Goal: Information Seeking & Learning: Learn about a topic

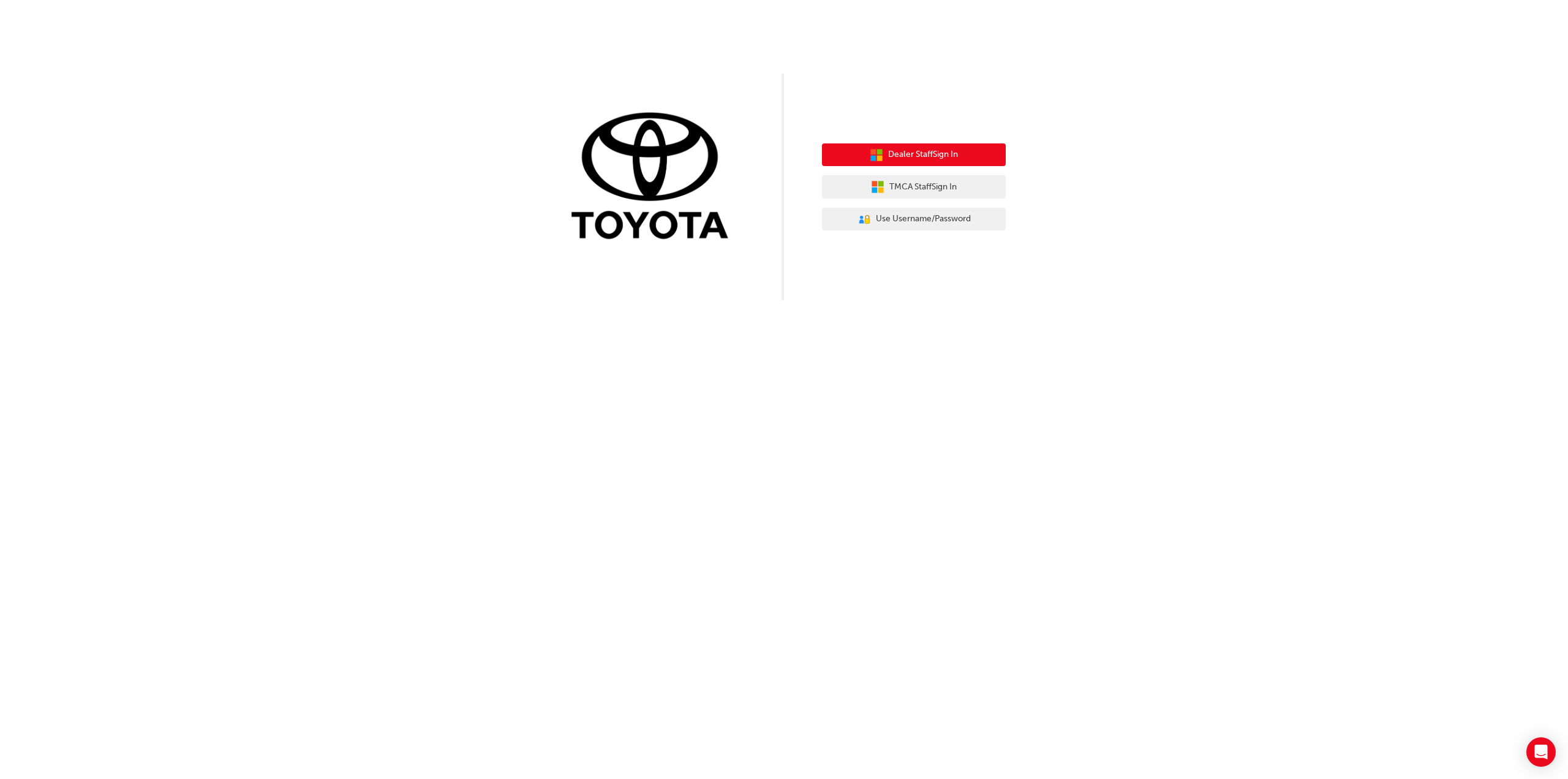
click at [928, 163] on button "Dealer Staff Sign In" at bounding box center [914, 155] width 184 height 23
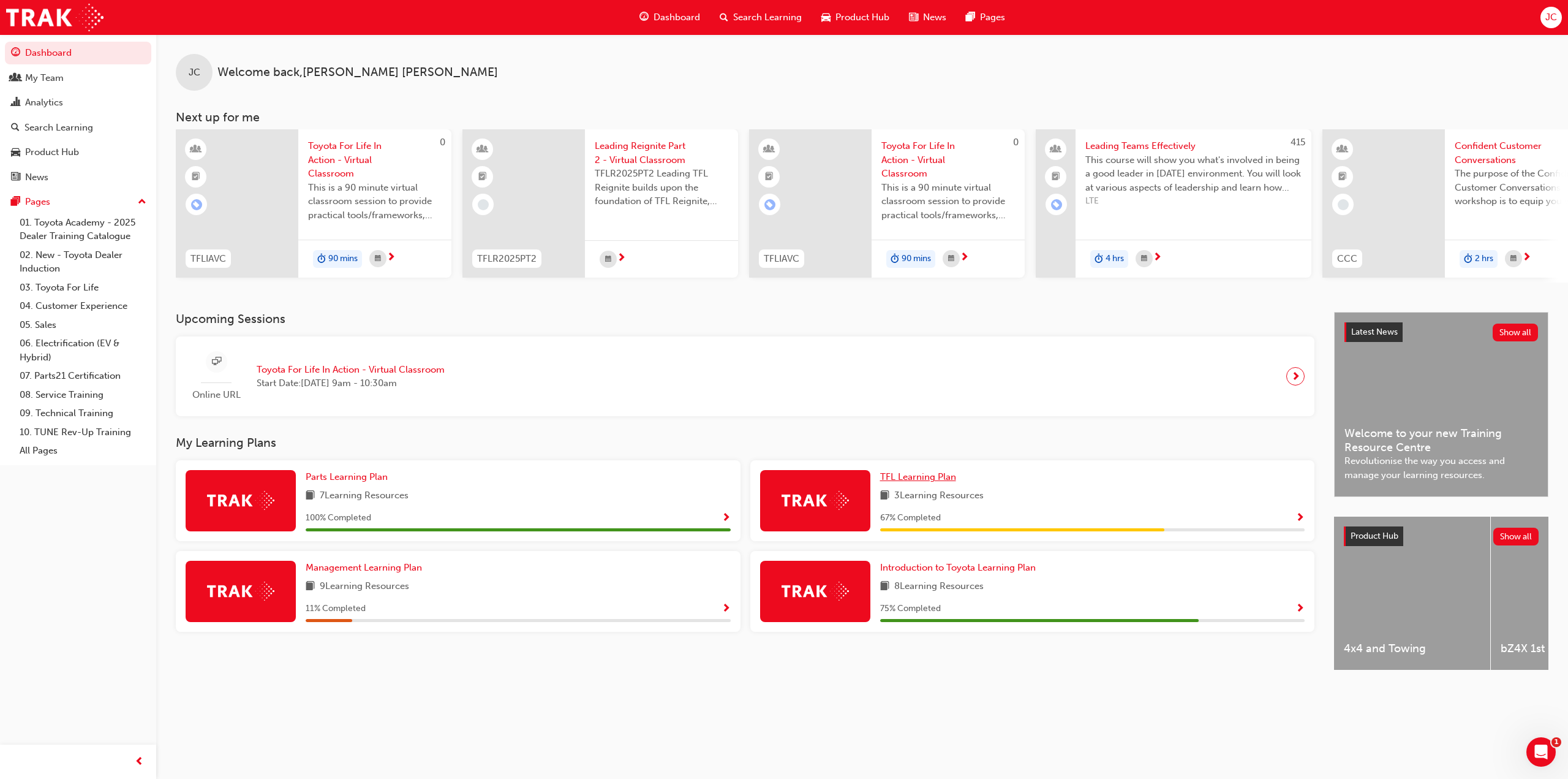
click at [929, 482] on span "TFL Learning Plan" at bounding box center [918, 477] width 76 height 11
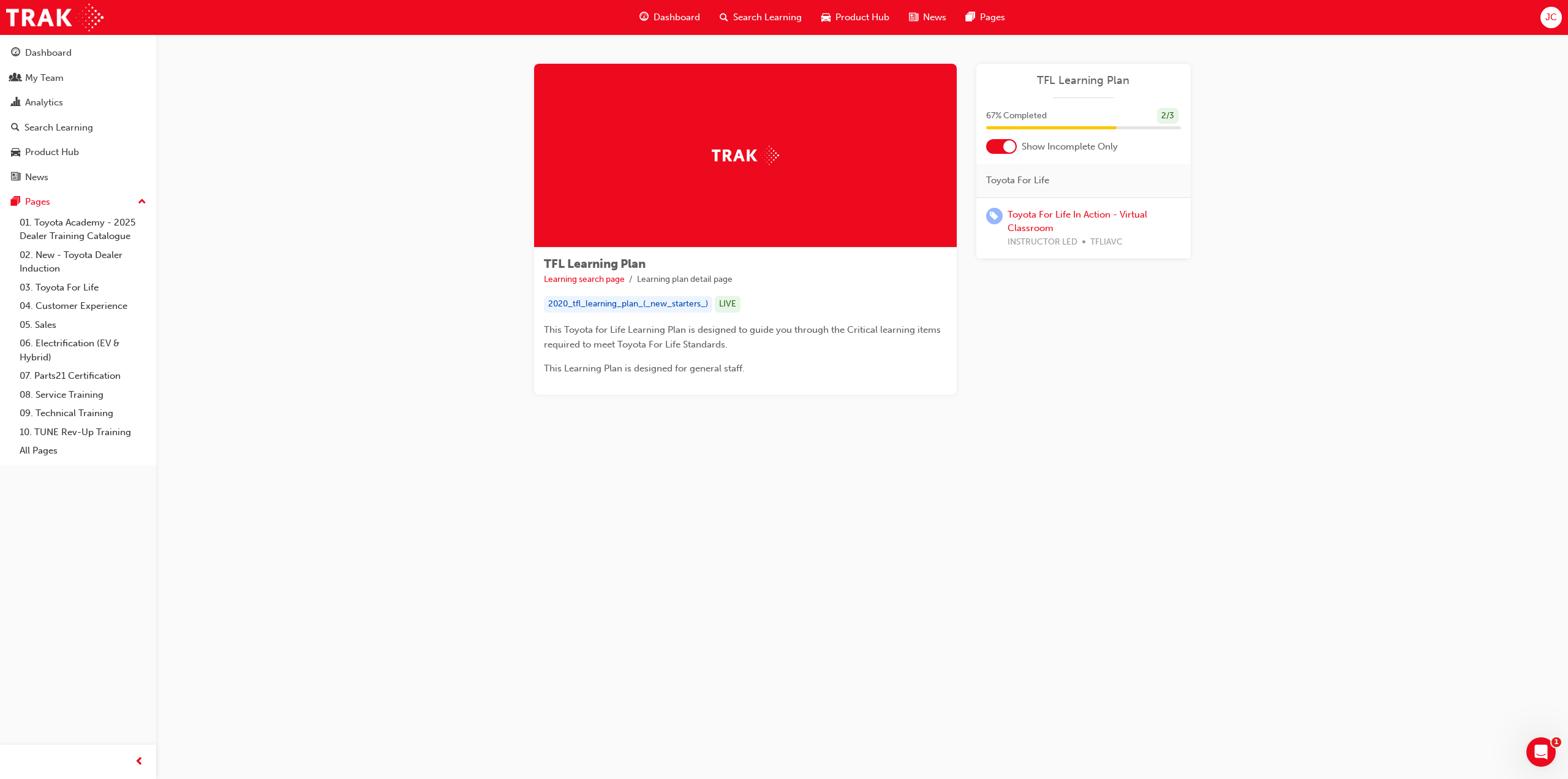
click at [1008, 145] on div at bounding box center [1009, 146] width 12 height 12
click at [1004, 144] on div at bounding box center [1001, 146] width 31 height 15
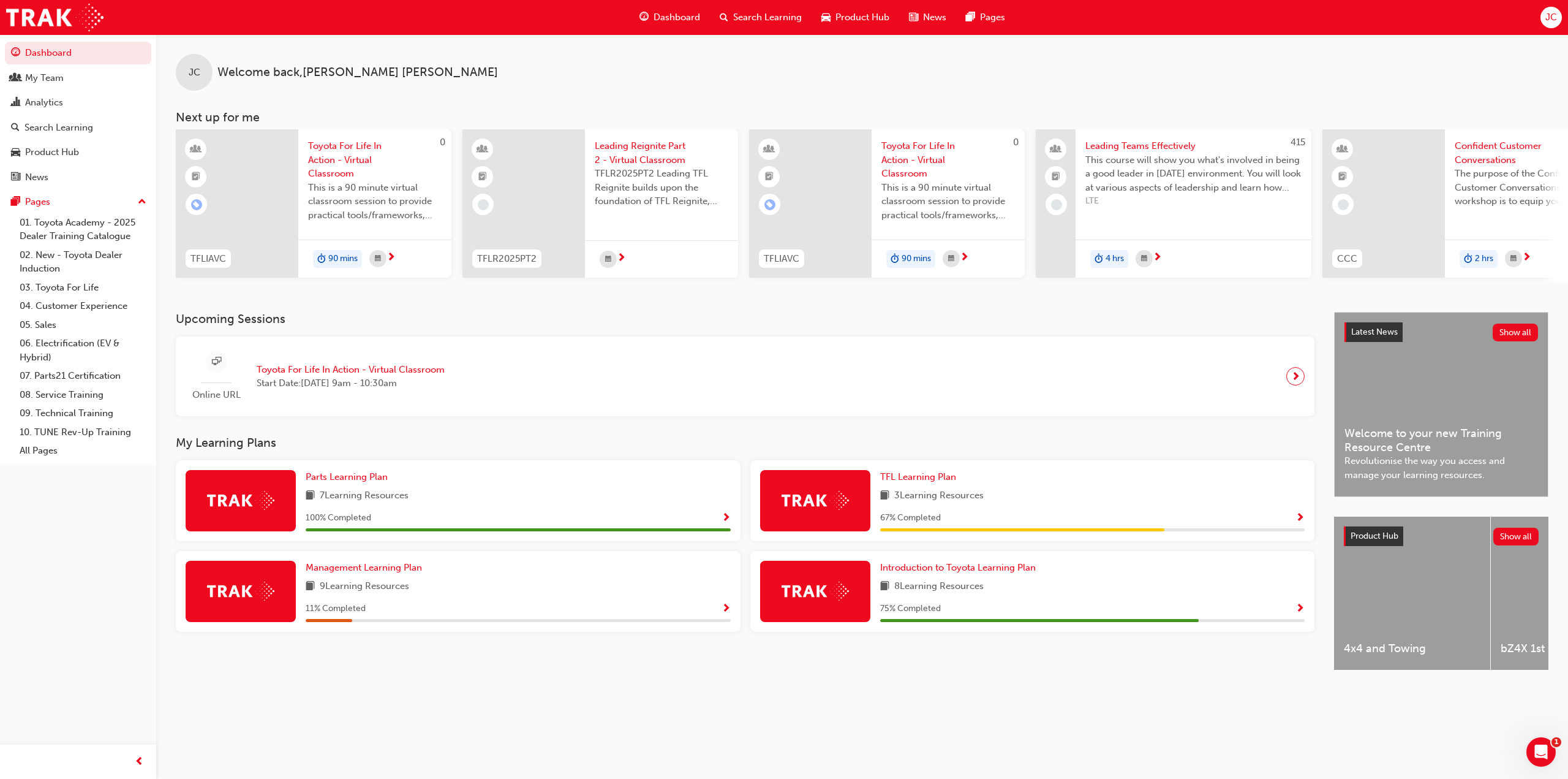
click at [1300, 524] on span "Show Progress" at bounding box center [1300, 518] width 10 height 11
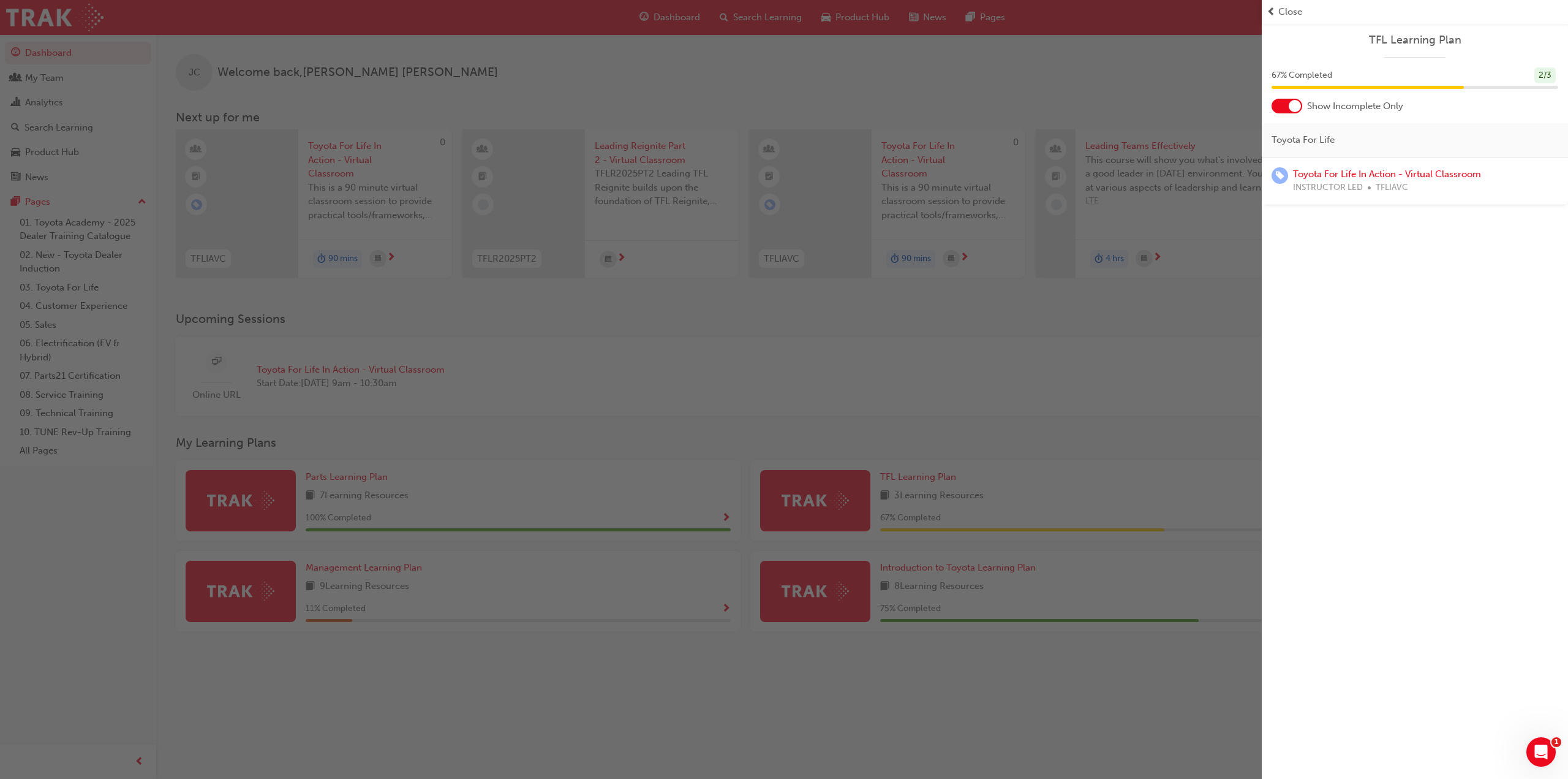
click at [1282, 10] on span "Close" at bounding box center [1290, 12] width 24 height 14
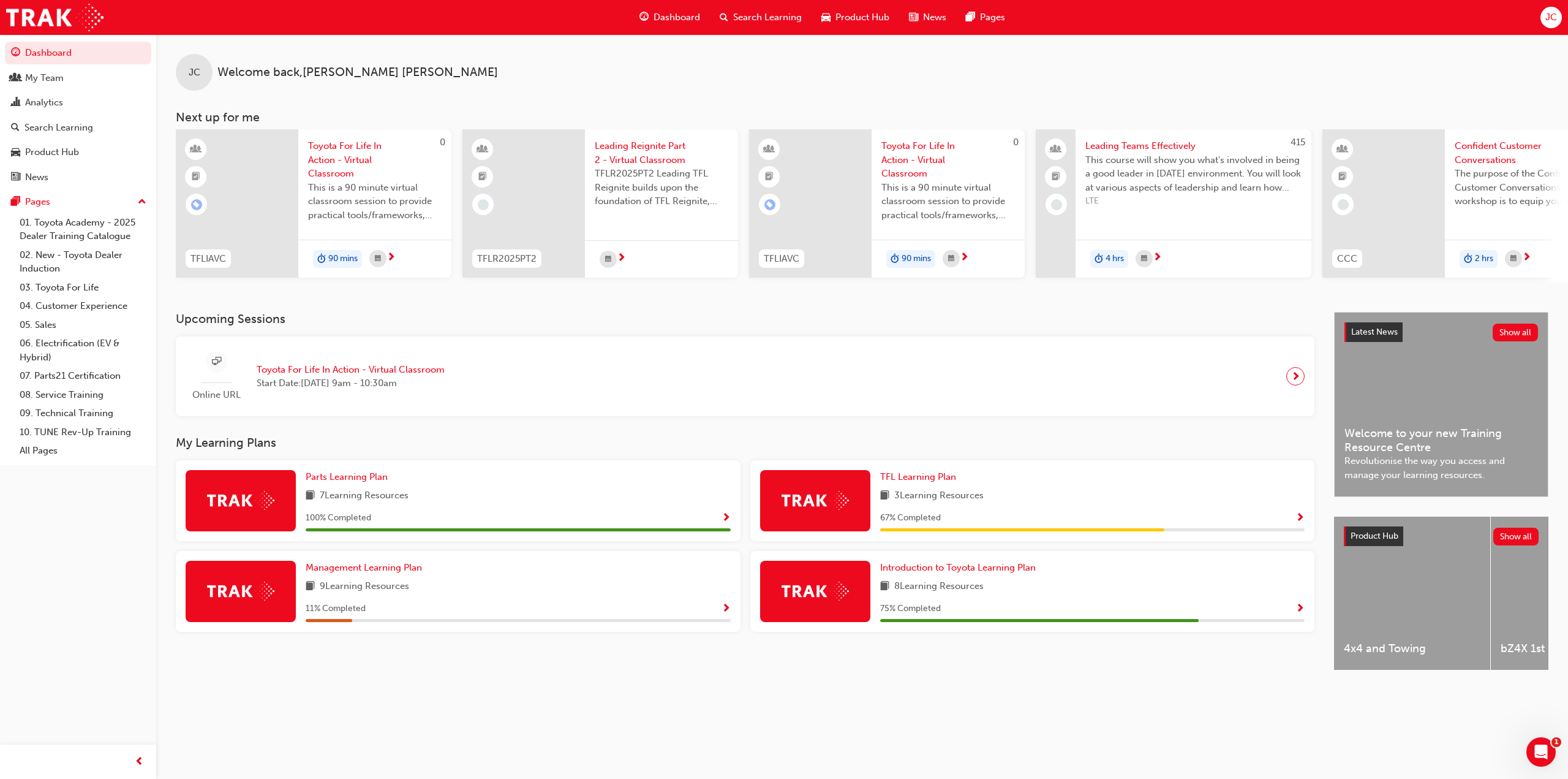
click at [1298, 614] on span "Show Progress" at bounding box center [1300, 609] width 10 height 11
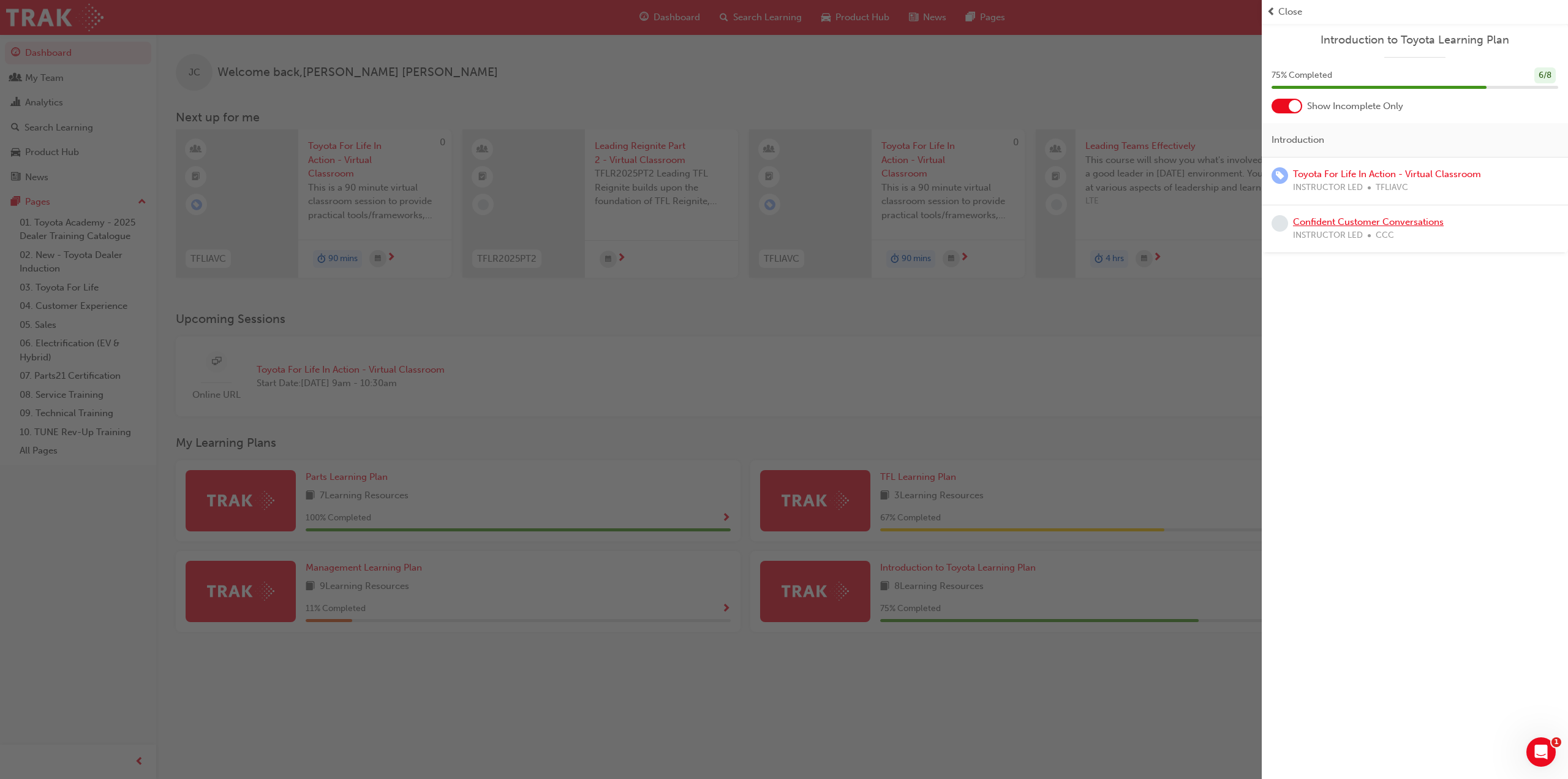
click at [1432, 222] on link "Confident Customer Conversations" at bounding box center [1368, 222] width 151 height 11
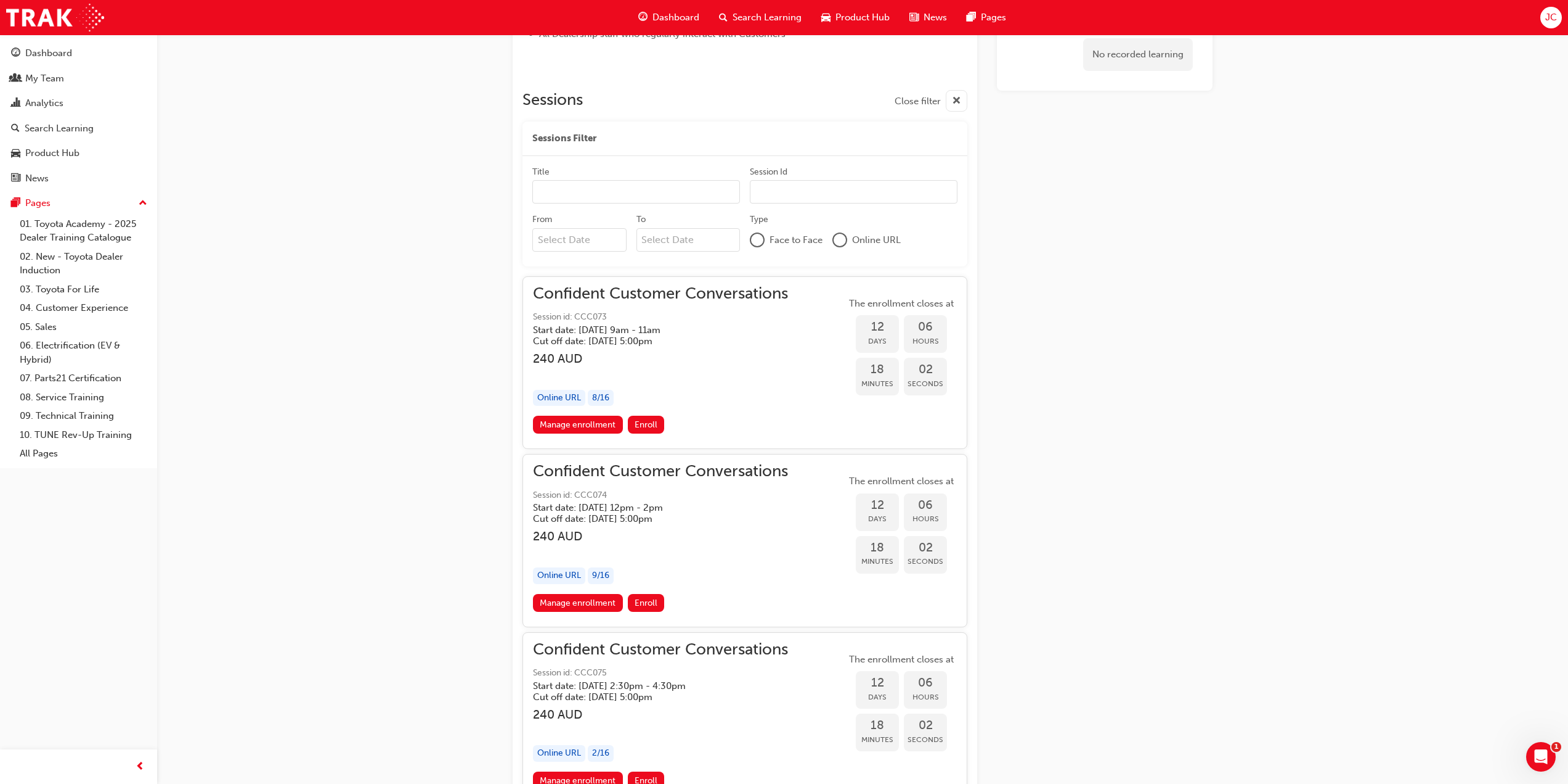
scroll to position [806, 0]
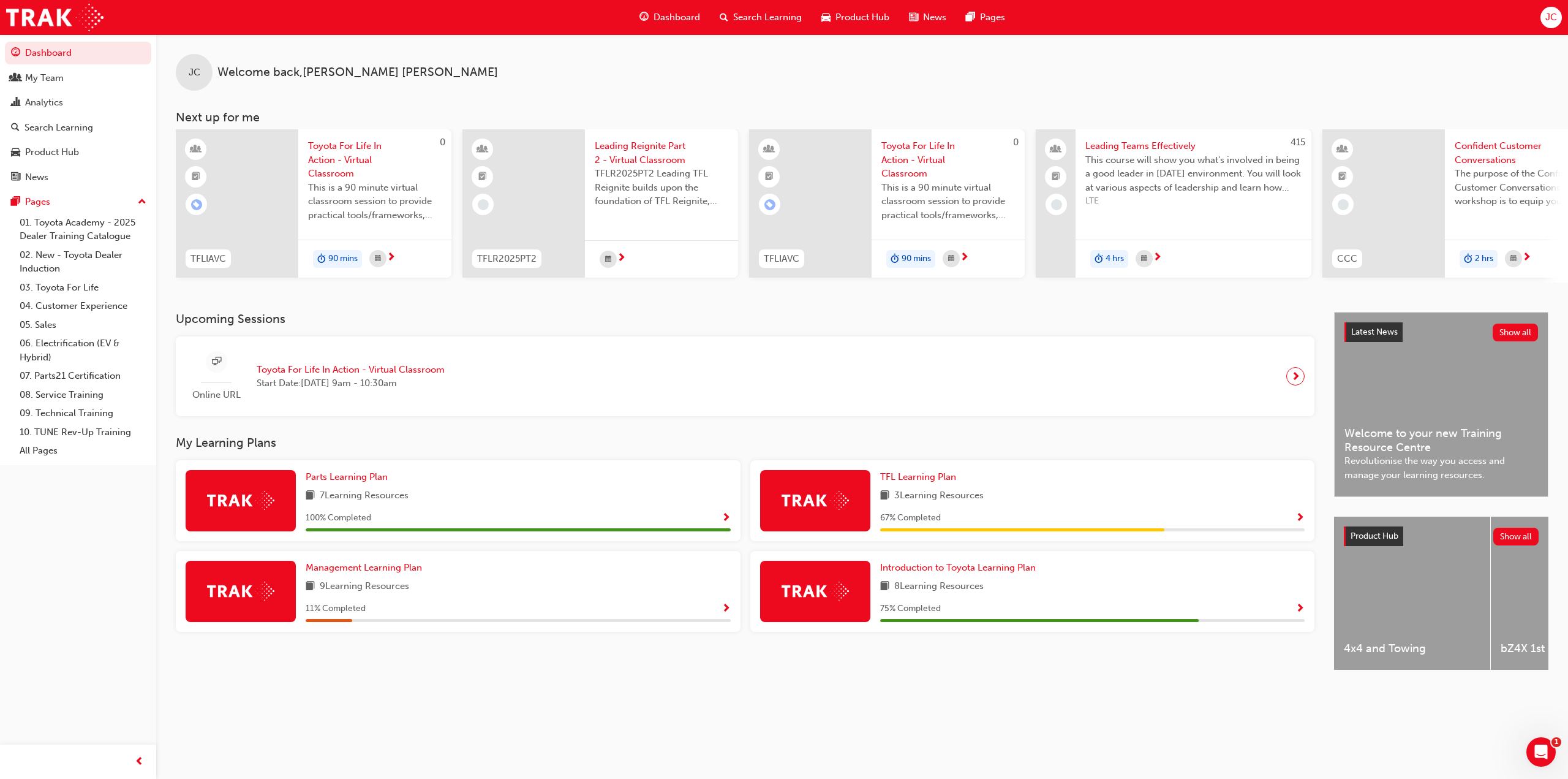
click at [730, 615] on div "Management Learning Plan 9 Learning Resources 11 % Completed" at bounding box center [458, 591] width 565 height 81
click at [729, 614] on span "Show Progress" at bounding box center [726, 609] width 10 height 11
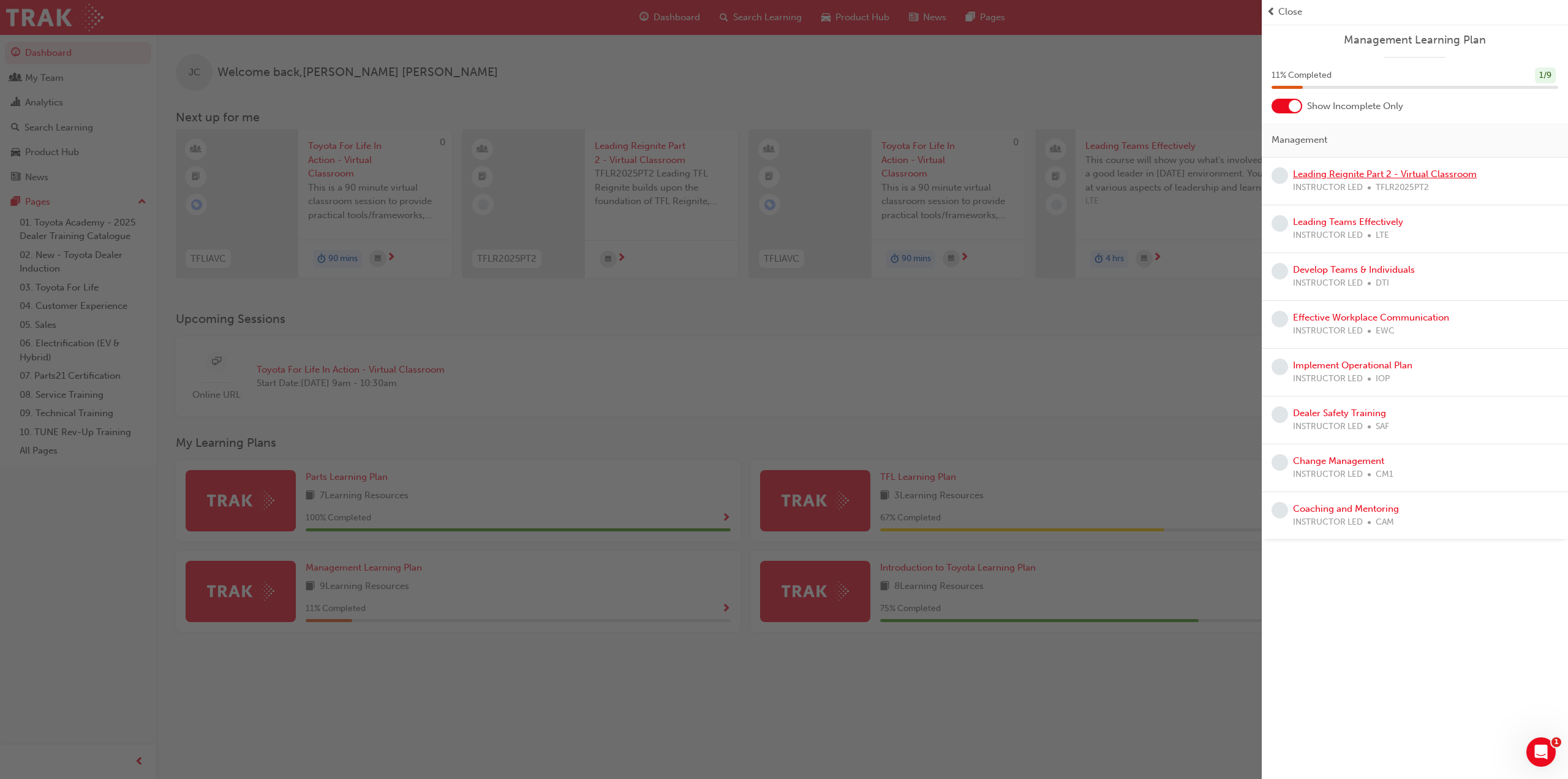
click at [1462, 175] on link "Leading Reignite Part 2 - Virtual Classroom" at bounding box center [1385, 174] width 184 height 11
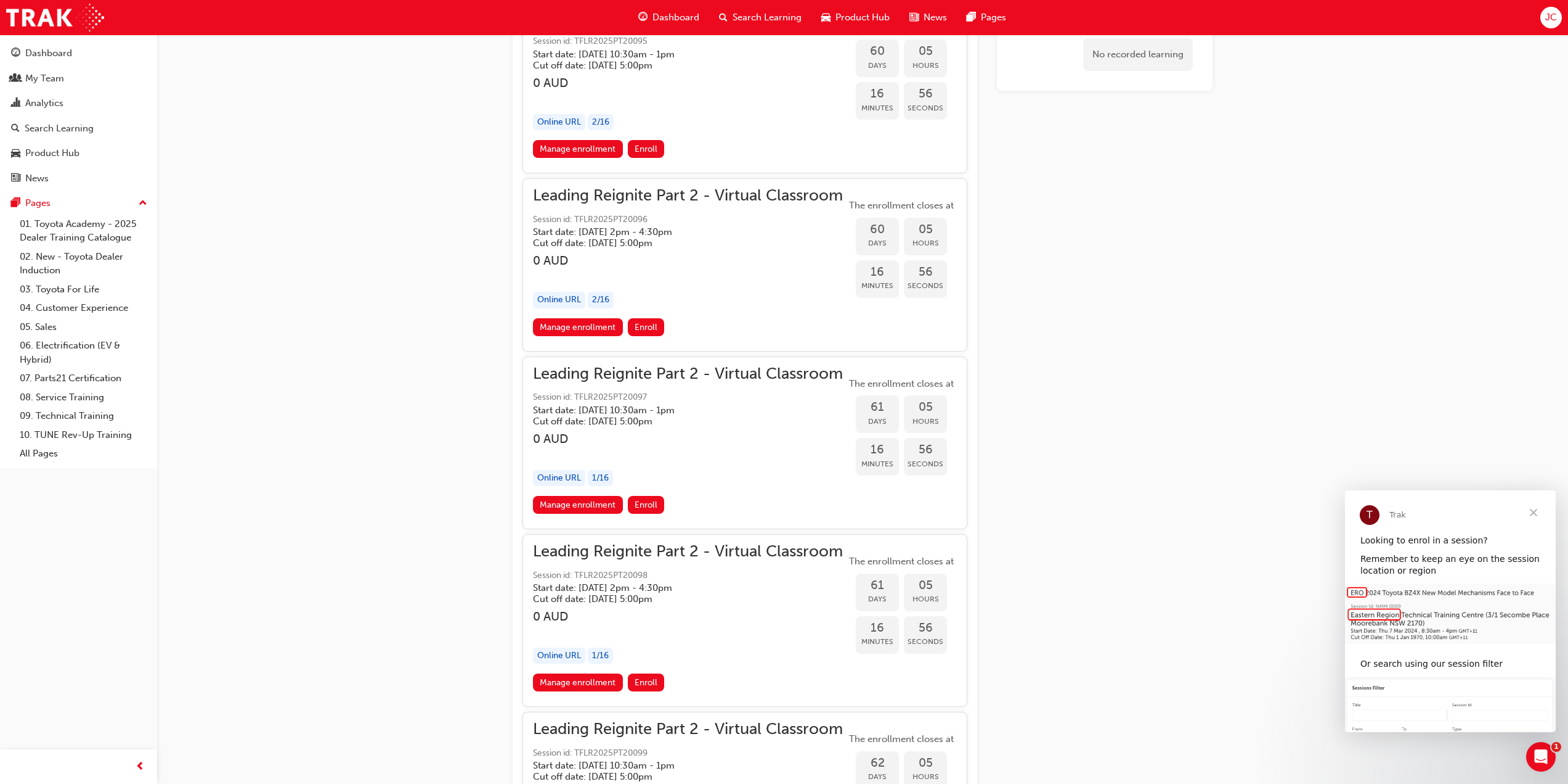
scroll to position [10245, 0]
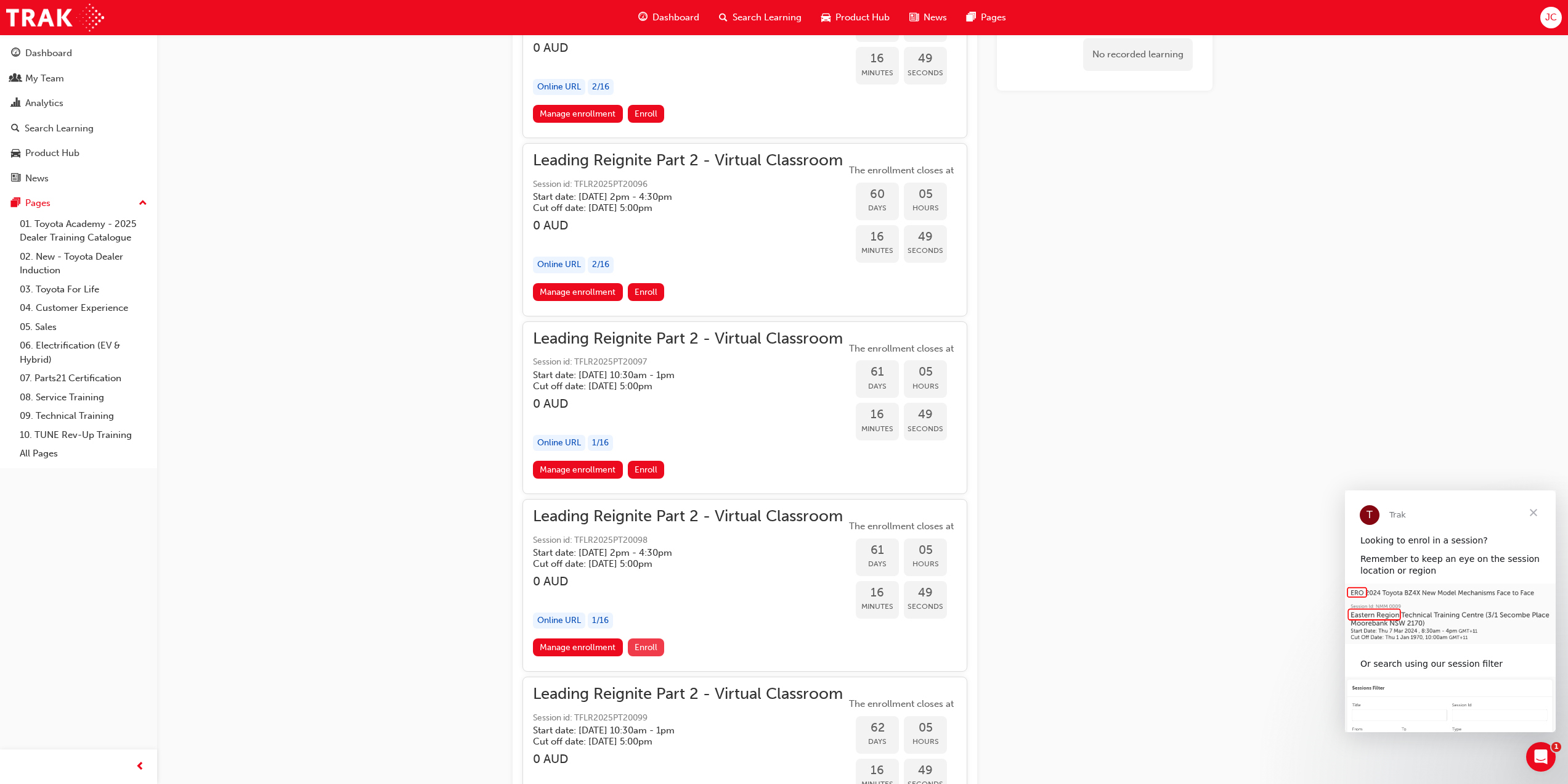
click at [645, 647] on span "Enroll" at bounding box center [646, 647] width 23 height 10
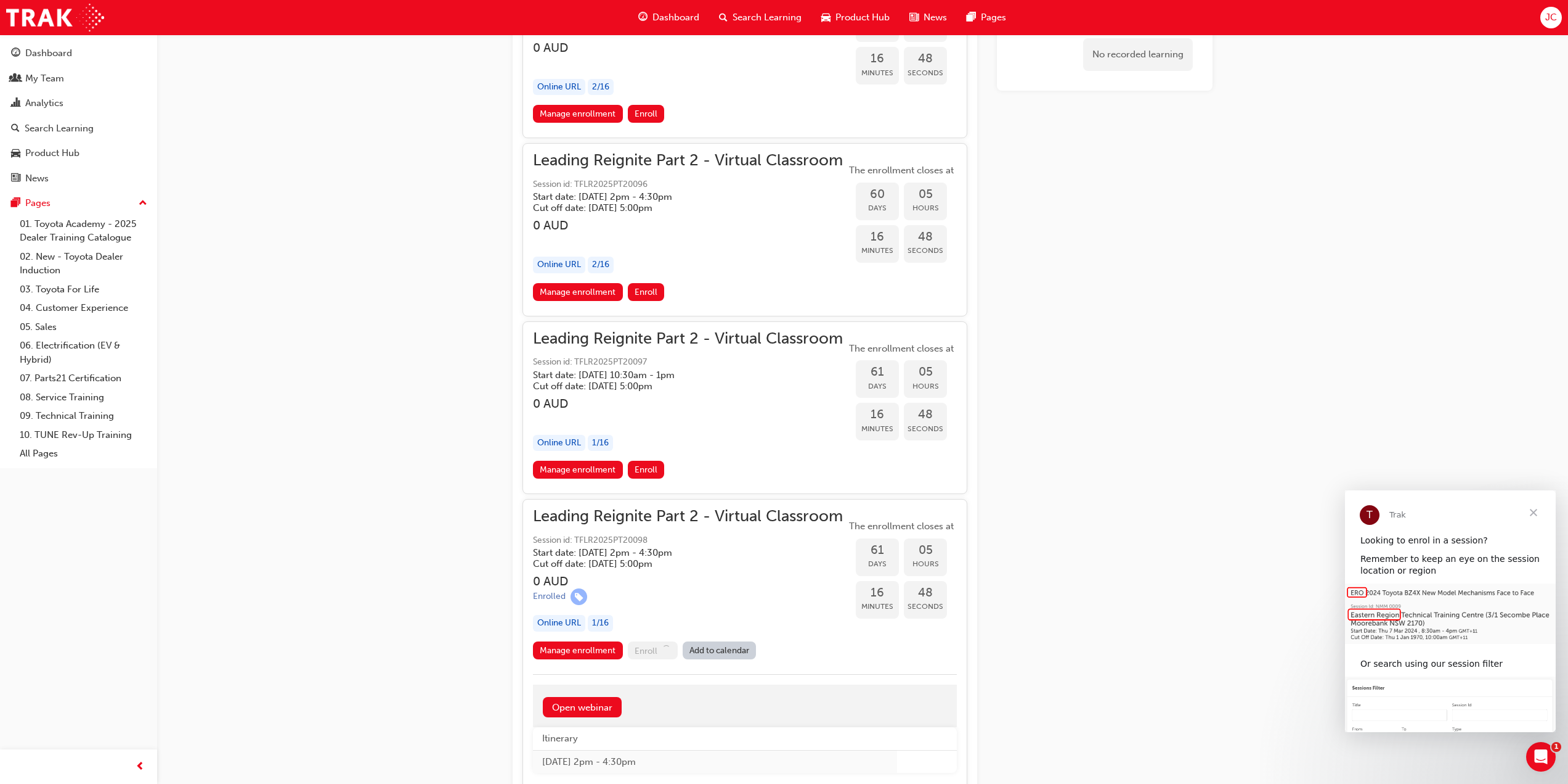
scroll to position [10326, 0]
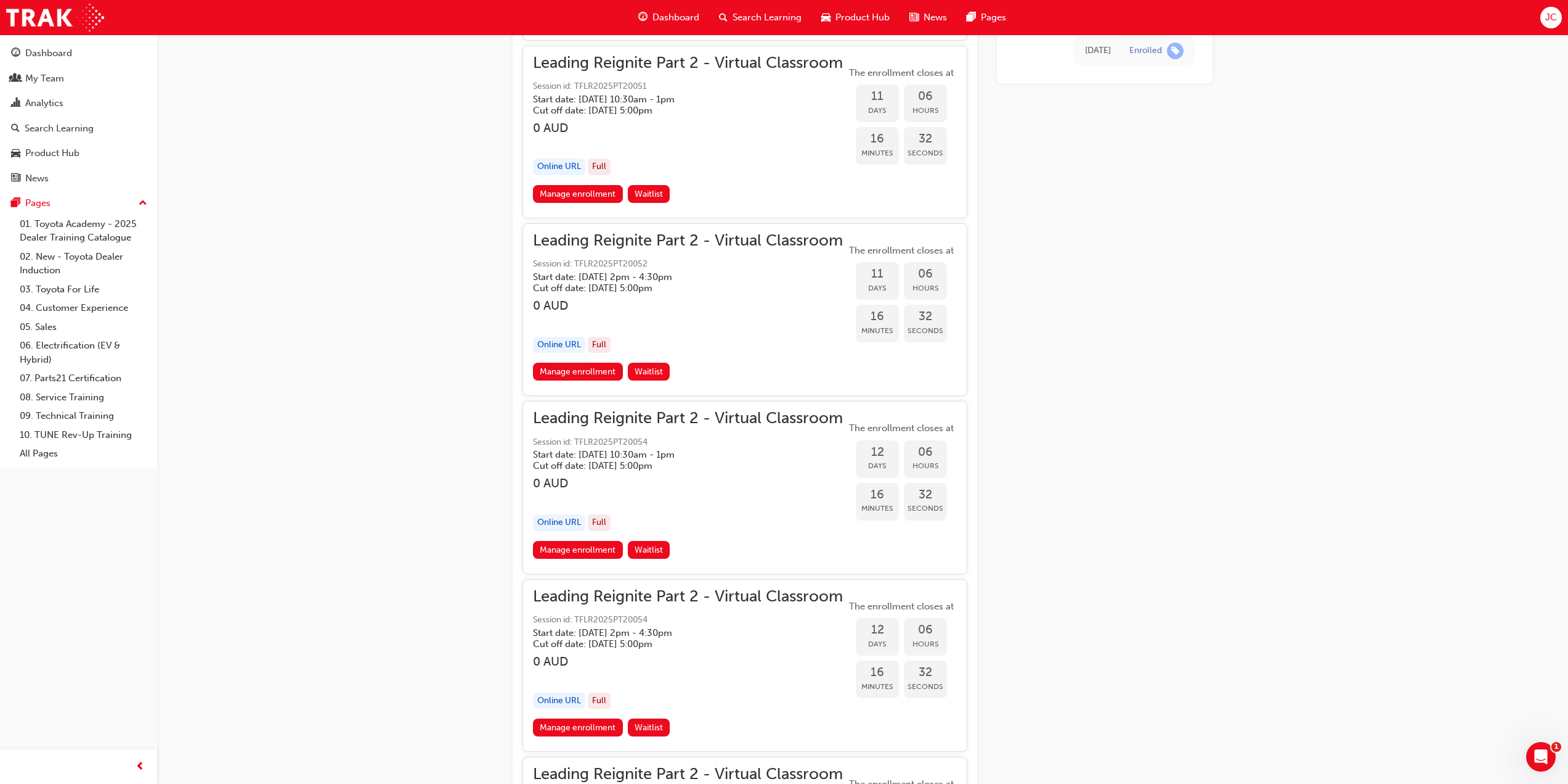
scroll to position [2343, 0]
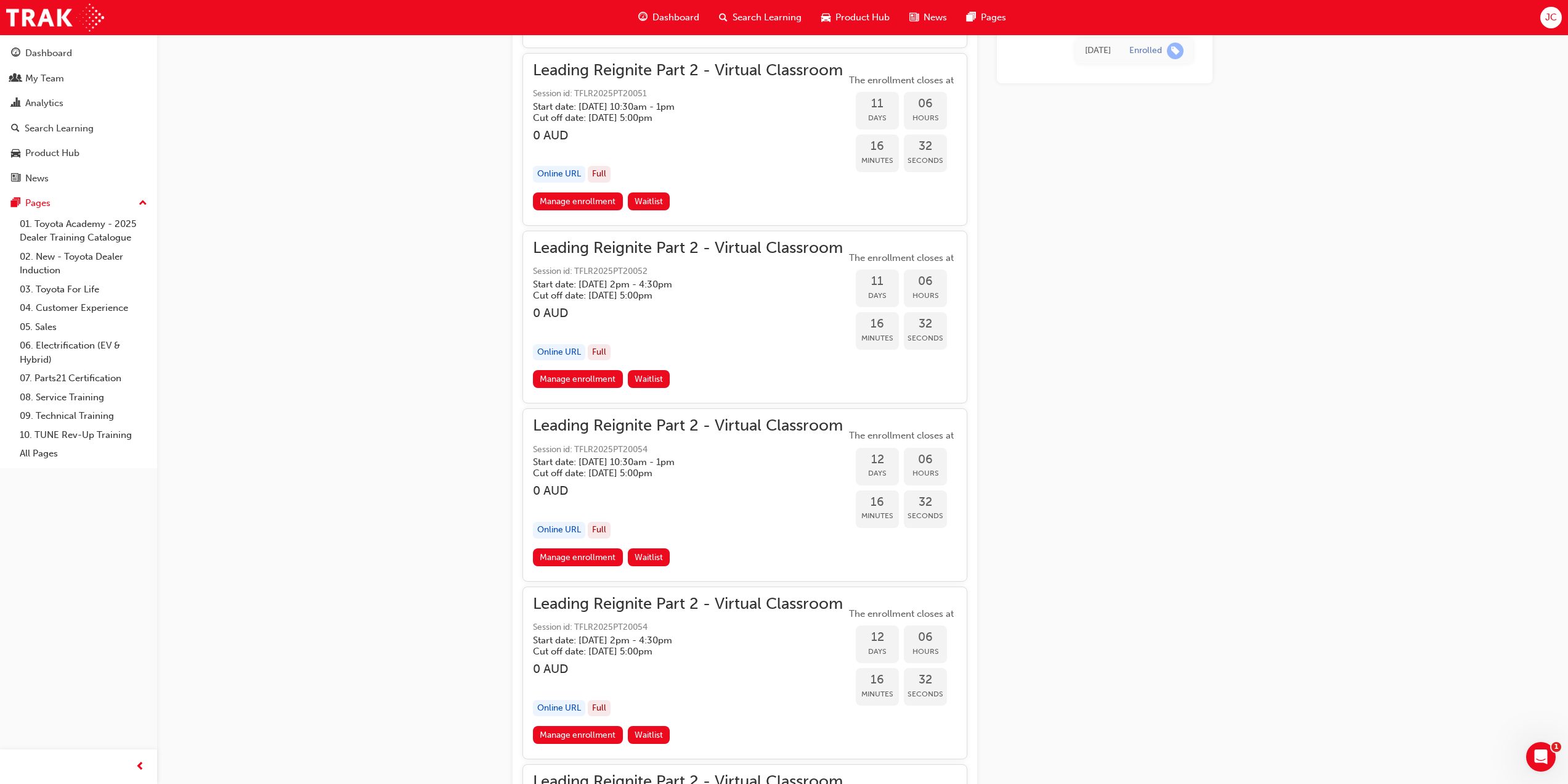
click at [663, 18] on span "Dashboard" at bounding box center [676, 18] width 47 height 14
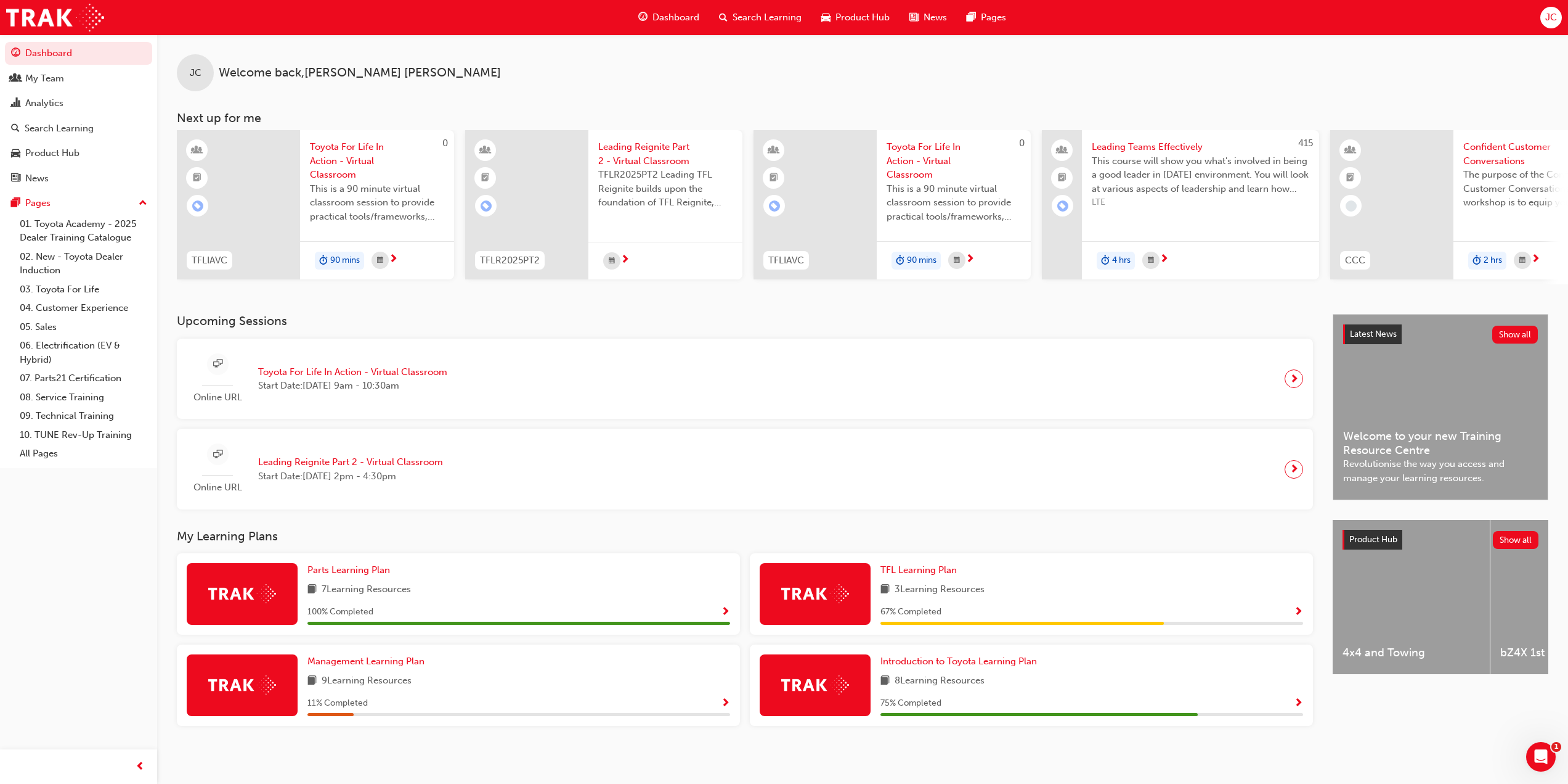
click at [1301, 702] on span "Show Progress" at bounding box center [1299, 703] width 10 height 11
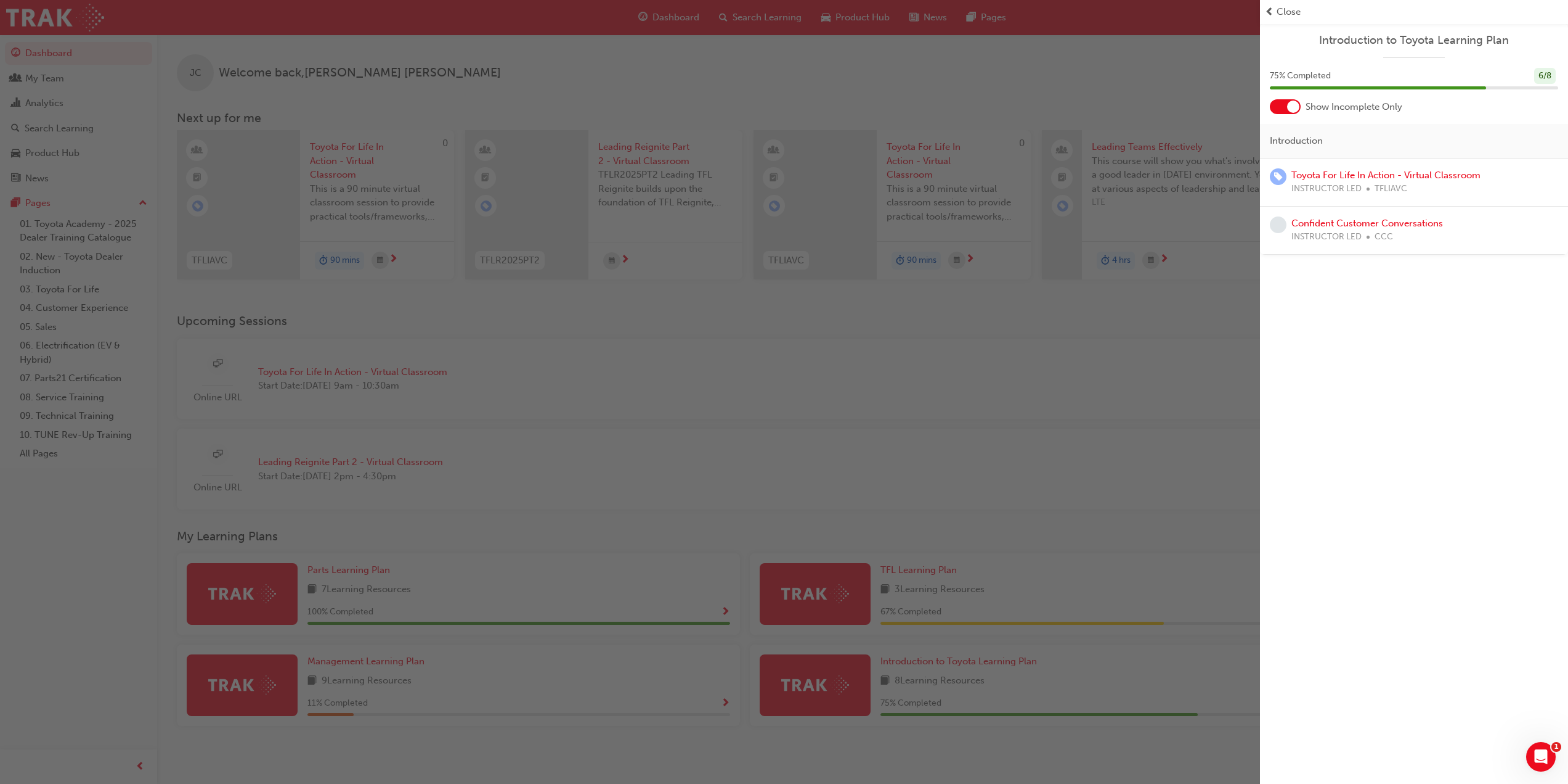
drag, startPoint x: 1049, startPoint y: 445, endPoint x: 1060, endPoint y: 431, distance: 17.8
click at [1049, 445] on div "button" at bounding box center [630, 392] width 1260 height 784
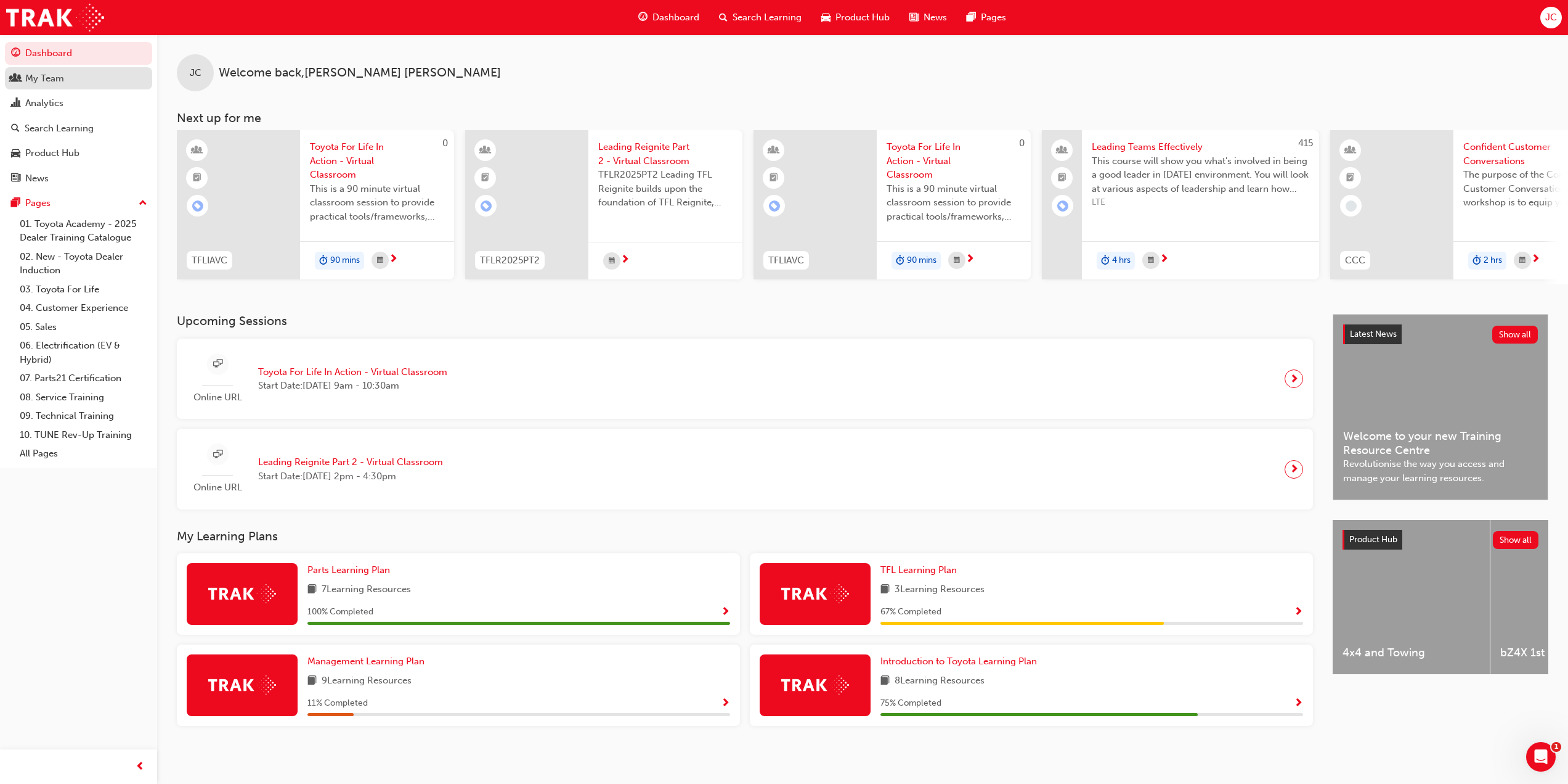
click at [58, 77] on div "My Team" at bounding box center [45, 79] width 39 height 14
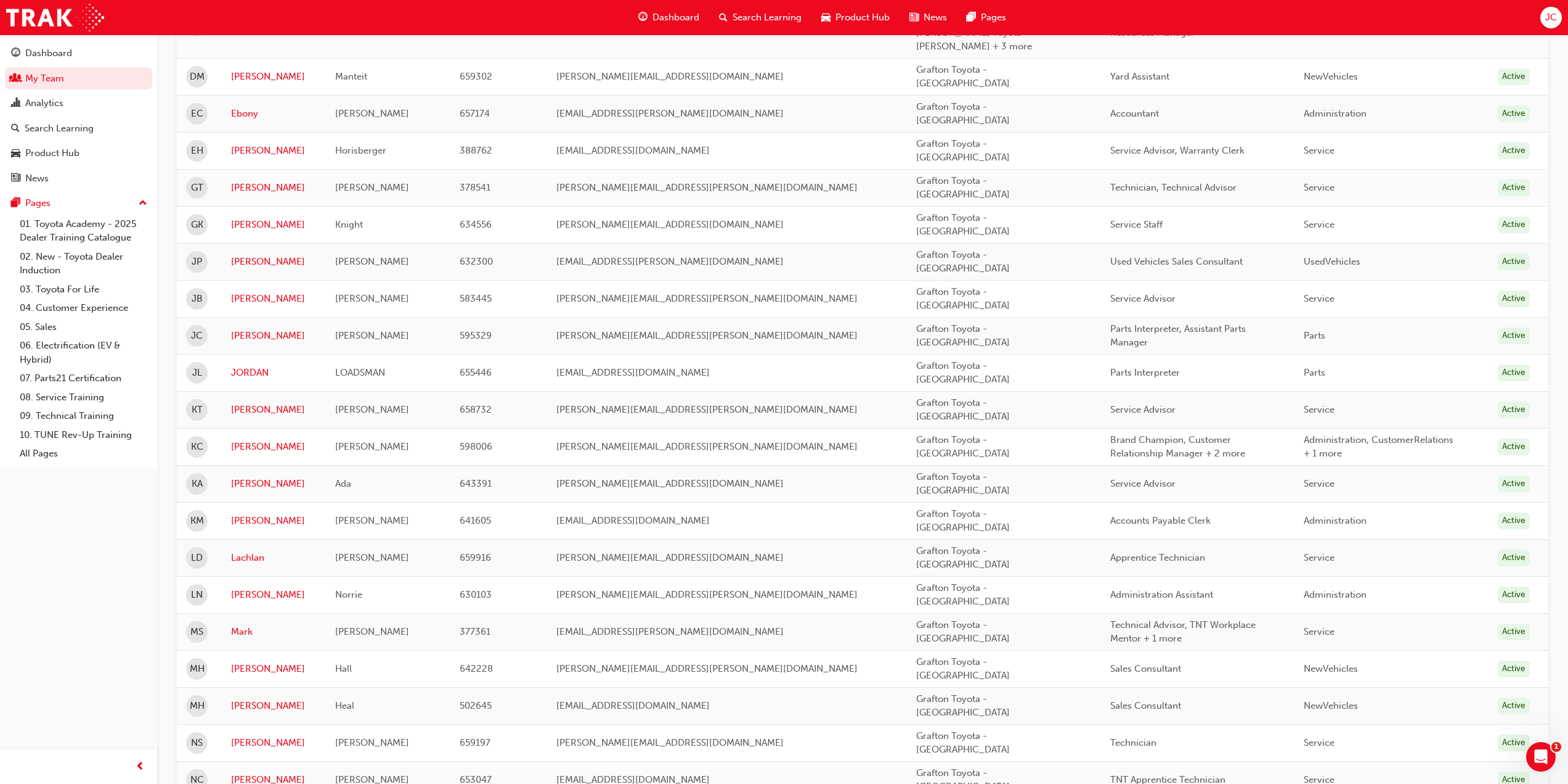
scroll to position [691, 0]
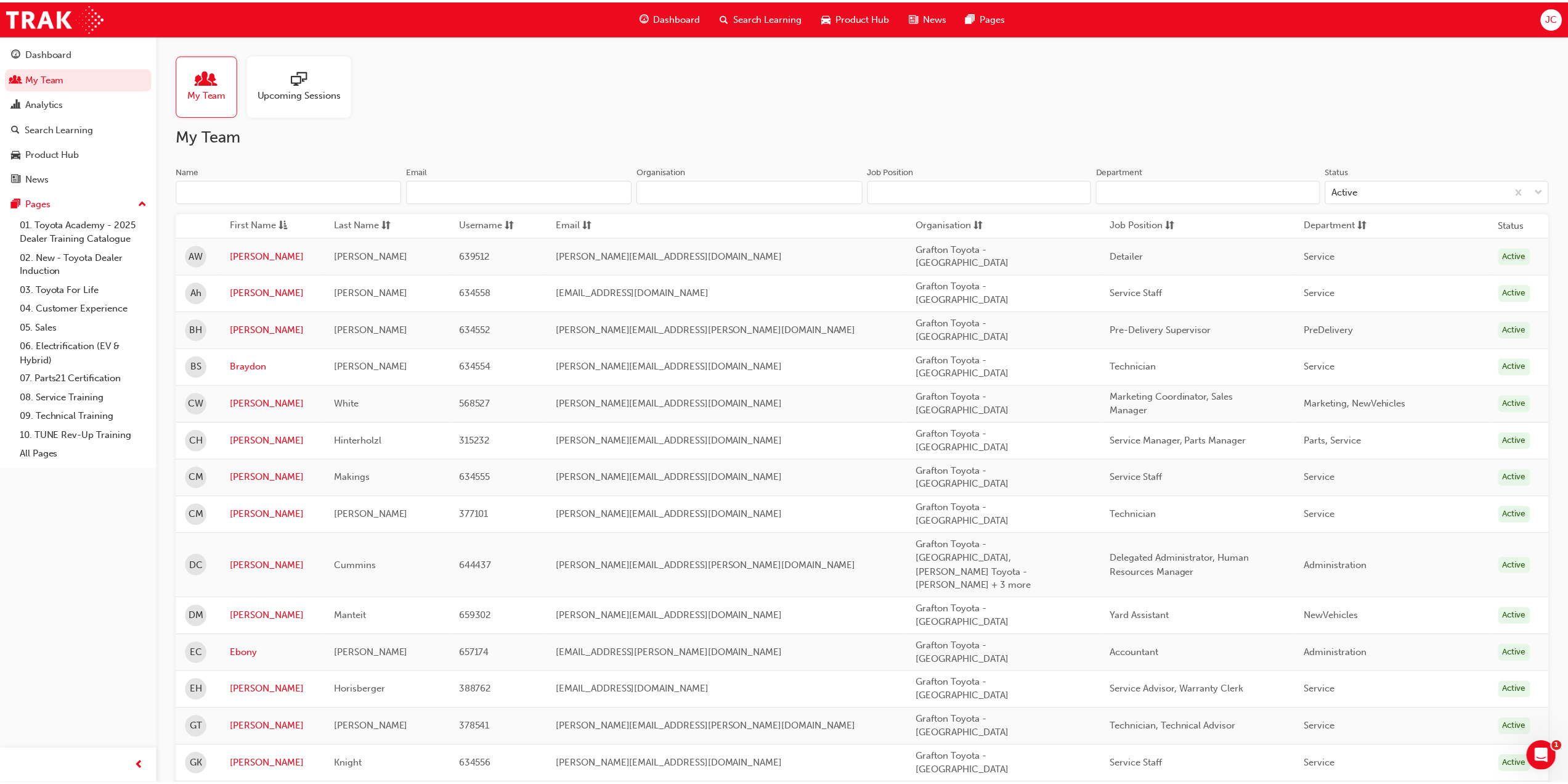
scroll to position [691, 0]
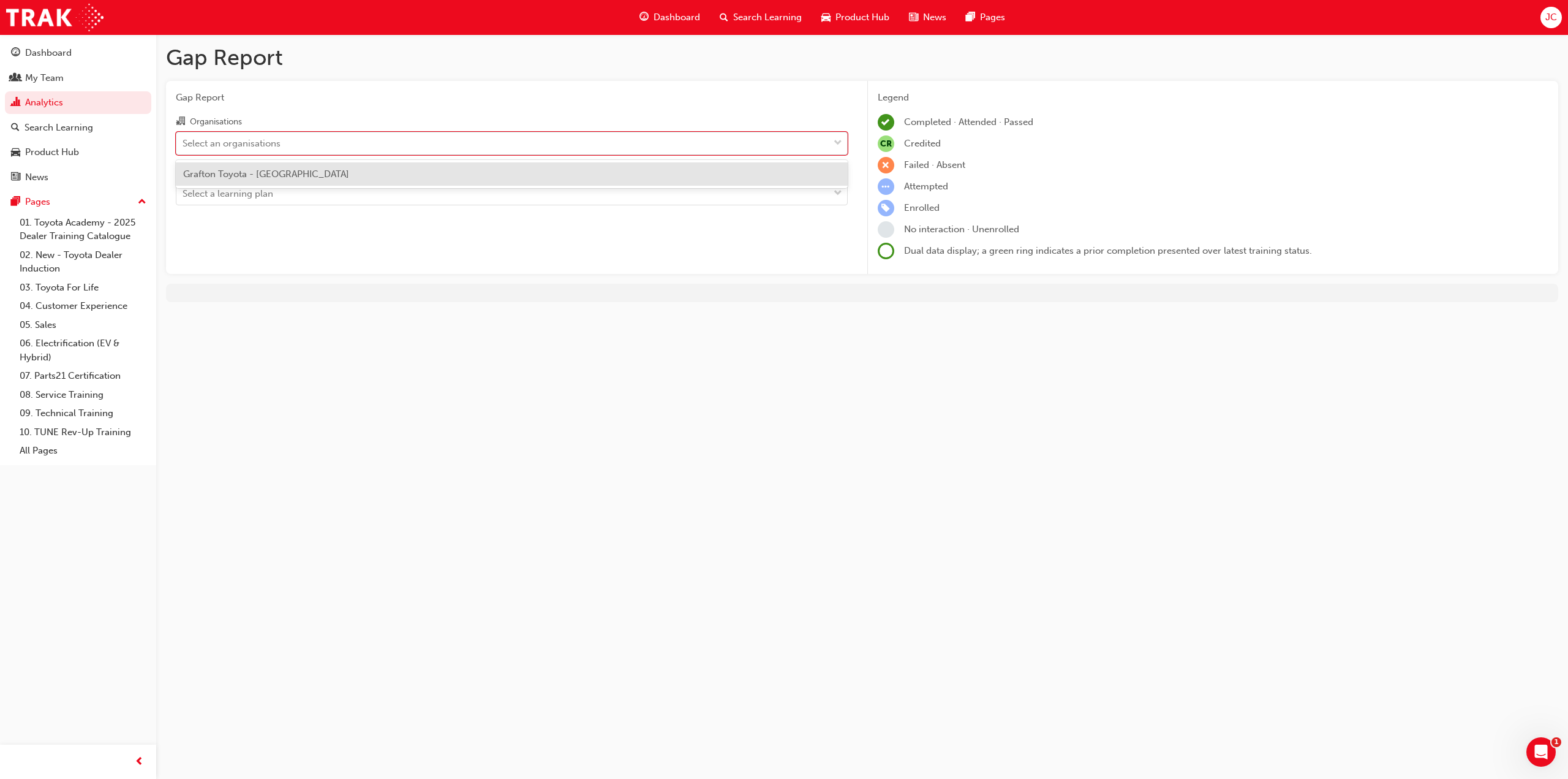
click at [394, 146] on div "Select an organisations" at bounding box center [502, 143] width 652 height 21
click at [184, 146] on input "Organisations option Grafton Toyota - [GEOGRAPHIC_DATA] focused, 1 of 1. 1 resu…" at bounding box center [183, 142] width 2 height 10
click at [318, 182] on div "Grafton Toyota - [GEOGRAPHIC_DATA]" at bounding box center [512, 175] width 672 height 24
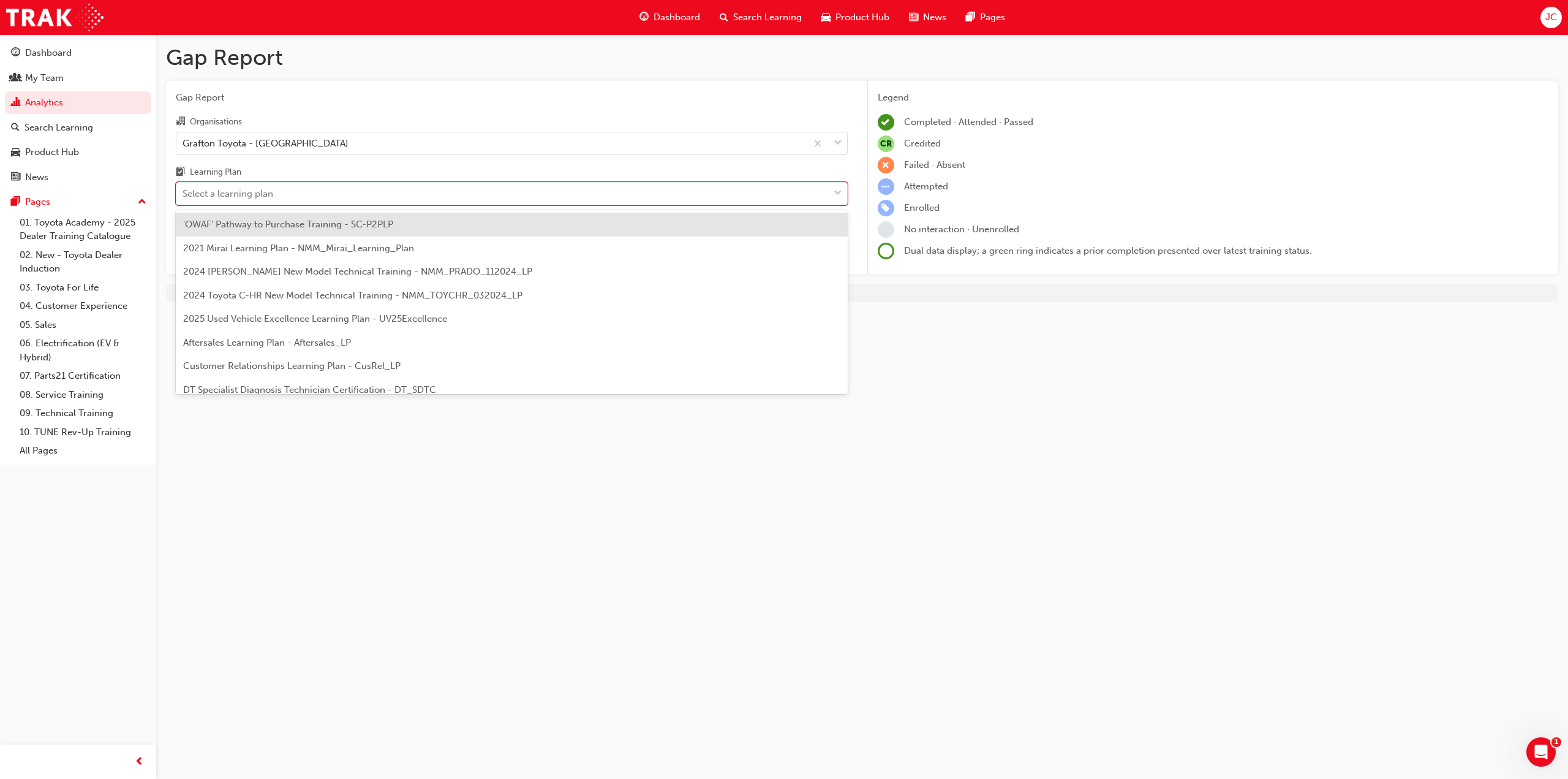
drag, startPoint x: 300, startPoint y: 195, endPoint x: 294, endPoint y: 214, distance: 19.9
click at [300, 198] on div "Select a learning plan" at bounding box center [502, 194] width 652 height 21
click at [184, 198] on input "Learning Plan option 'OWAF' Pathway to Purchase Training - SC-P2PLP focused, 1 …" at bounding box center [183, 193] width 2 height 10
click at [306, 199] on div "Select a learning plan" at bounding box center [502, 194] width 652 height 21
click at [184, 198] on input "Learning Plan option 'OWAF' Pathway to Purchase Training - SC-P2PLP focused, 1 …" at bounding box center [183, 193] width 2 height 10
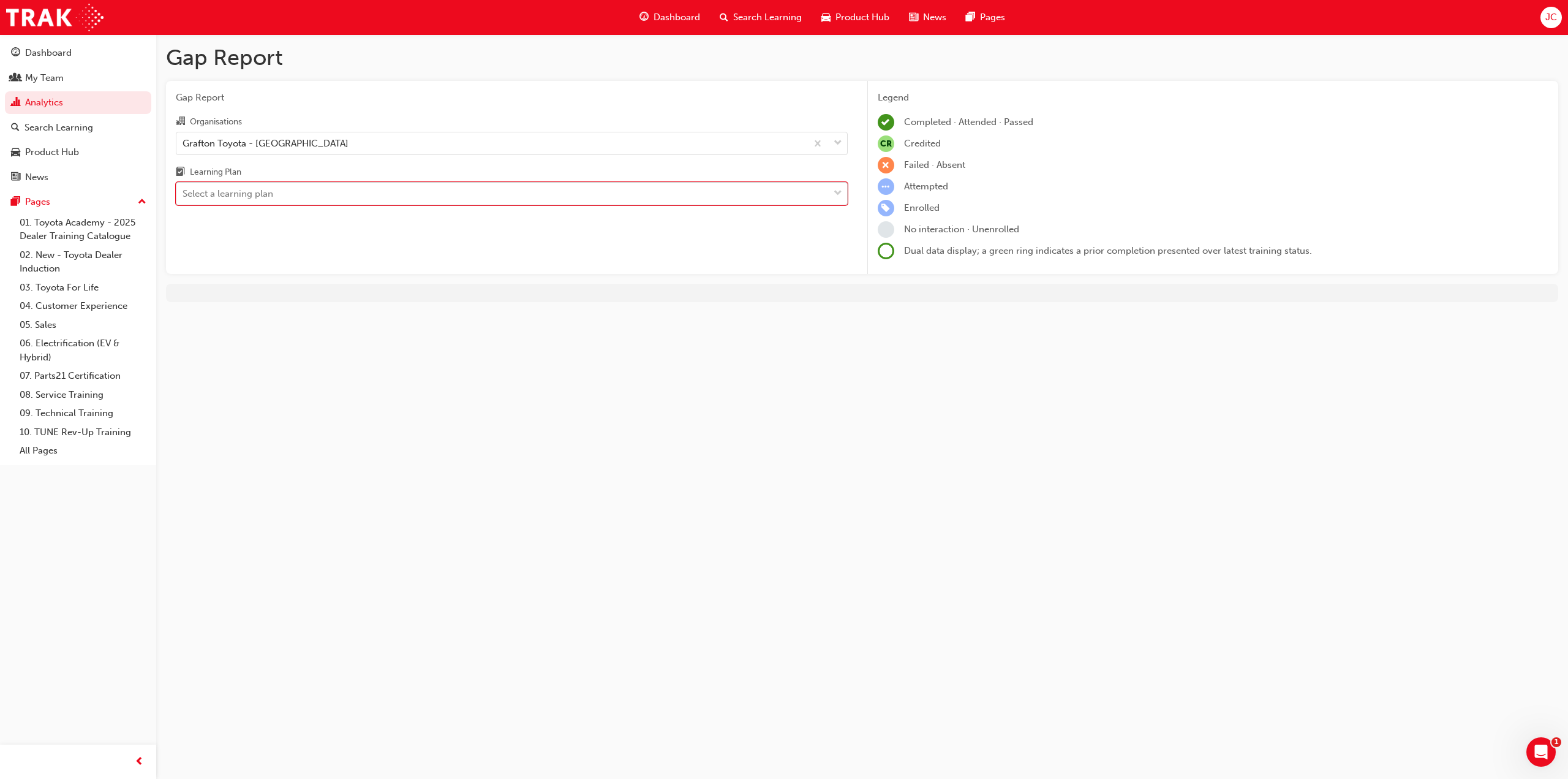
click at [485, 187] on div "Select a learning plan" at bounding box center [502, 194] width 652 height 21
click at [184, 188] on input "Learning Plan 0 results available. Select is focused ,type to refine list, pres…" at bounding box center [183, 193] width 2 height 10
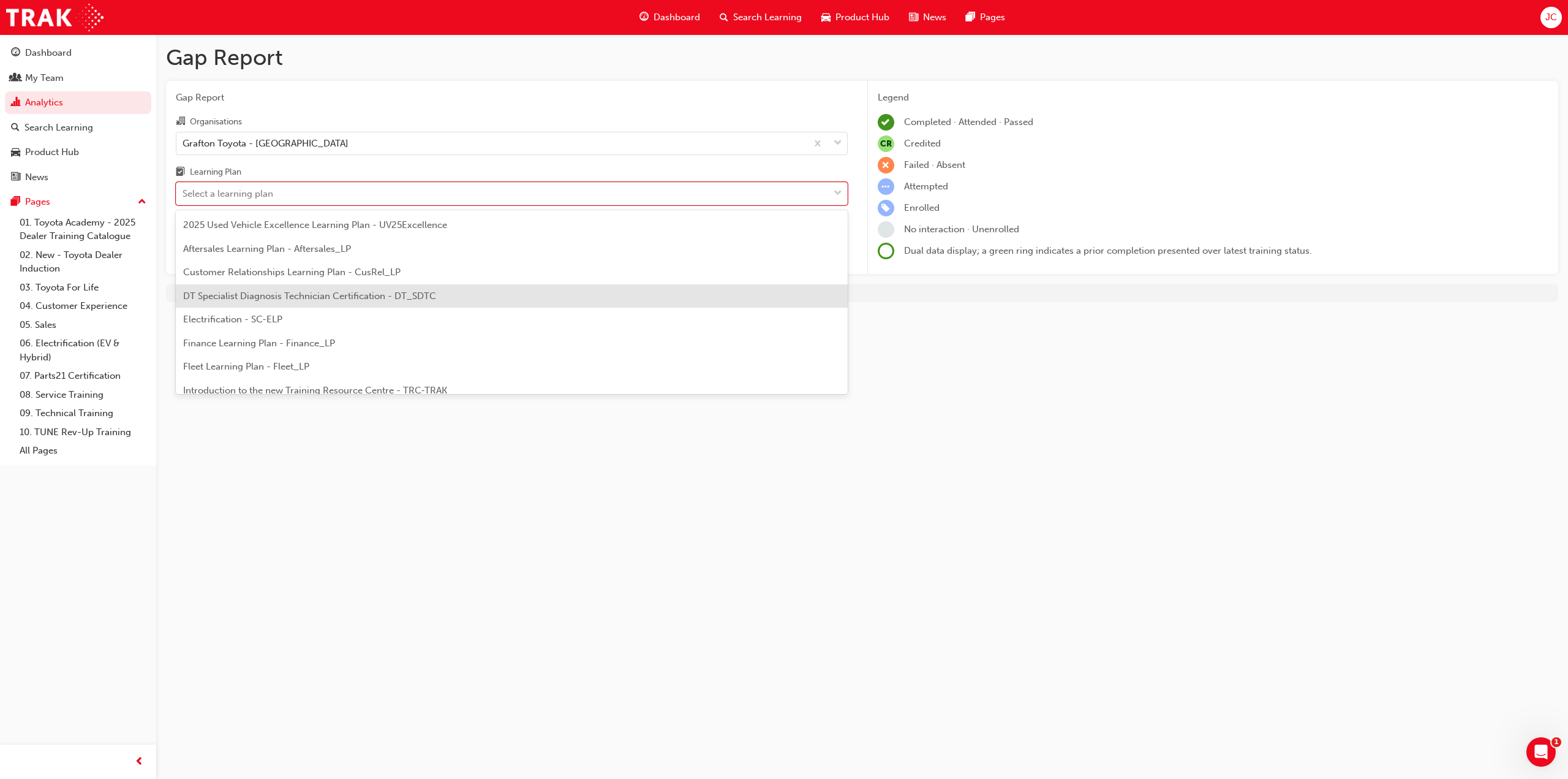
scroll to position [245, 0]
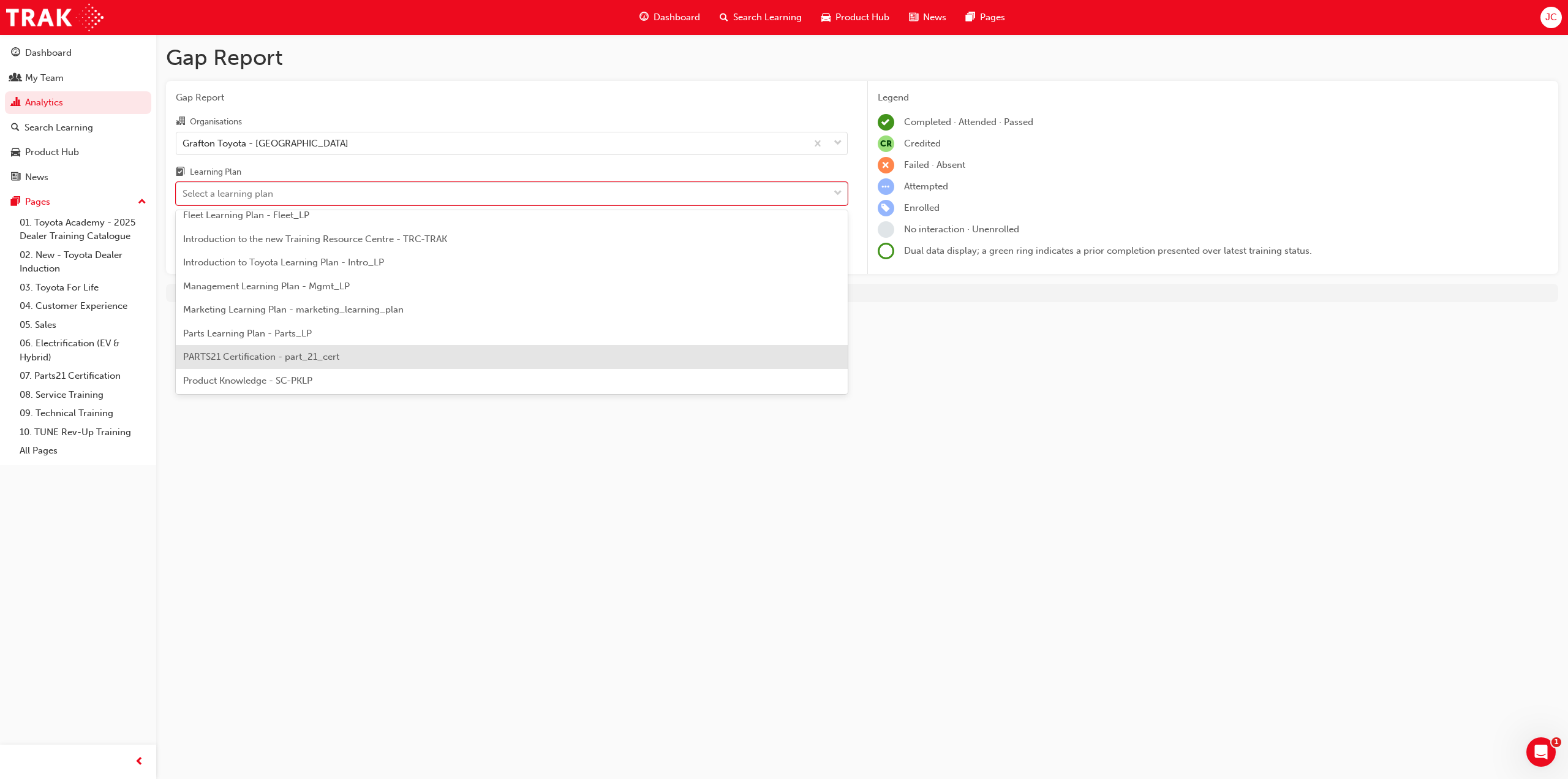
click at [286, 356] on span "PARTS21 Certification - part_21_cert" at bounding box center [261, 356] width 156 height 11
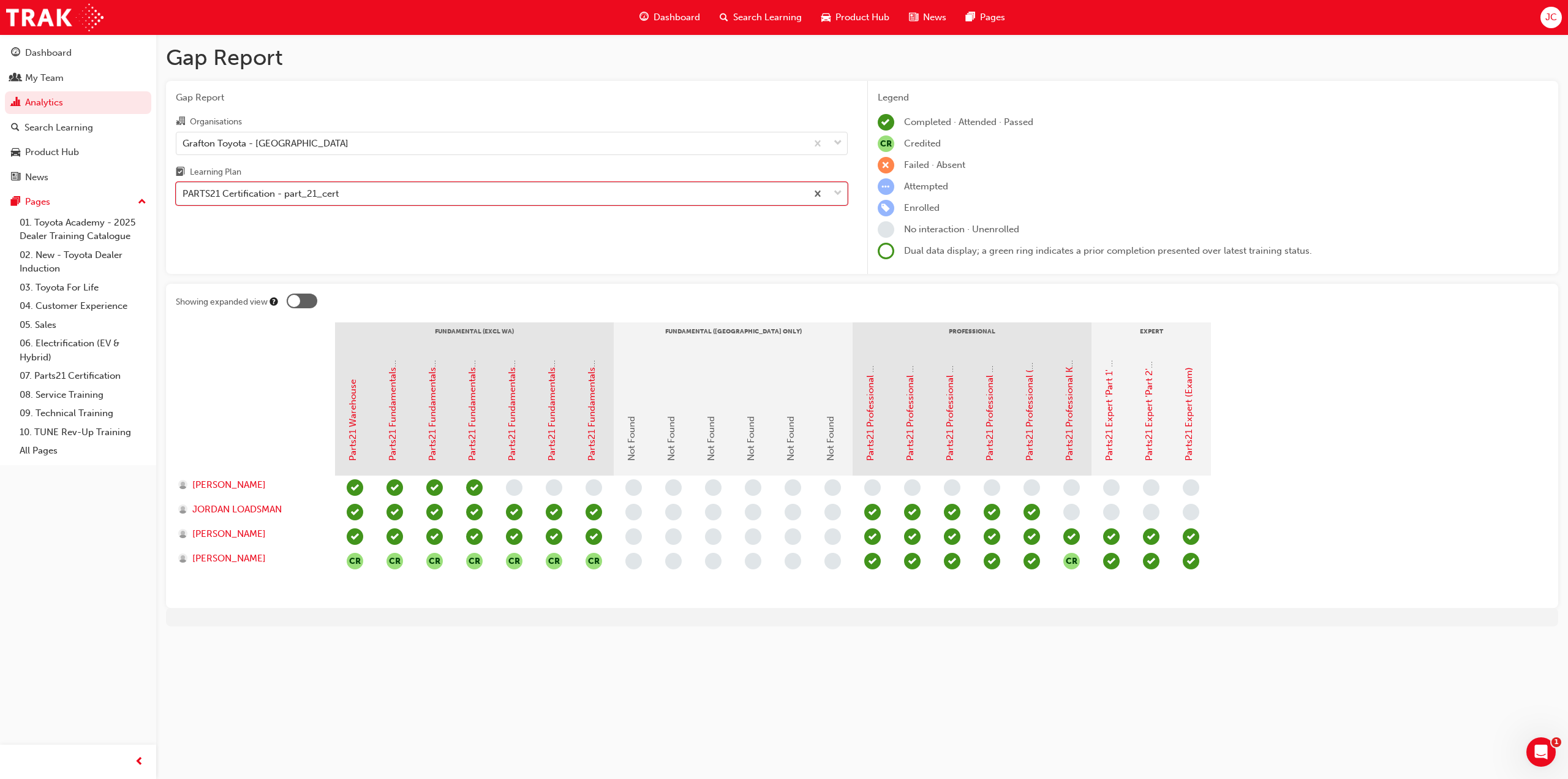
click at [421, 190] on div "PARTS21 Certification - part_21_cert" at bounding box center [491, 194] width 631 height 21
click at [184, 190] on input "Learning Plan option PARTS21 Certification - part_21_cert, selected. 0 results …" at bounding box center [183, 193] width 2 height 10
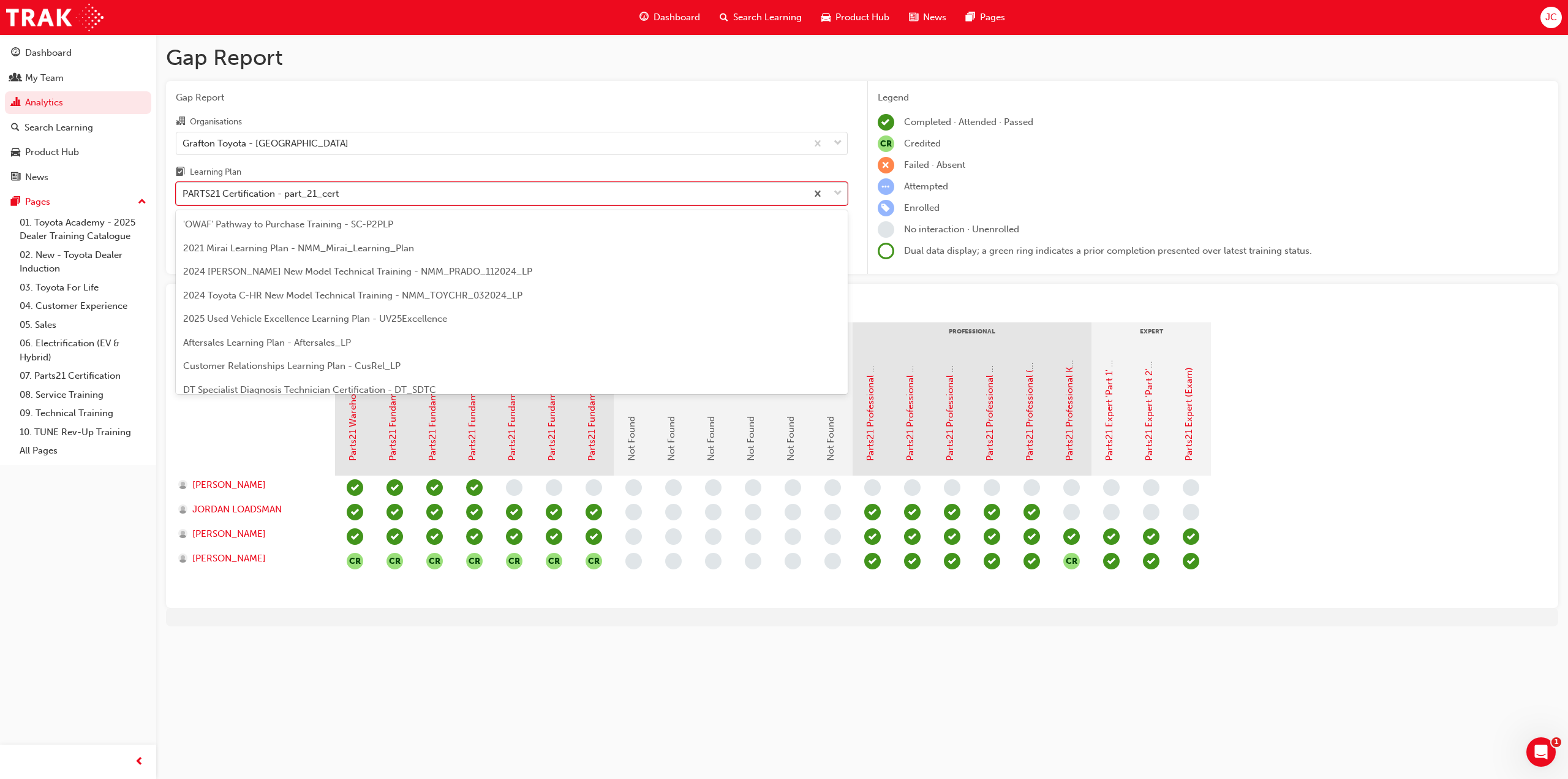
scroll to position [228, 0]
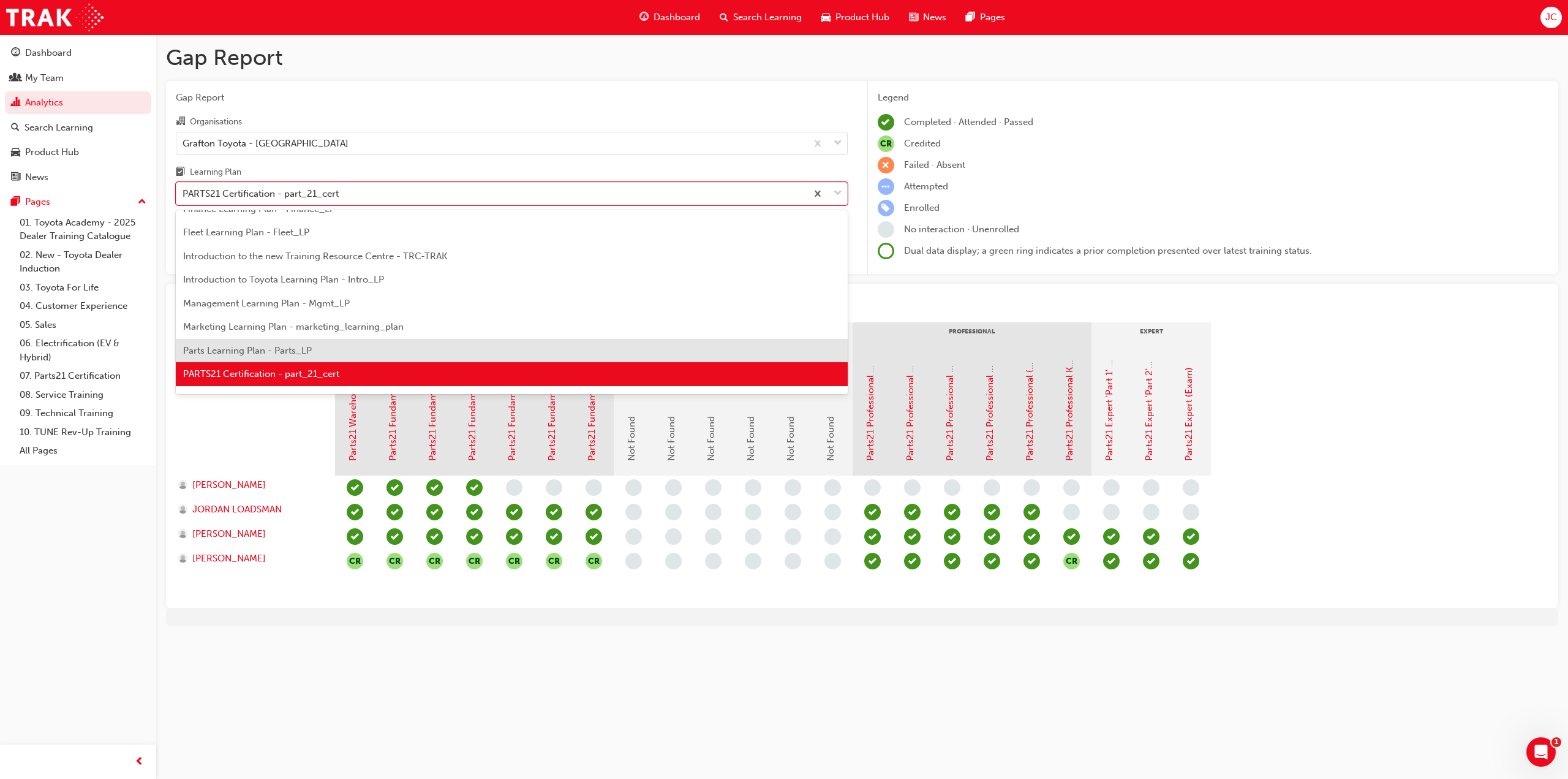
click at [337, 345] on div "Parts Learning Plan - Parts_LP" at bounding box center [512, 351] width 672 height 24
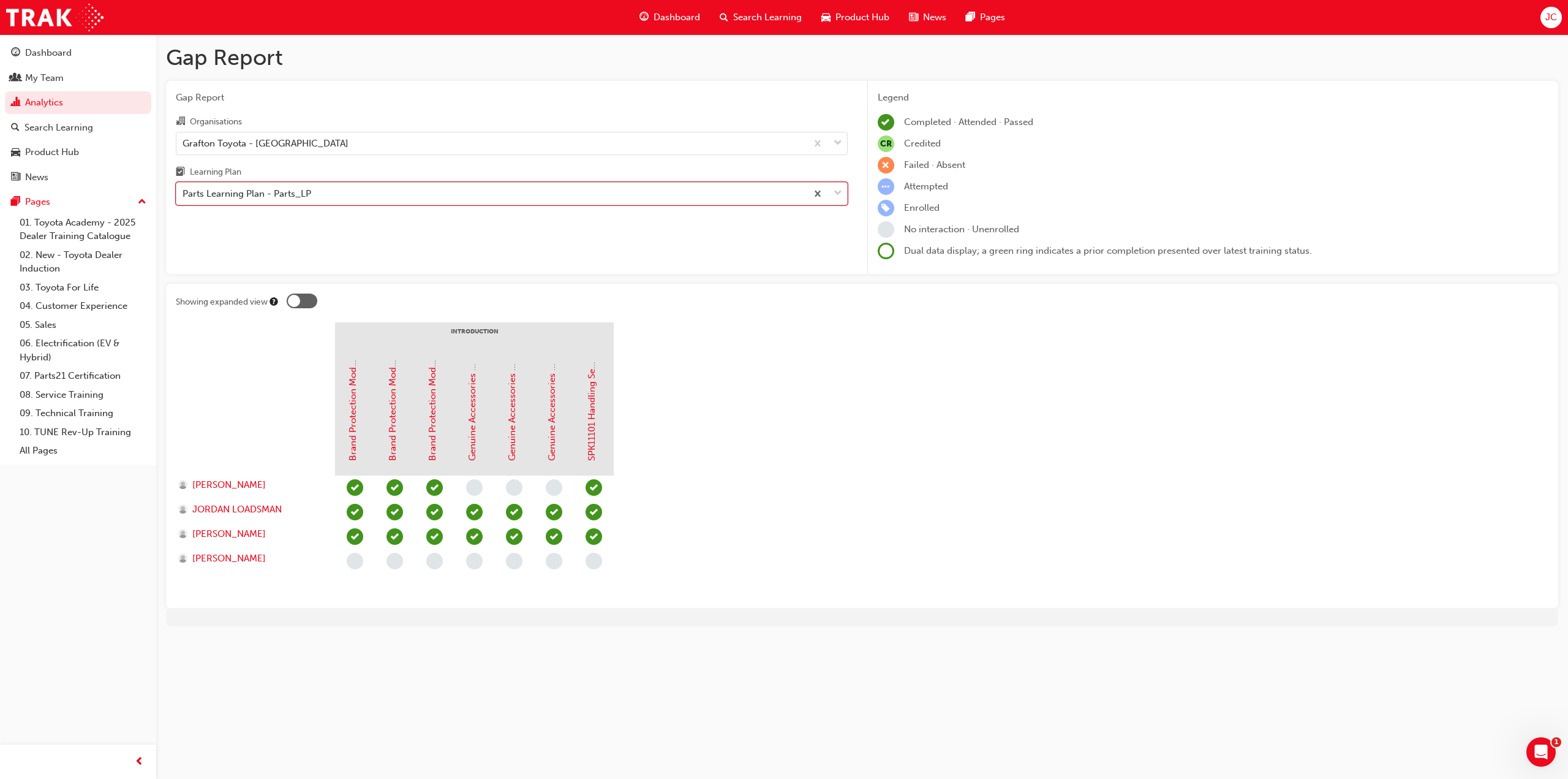
click at [364, 196] on div "Parts Learning Plan - Parts_LP" at bounding box center [491, 194] width 631 height 21
click at [184, 196] on input "Learning Plan option Parts Learning Plan - Parts_LP, selected. 0 results availa…" at bounding box center [183, 193] width 2 height 10
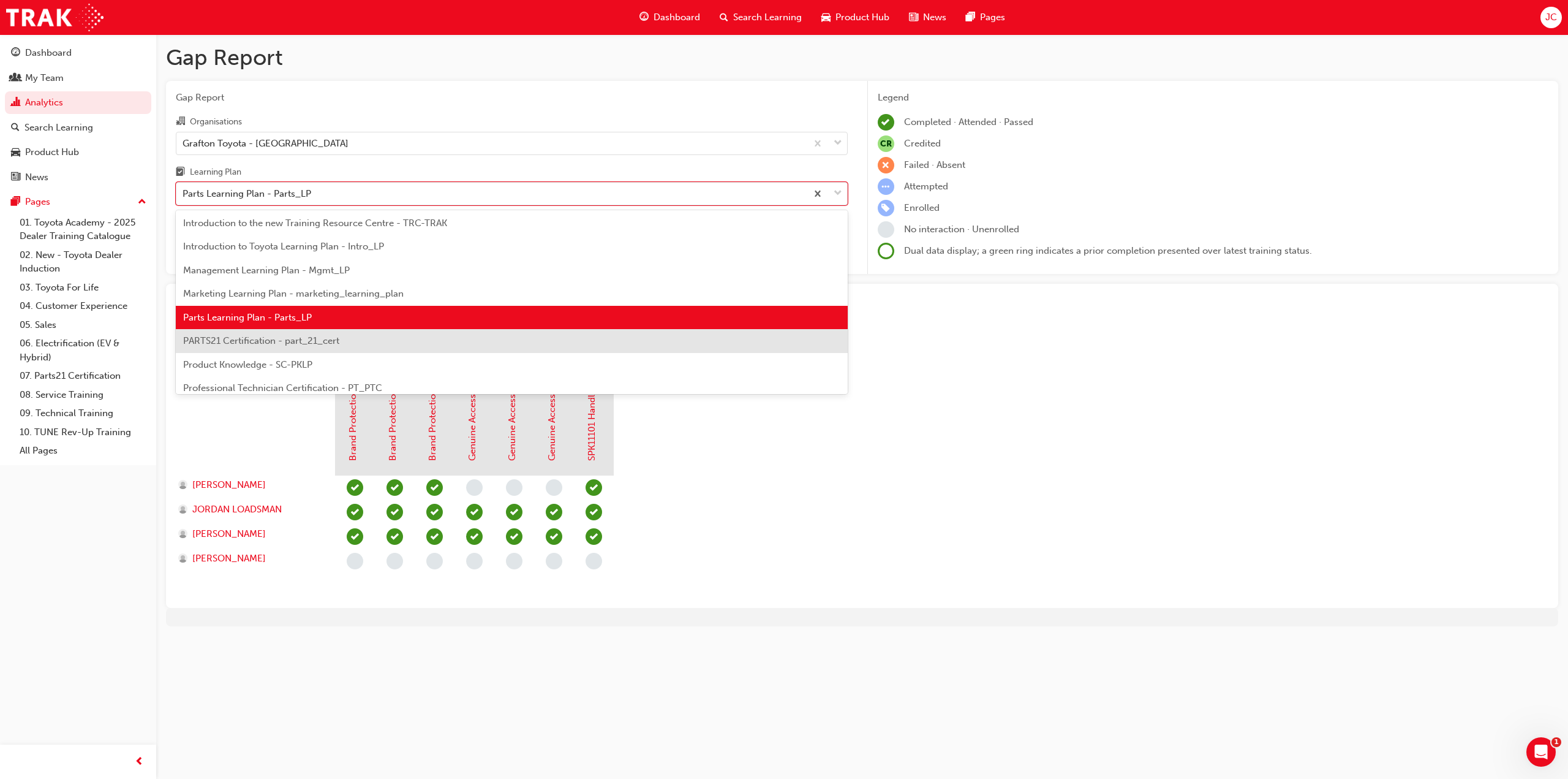
scroll to position [266, 0]
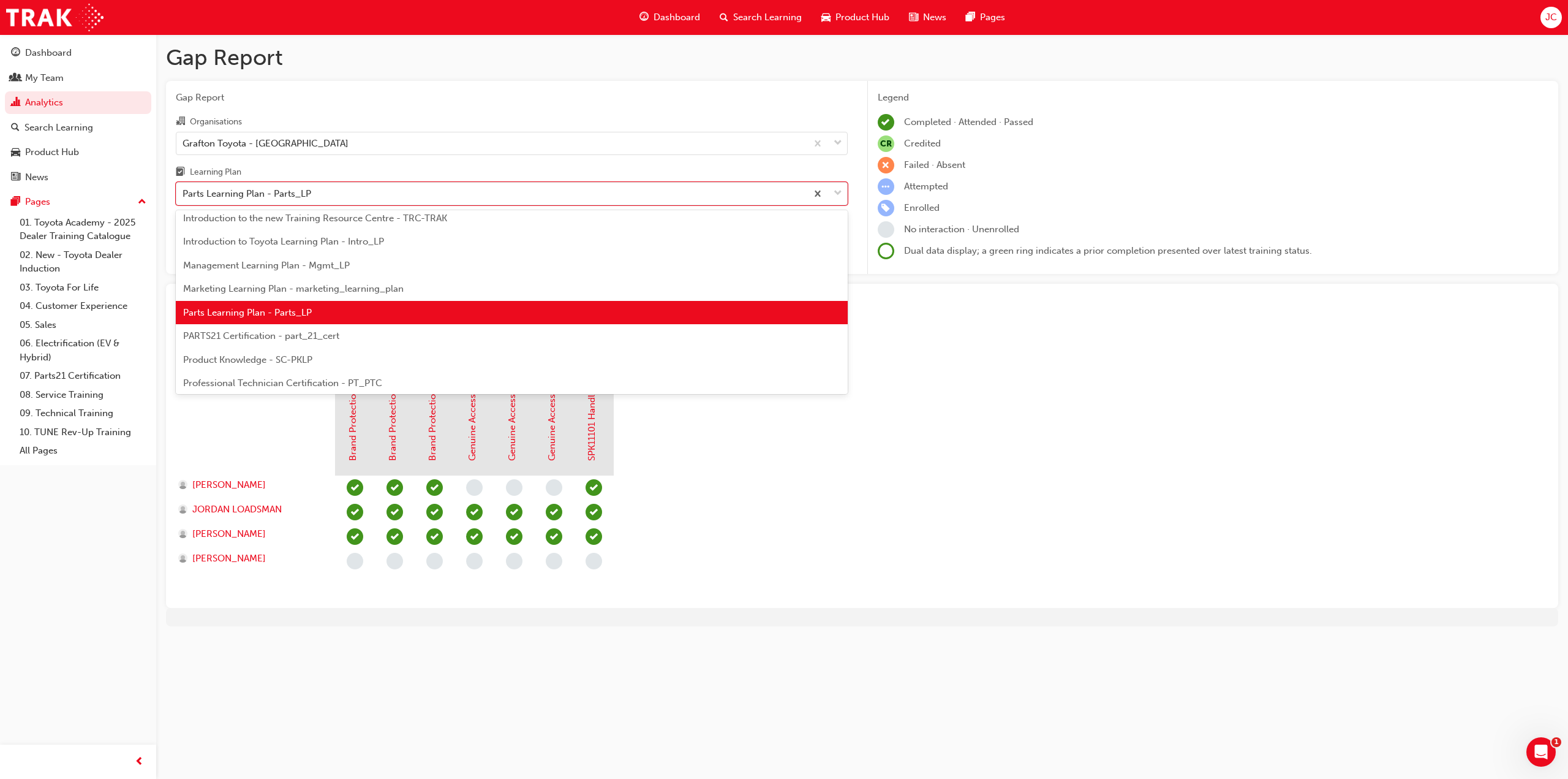
click at [338, 336] on span "PARTS21 Certification - part_21_cert" at bounding box center [261, 336] width 156 height 11
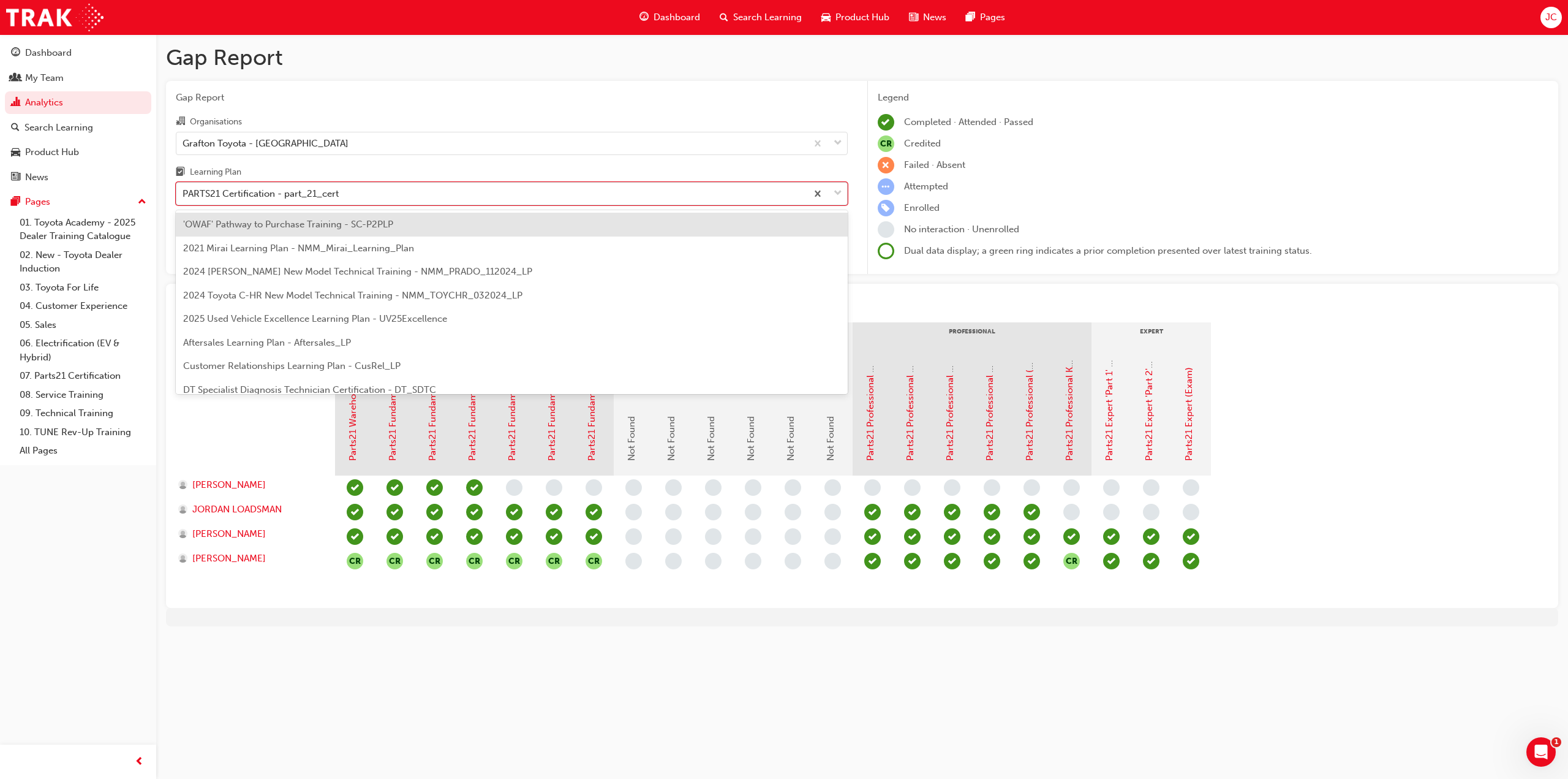
click at [362, 191] on div "PARTS21 Certification - part_21_cert" at bounding box center [491, 194] width 631 height 21
click at [184, 191] on input "Learning Plan option PARTS21 Certification - part_21_cert, selected. option 'OW…" at bounding box center [183, 193] width 2 height 10
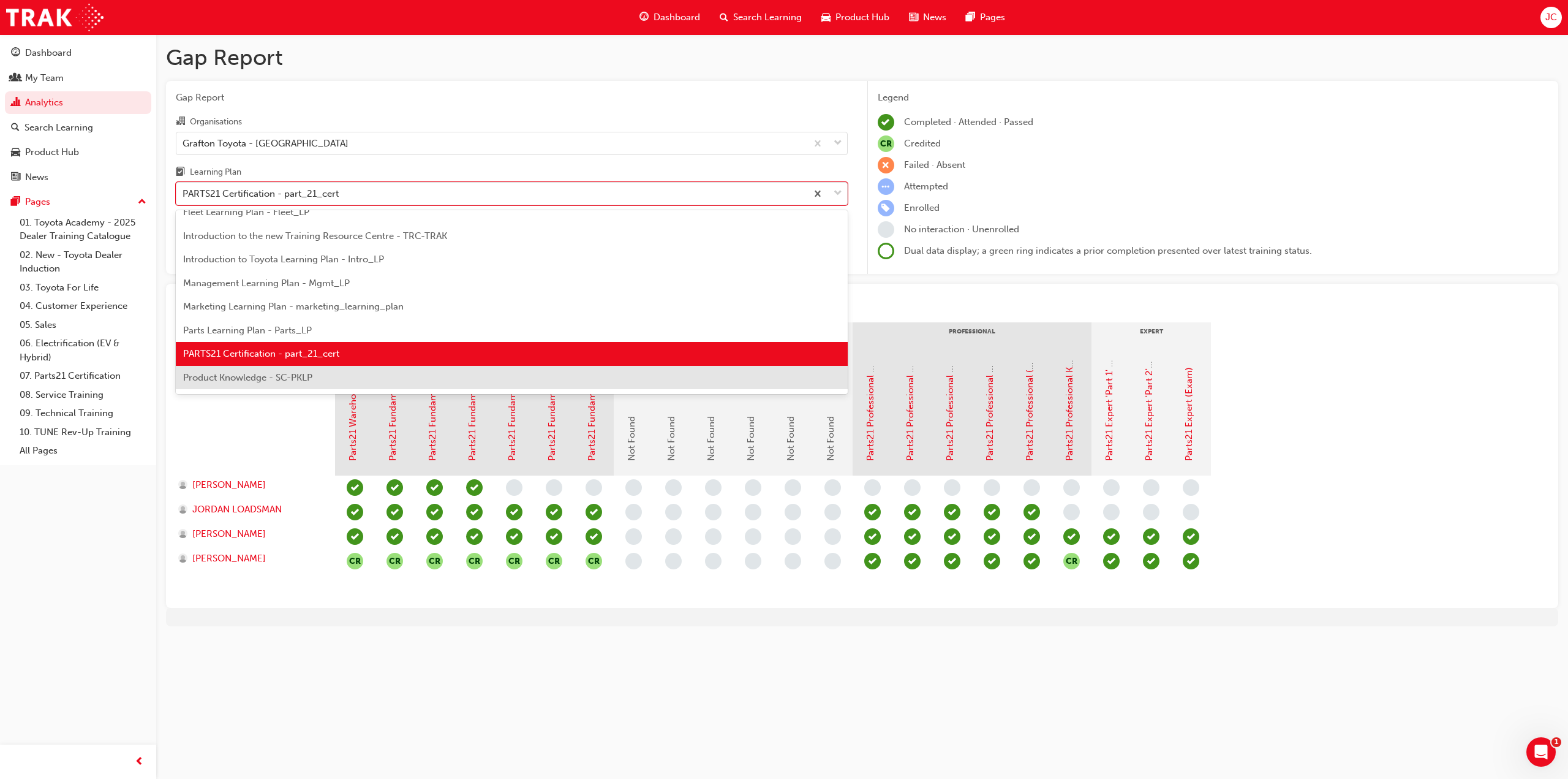
scroll to position [289, 0]
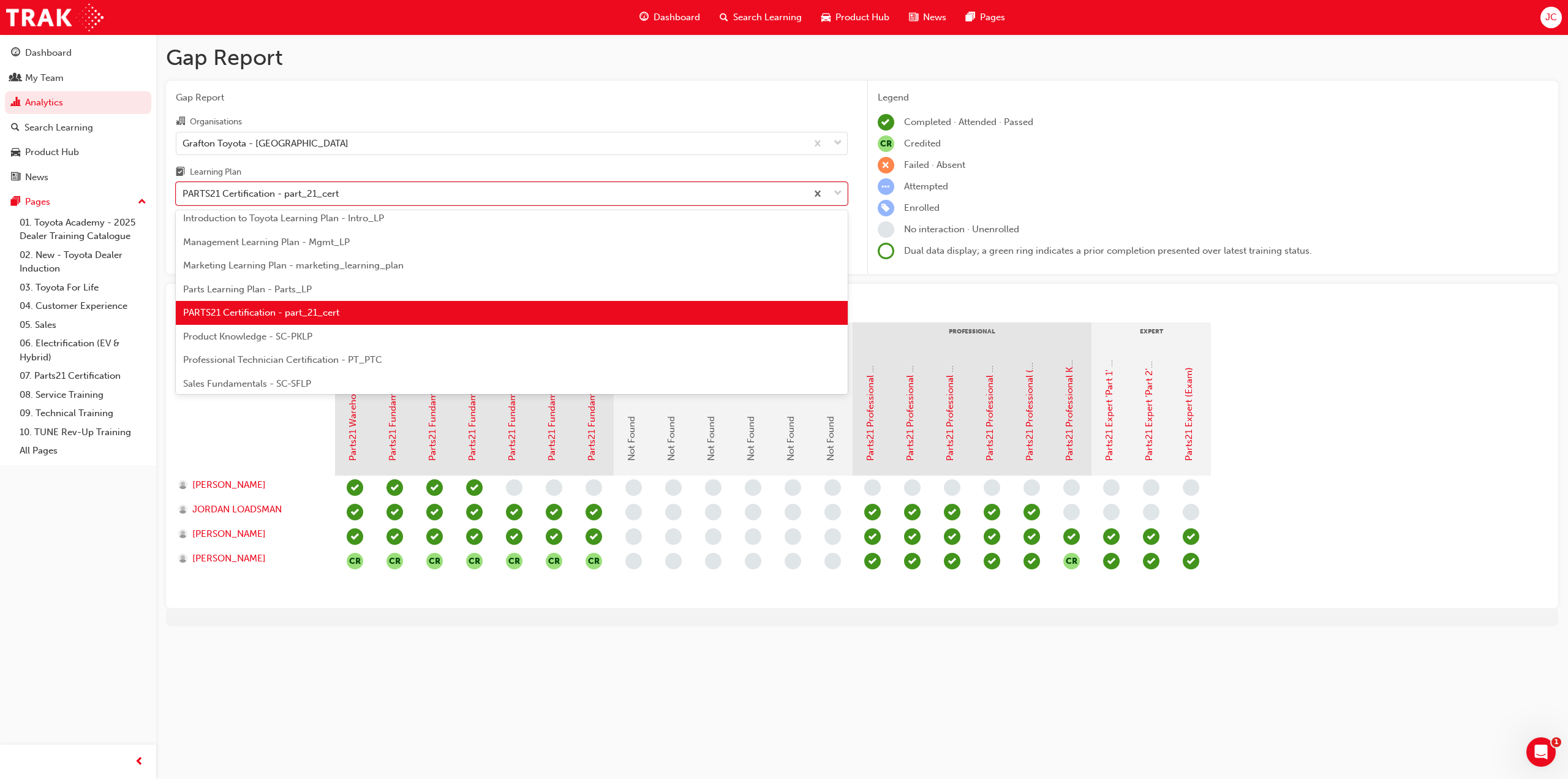
click at [311, 340] on span "Product Knowledge - SC-PKLP" at bounding box center [247, 336] width 129 height 11
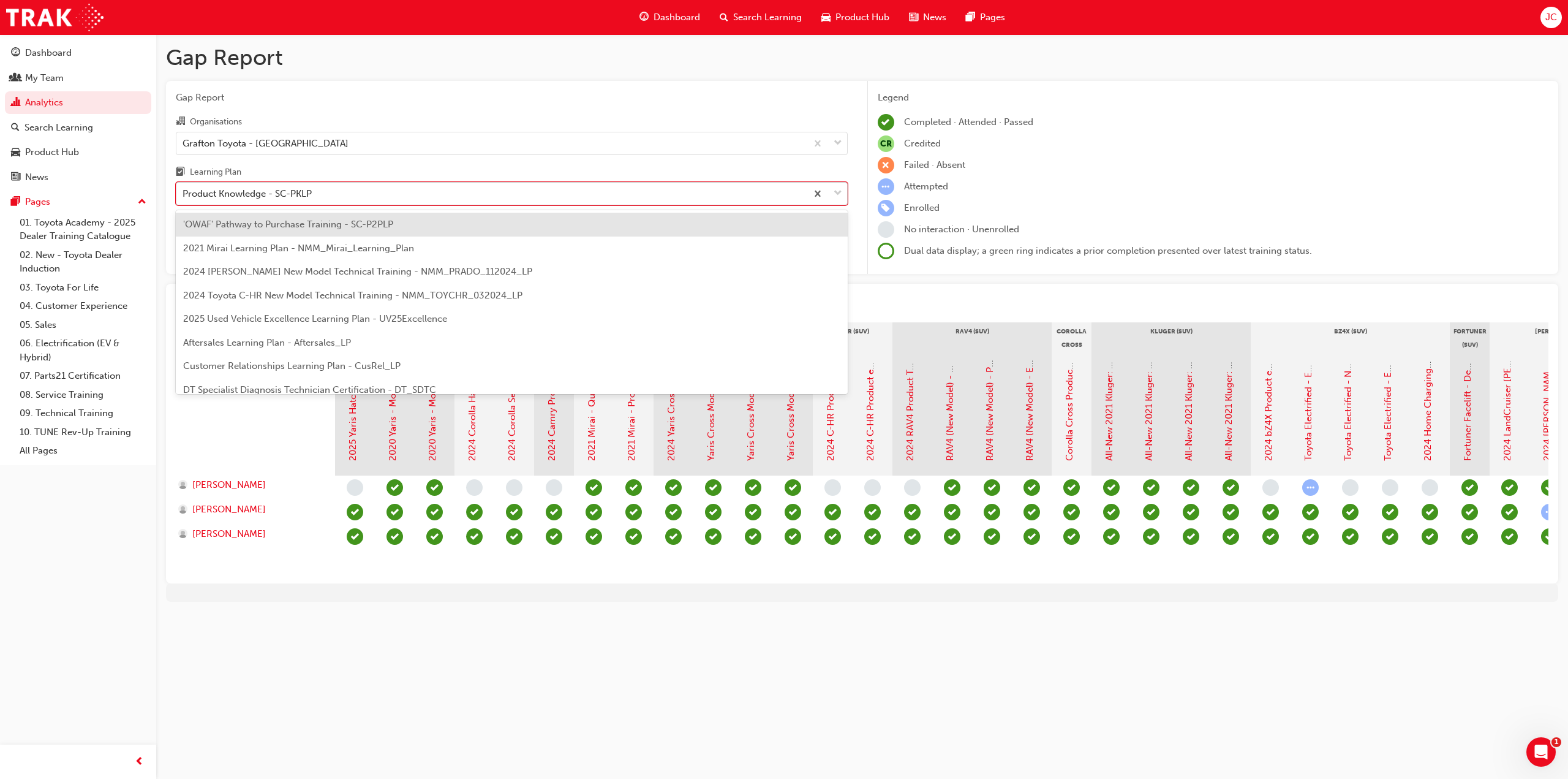
click at [374, 197] on div "Product Knowledge - SC-PKLP" at bounding box center [491, 194] width 631 height 21
click at [184, 197] on input "Learning Plan option Product Knowledge - SC-PKLP, selected. option 'OWAF' Pathw…" at bounding box center [183, 193] width 2 height 10
click at [346, 232] on div "'OWAF' Pathway to Purchase Training - SC-P2PLP" at bounding box center [512, 224] width 672 height 24
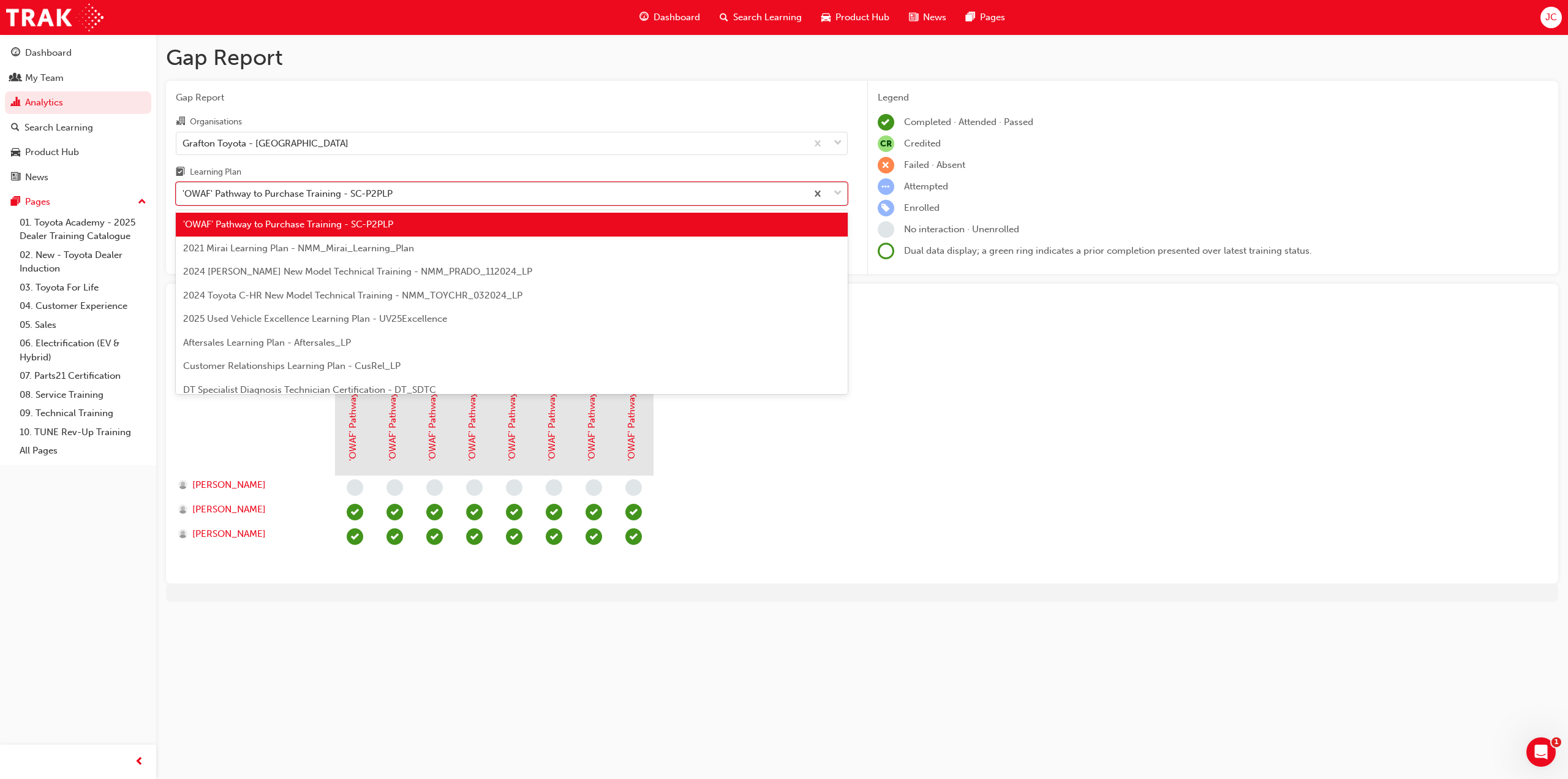
click at [293, 193] on div "'OWAF' Pathway to Purchase Training - SC-P2PLP" at bounding box center [287, 194] width 210 height 14
click at [184, 193] on input "Learning Plan option 'OWAF' Pathway to Purchase Training - SC-P2PLP, selected. …" at bounding box center [183, 193] width 2 height 10
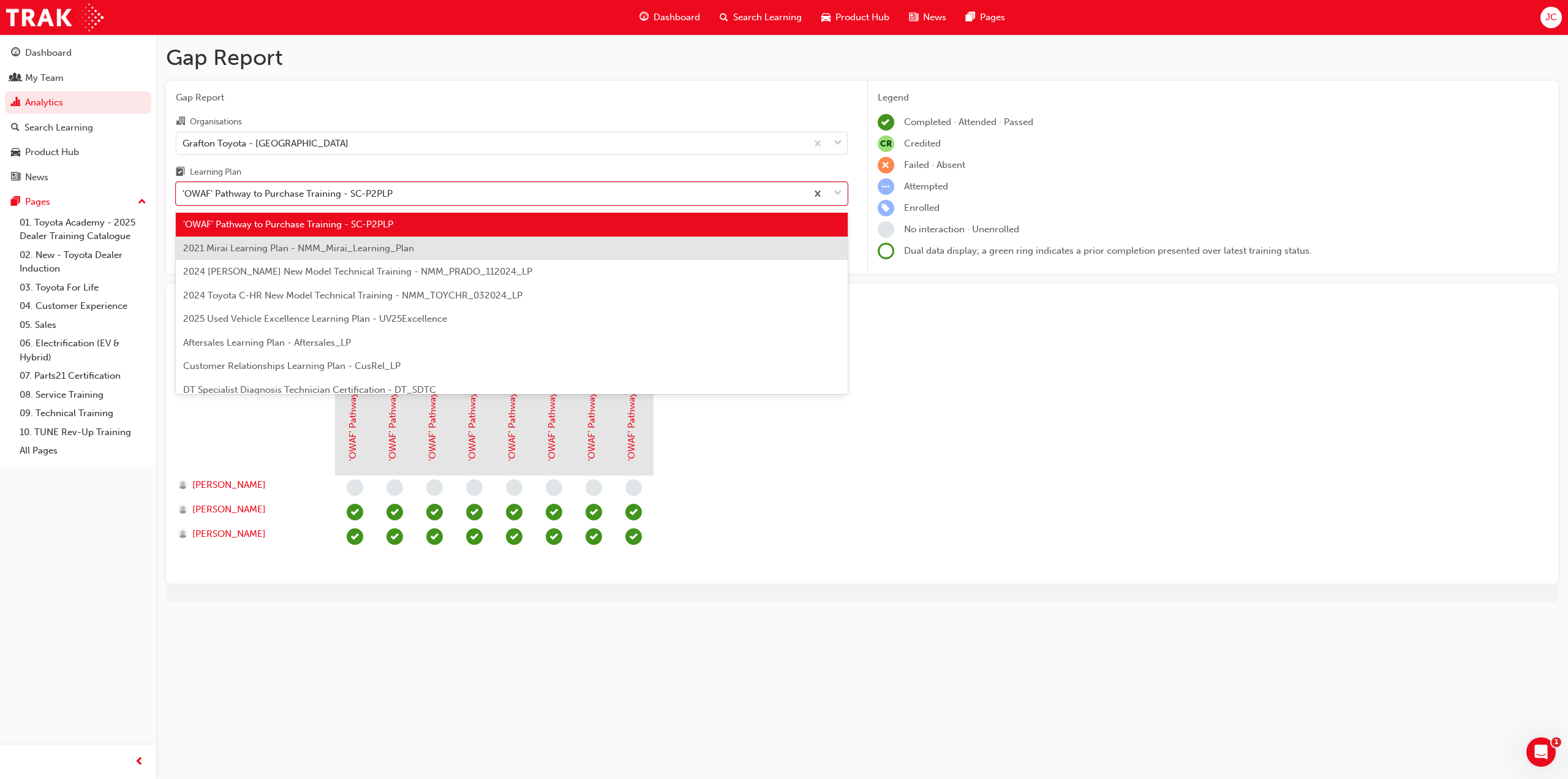
click at [276, 243] on span "2021 Mirai Learning Plan - NMM_Mirai_Learning_Plan" at bounding box center [298, 248] width 231 height 11
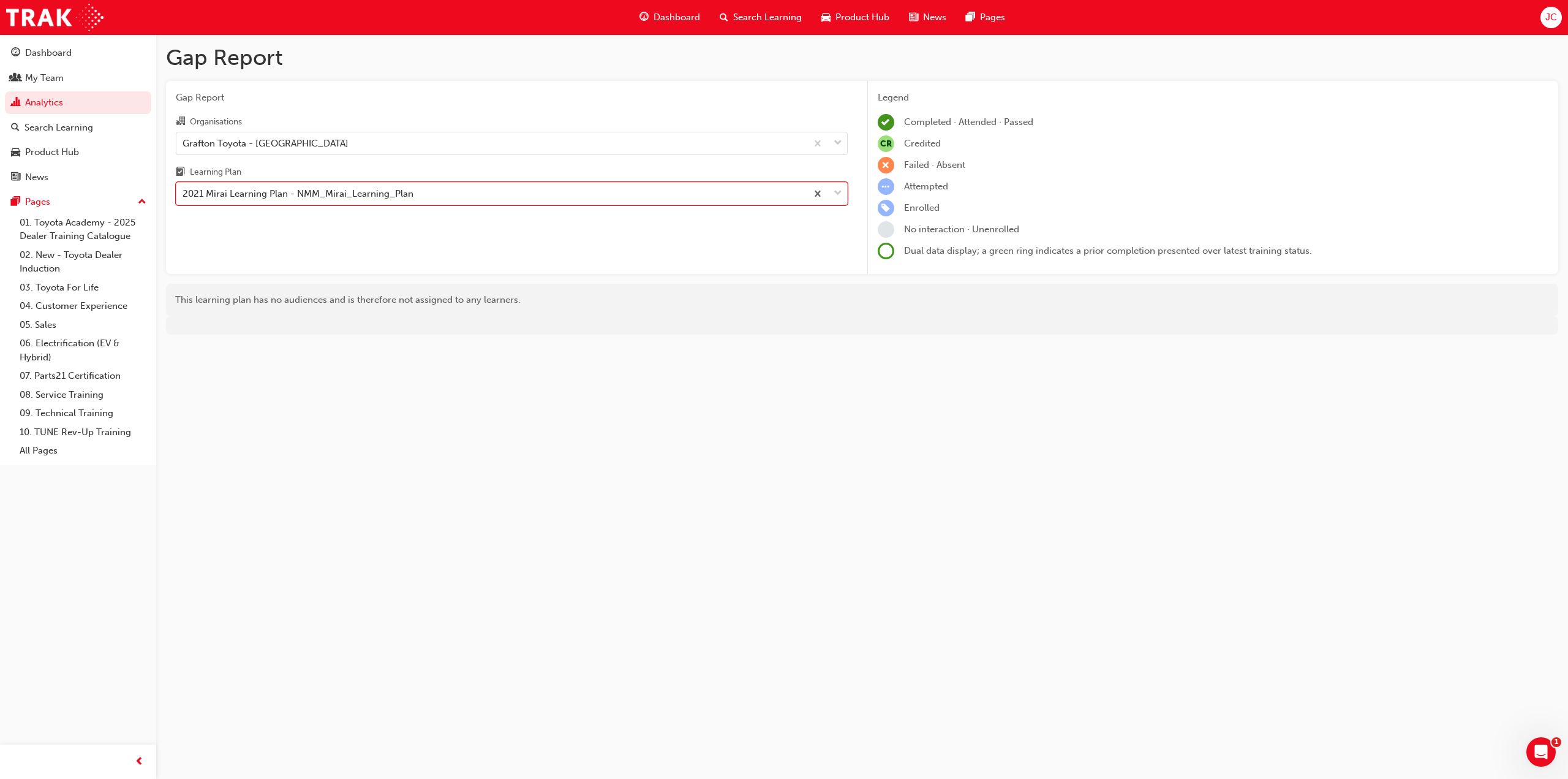
click at [309, 195] on div "2021 Mirai Learning Plan - NMM_Mirai_Learning_Plan" at bounding box center [297, 194] width 231 height 14
click at [184, 195] on input "Learning Plan option 2021 Mirai Learning Plan - NMM_Mirai_Learning_Plan, select…" at bounding box center [183, 193] width 2 height 10
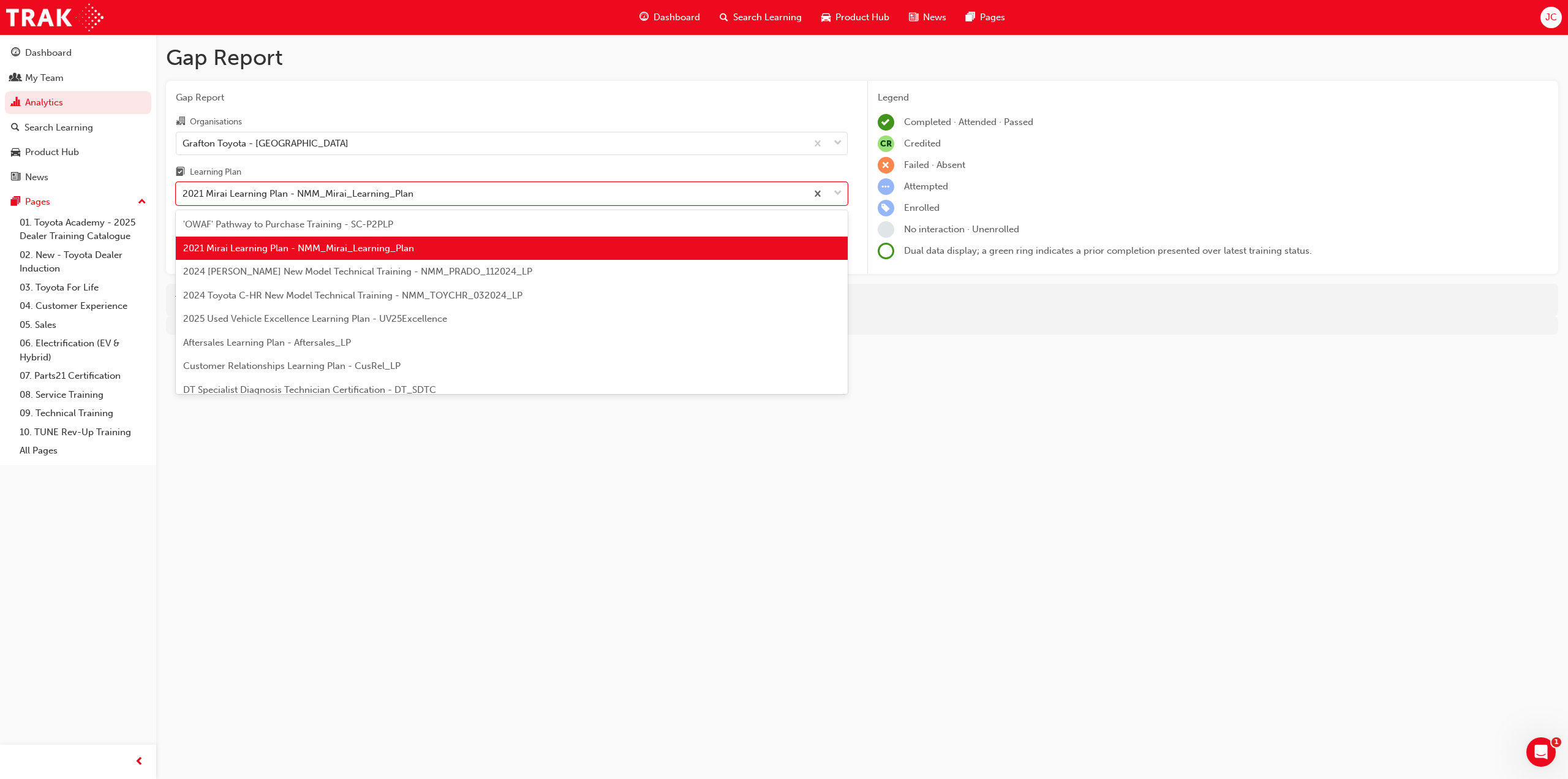
click at [286, 273] on span "2024 [PERSON_NAME] New Model Technical Training - NMM_PRADO_112024_LP" at bounding box center [358, 271] width 349 height 11
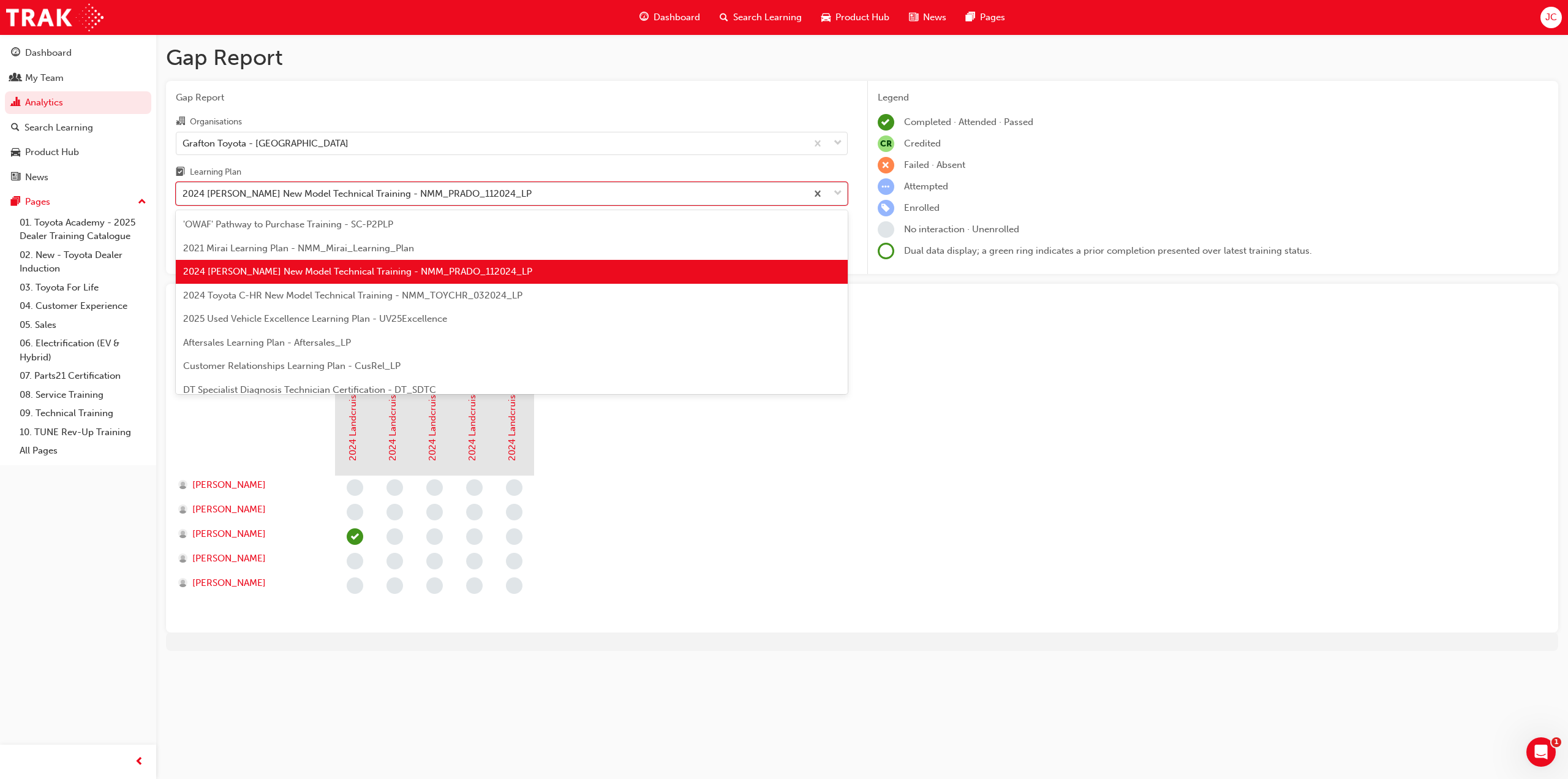
click at [313, 198] on div "2024 [PERSON_NAME] New Model Technical Training - NMM_PRADO_112024_LP" at bounding box center [357, 194] width 349 height 14
click at [184, 198] on input "Learning Plan option 2024 [PERSON_NAME] New Model Technical Training - NMM_PRAD…" at bounding box center [183, 193] width 2 height 10
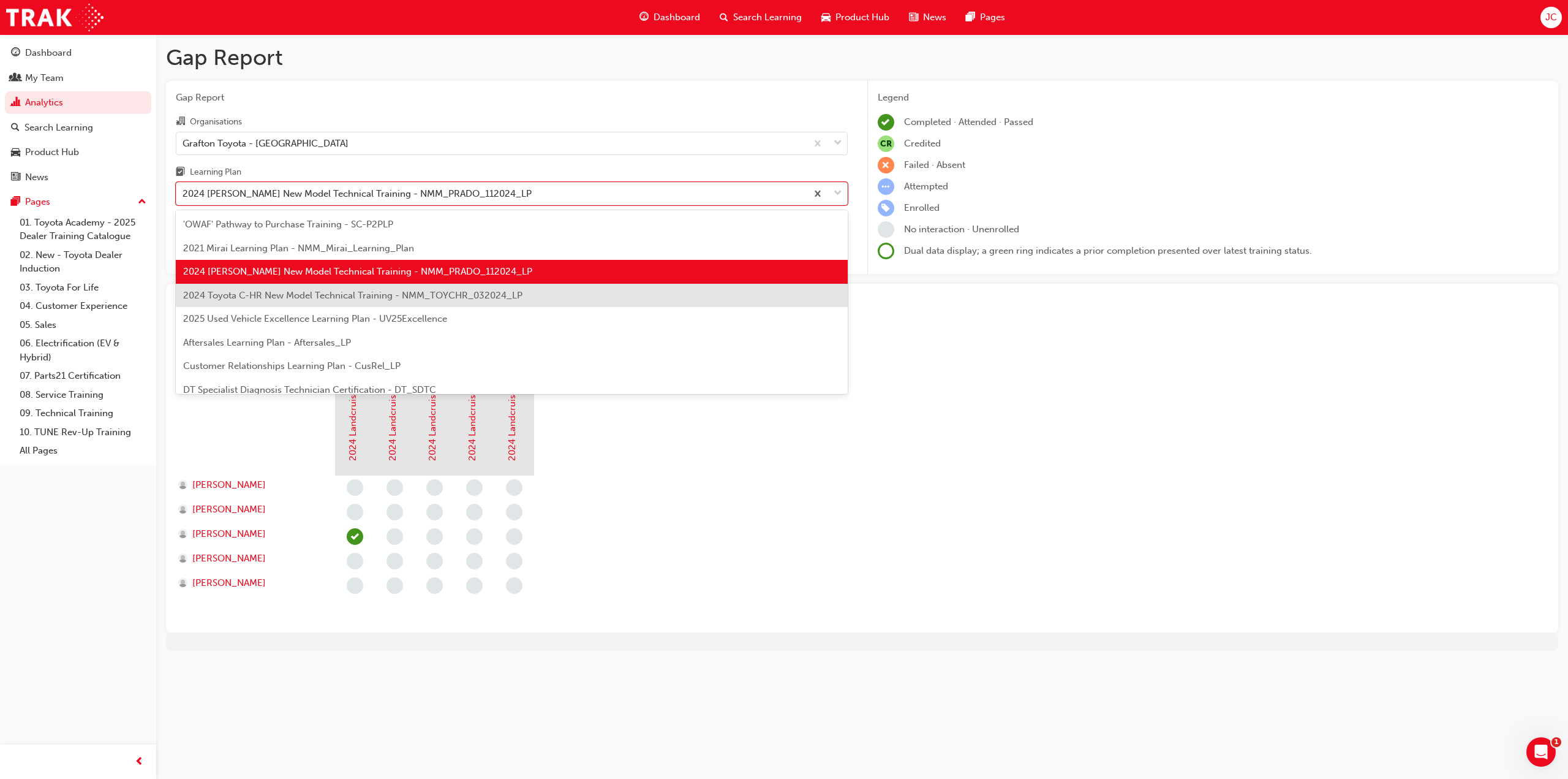
click at [311, 297] on span "2024 Toyota C-HR New Model Technical Training - NMM_TOYCHR_032024_LP" at bounding box center [353, 295] width 339 height 11
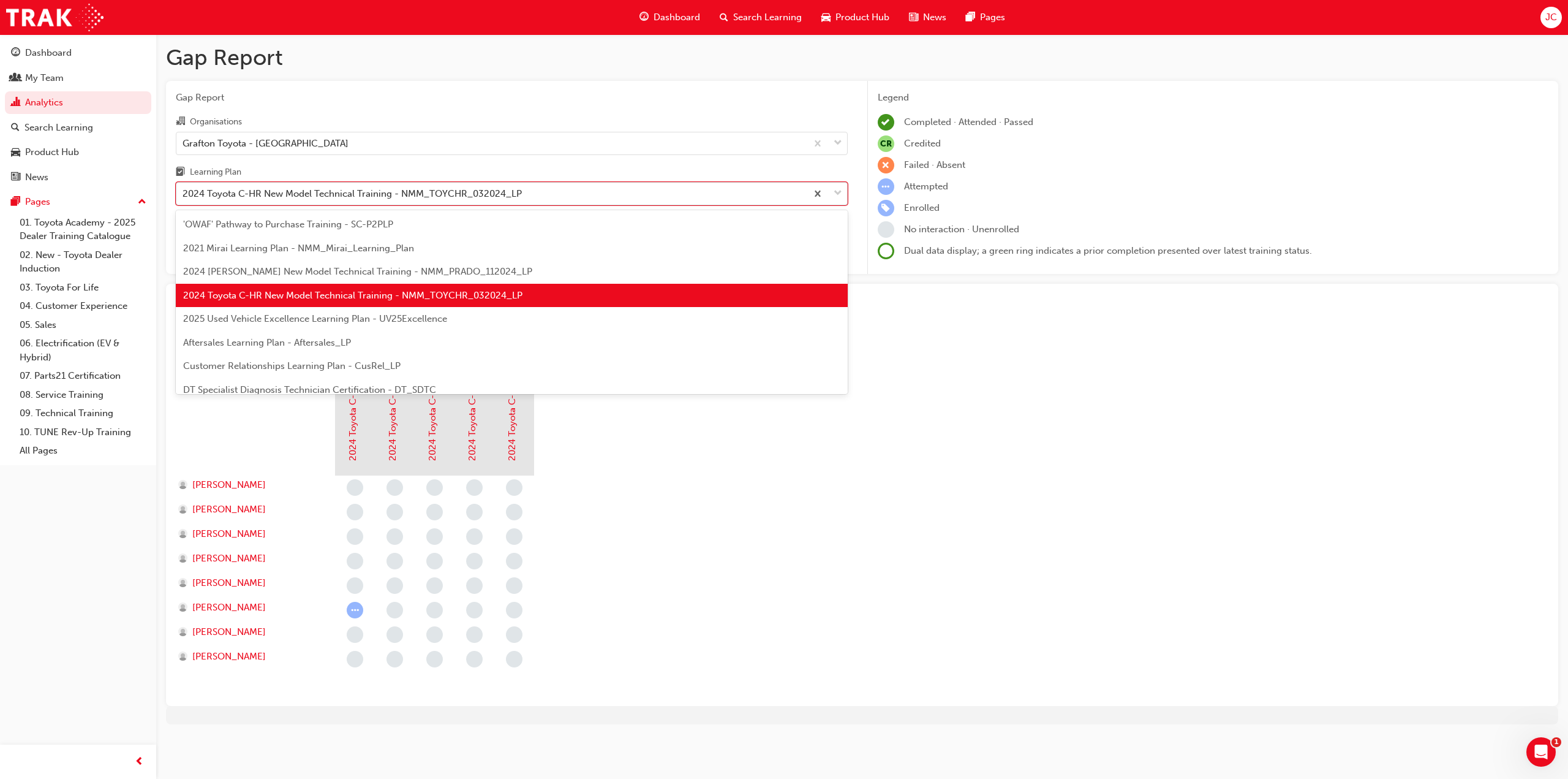
click at [328, 199] on div "2024 Toyota C-HR New Model Technical Training - NMM_TOYCHR_032024_LP" at bounding box center [352, 194] width 339 height 14
click at [184, 198] on input "Learning Plan option 2024 Toyota C-HR New Model Technical Training - NMM_TOYCHR…" at bounding box center [183, 193] width 2 height 10
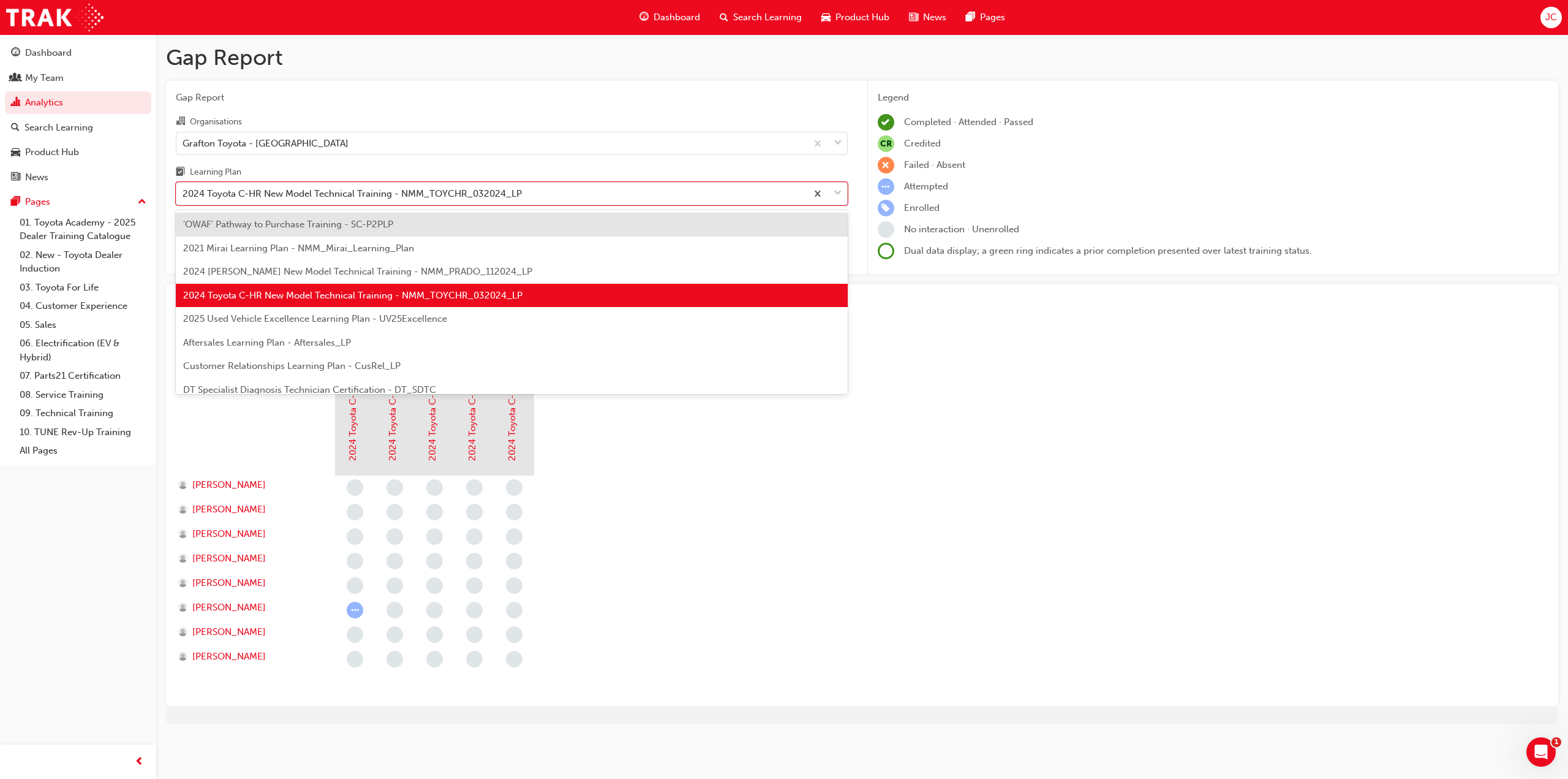
click at [320, 322] on span "2025 Used Vehicle Excellence Learning Plan - UV25Excellence" at bounding box center [315, 319] width 264 height 11
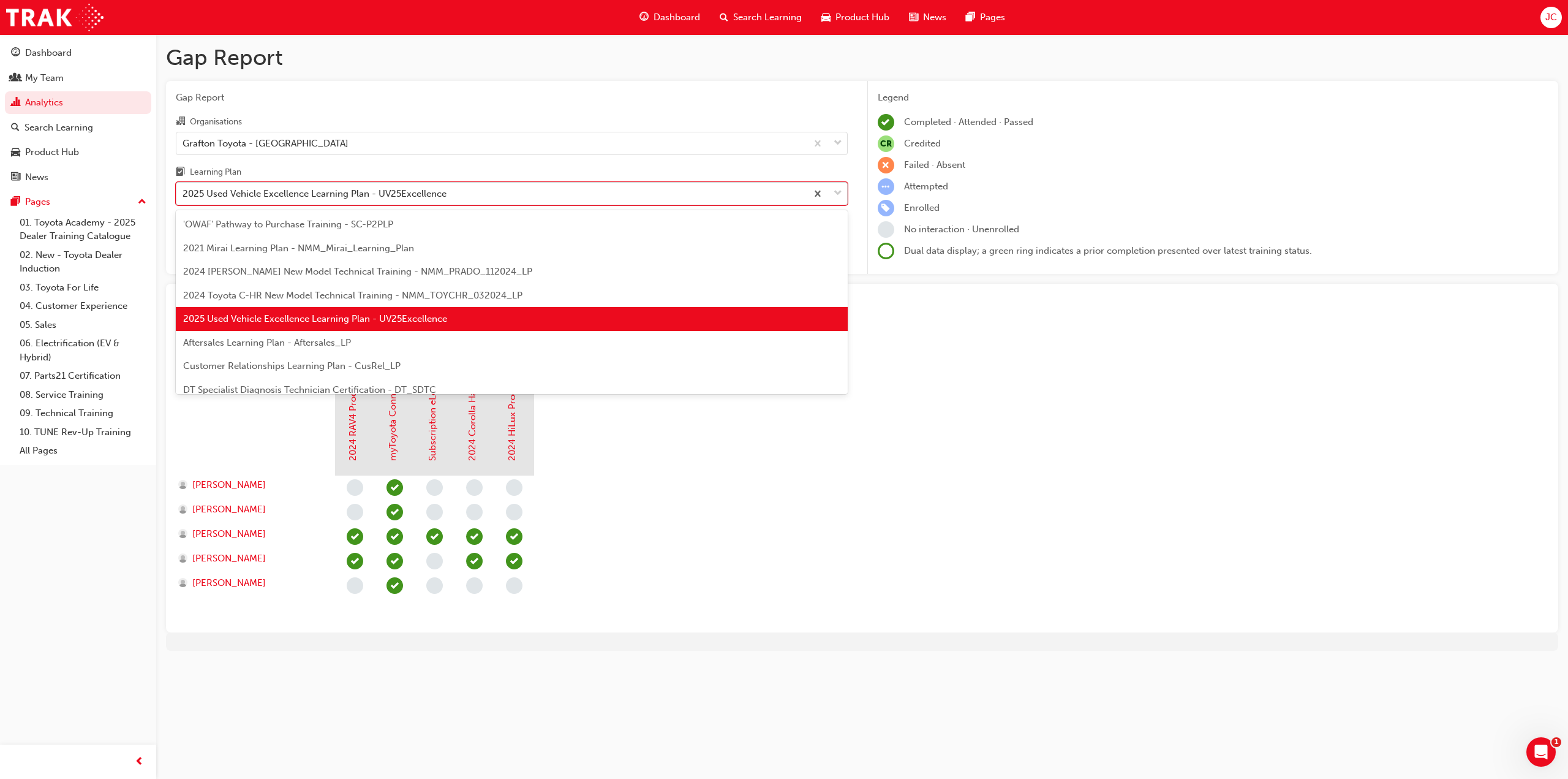
click at [372, 187] on div "2025 Used Vehicle Excellence Learning Plan - UV25Excellence" at bounding box center [314, 194] width 264 height 14
click at [184, 188] on input "Learning Plan option 2025 Used Vehicle Excellence Learning Plan - UV25Excellenc…" at bounding box center [183, 193] width 2 height 10
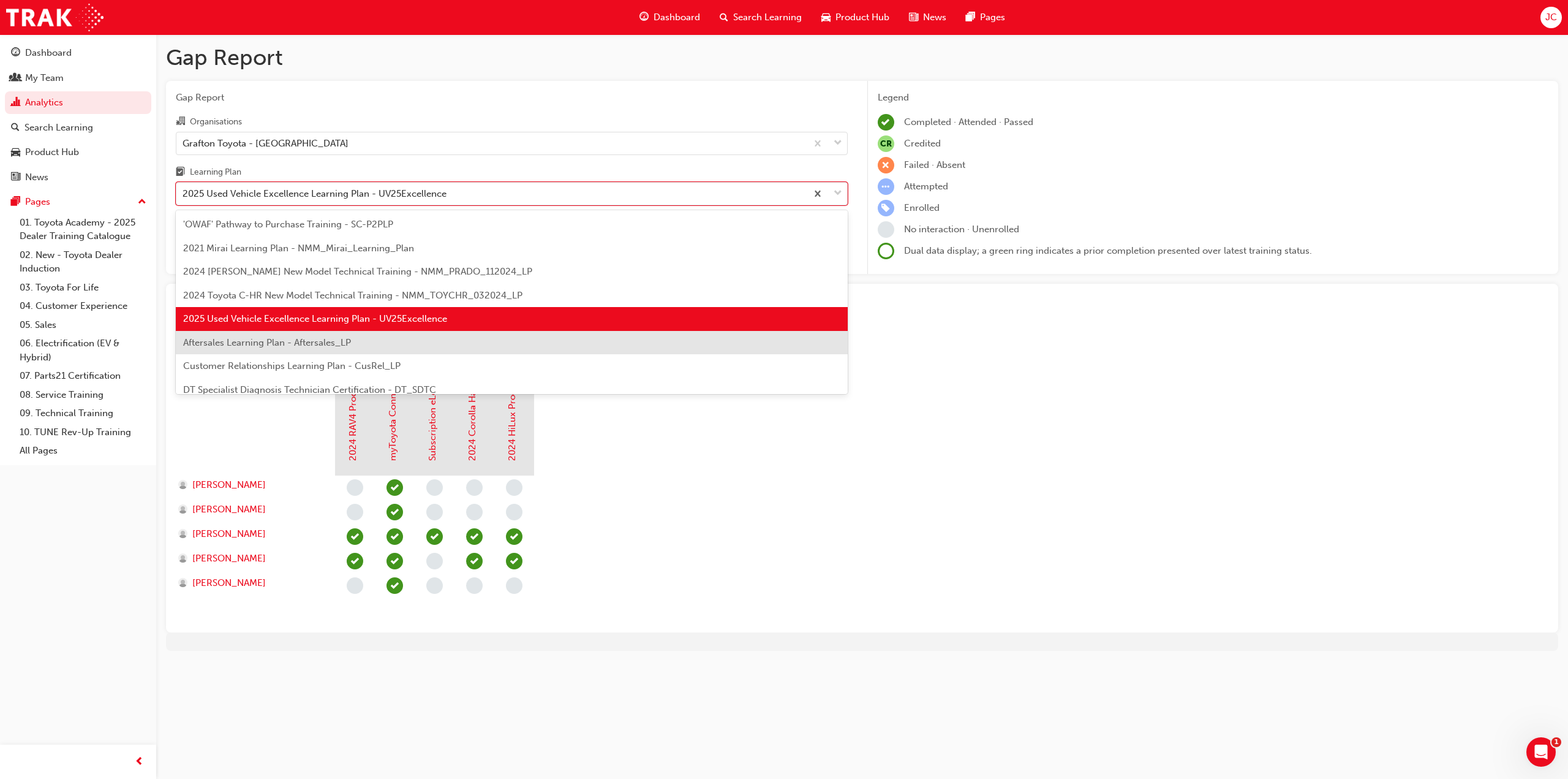
click at [340, 346] on span "Aftersales Learning Plan - Aftersales_LP" at bounding box center [267, 343] width 168 height 11
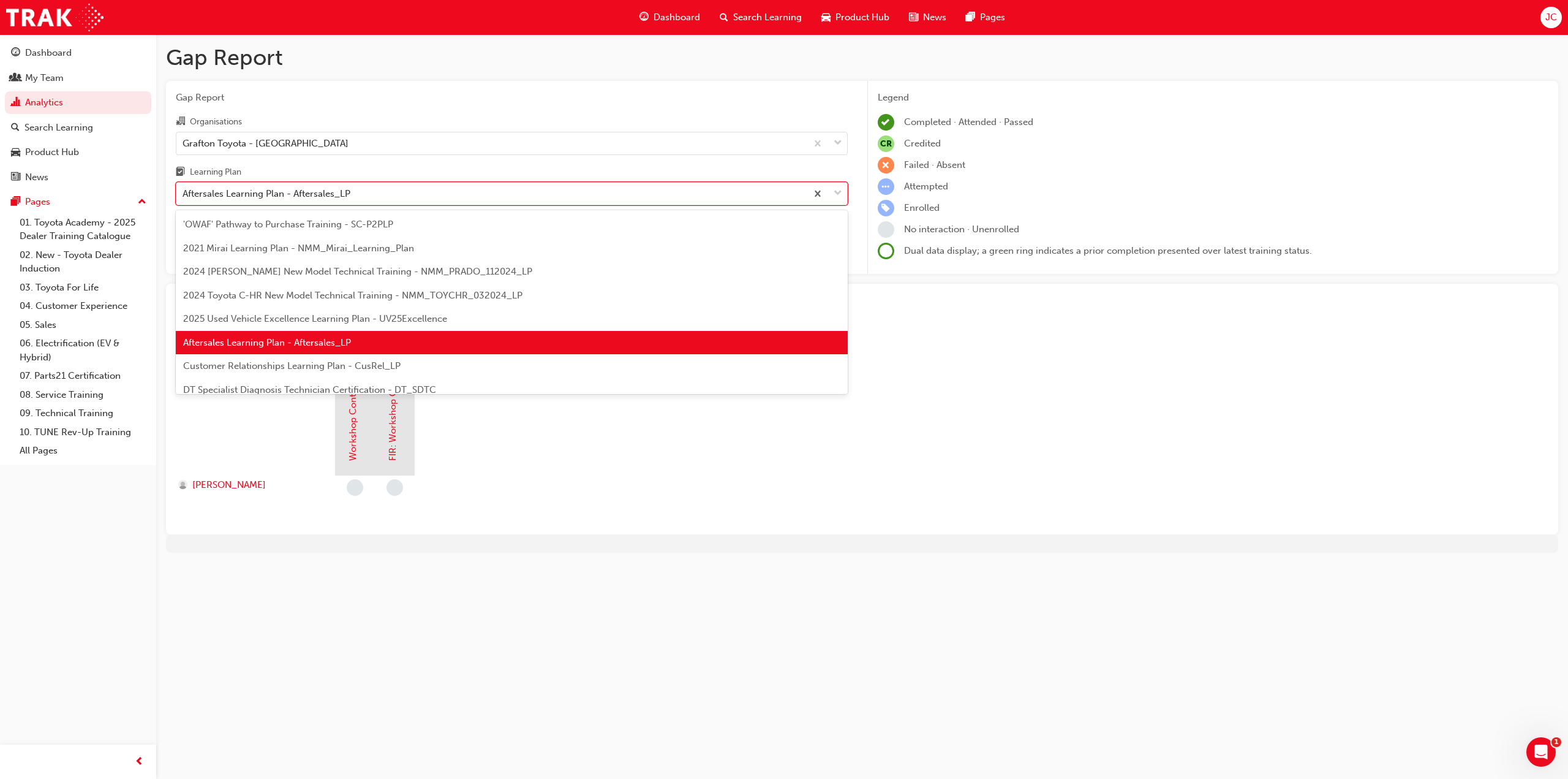
click at [373, 184] on div "Aftersales Learning Plan - Aftersales_LP" at bounding box center [491, 194] width 631 height 21
click at [184, 188] on input "Learning Plan option Aftersales Learning Plan - Aftersales_LP, selected. option…" at bounding box center [183, 193] width 2 height 10
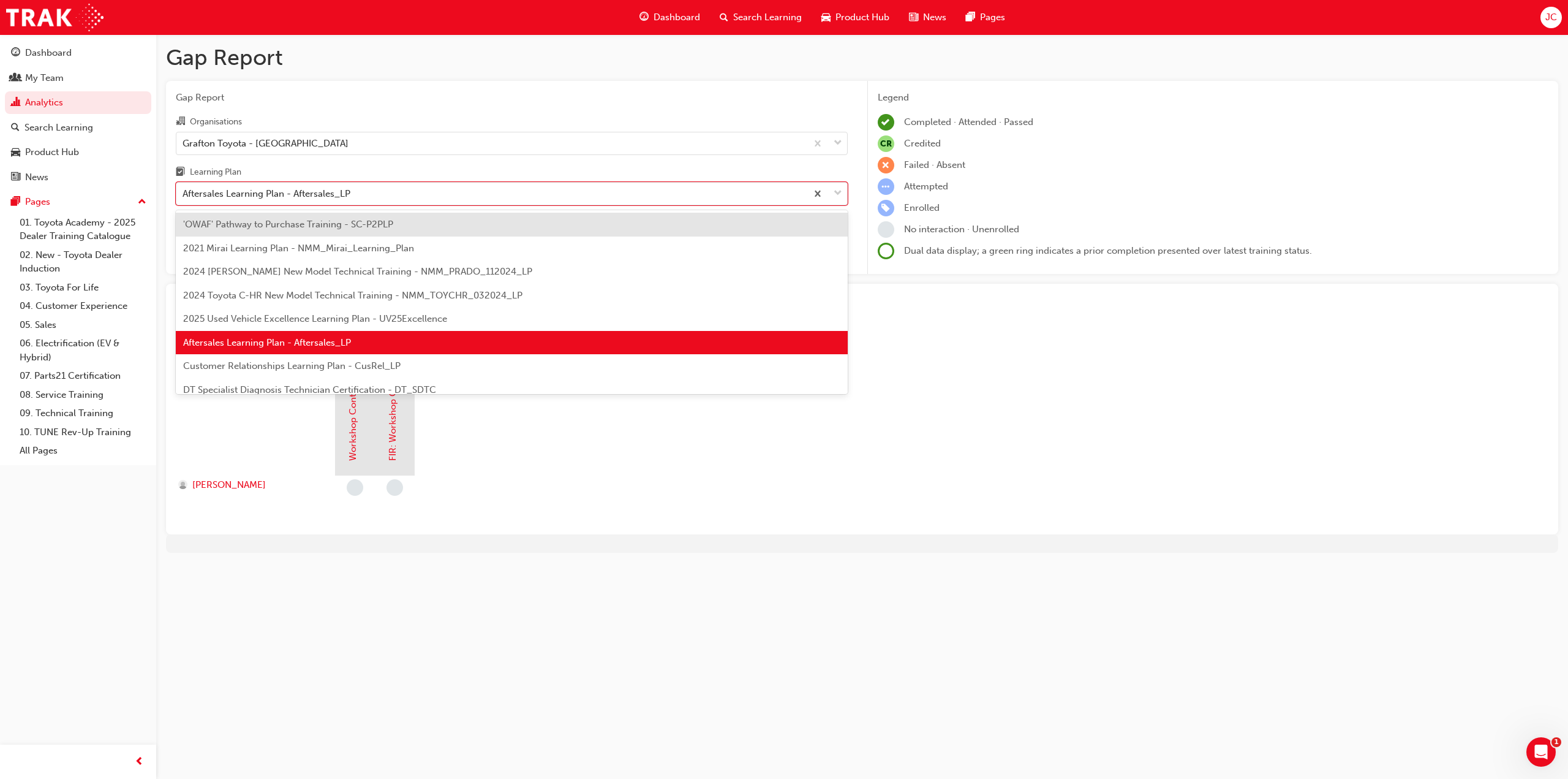
click at [336, 370] on div "Customer Relationships Learning Plan - CusRel_LP" at bounding box center [512, 366] width 672 height 24
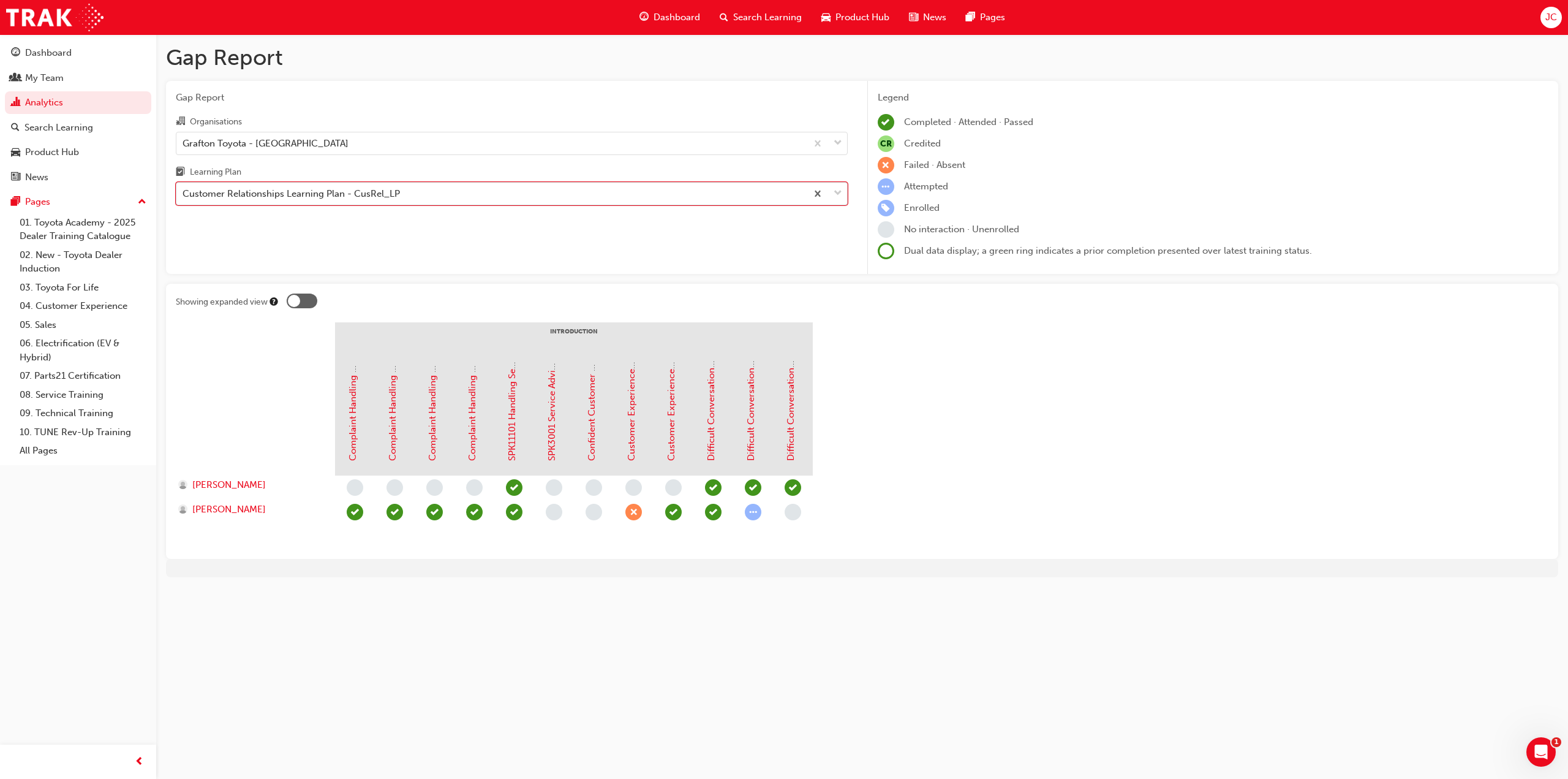
drag, startPoint x: 370, startPoint y: 198, endPoint x: 374, endPoint y: 188, distance: 10.8
click at [372, 194] on div "Customer Relationships Learning Plan - CusRel_LP" at bounding box center [291, 194] width 217 height 14
click at [184, 194] on input "Learning Plan option Customer Relationships Learning Plan - CusRel_LP, selected…" at bounding box center [183, 193] width 2 height 10
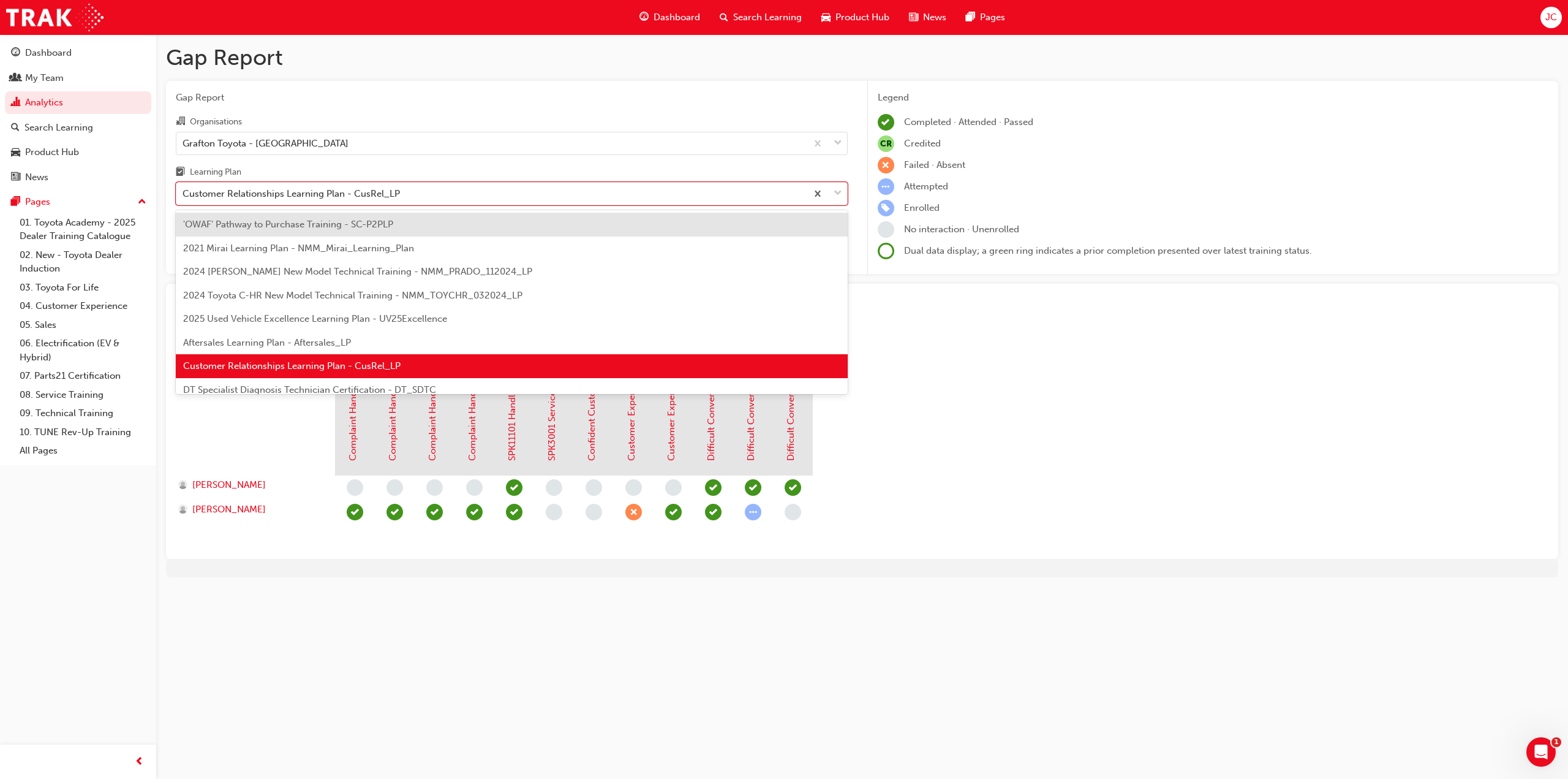
click at [364, 392] on span "DT Specialist Diagnosis Technician Certification - DT_SDTC" at bounding box center [309, 390] width 253 height 11
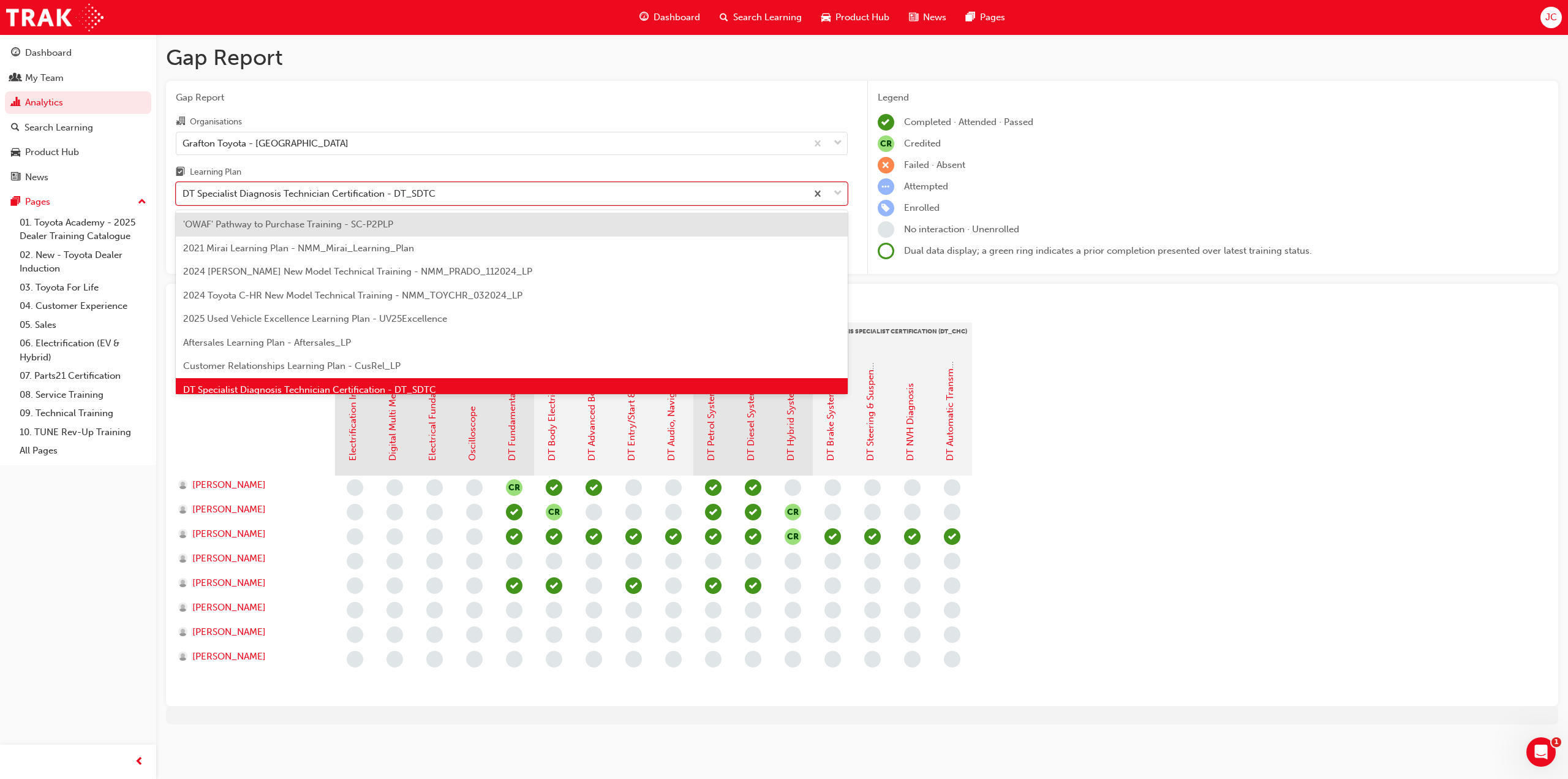
click at [450, 192] on div "DT Specialist Diagnosis Technician Certification - DT_SDTC" at bounding box center [491, 194] width 631 height 21
click at [184, 192] on input "Learning Plan option DT Specialist Diagnosis Technician Certification - DT_SDTC…" at bounding box center [183, 193] width 2 height 10
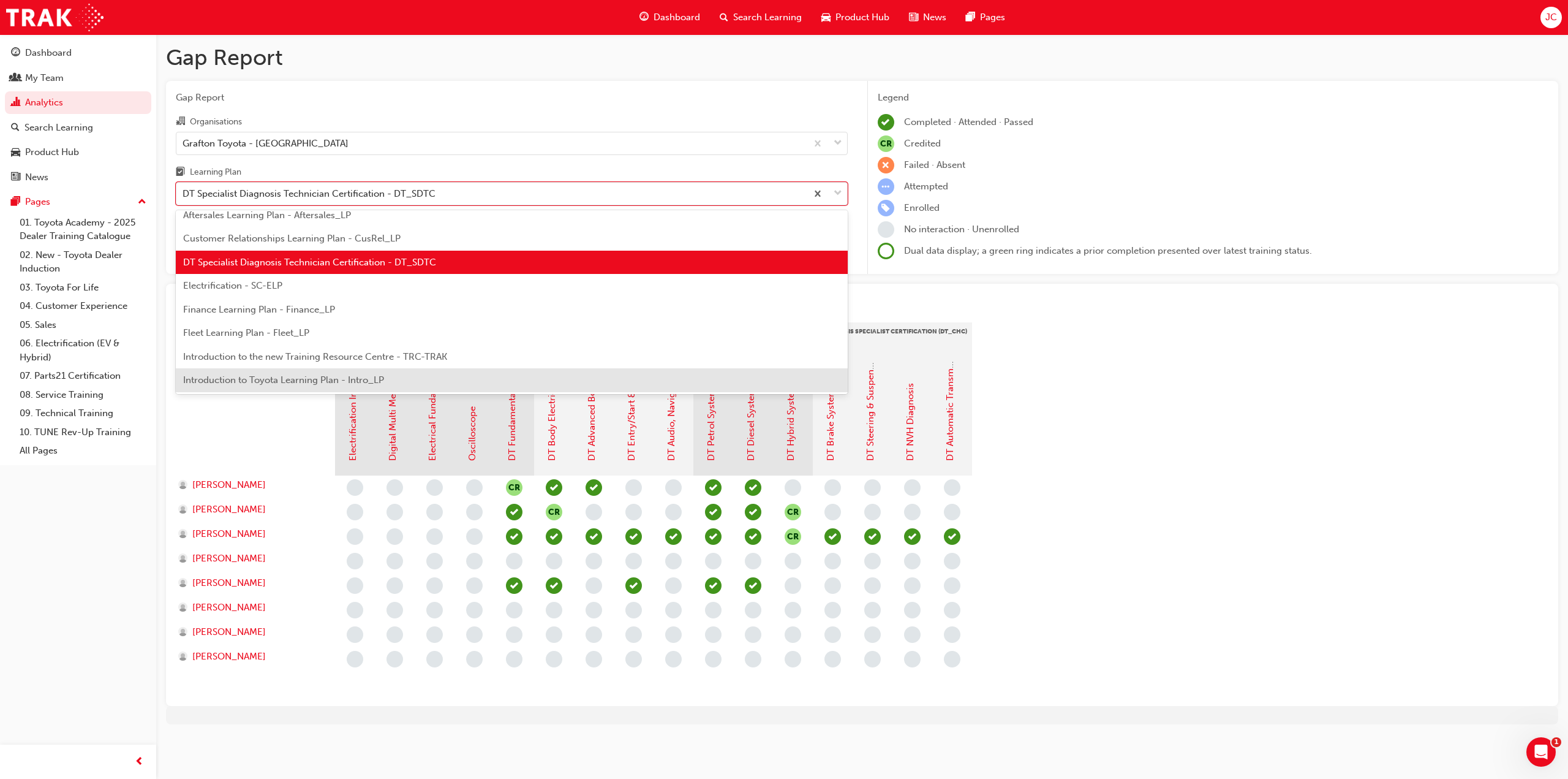
scroll to position [139, 0]
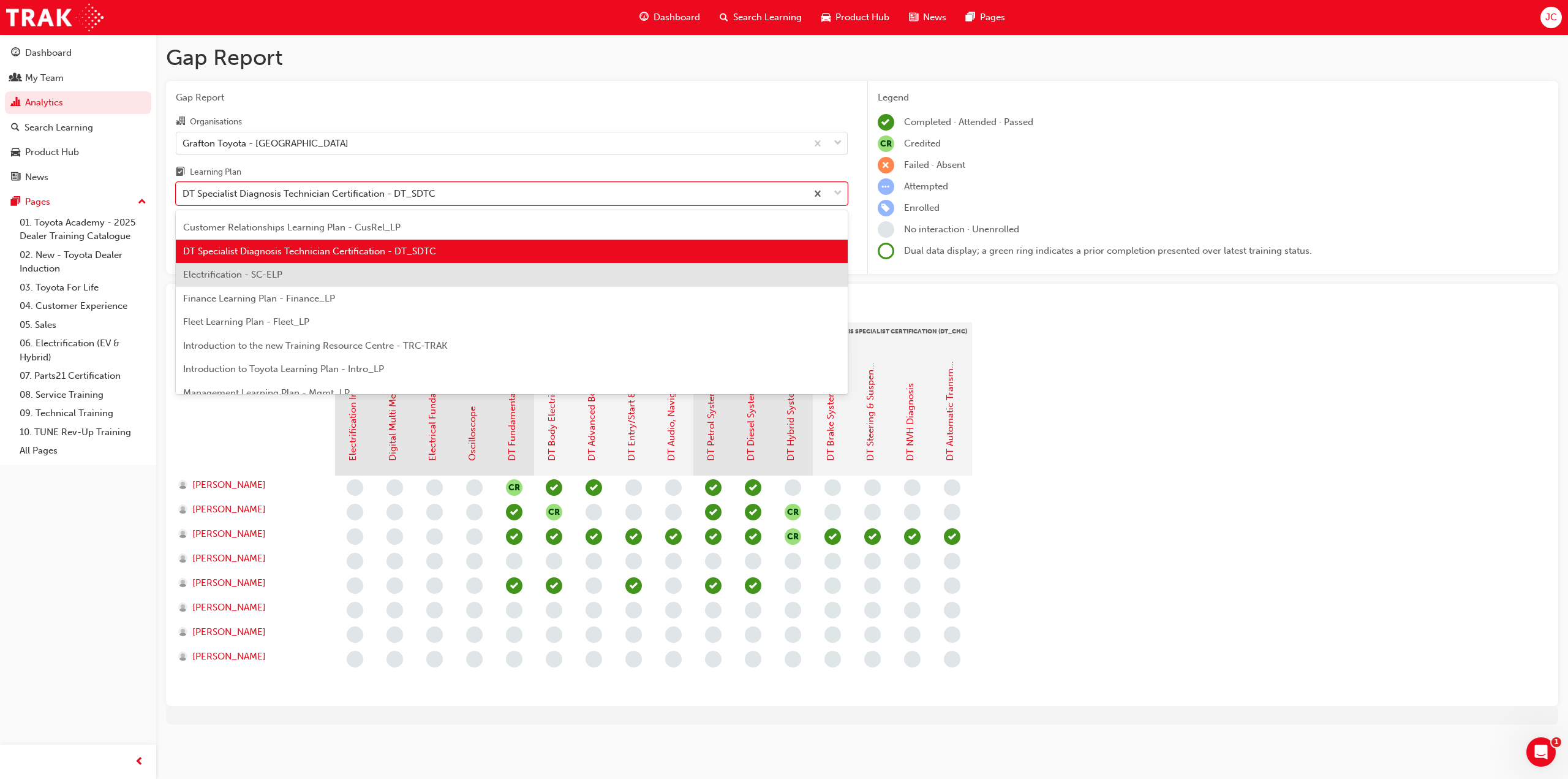
click at [329, 278] on div "Electrification - SC-ELP" at bounding box center [512, 274] width 672 height 24
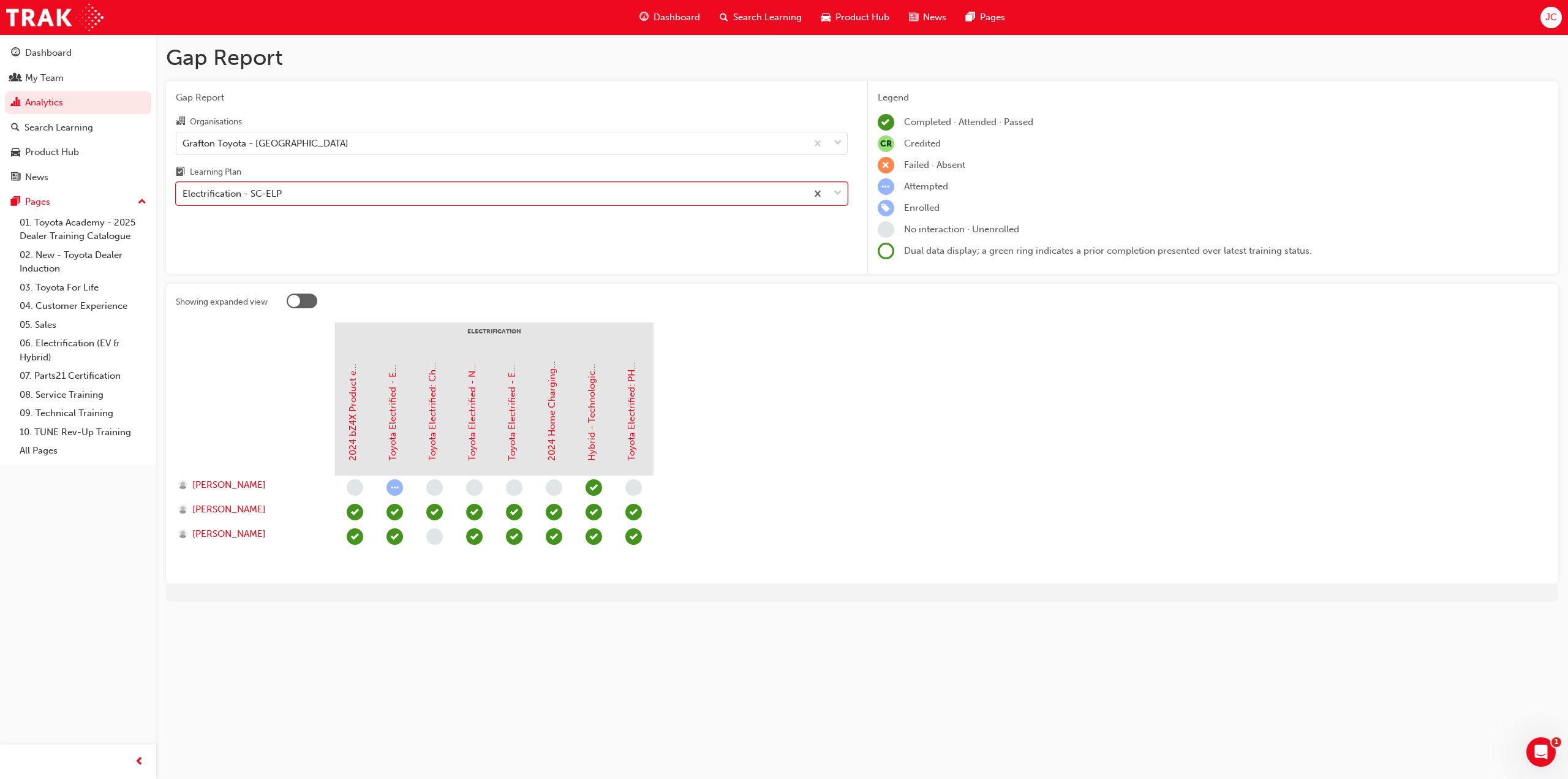
click at [393, 197] on div "Electrification - SC-ELP" at bounding box center [491, 194] width 631 height 21
click at [184, 197] on input "Learning Plan option Electrification - SC-ELP, selected. 0 results available. S…" at bounding box center [183, 193] width 2 height 10
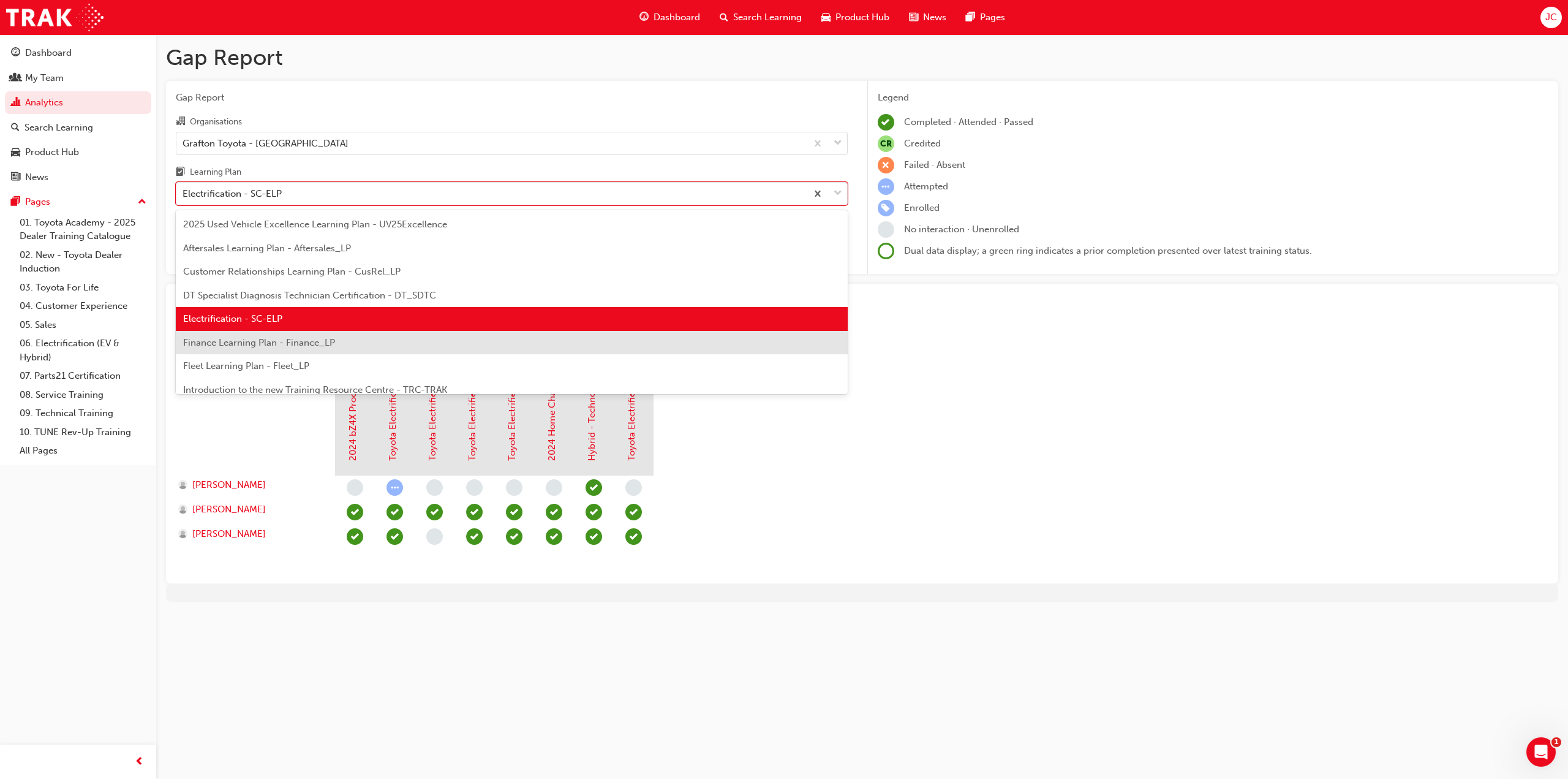
scroll to position [101, 0]
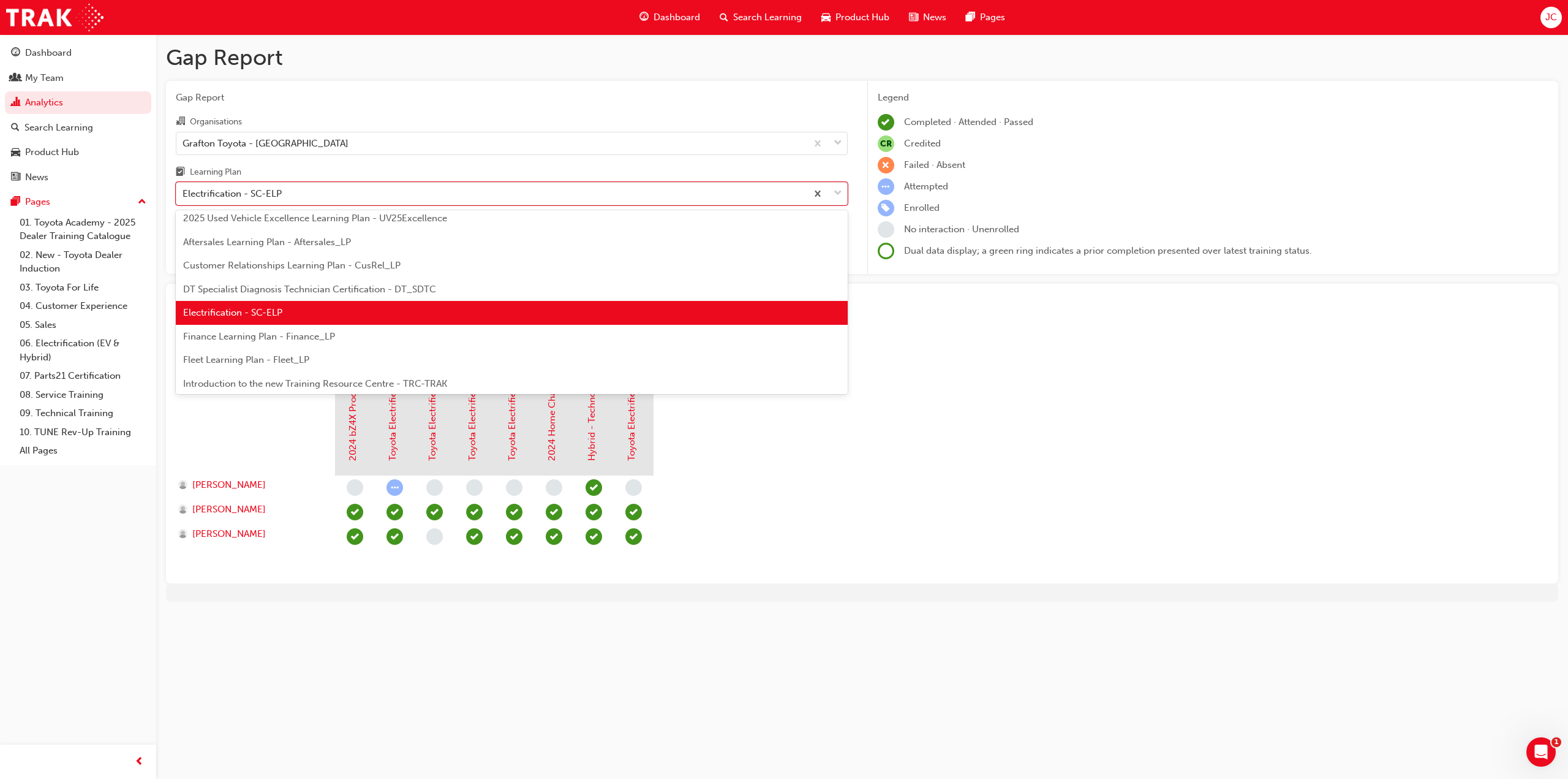
click at [303, 343] on div "Finance Learning Plan - Finance_LP" at bounding box center [512, 336] width 672 height 24
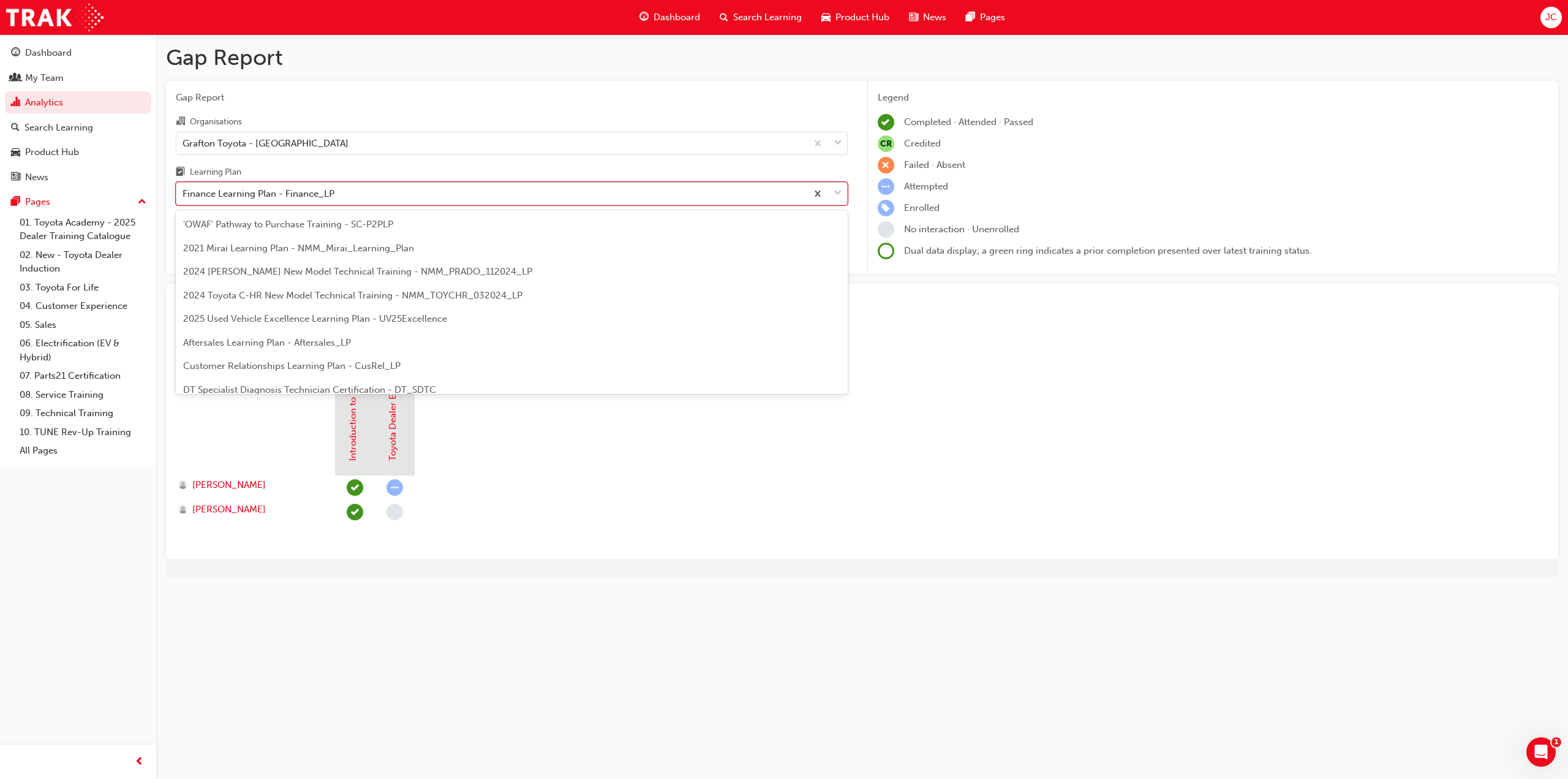
click at [408, 190] on div "Finance Learning Plan - Finance_LP" at bounding box center [491, 194] width 631 height 21
click at [184, 190] on input "Learning Plan option Finance Learning Plan - Finance_LP, selected. option Finan…" at bounding box center [183, 193] width 2 height 10
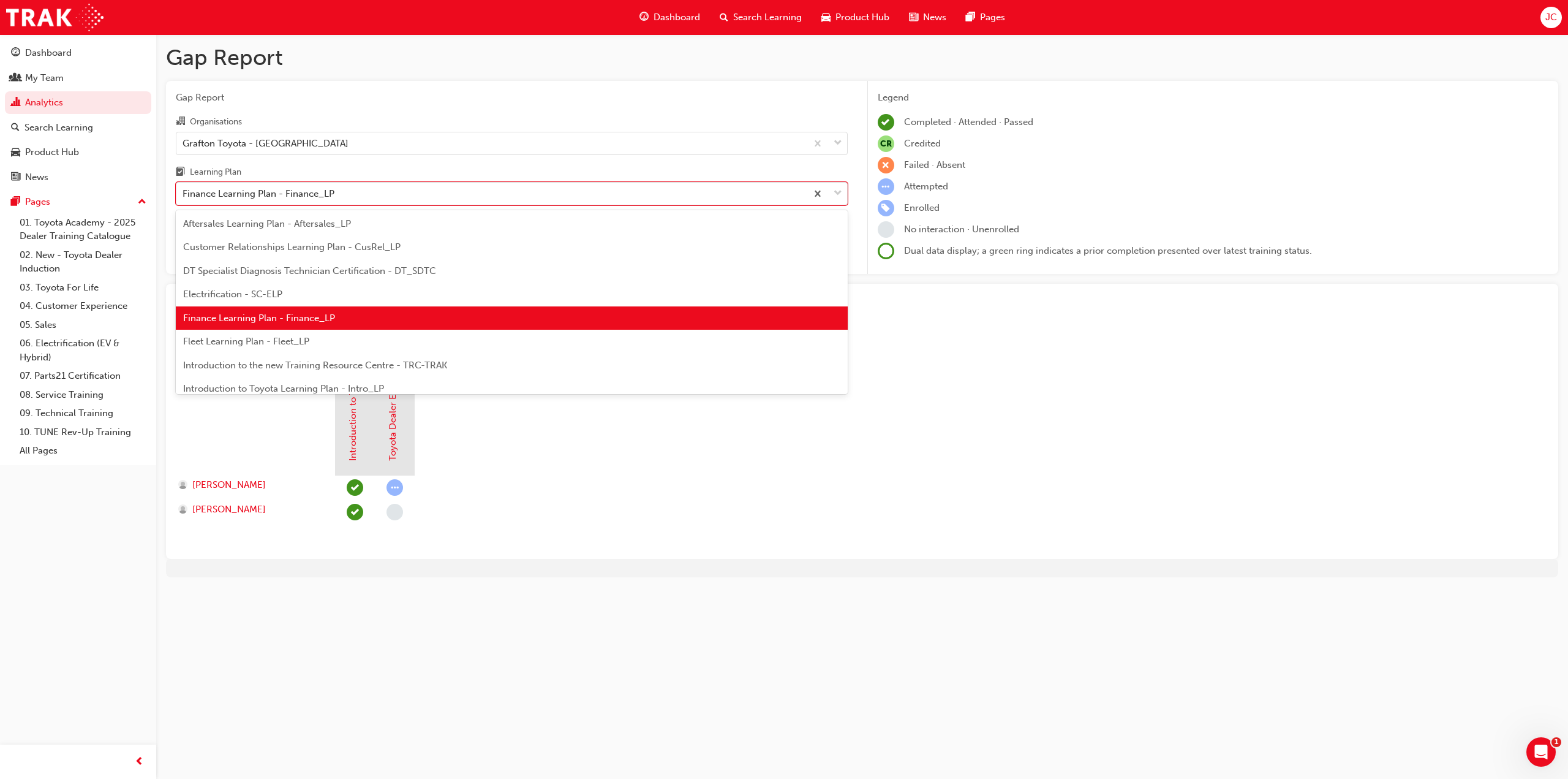
scroll to position [125, 0]
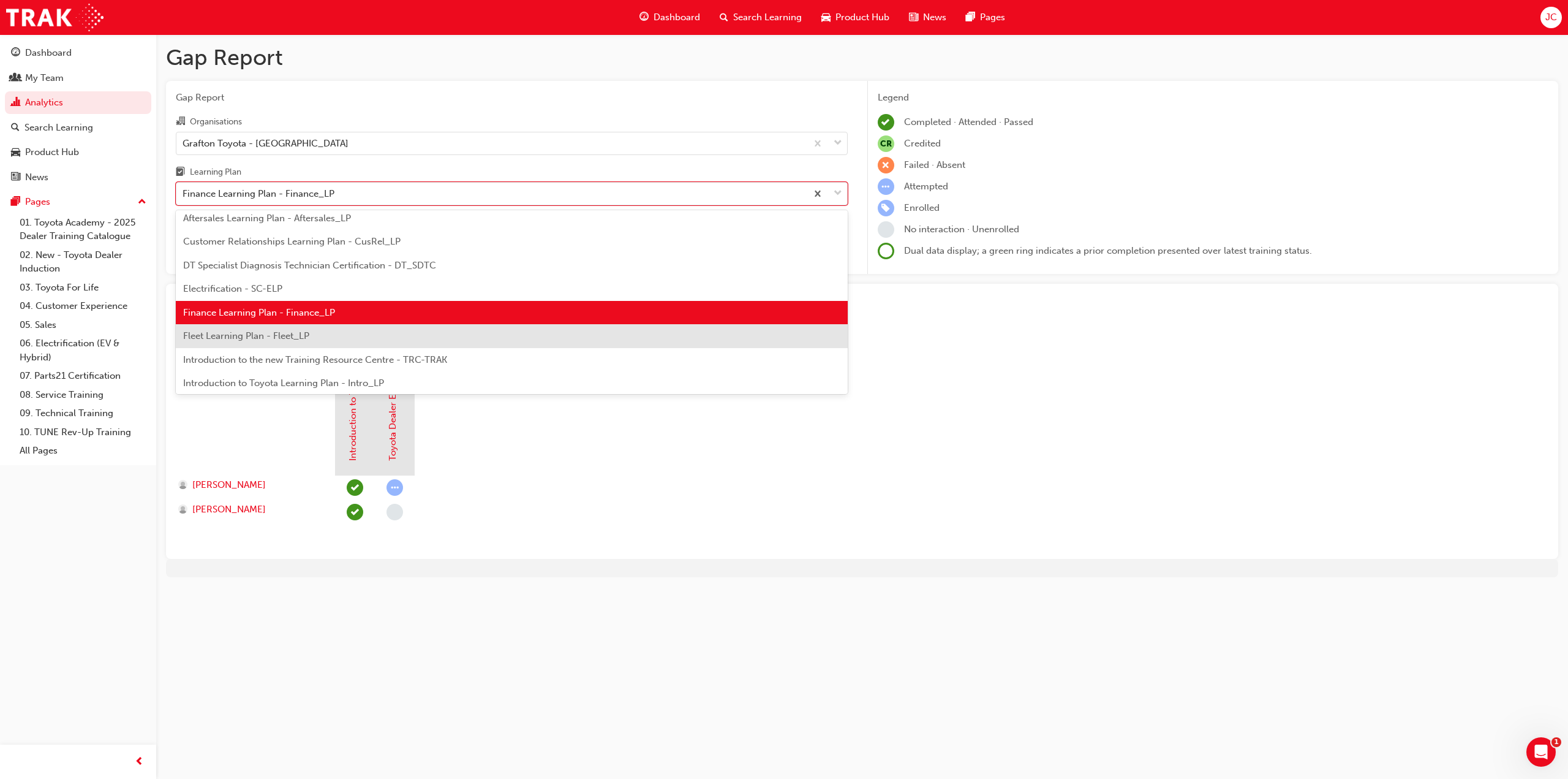
click at [347, 339] on div "Fleet Learning Plan - Fleet_LP" at bounding box center [512, 336] width 672 height 24
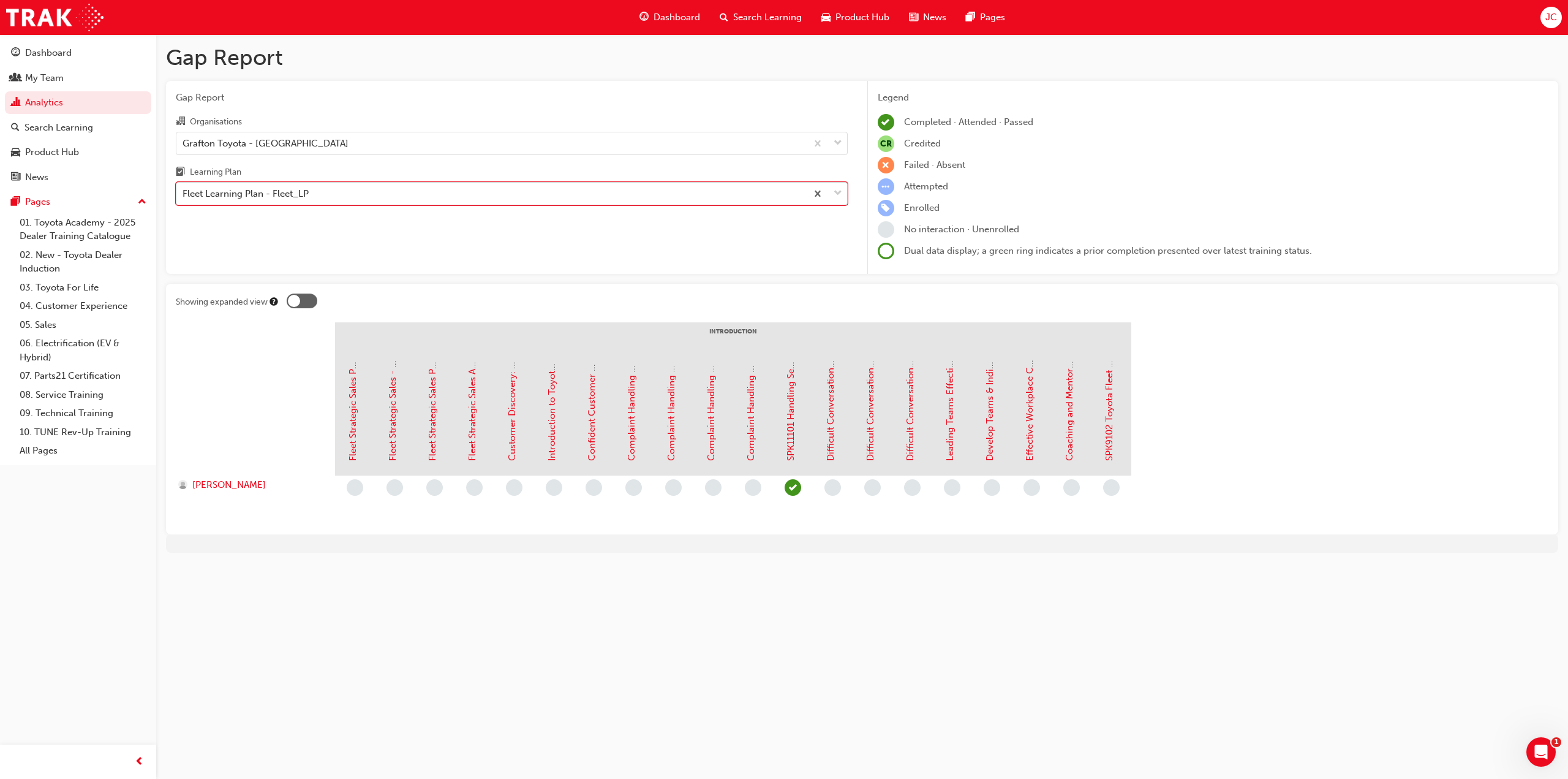
click at [381, 192] on div "Fleet Learning Plan - Fleet_LP" at bounding box center [491, 194] width 631 height 21
click at [184, 192] on input "Learning Plan option Fleet Learning Plan - Fleet_LP, selected. 0 results availa…" at bounding box center [183, 193] width 2 height 10
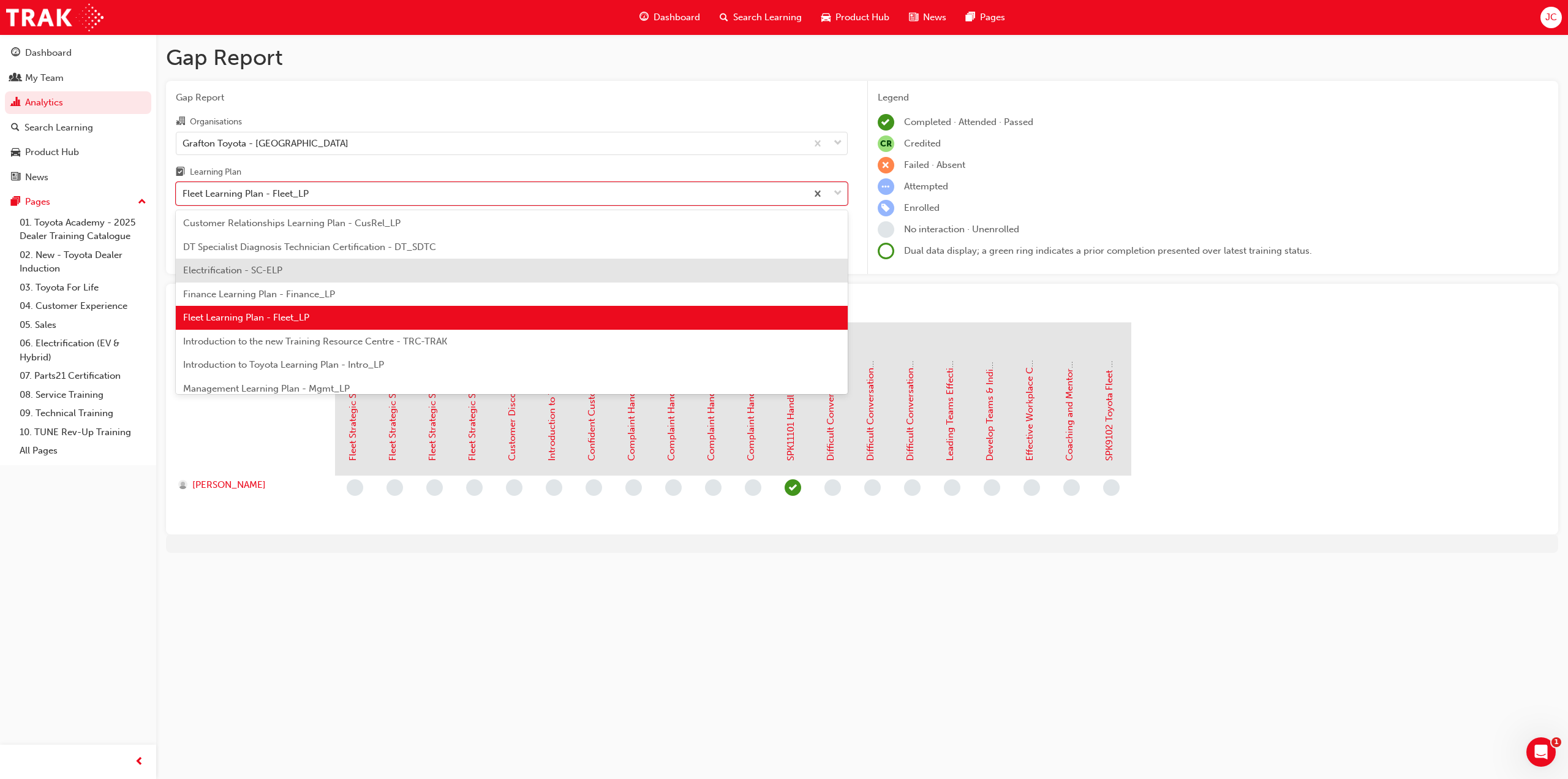
scroll to position [148, 0]
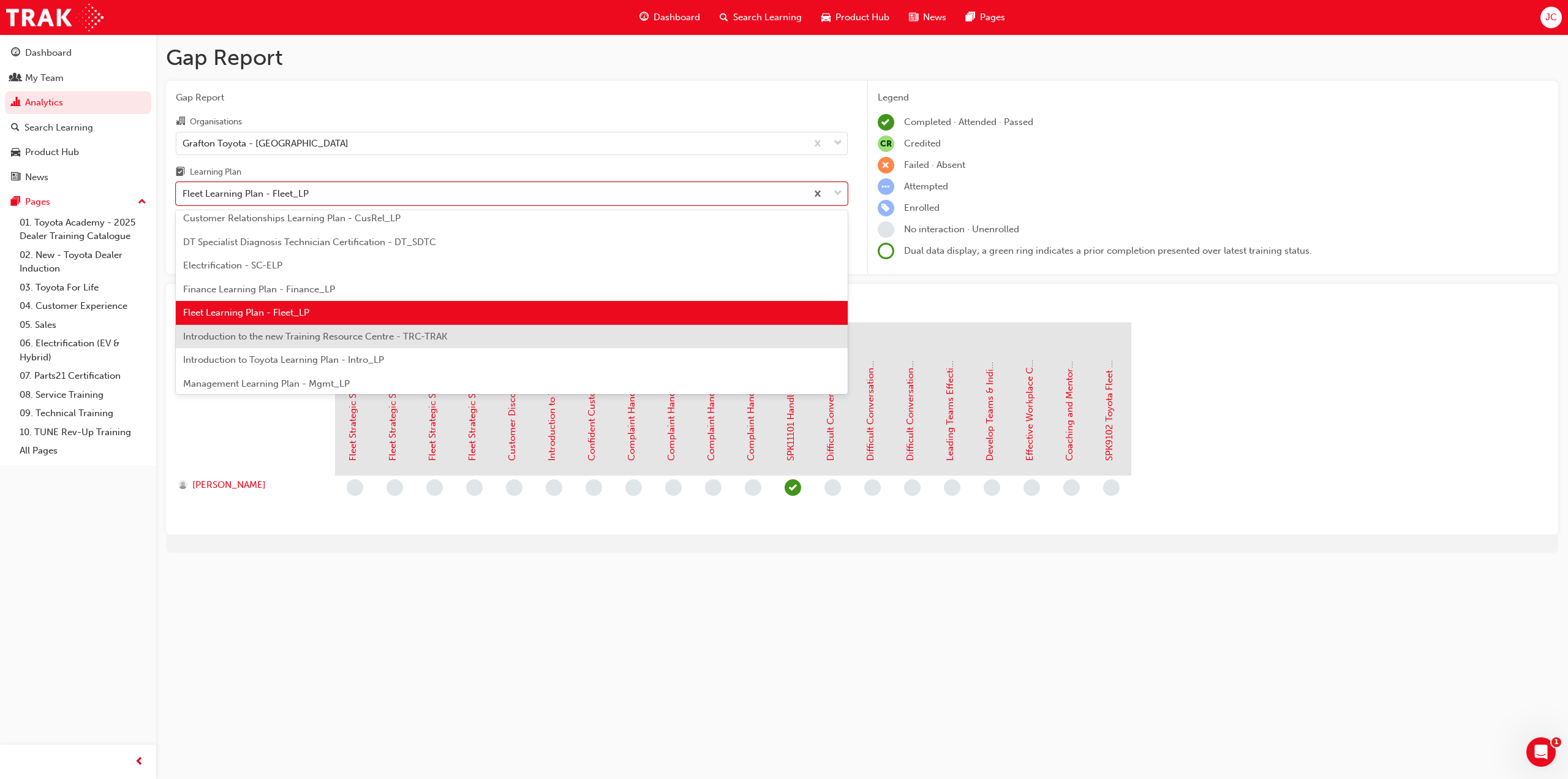
click at [293, 335] on div "Introduction to the new Training Resource Centre - TRC-TRAK" at bounding box center [512, 336] width 672 height 24
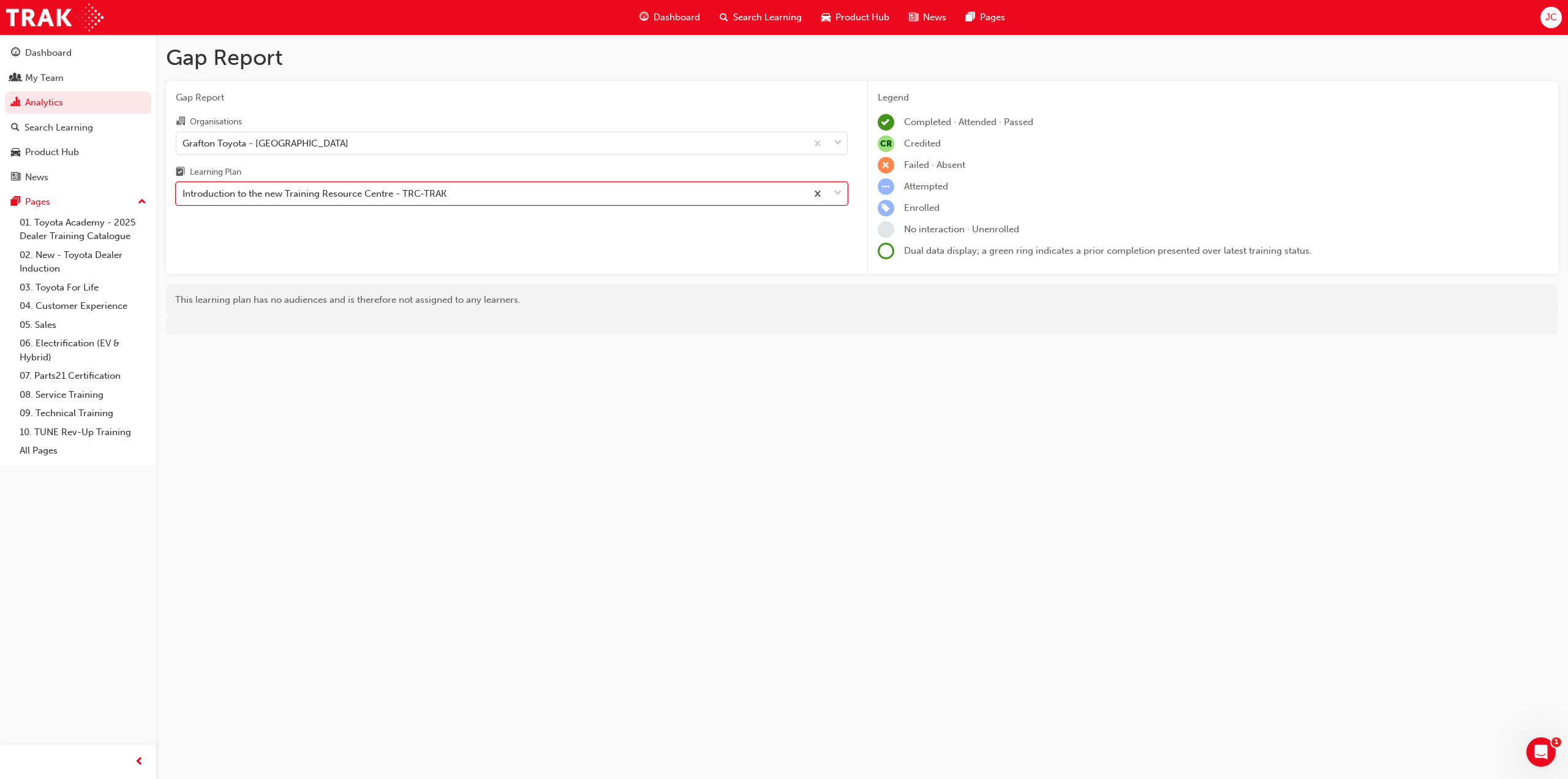
click at [329, 192] on div "Introduction to the new Training Resource Centre - TRC-TRAK" at bounding box center [314, 194] width 264 height 14
click at [184, 192] on input "Learning Plan option Introduction to the new Training Resource Centre - TRC-TRA…" at bounding box center [183, 193] width 2 height 10
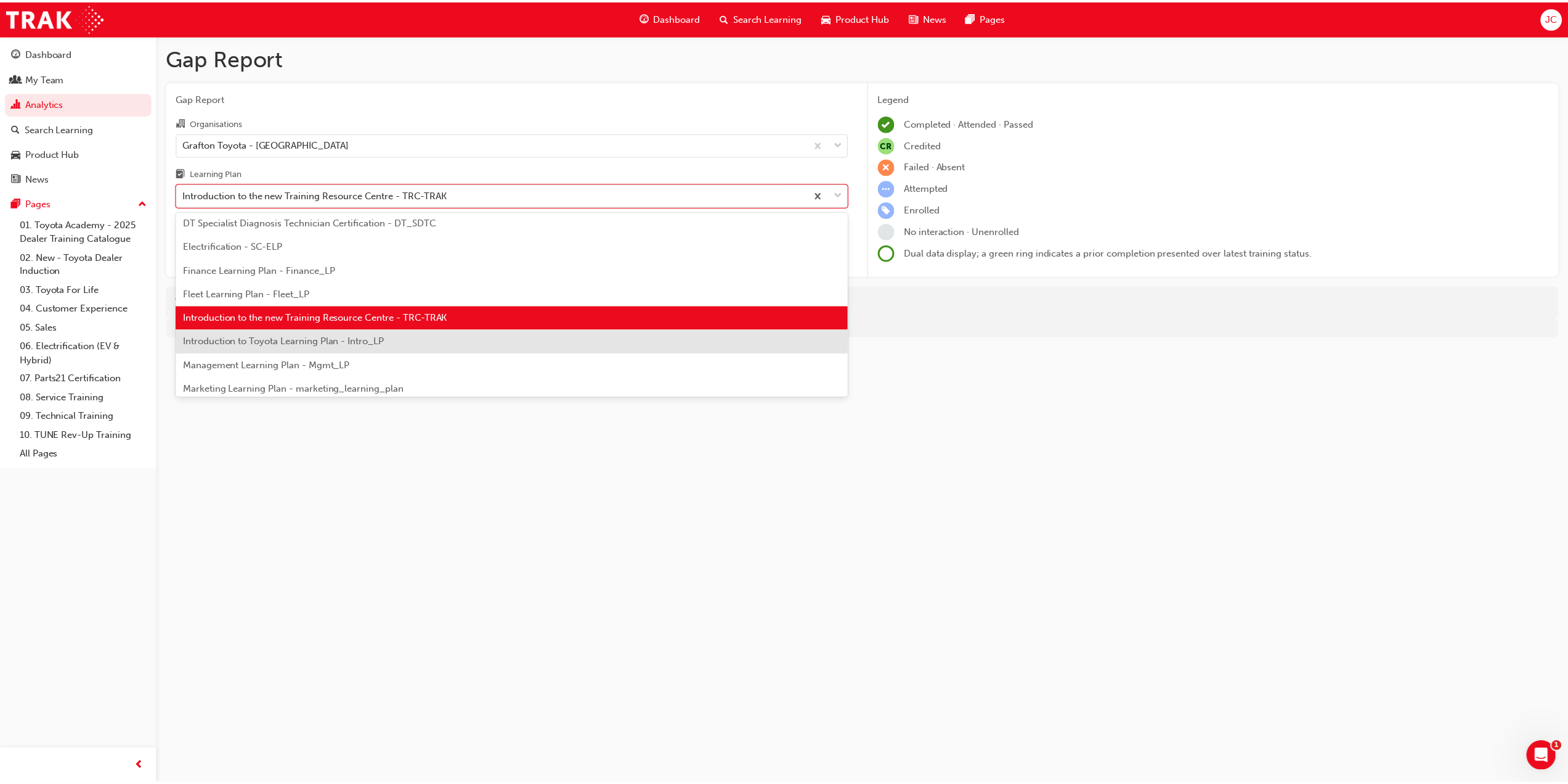
scroll to position [172, 0]
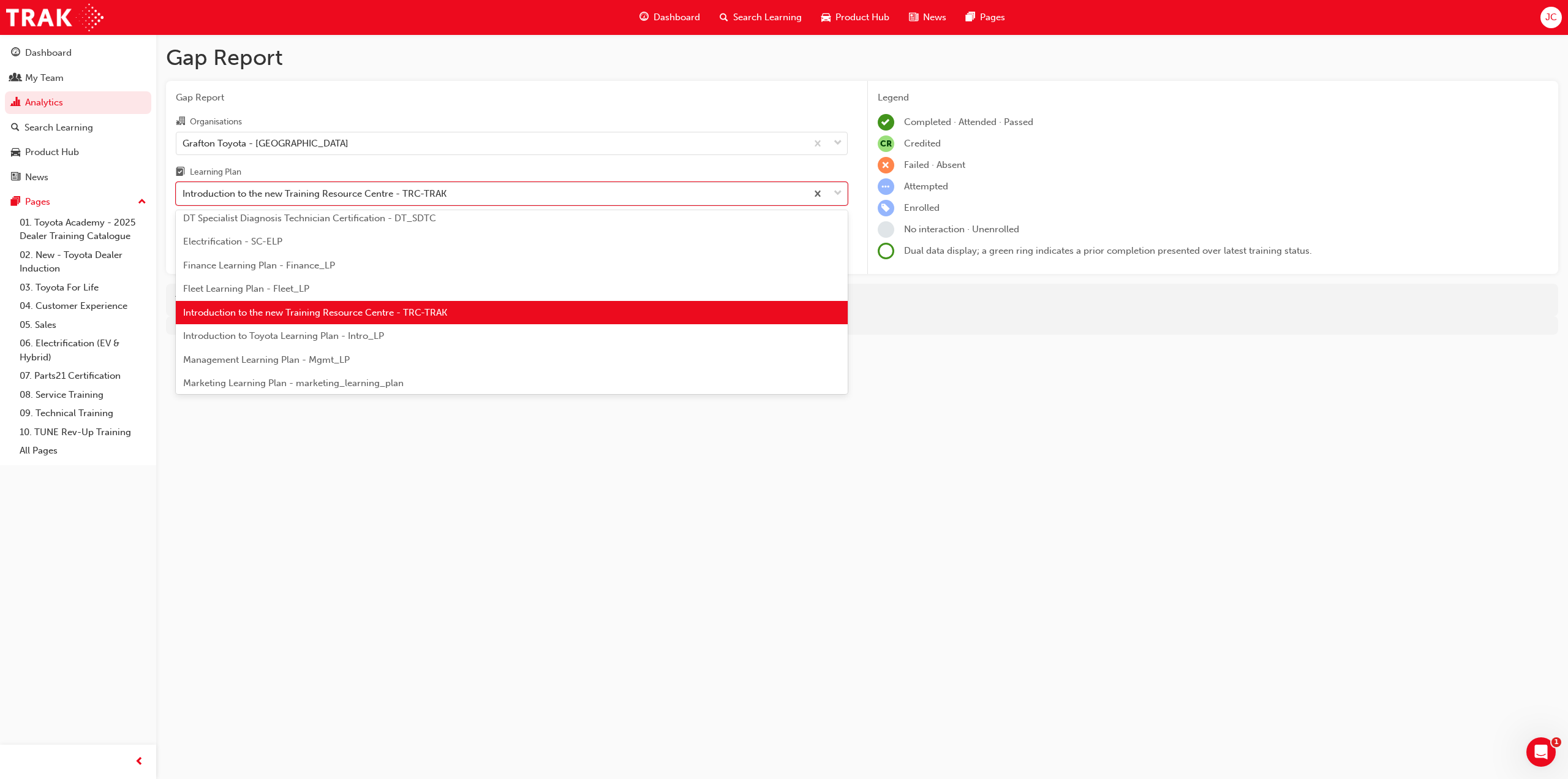
click at [282, 332] on span "Introduction to Toyota Learning Plan - Intro_LP" at bounding box center [283, 336] width 201 height 11
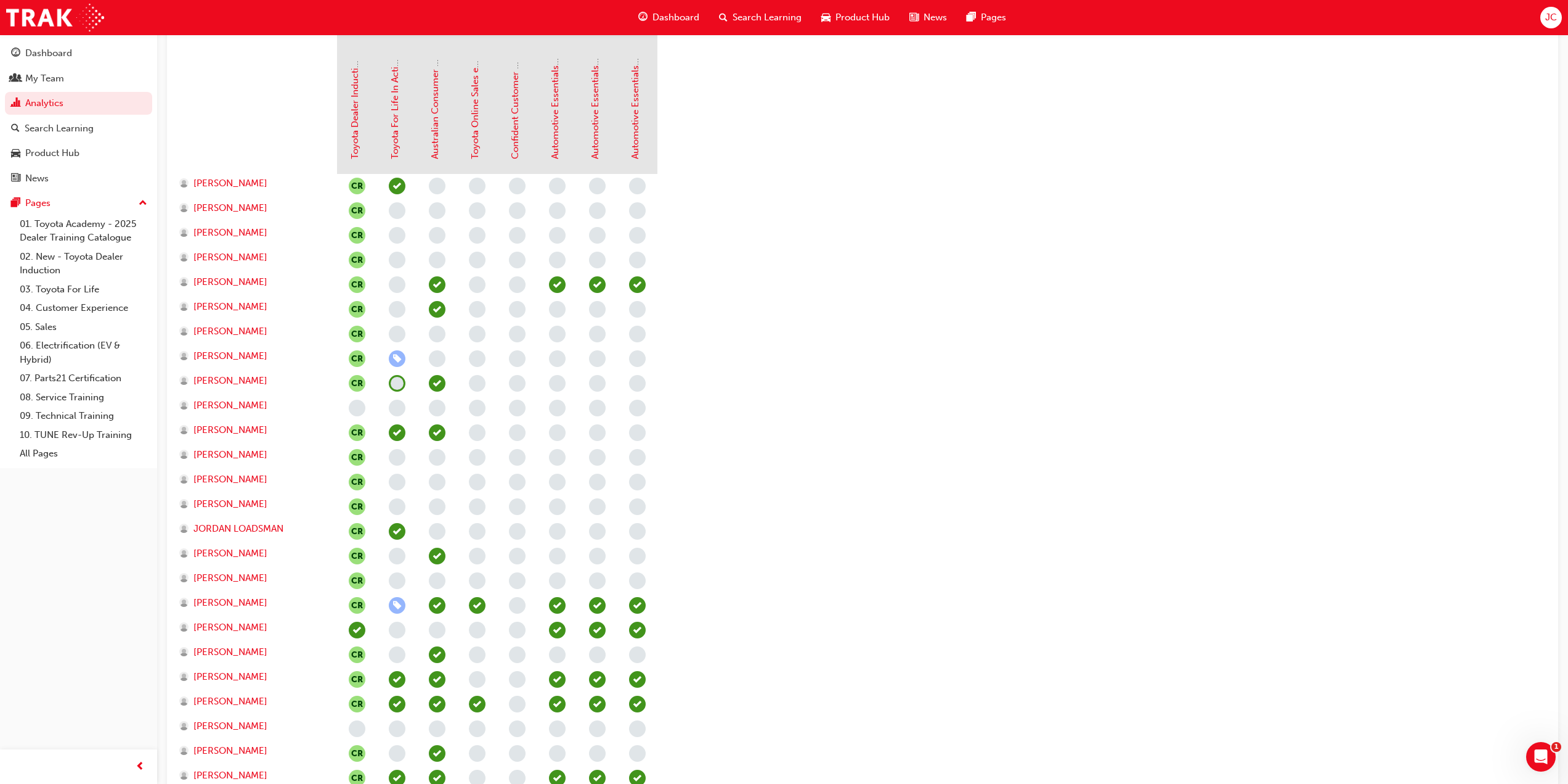
scroll to position [304, 0]
click at [438, 135] on link "Australian Consumer Law - Consumer Guarantees - eLearning module" at bounding box center [435, 9] width 11 height 302
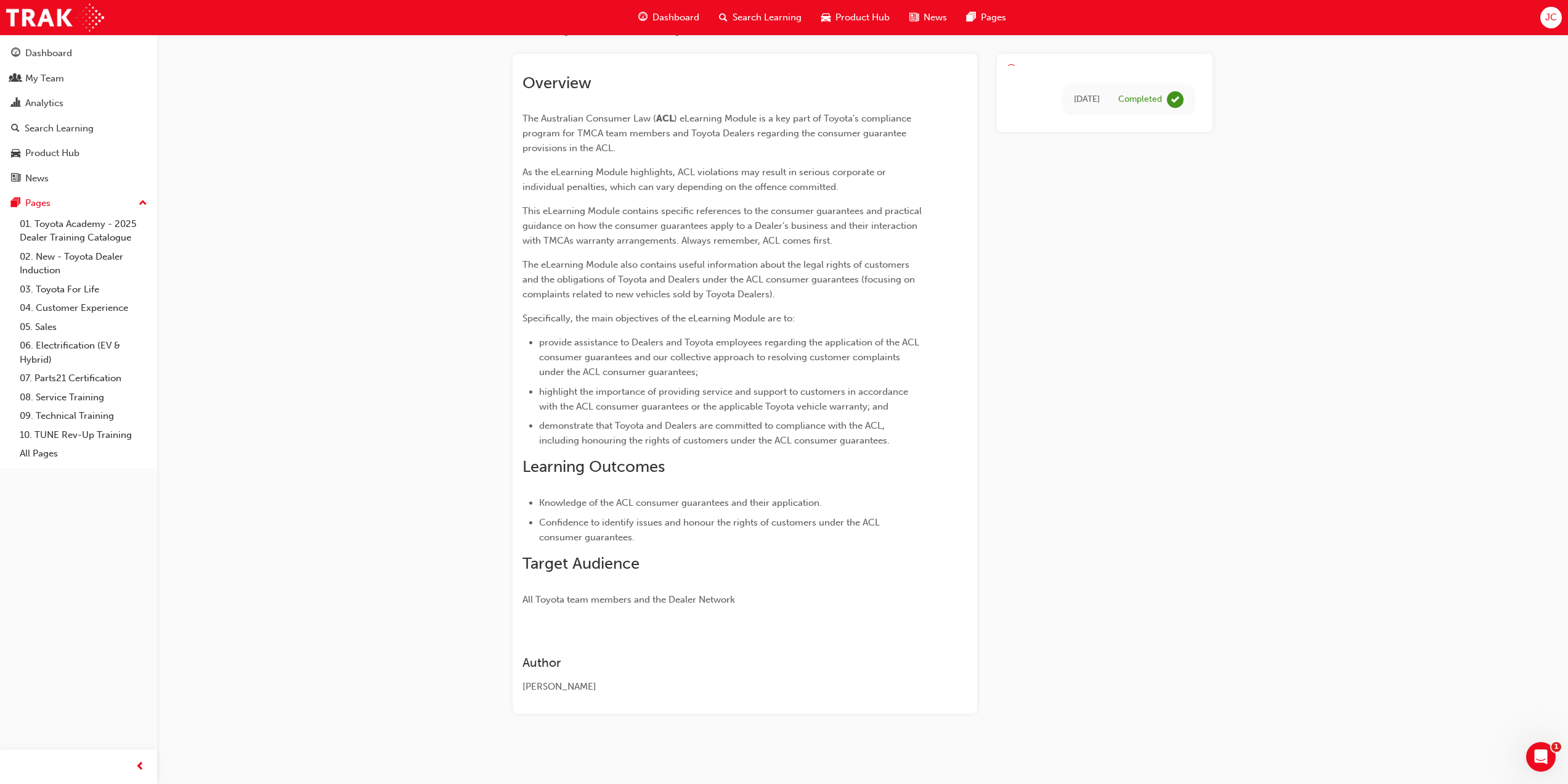
scroll to position [85, 0]
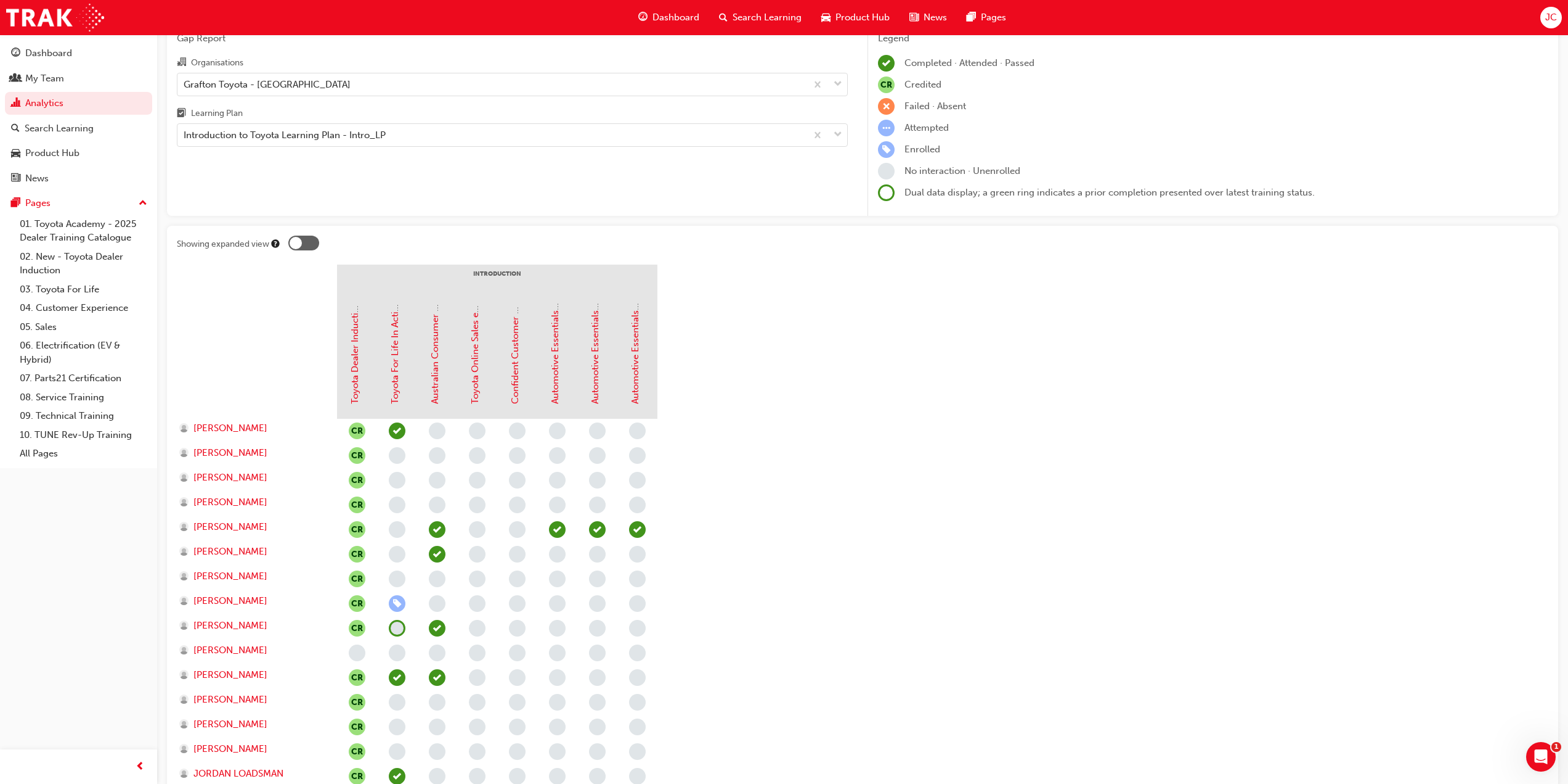
scroll to position [57, 0]
click at [302, 244] on div at bounding box center [295, 245] width 12 height 12
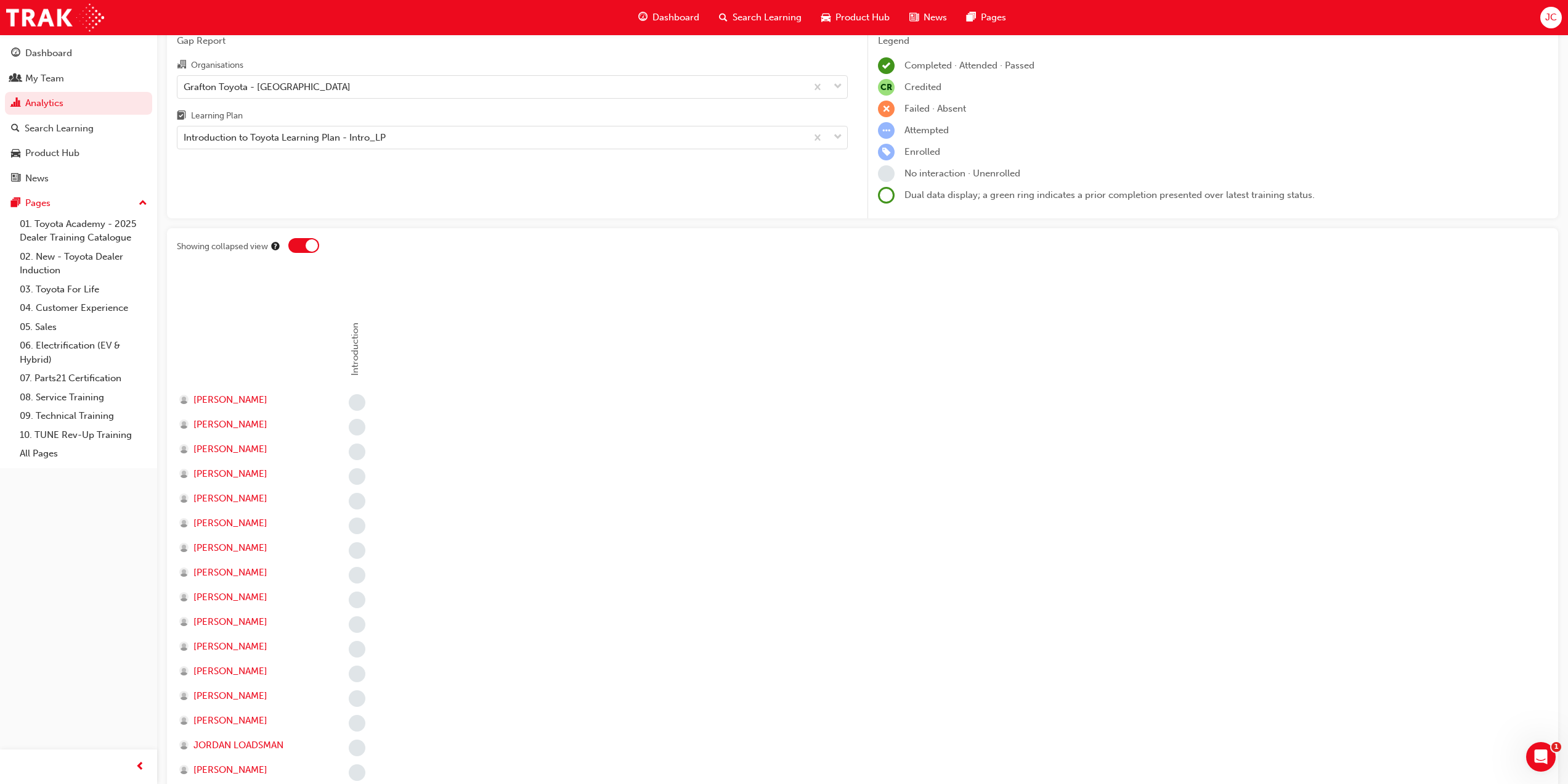
click at [305, 240] on div at bounding box center [303, 245] width 31 height 15
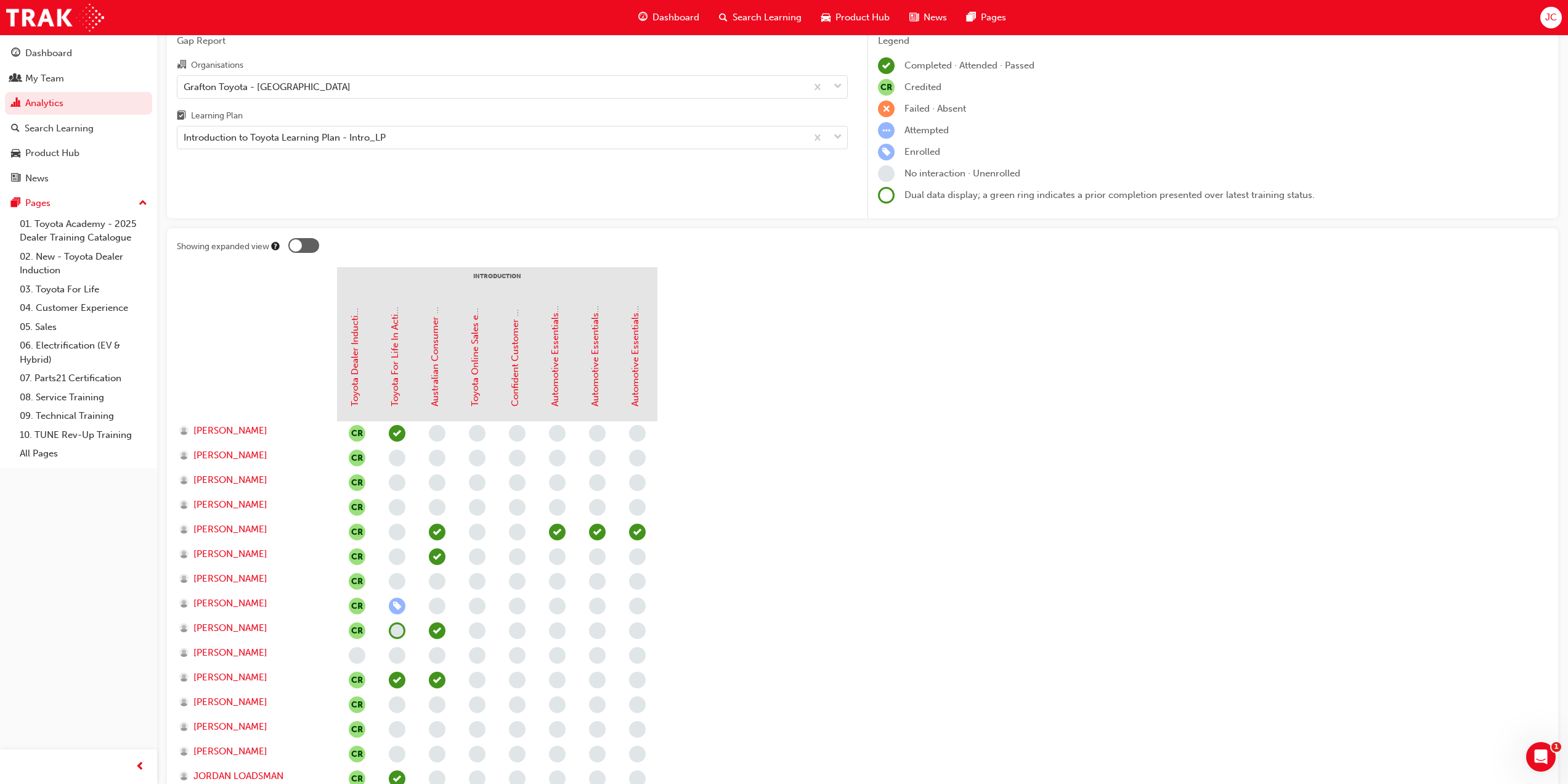
click at [1051, 350] on section "Introduction Toyota Dealer Induction Toyota For Life In Action - Virtual Classr…" at bounding box center [863, 762] width 1372 height 992
click at [358, 358] on link "Toyota Dealer Induction" at bounding box center [355, 355] width 11 height 102
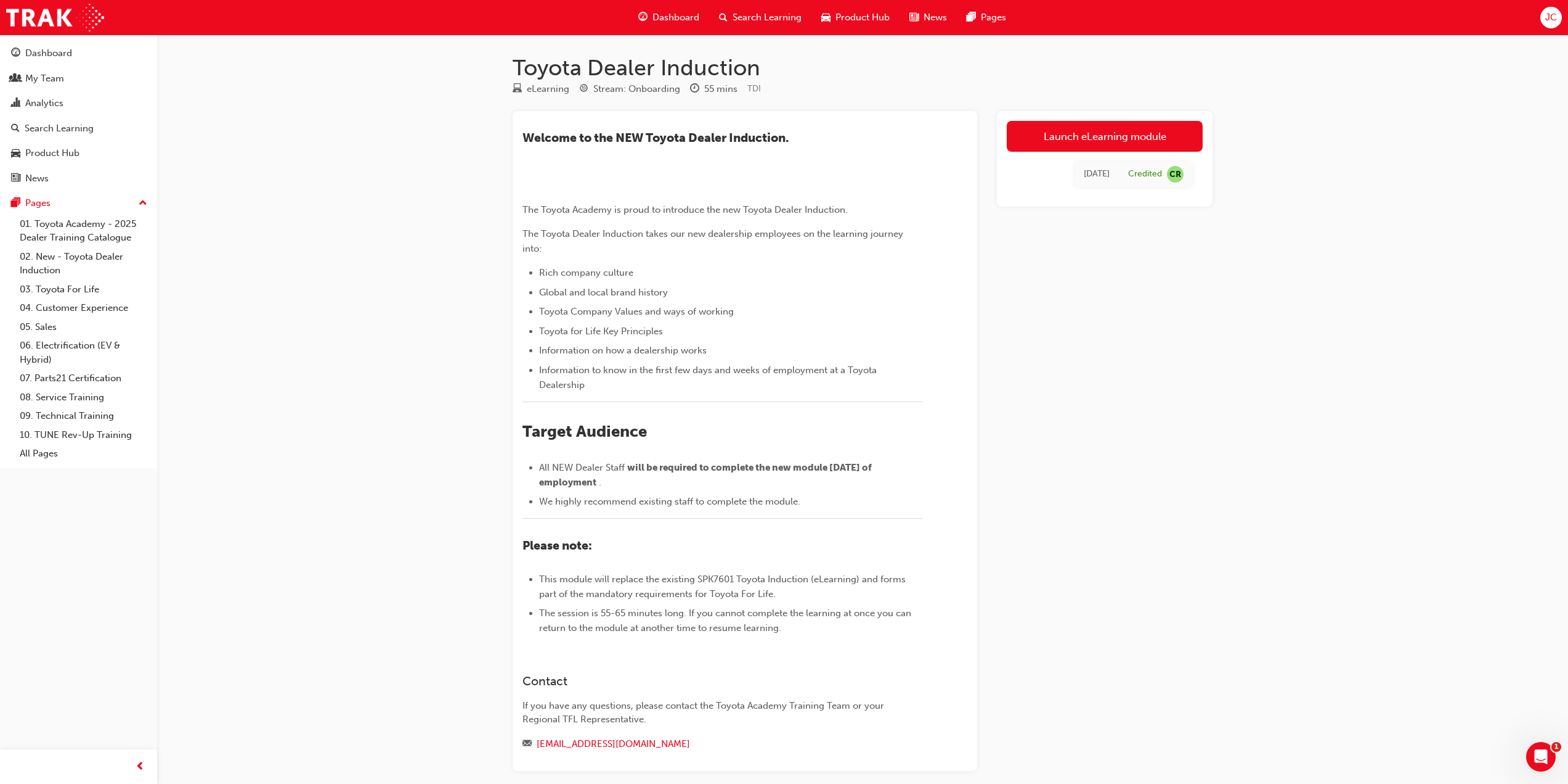
scroll to position [57, 0]
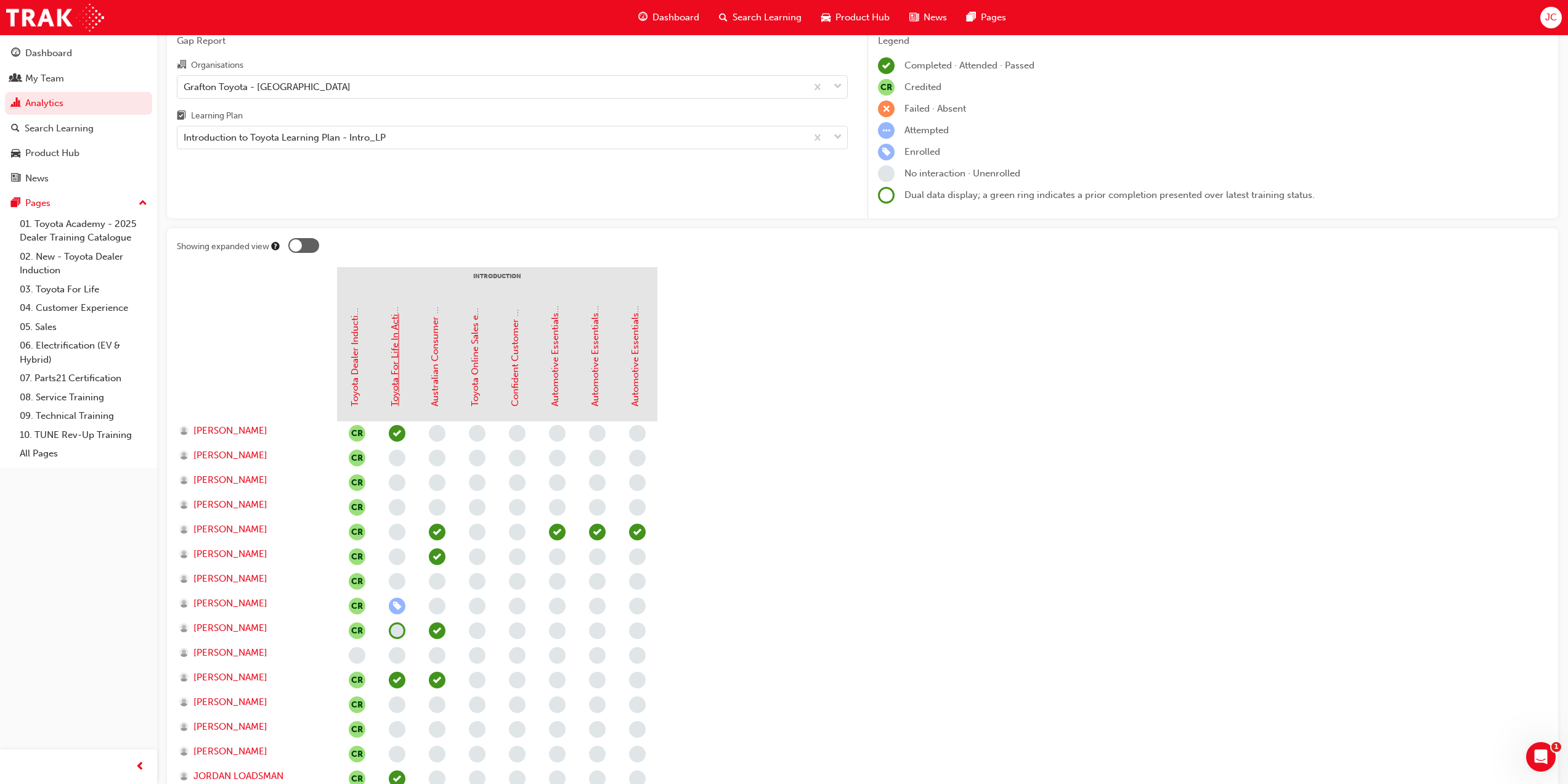
click at [390, 375] on link "Toyota For Life In Action - Virtual Classroom" at bounding box center [395, 311] width 11 height 189
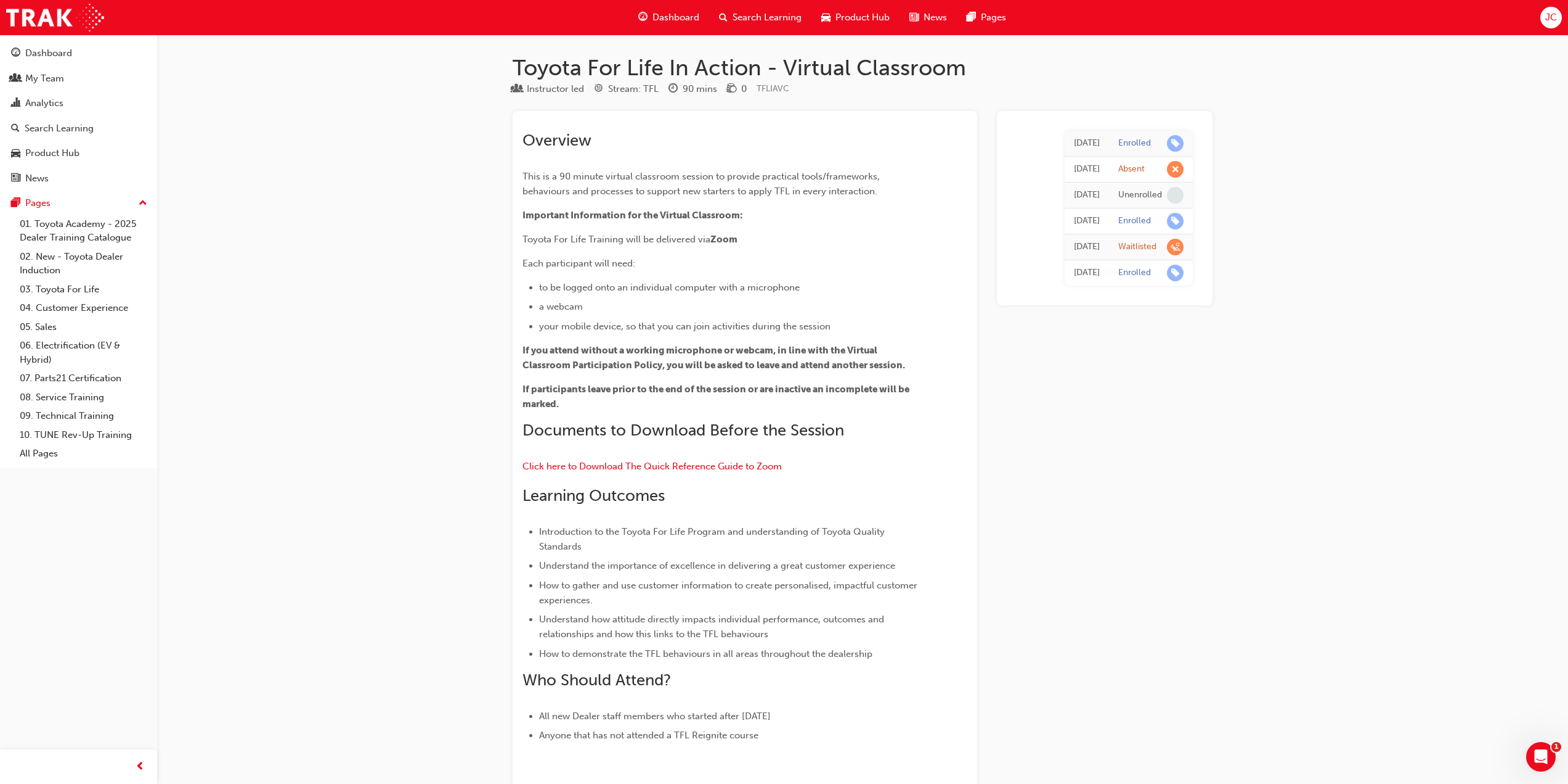
scroll to position [57, 0]
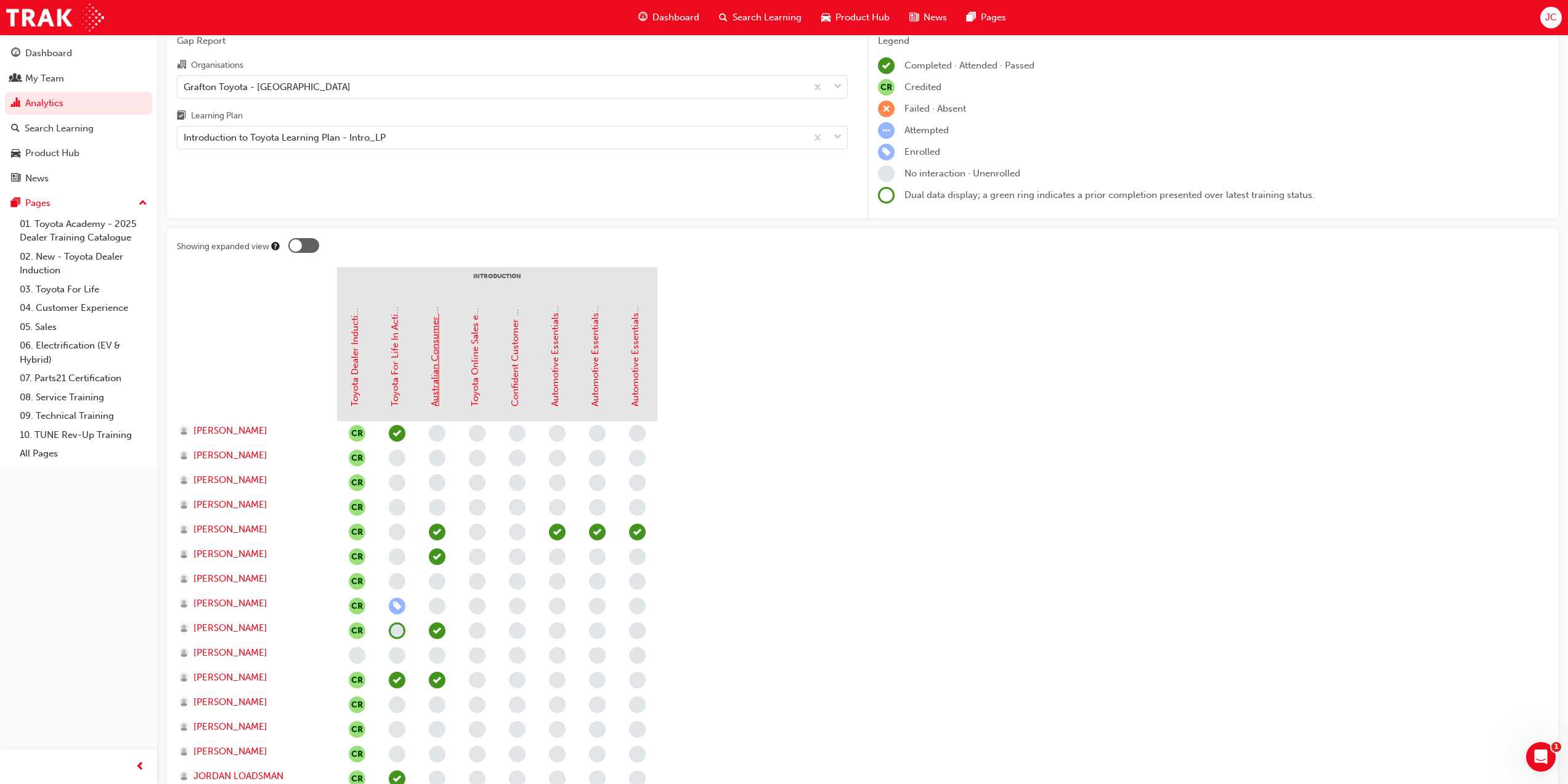
click at [436, 386] on link "Australian Consumer Law - Consumer Guarantees - eLearning module" at bounding box center [435, 255] width 11 height 302
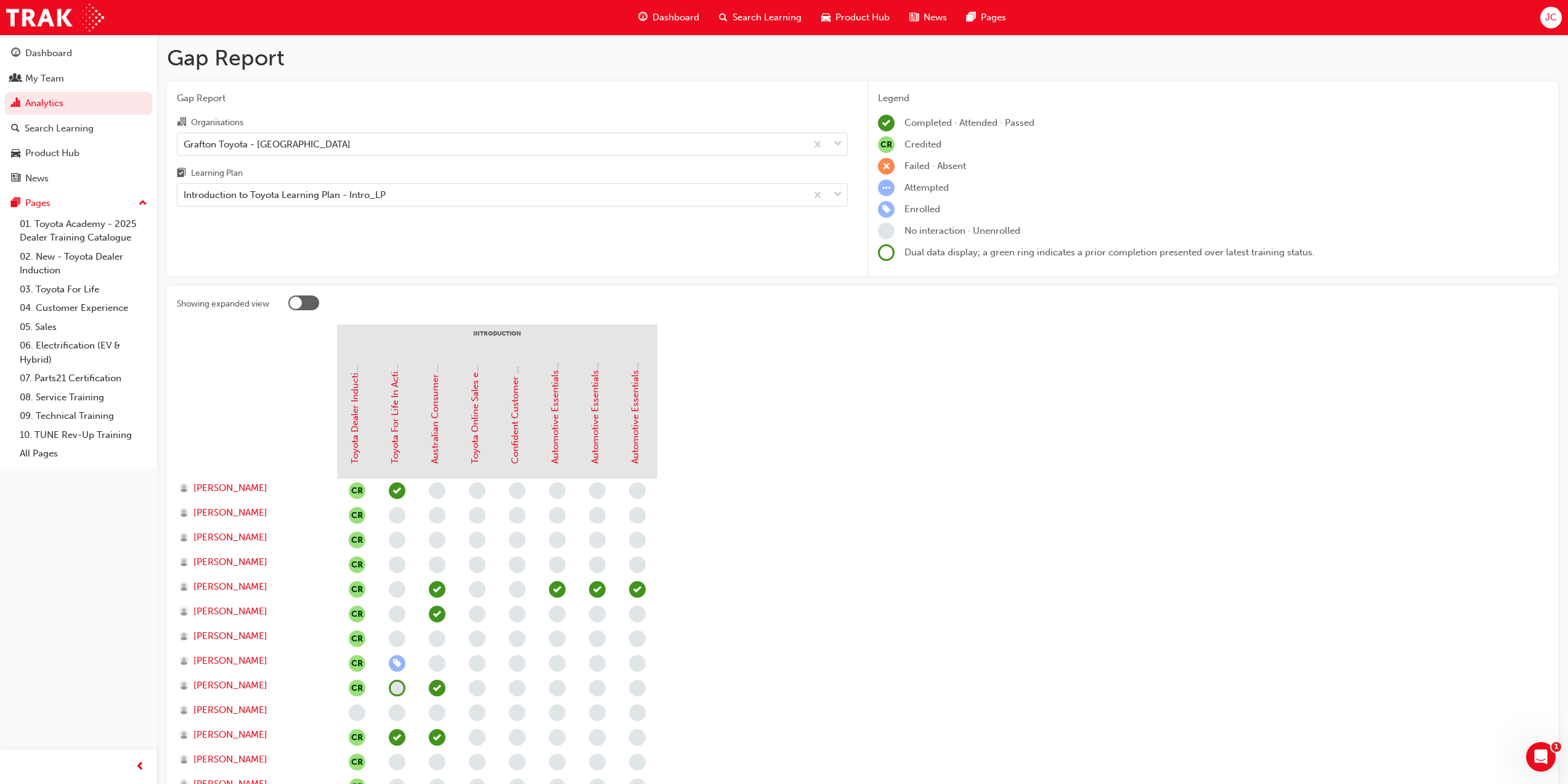
scroll to position [57, 0]
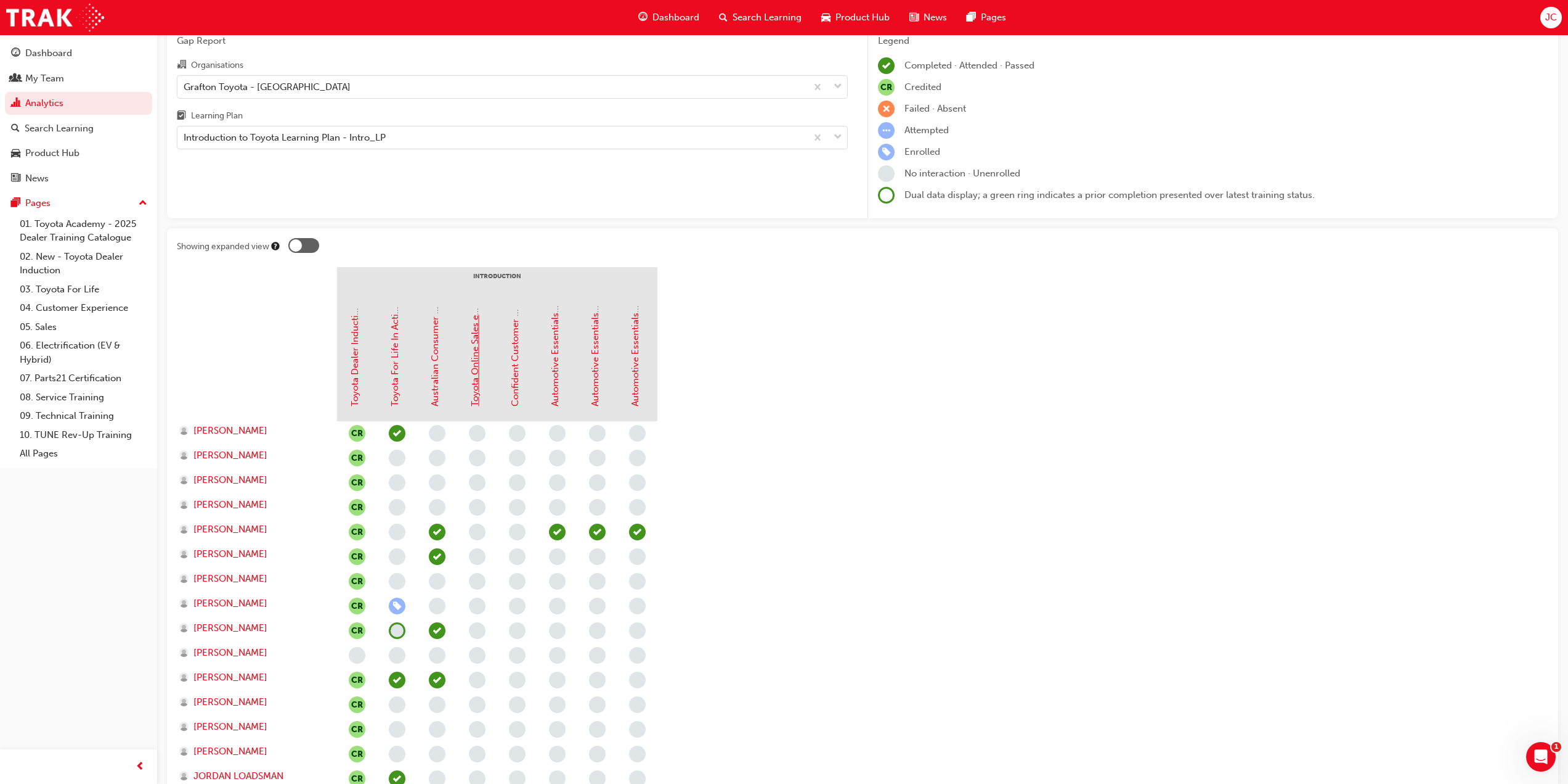
click at [475, 370] on link "Toyota Online Sales eLearning Module" at bounding box center [475, 324] width 11 height 164
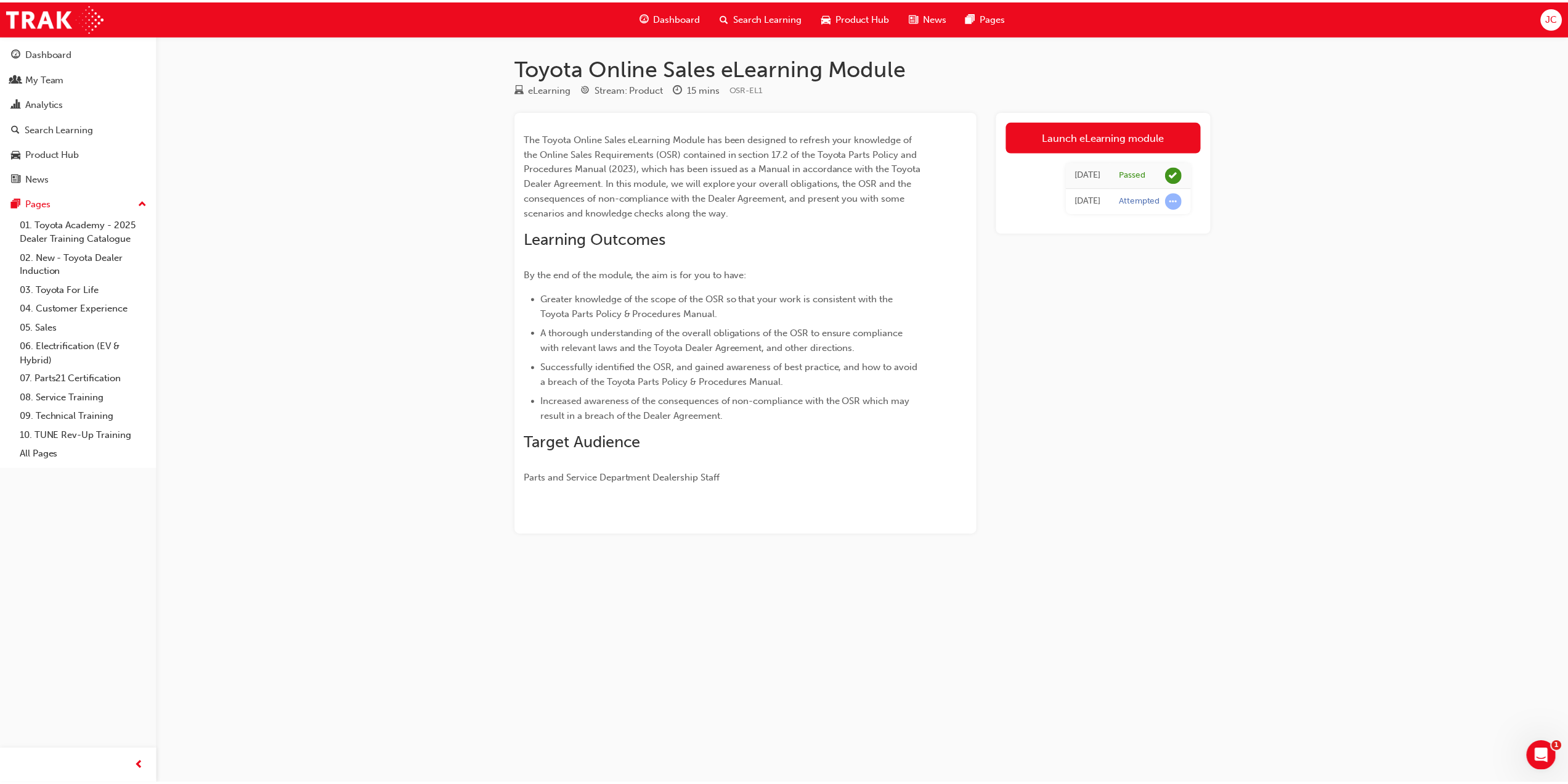
scroll to position [57, 0]
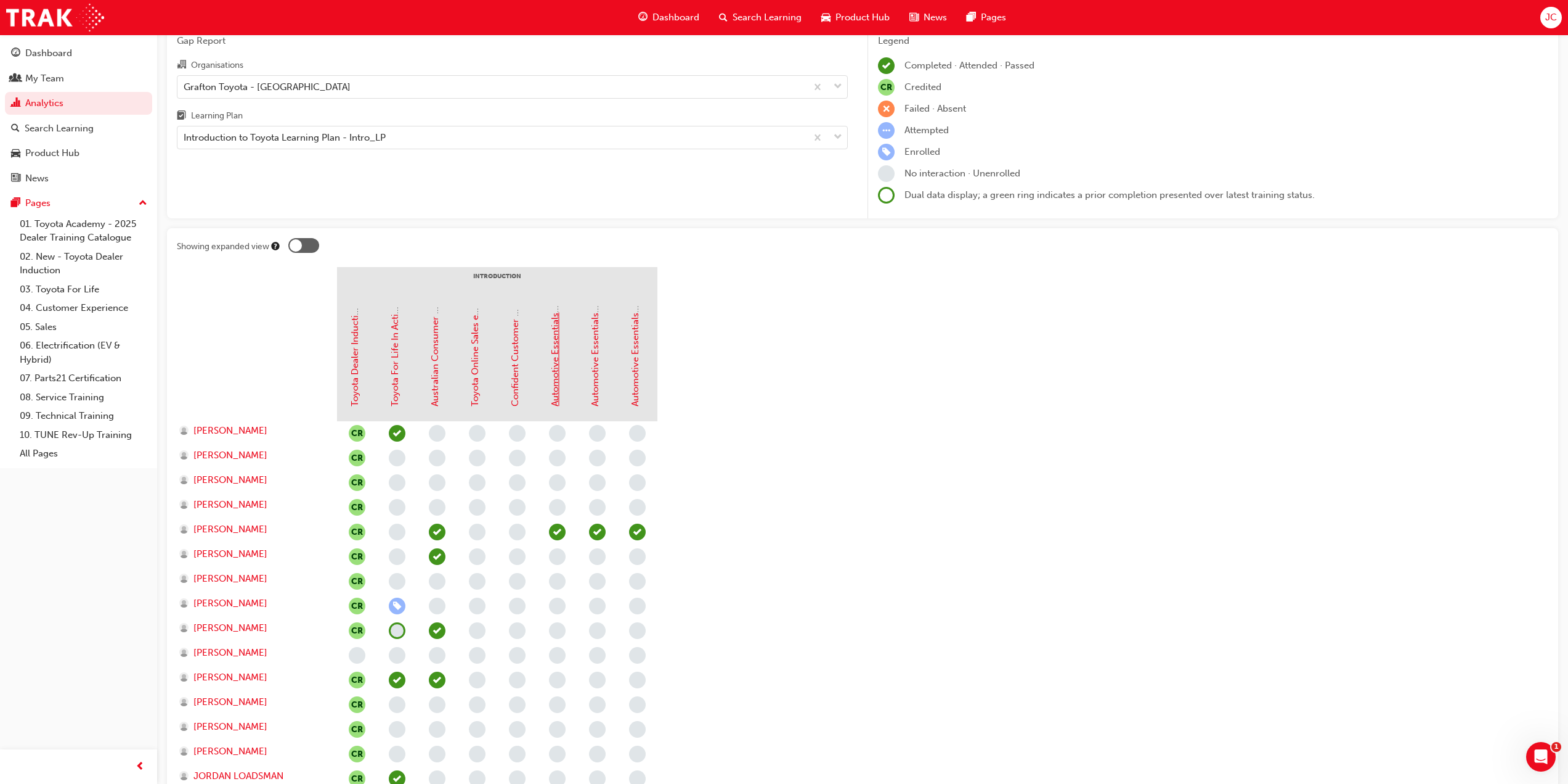
click at [559, 388] on link "Automotive Essentials Program Module 1: Vehicle Compliance" at bounding box center [555, 274] width 11 height 265
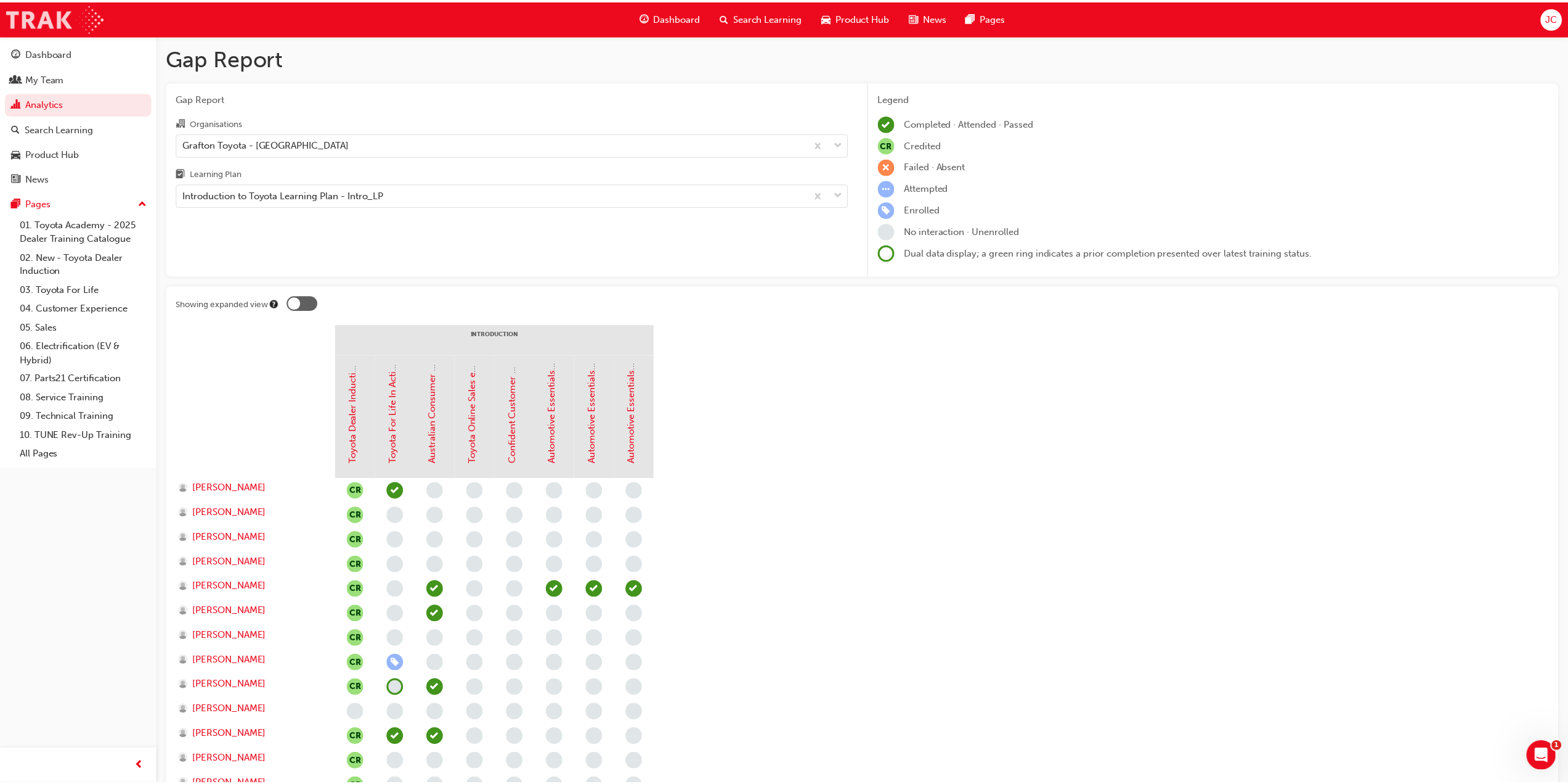
scroll to position [57, 0]
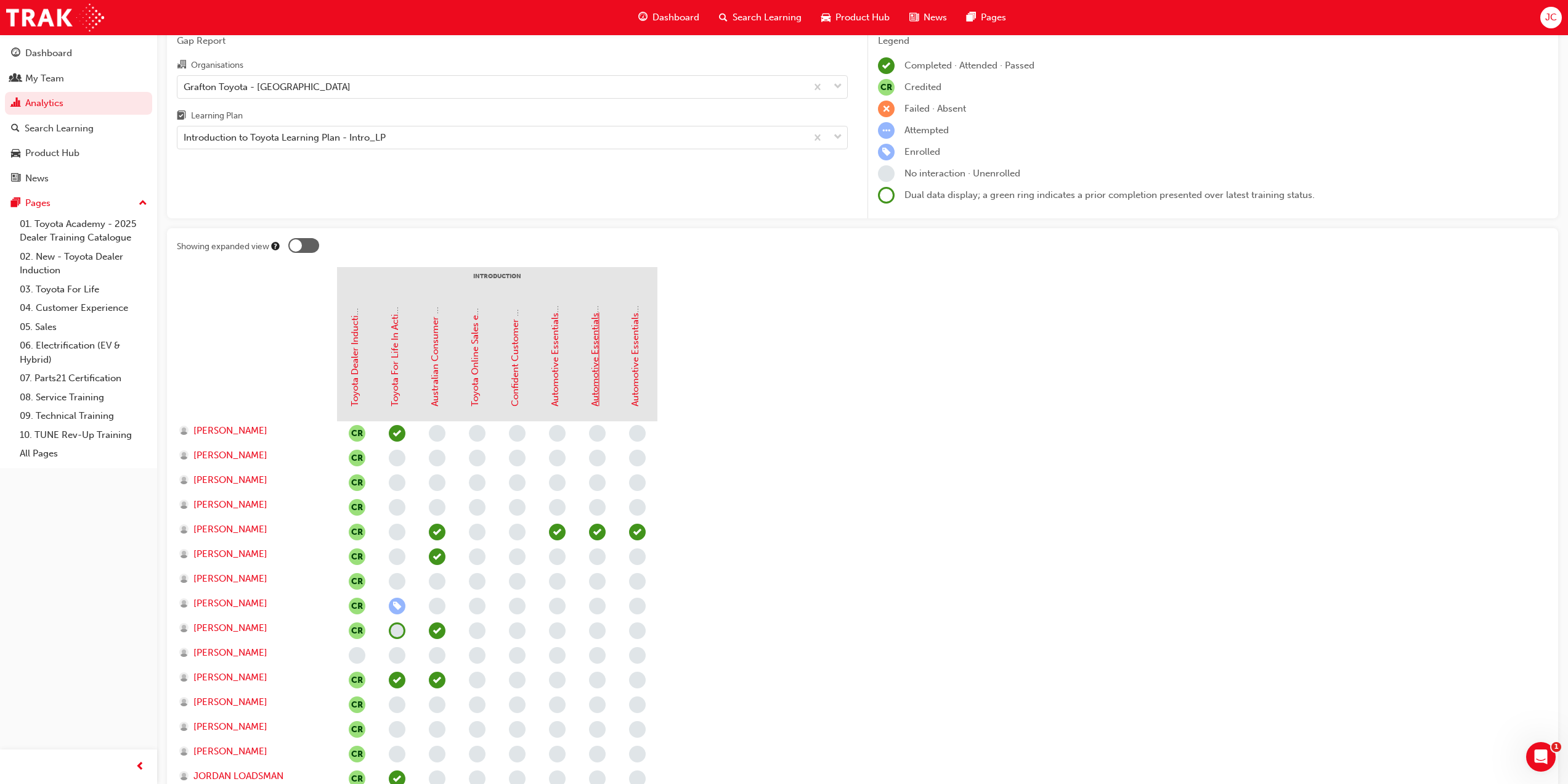
click at [594, 382] on link "Automotive Essentials Program Module 2: Vehicle Maintenance" at bounding box center [595, 271] width 11 height 269
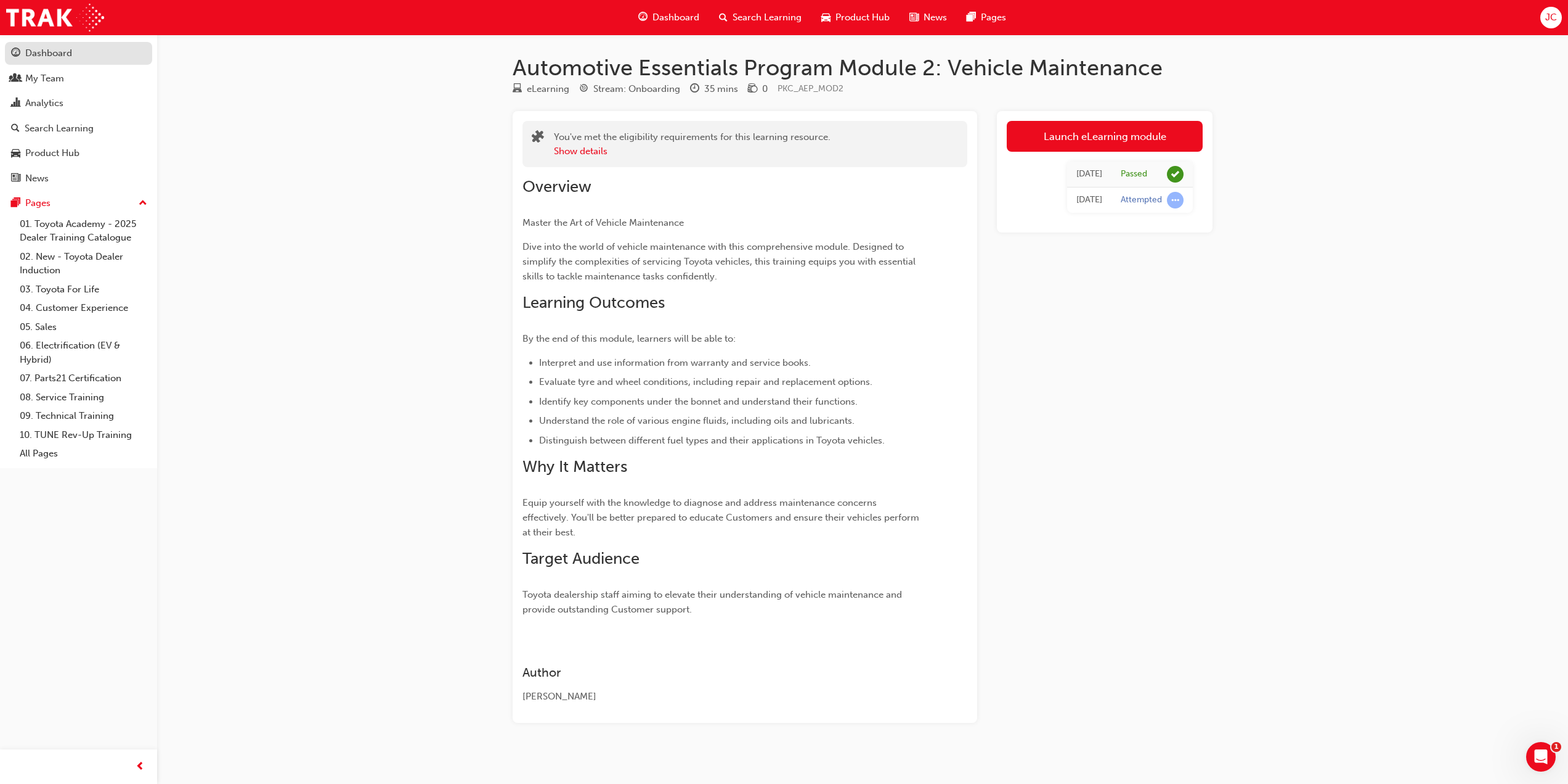
scroll to position [57, 0]
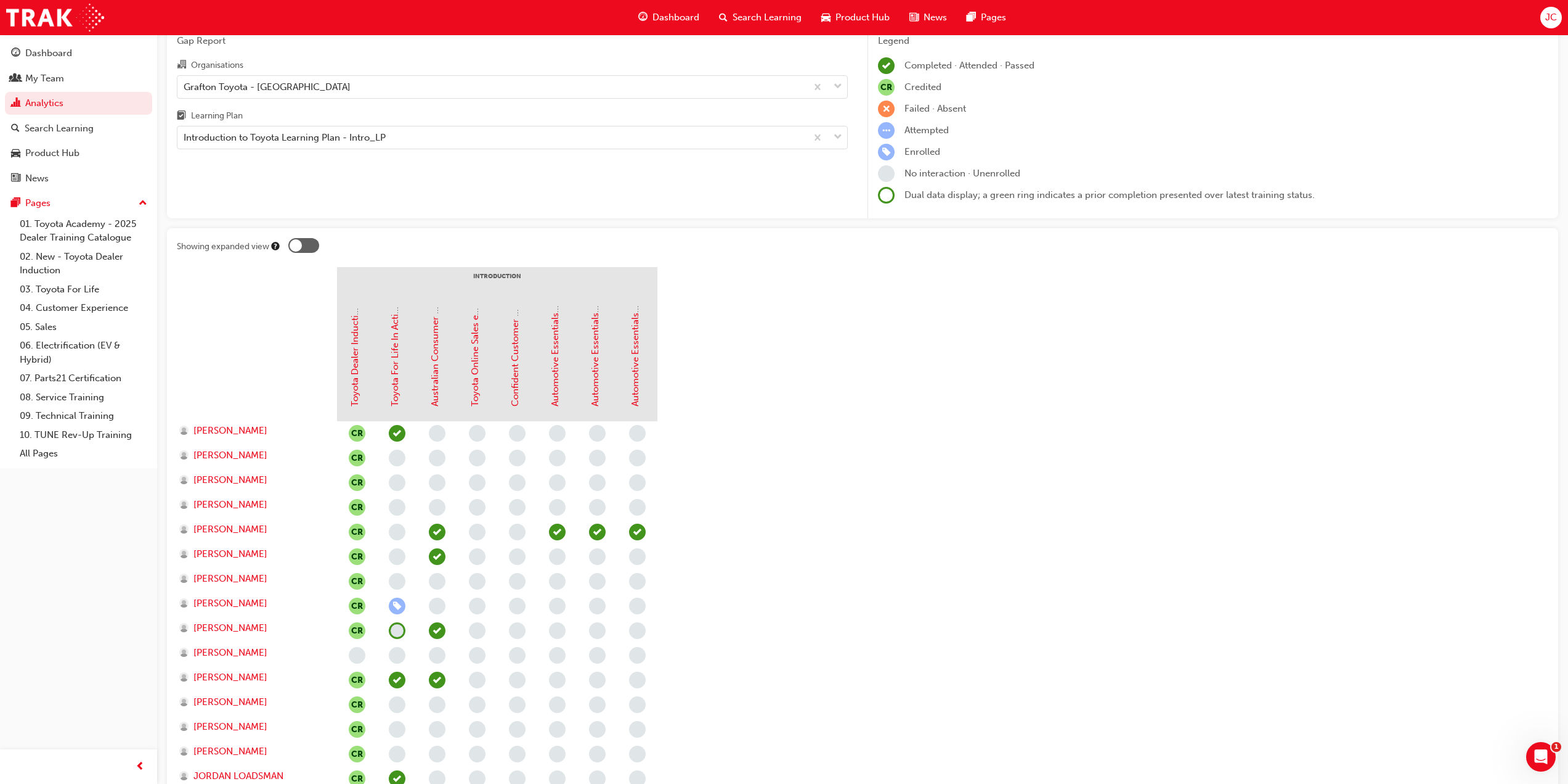
click at [642, 367] on div "Automotive Essentials Program Module 3: Technical Knowledge" at bounding box center [638, 359] width 40 height 123
click at [638, 369] on link "Automotive Essentials Program Module 3: Technical Knowledge" at bounding box center [635, 270] width 11 height 272
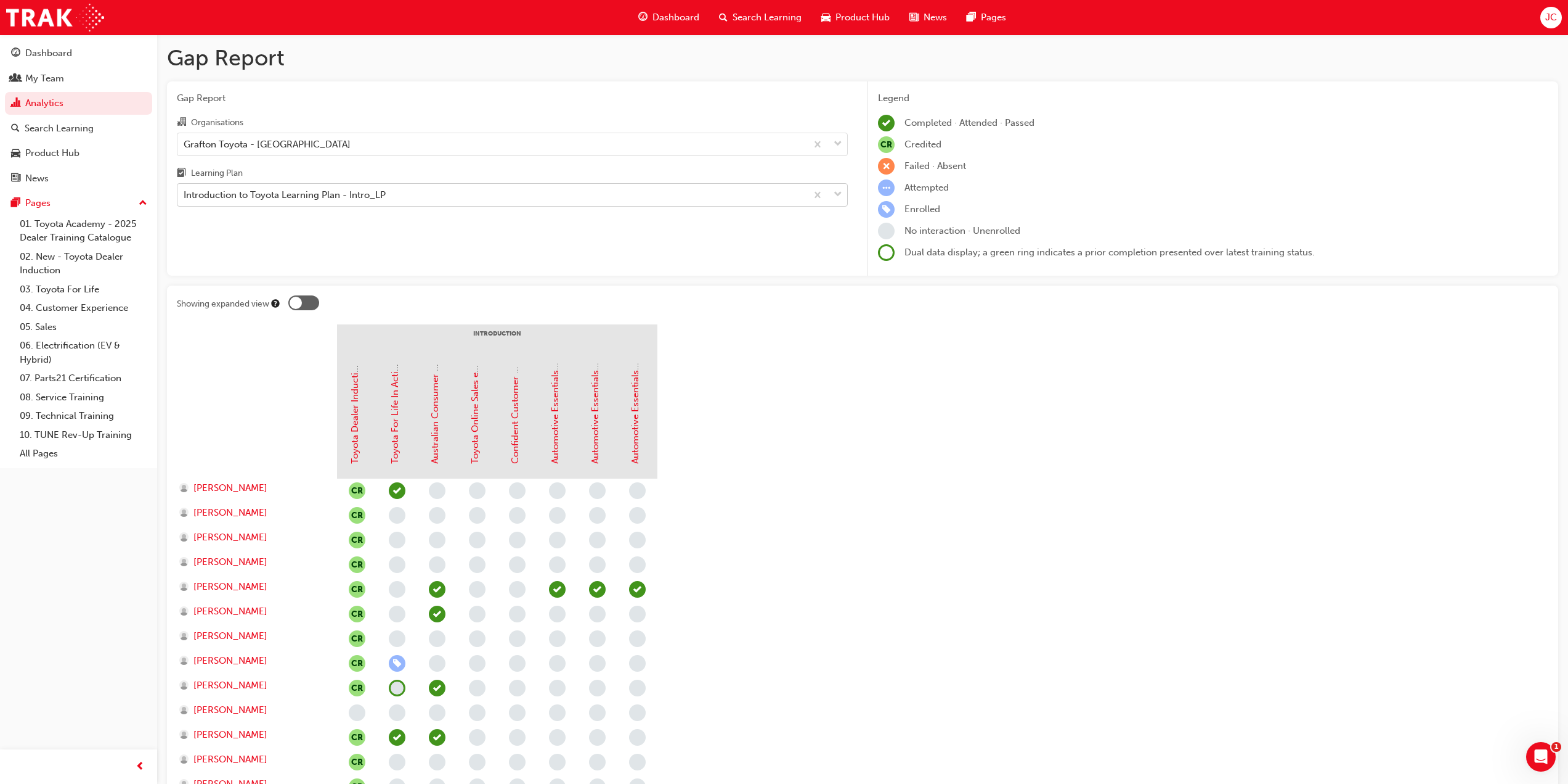
click at [548, 193] on div "Introduction to Toyota Learning Plan - Intro_LP" at bounding box center [492, 195] width 629 height 22
click at [185, 193] on input "Learning Plan Introduction to Toyota Learning Plan - Intro_LP" at bounding box center [184, 194] width 2 height 10
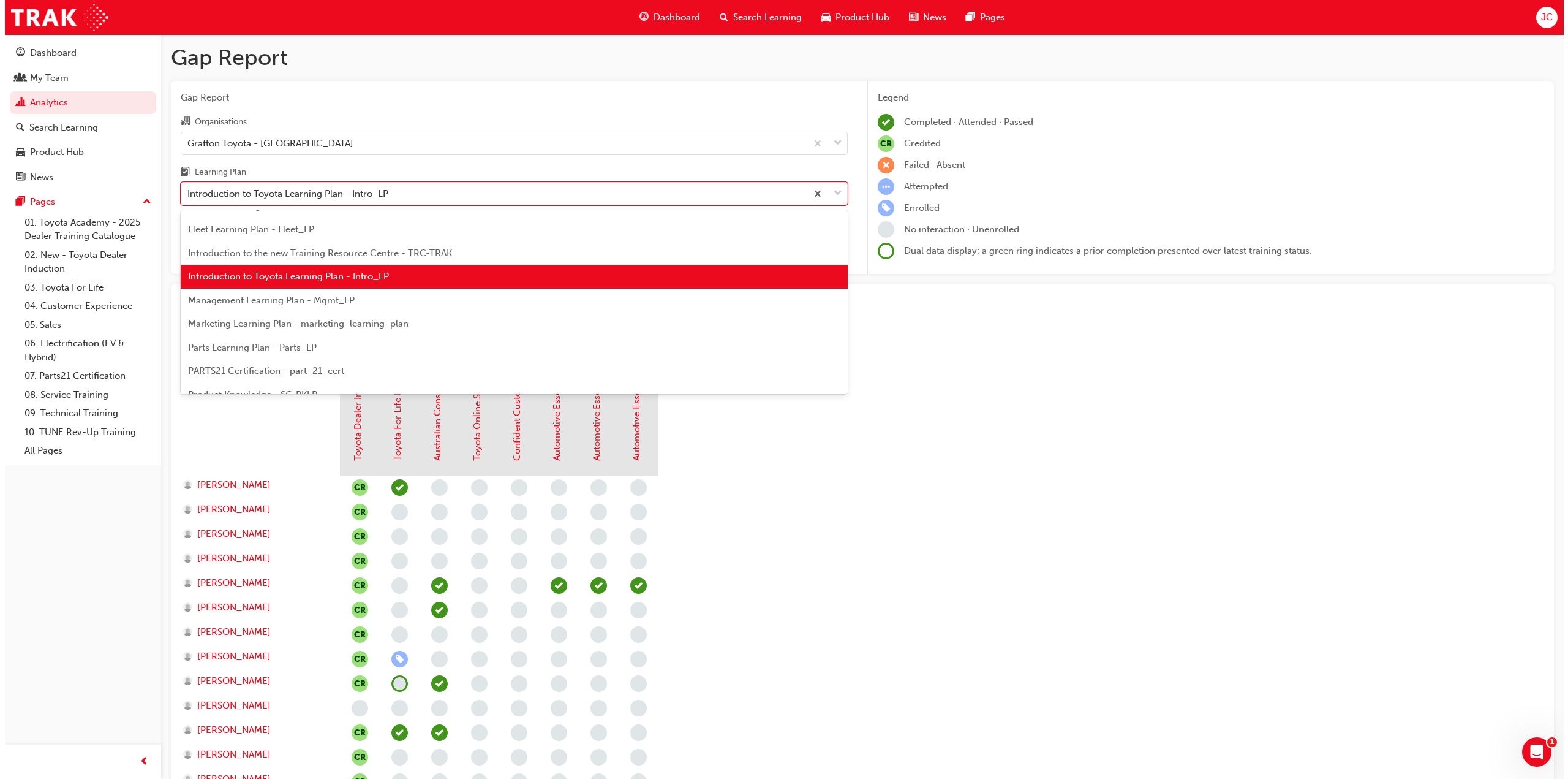
scroll to position [256, 0]
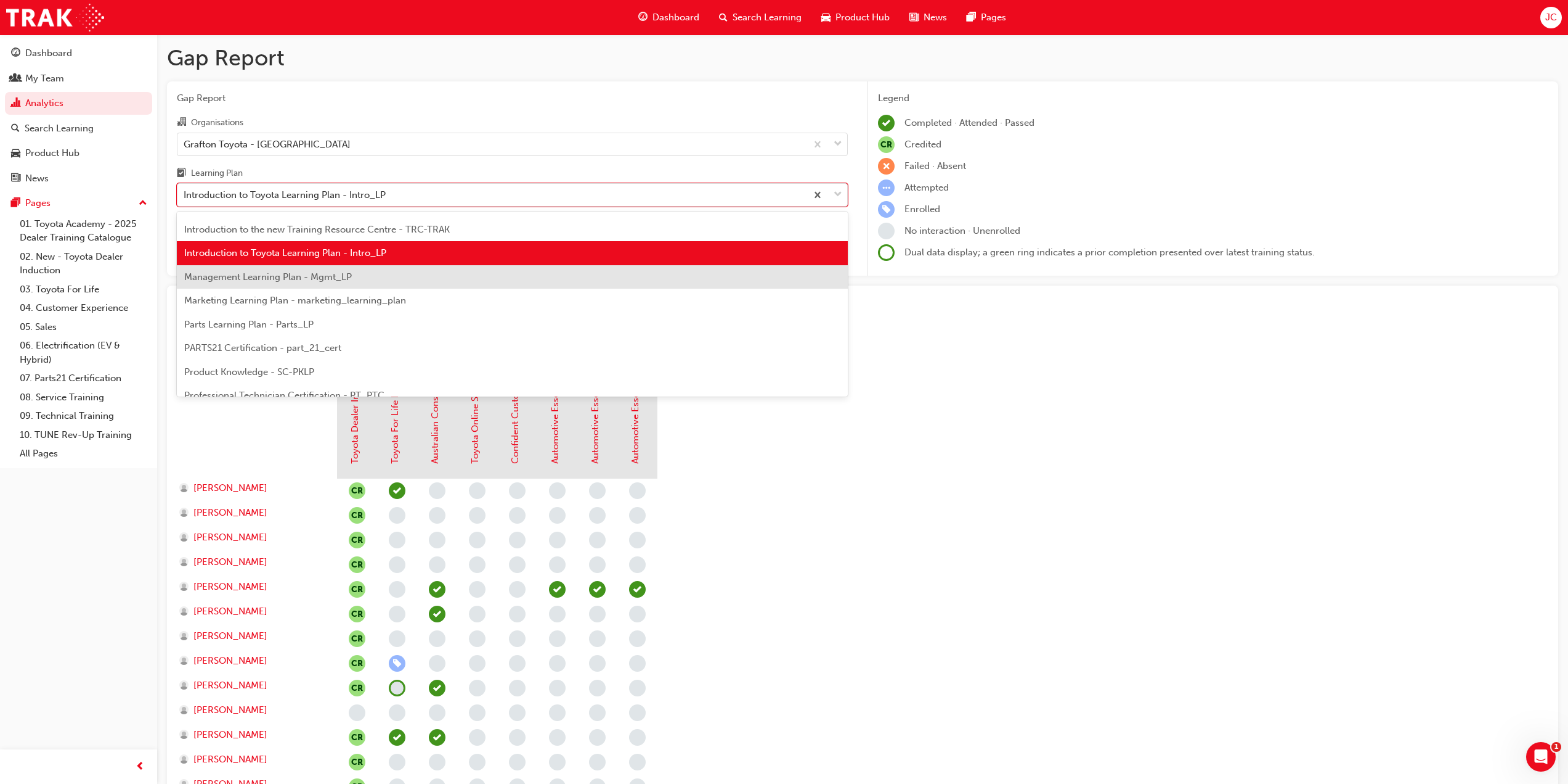
click at [344, 280] on span "Management Learning Plan - Mgmt_LP" at bounding box center [268, 277] width 168 height 11
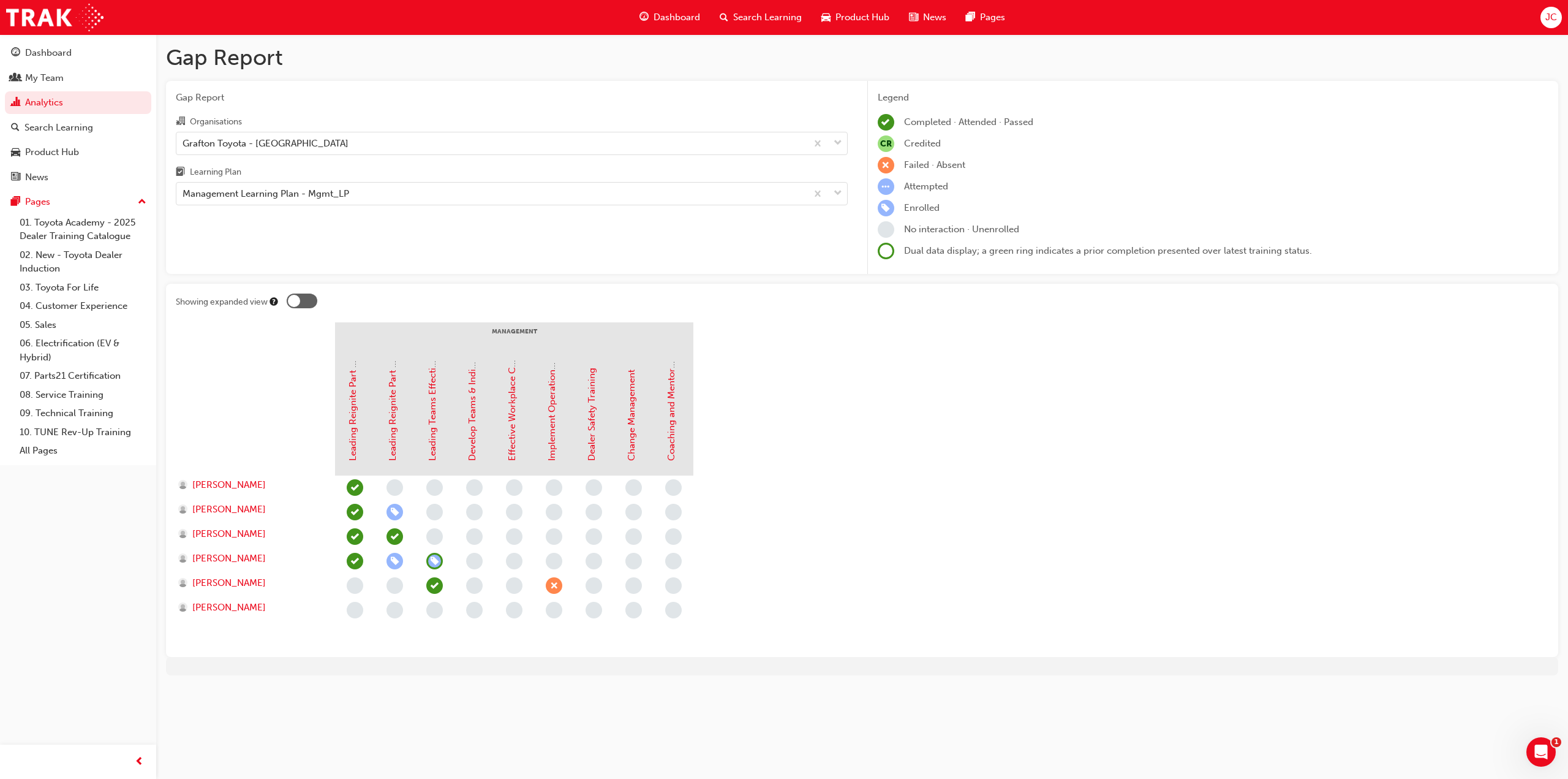
click at [439, 560] on span "learningRecordVerb_ENROLL-icon" at bounding box center [434, 561] width 17 height 17
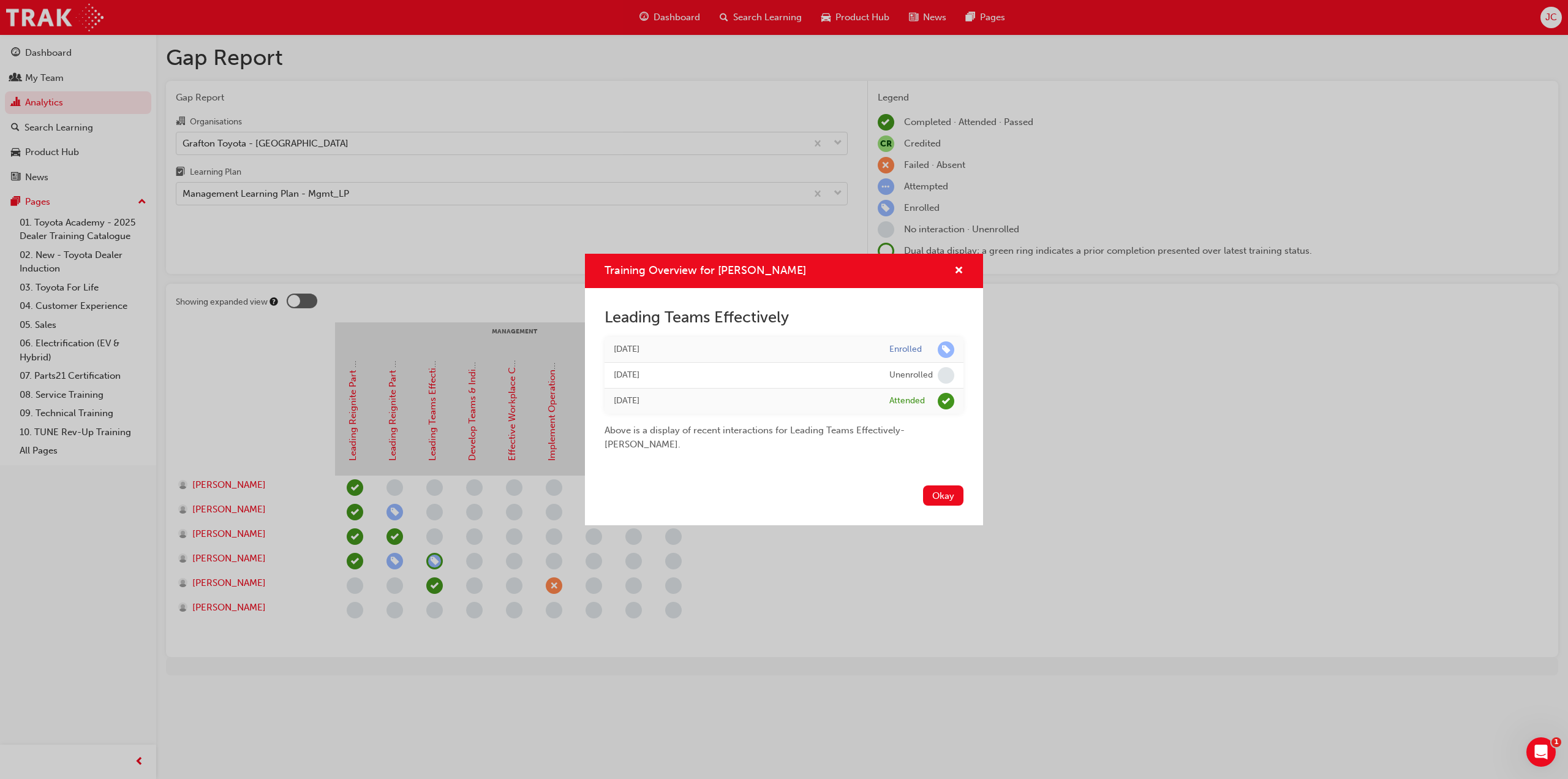
click at [958, 478] on div "Leading Teams Effectively [DATE] Enrolled [DATE] Unenrolled [DATE] Attended Abo…" at bounding box center [784, 384] width 398 height 192
click at [945, 494] on button "Okay" at bounding box center [943, 495] width 40 height 20
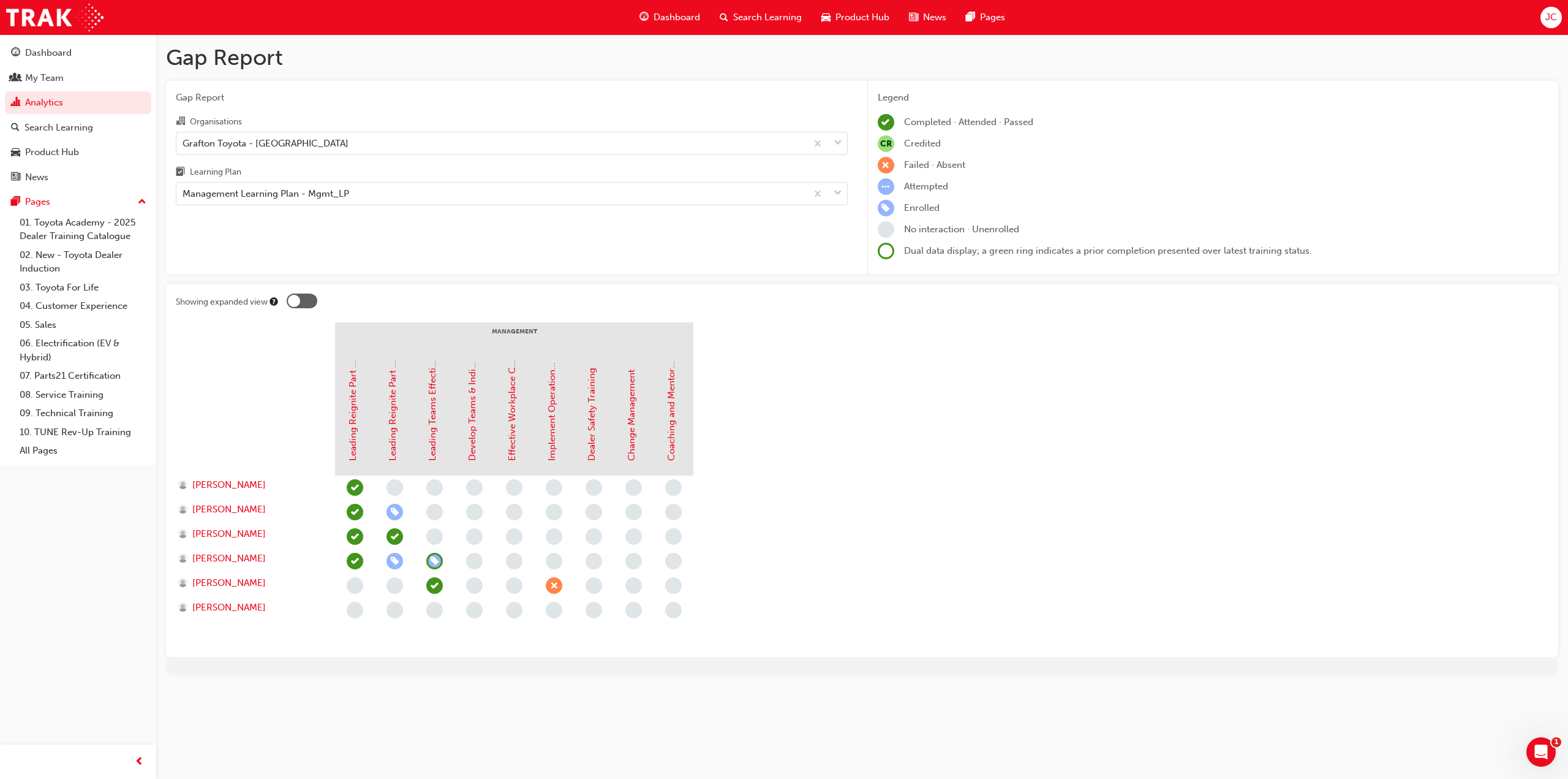
click at [477, 558] on span "learningRecordVerb_NONE-icon" at bounding box center [474, 561] width 17 height 17
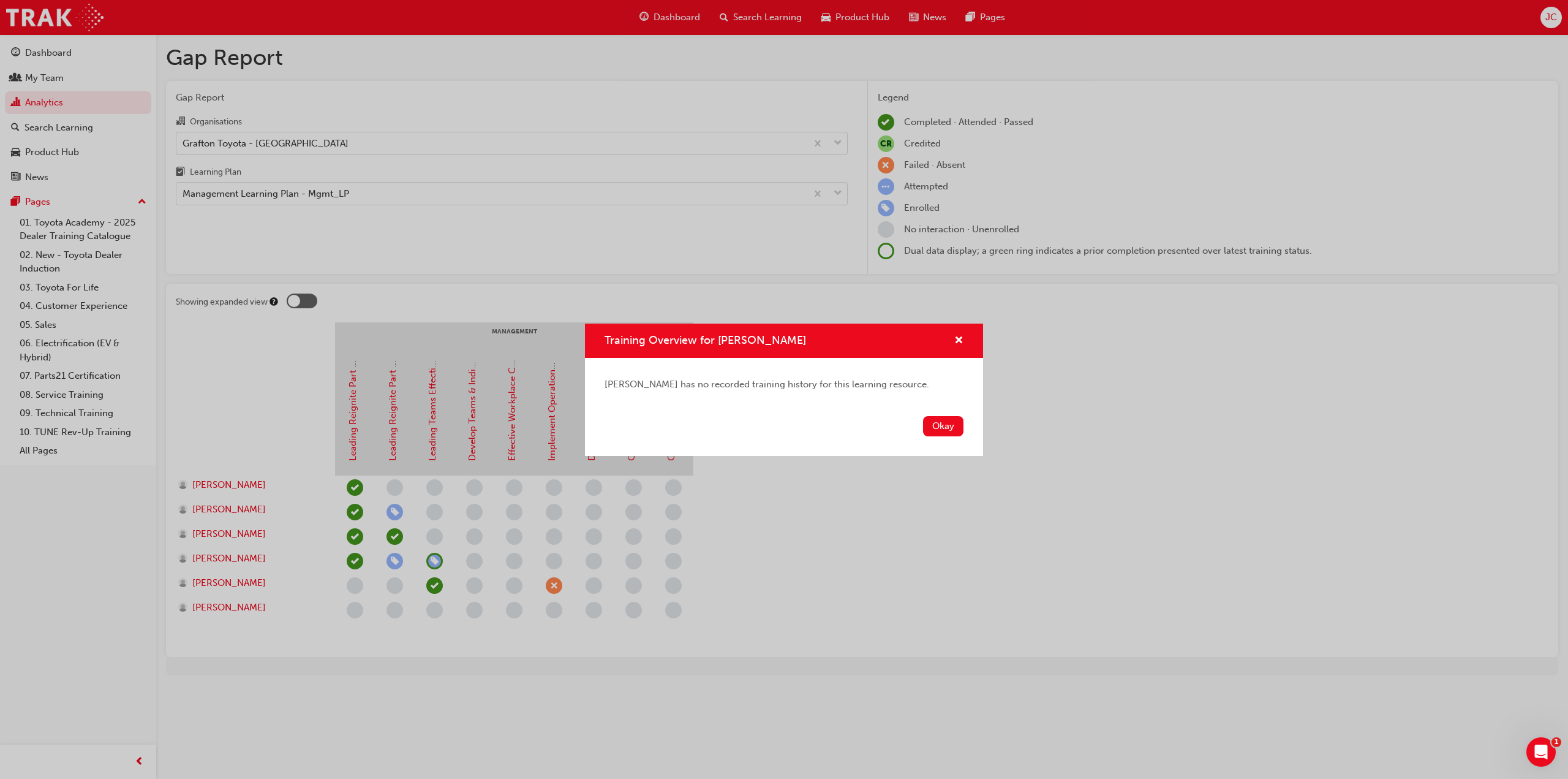
drag, startPoint x: 948, startPoint y: 423, endPoint x: 523, endPoint y: 465, distance: 427.1
click at [944, 423] on button "Okay" at bounding box center [943, 425] width 40 height 20
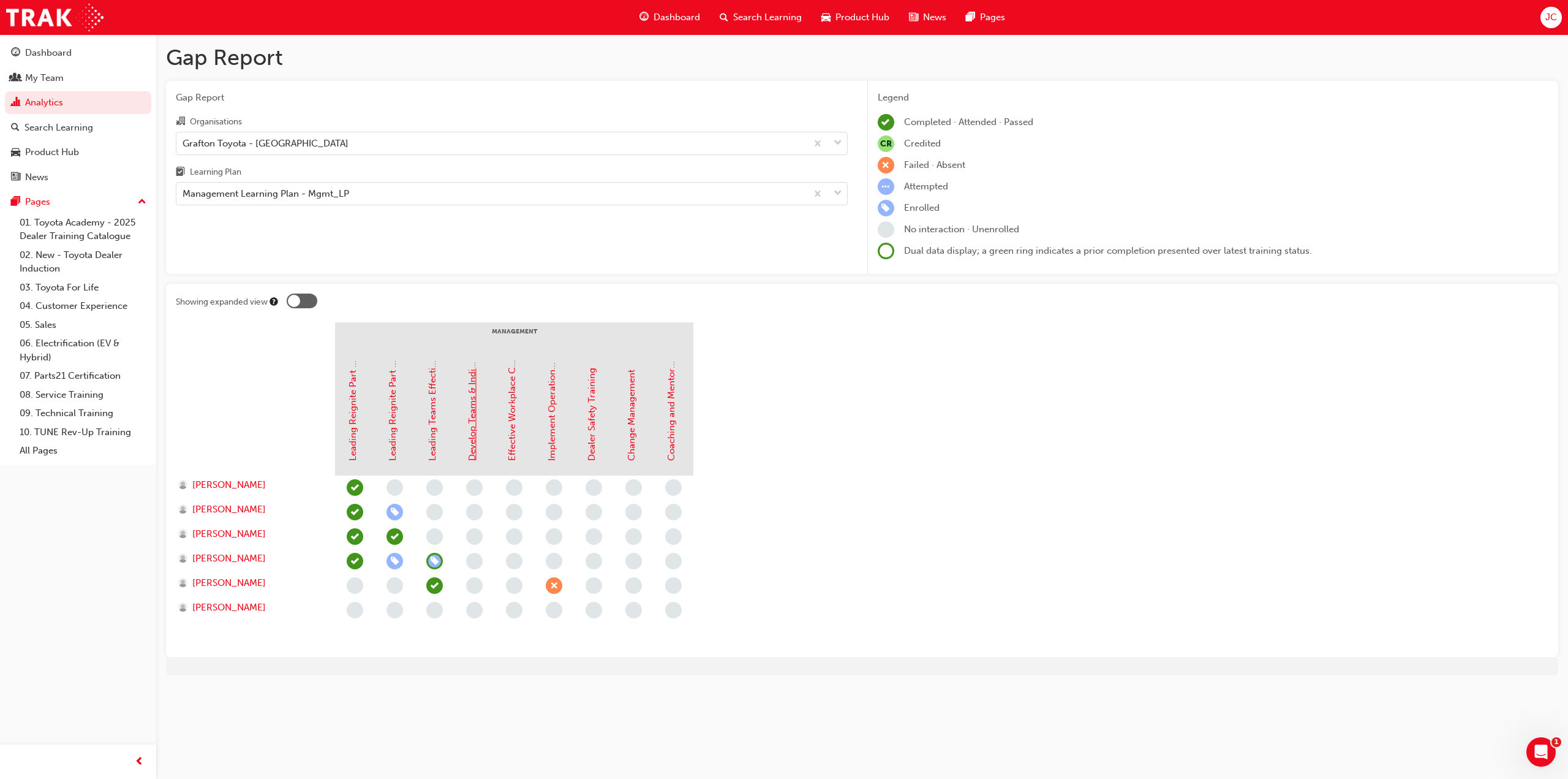
click at [470, 434] on link "Develop Teams & Individuals" at bounding box center [472, 400] width 11 height 122
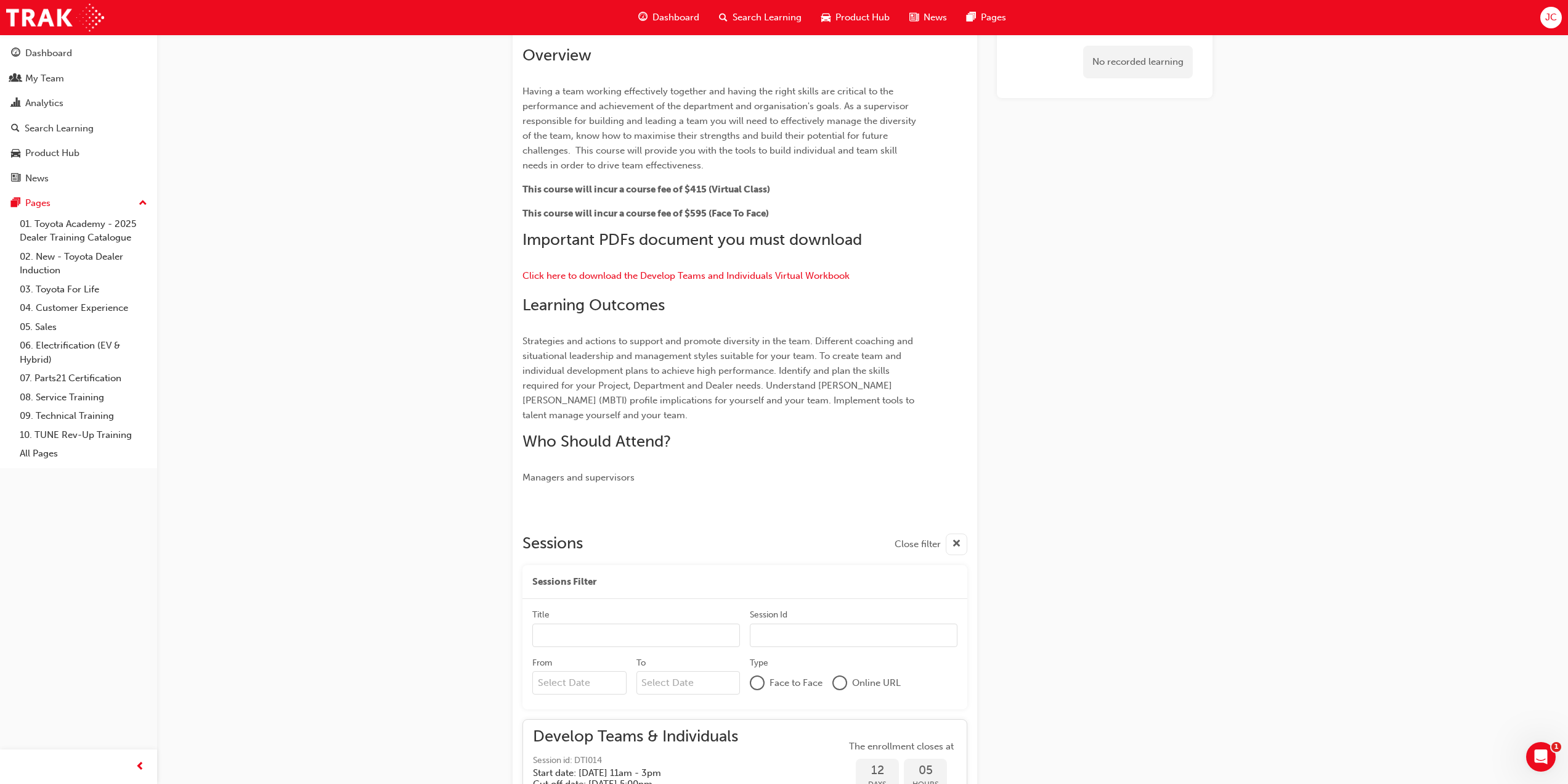
scroll to position [120, 0]
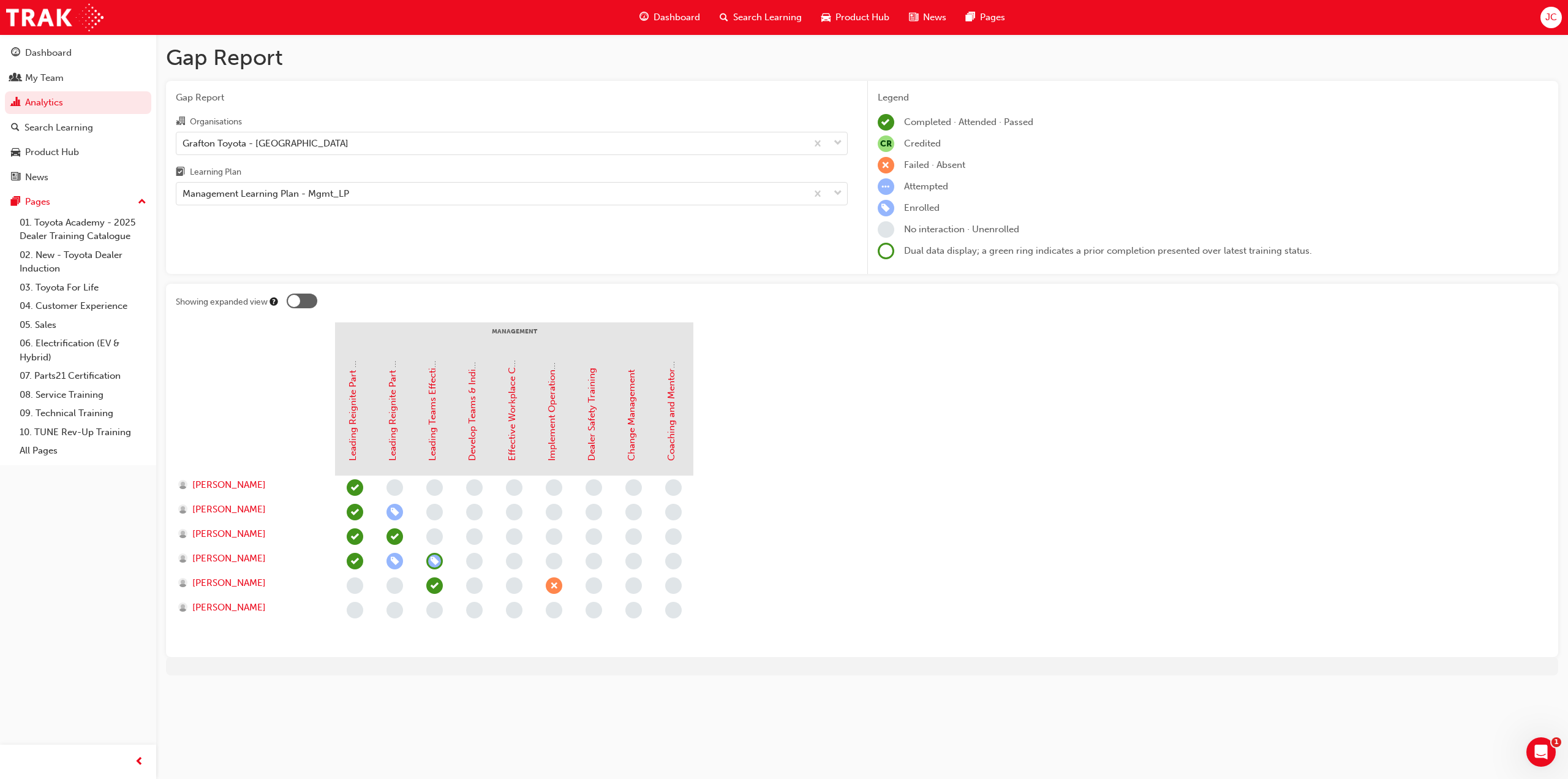
click at [516, 560] on span "learningRecordVerb_NONE-icon" at bounding box center [514, 561] width 17 height 17
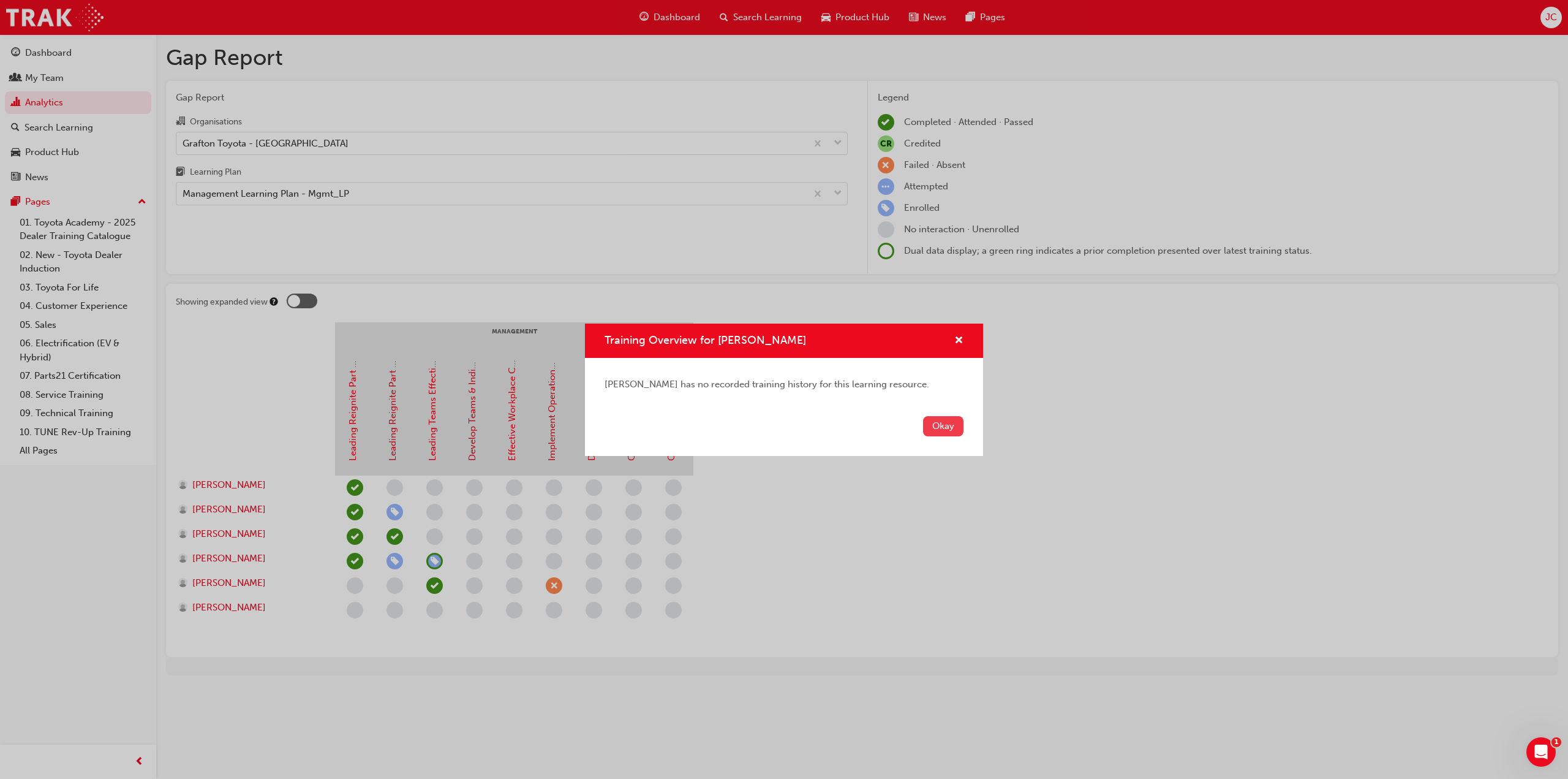
click at [958, 424] on button "Okay" at bounding box center [943, 425] width 40 height 20
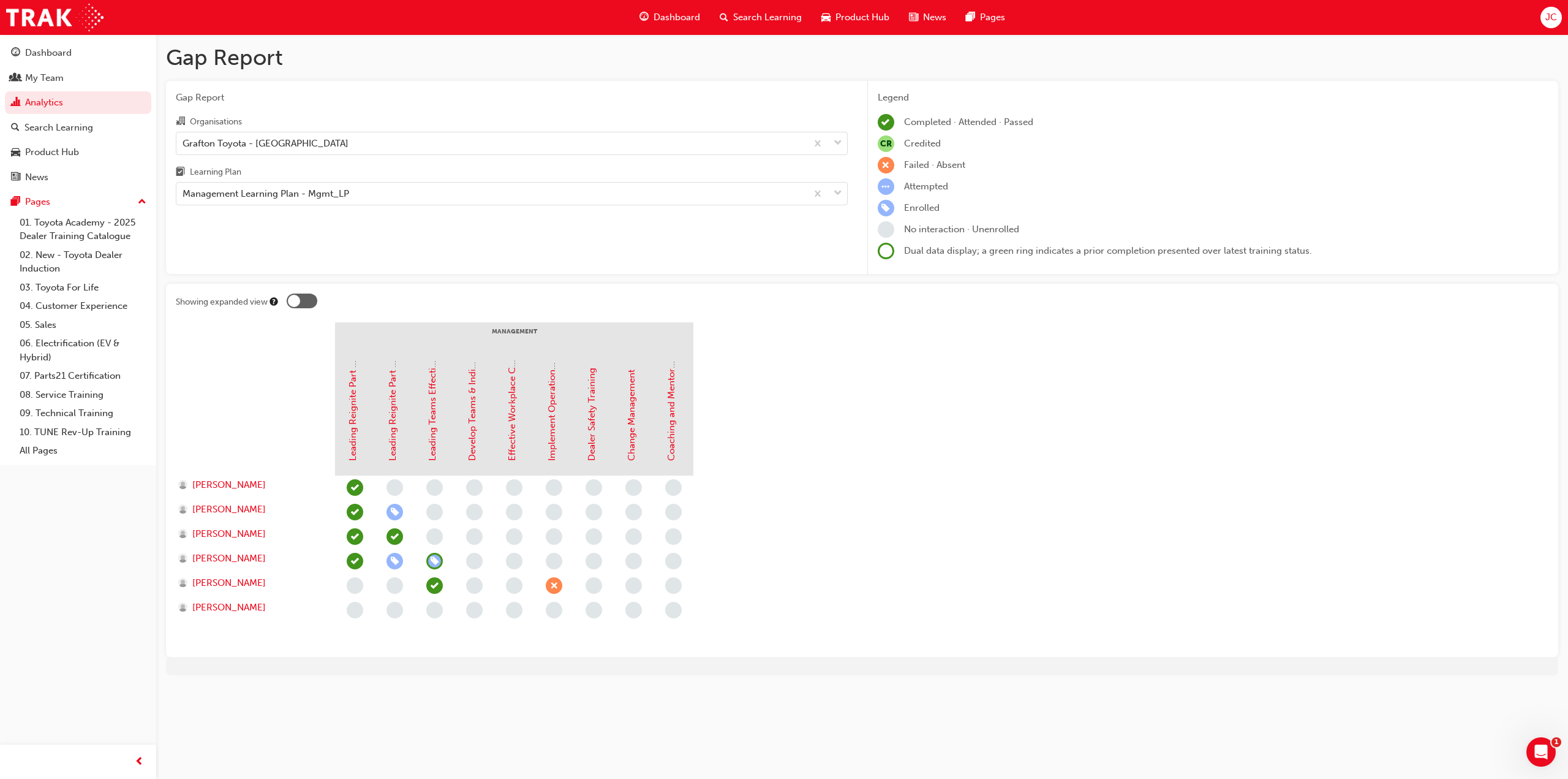
click at [520, 433] on div "Effective Workplace Communication" at bounding box center [514, 414] width 40 height 122
click at [518, 435] on div "Effective Workplace Communication" at bounding box center [512, 409] width 14 height 101
click at [511, 437] on link "Effective Workplace Communication" at bounding box center [512, 382] width 11 height 156
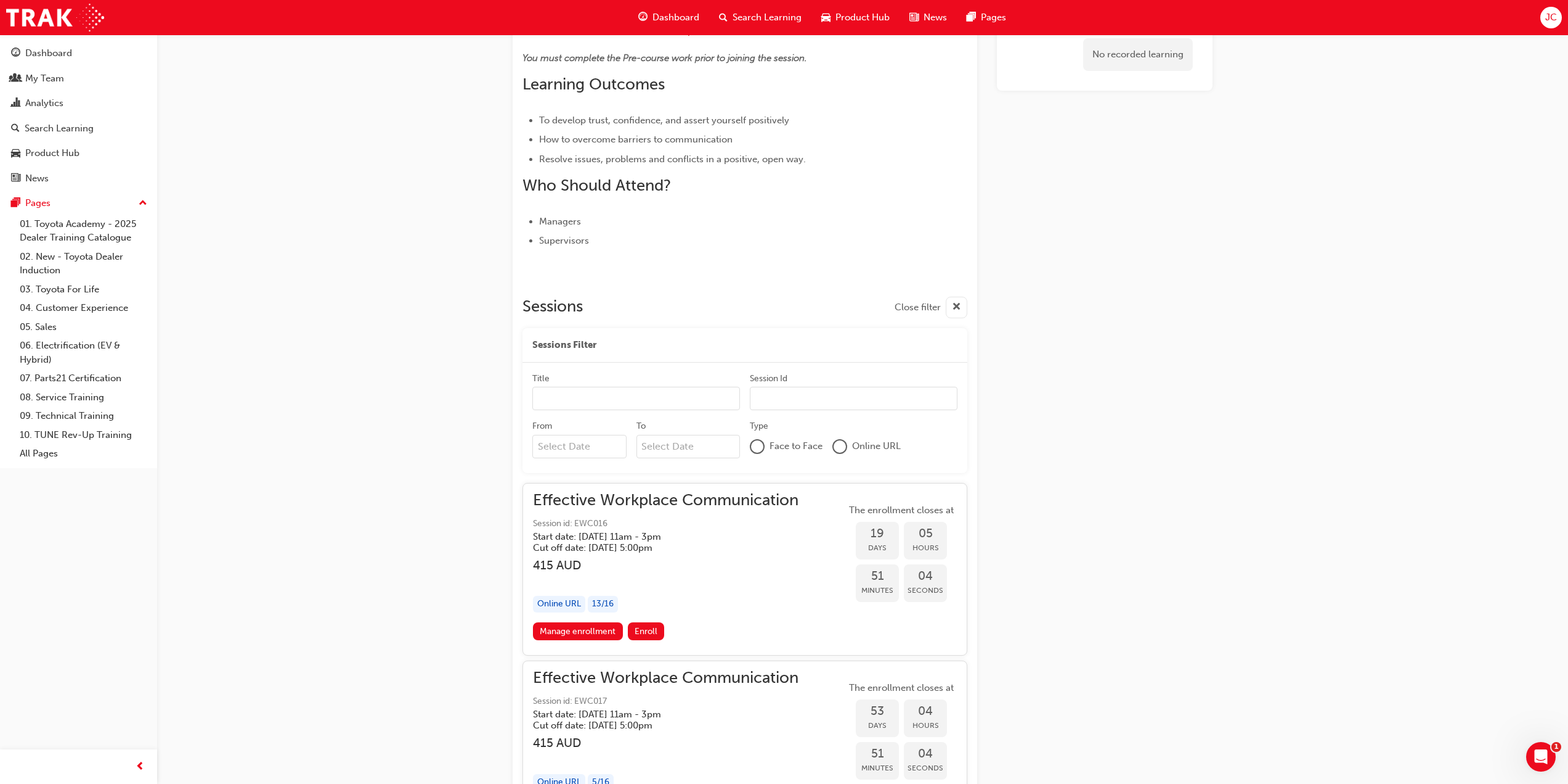
scroll to position [410, 0]
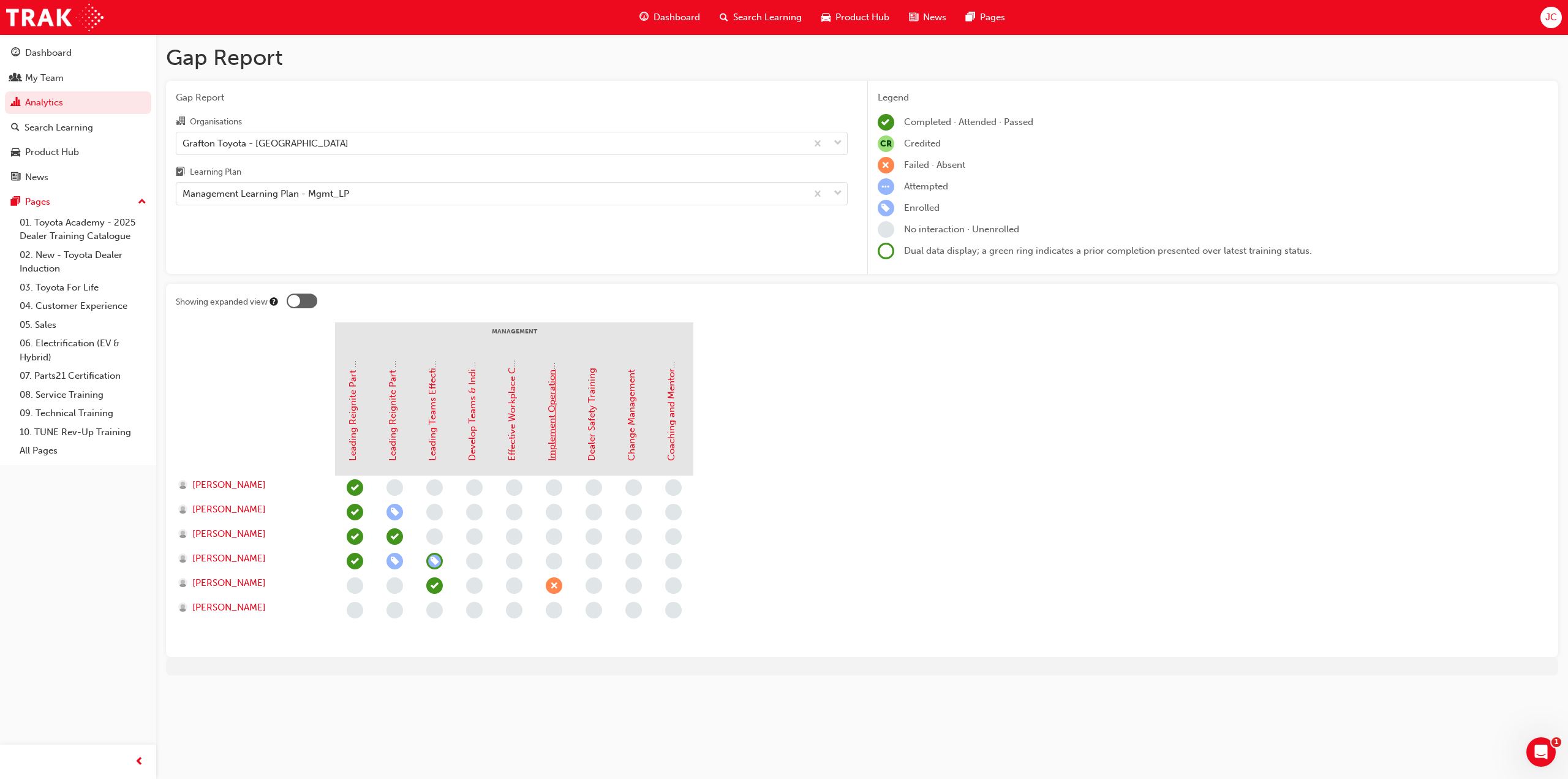
click at [555, 416] on link "Implement Operational Plan" at bounding box center [552, 401] width 11 height 120
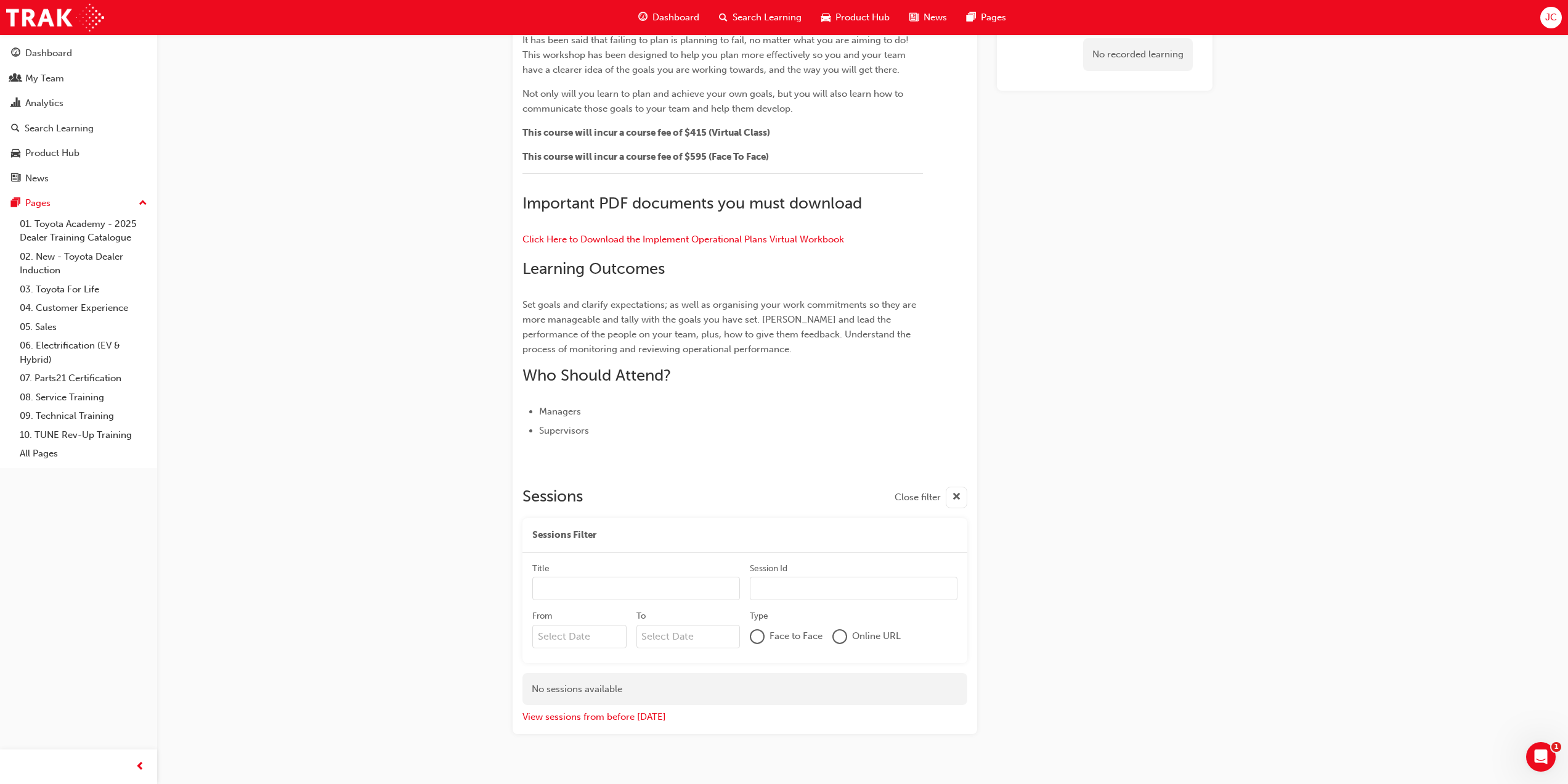
scroll to position [156, 0]
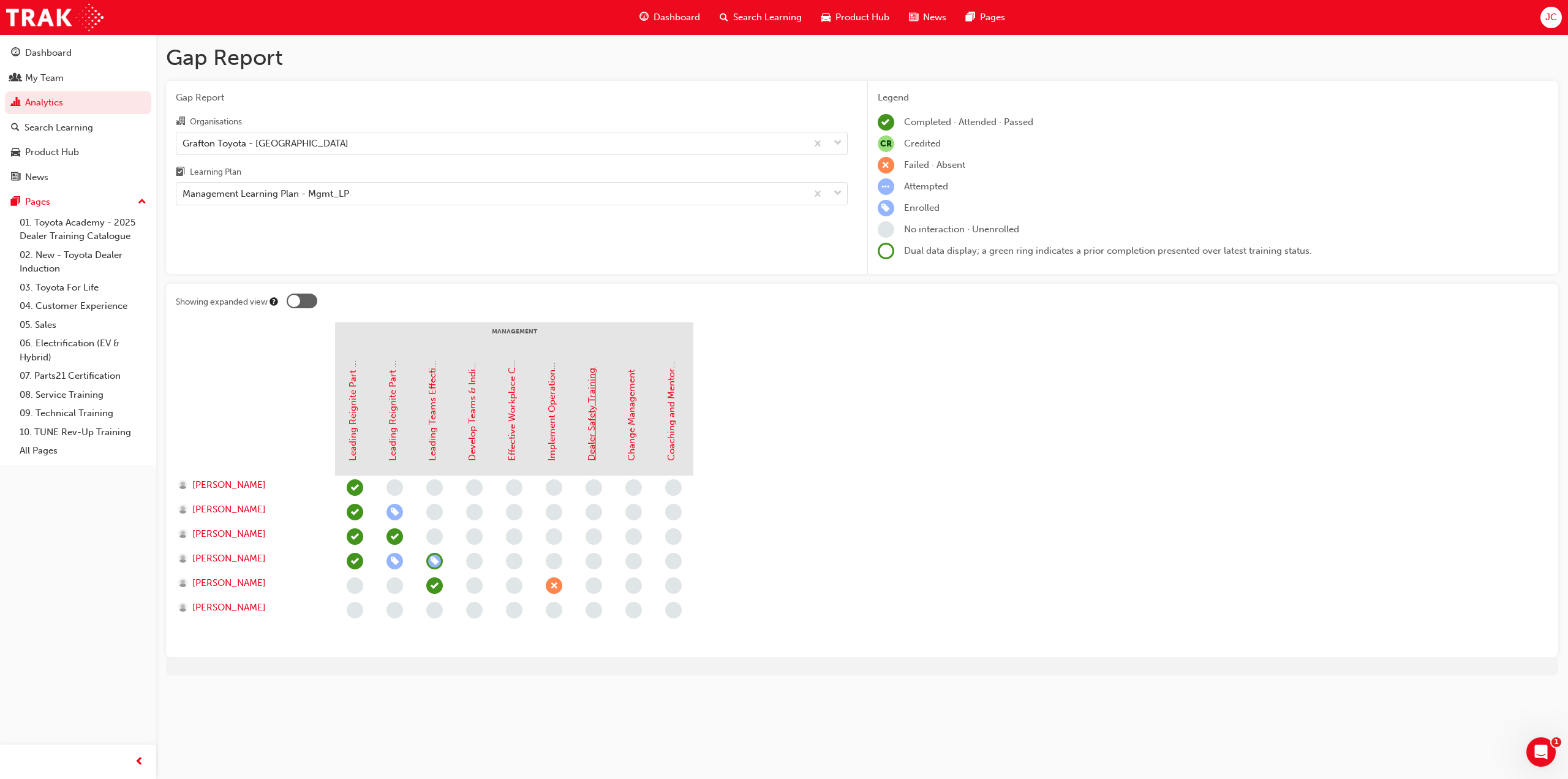
click at [590, 413] on link "Dealer Safety Training" at bounding box center [592, 413] width 11 height 93
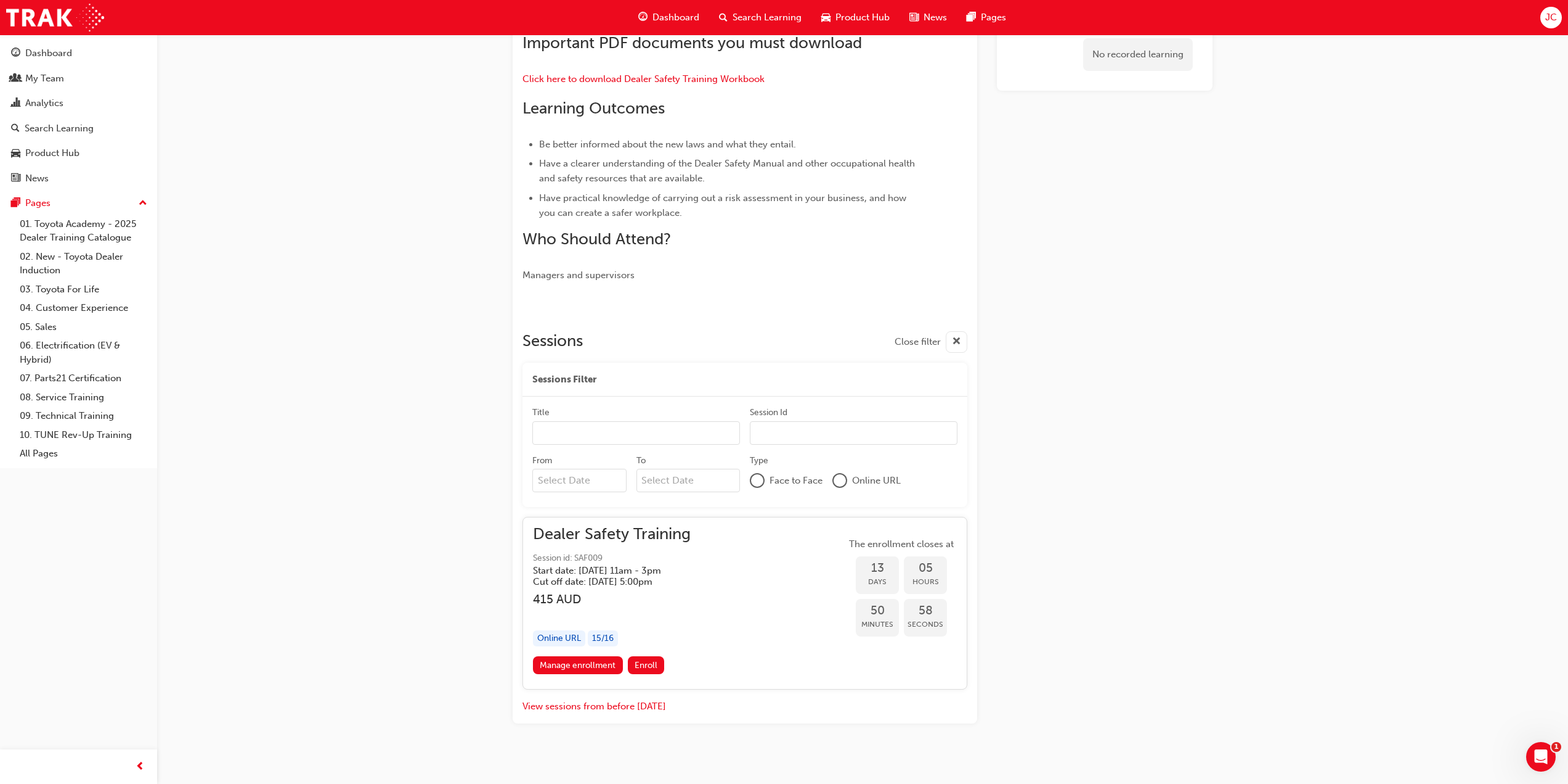
scroll to position [307, 0]
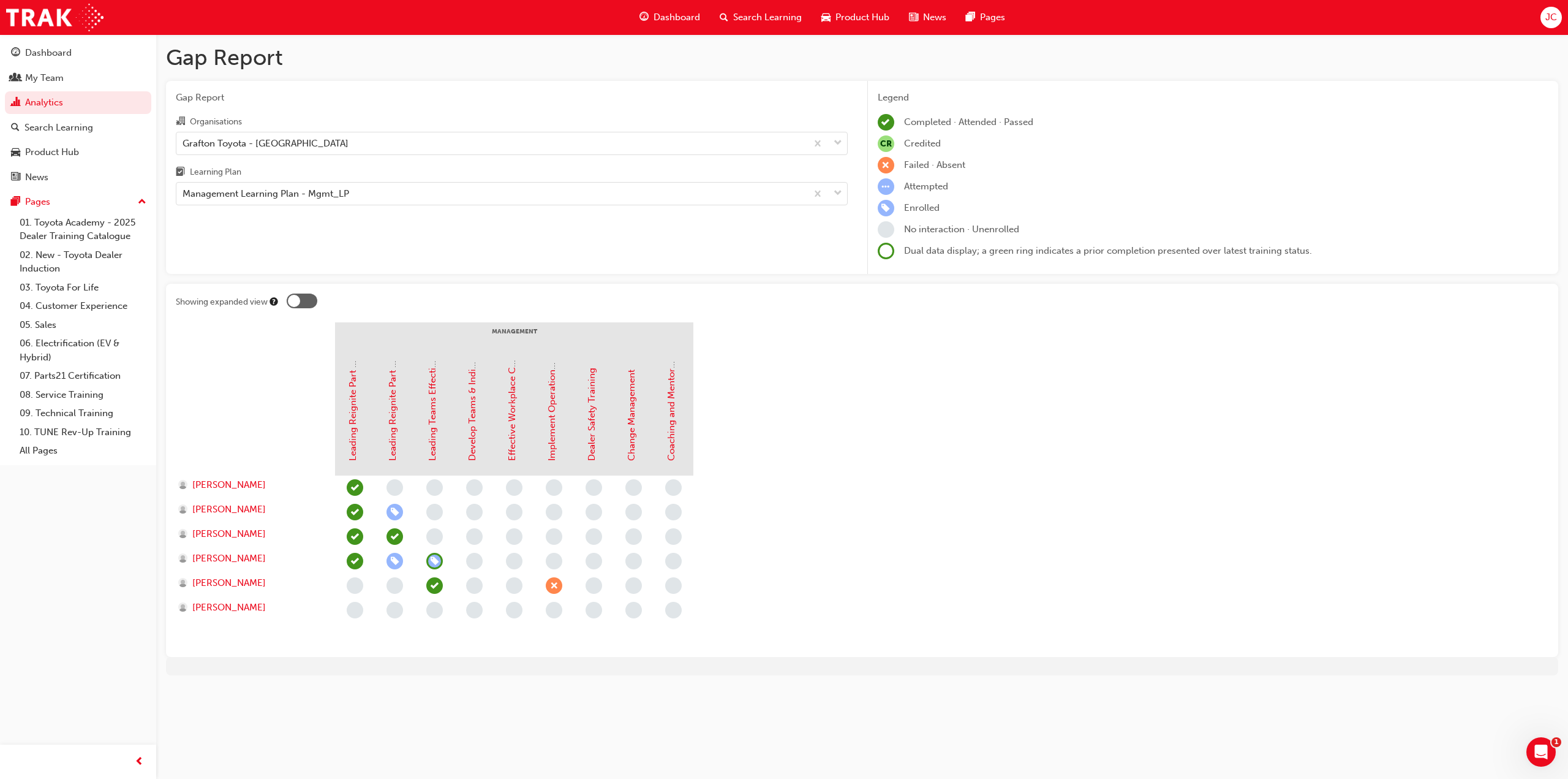
click at [637, 420] on div "Change Management" at bounding box center [632, 409] width 14 height 101
click at [634, 421] on link "Change Management" at bounding box center [631, 415] width 11 height 91
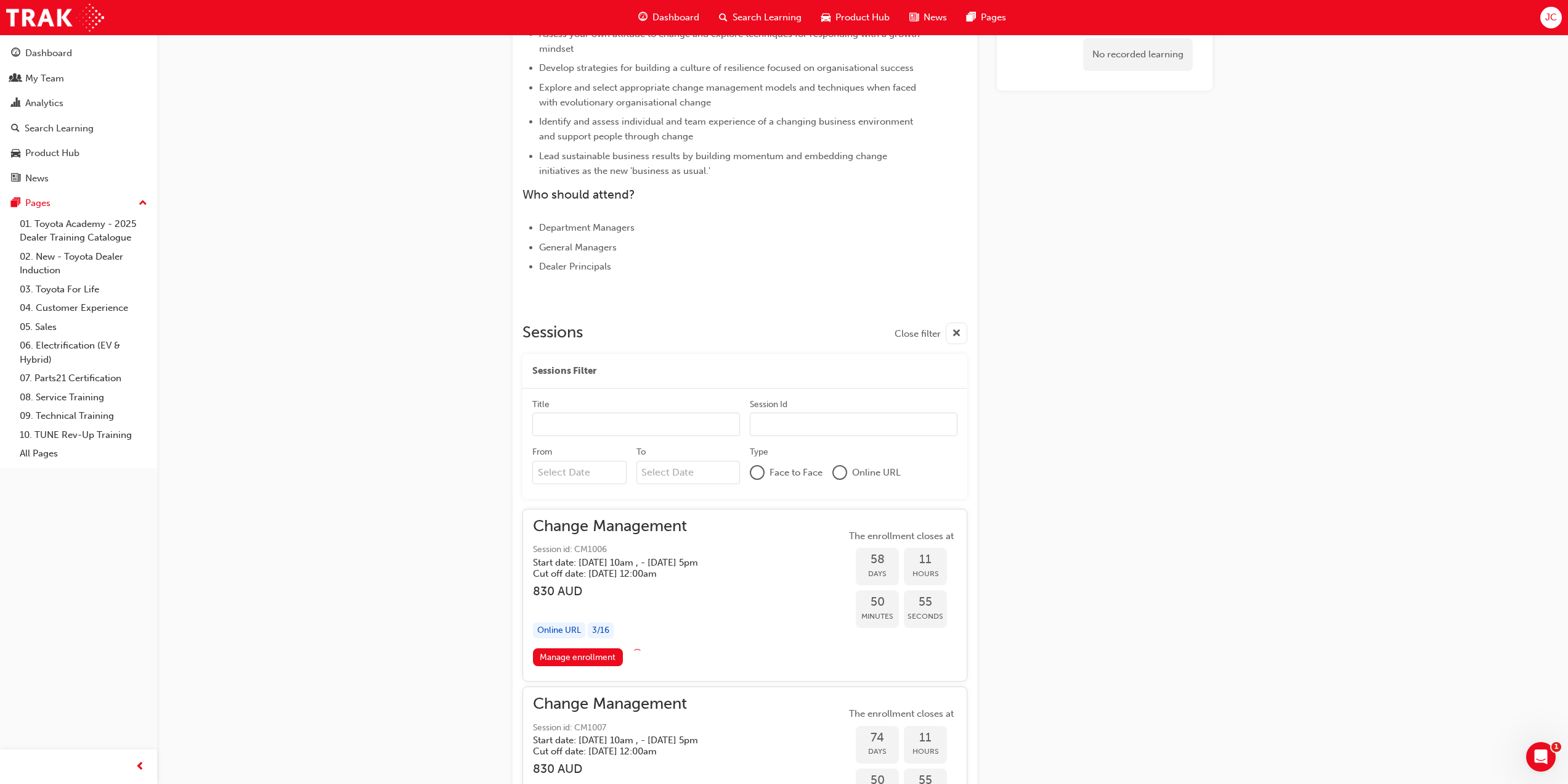
scroll to position [513, 0]
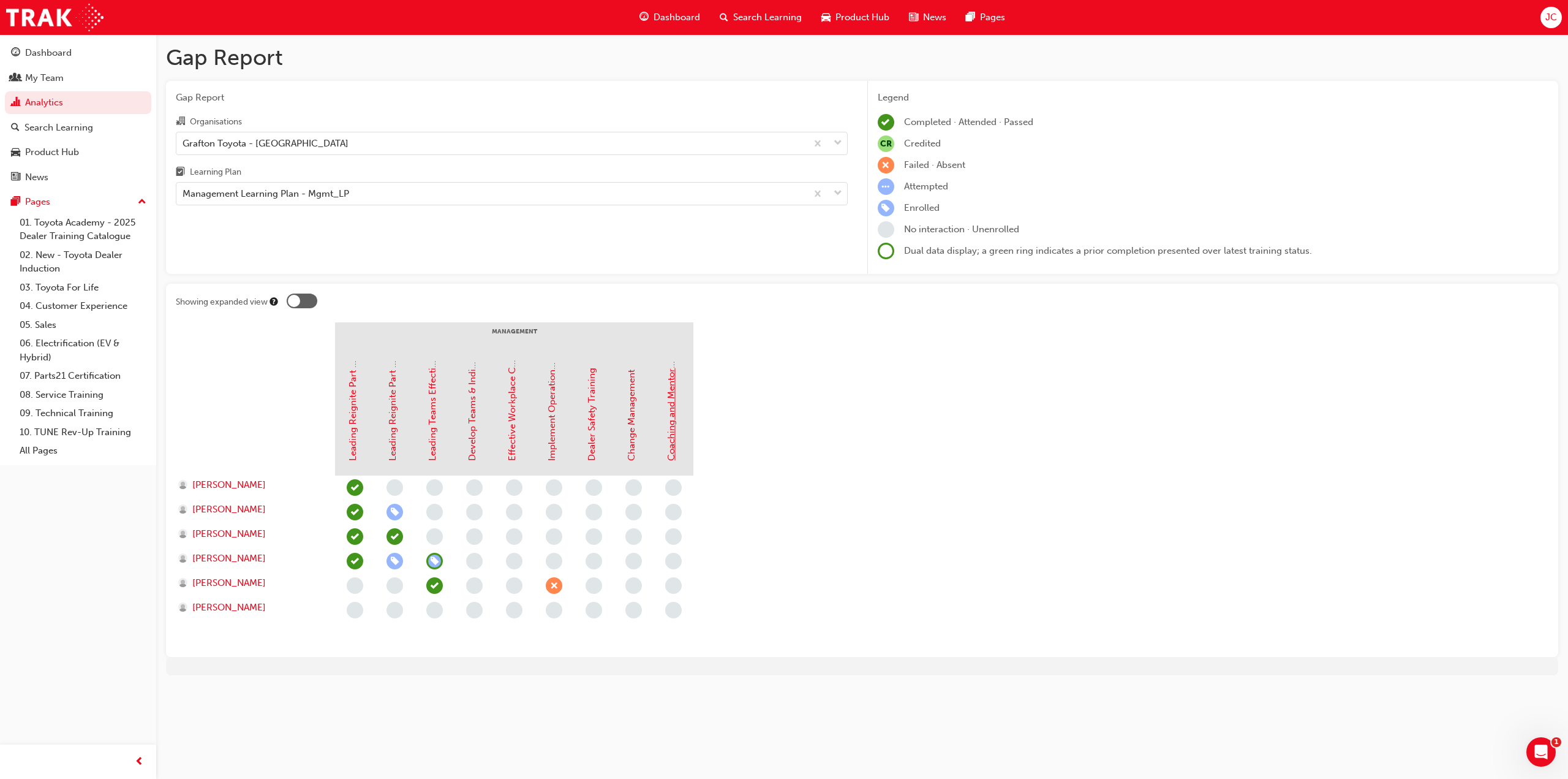
click at [669, 402] on link "Coaching and Mentoring" at bounding box center [671, 408] width 11 height 106
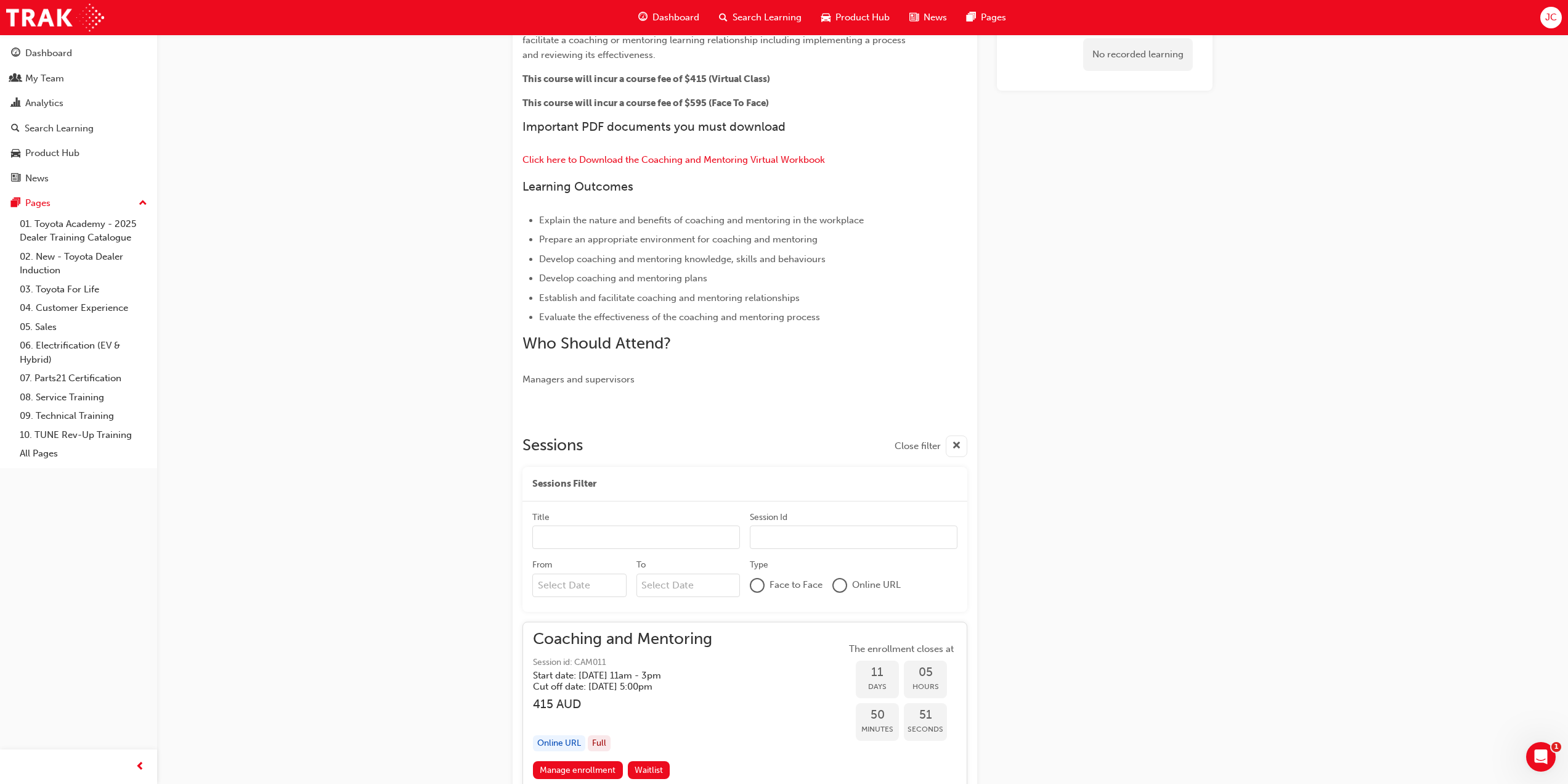
scroll to position [296, 0]
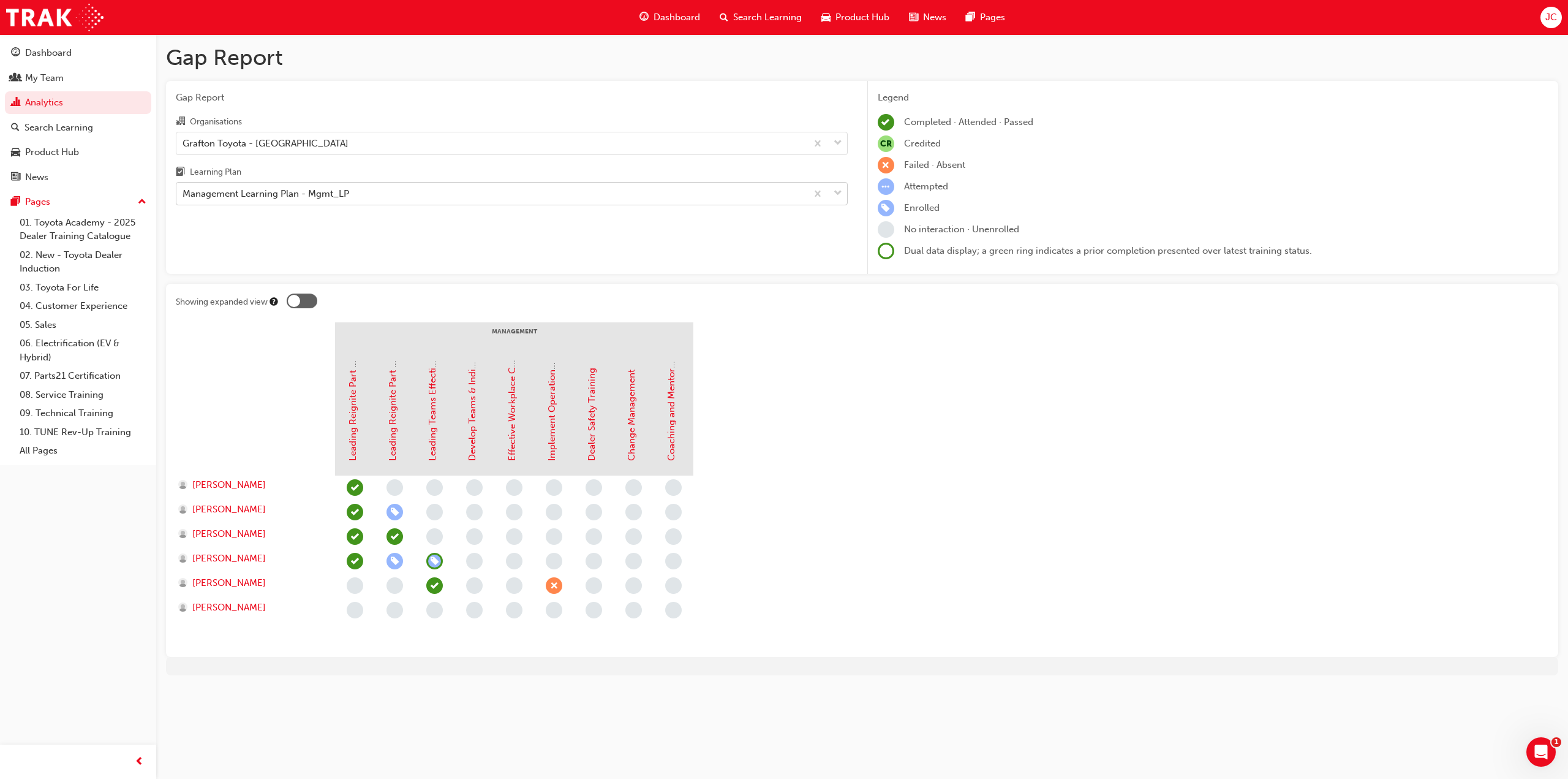
click at [367, 197] on div "Management Learning Plan - Mgmt_LP" at bounding box center [491, 194] width 631 height 21
click at [184, 197] on input "Learning Plan Management Learning Plan - Mgmt_LP" at bounding box center [183, 193] width 2 height 10
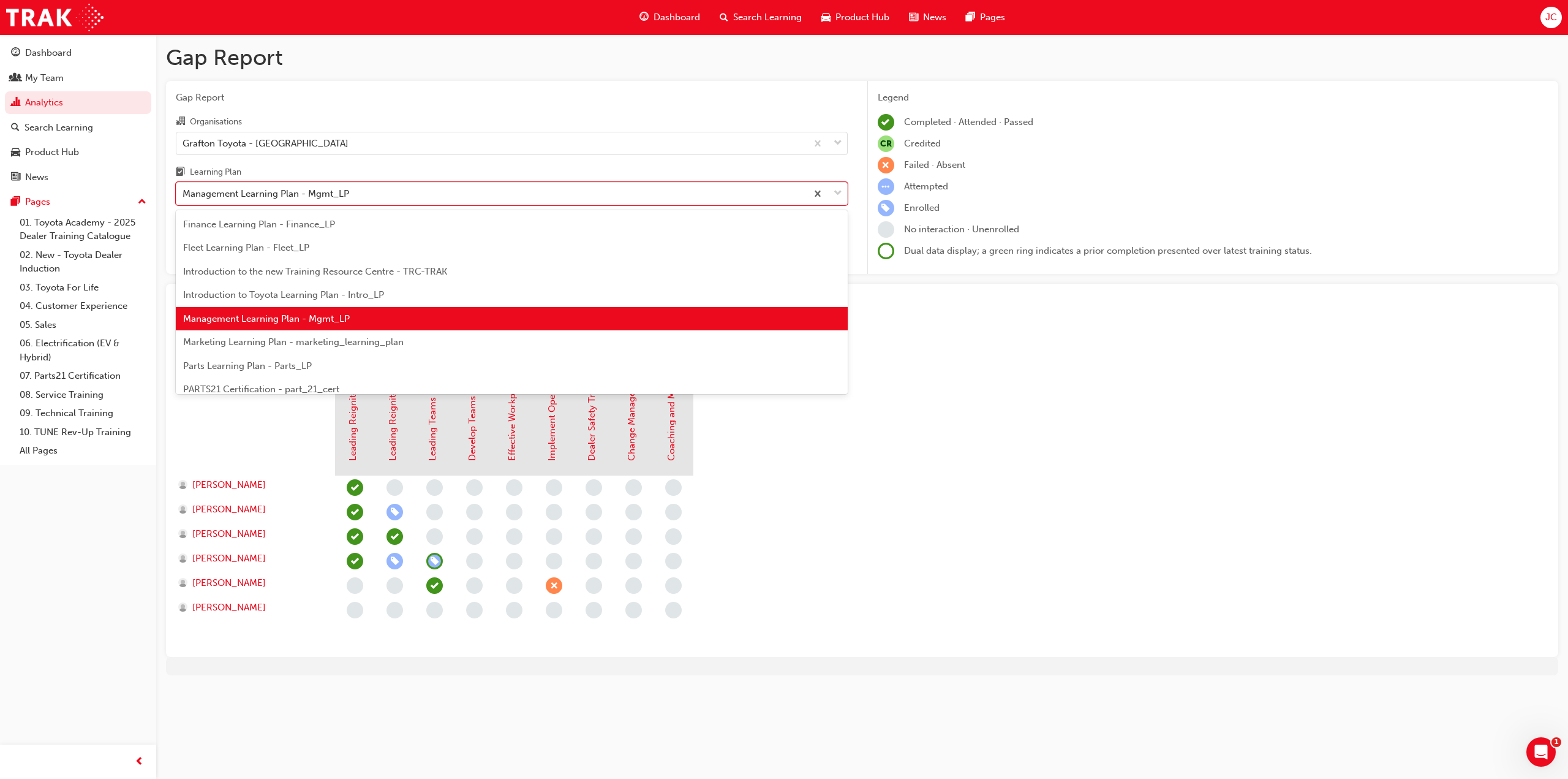
scroll to position [219, 0]
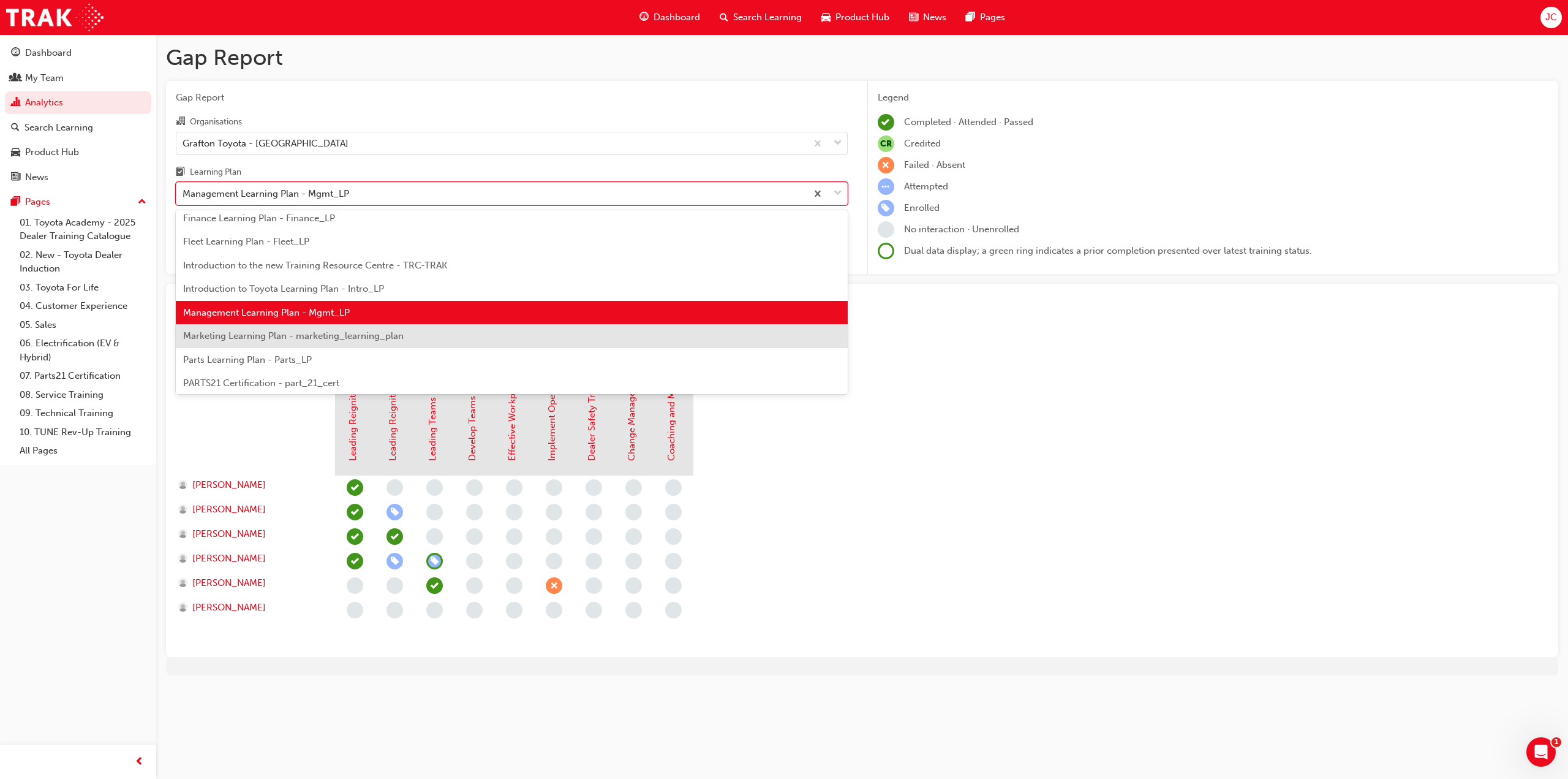
click at [327, 344] on div "Marketing Learning Plan - marketing_learning_plan" at bounding box center [512, 336] width 672 height 24
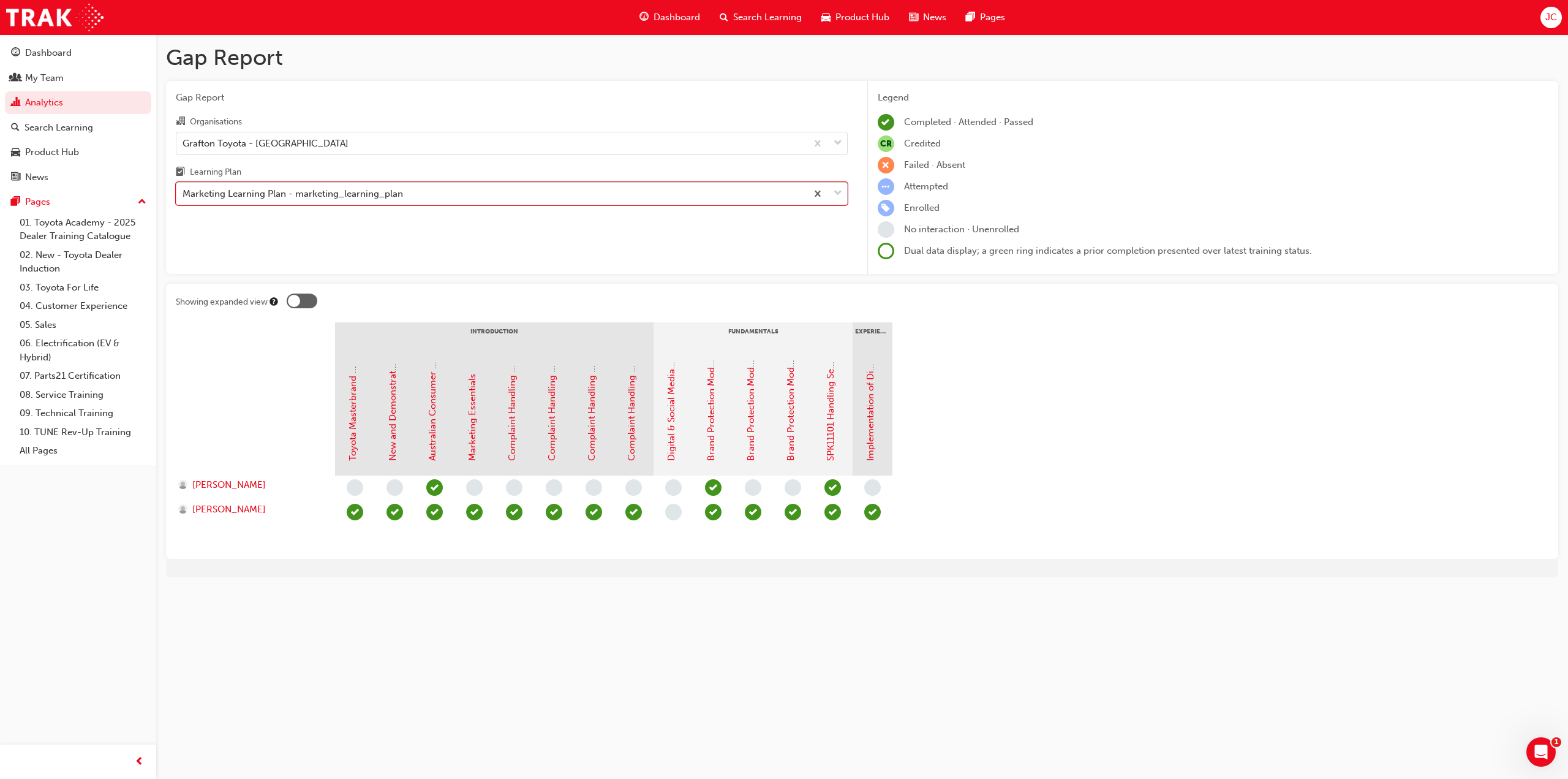
click at [302, 196] on div "Marketing Learning Plan - marketing_learning_plan" at bounding box center [293, 194] width 220 height 14
click at [184, 196] on input "Learning Plan option Marketing Learning Plan - marketing_learning_plan, selecte…" at bounding box center [183, 193] width 2 height 10
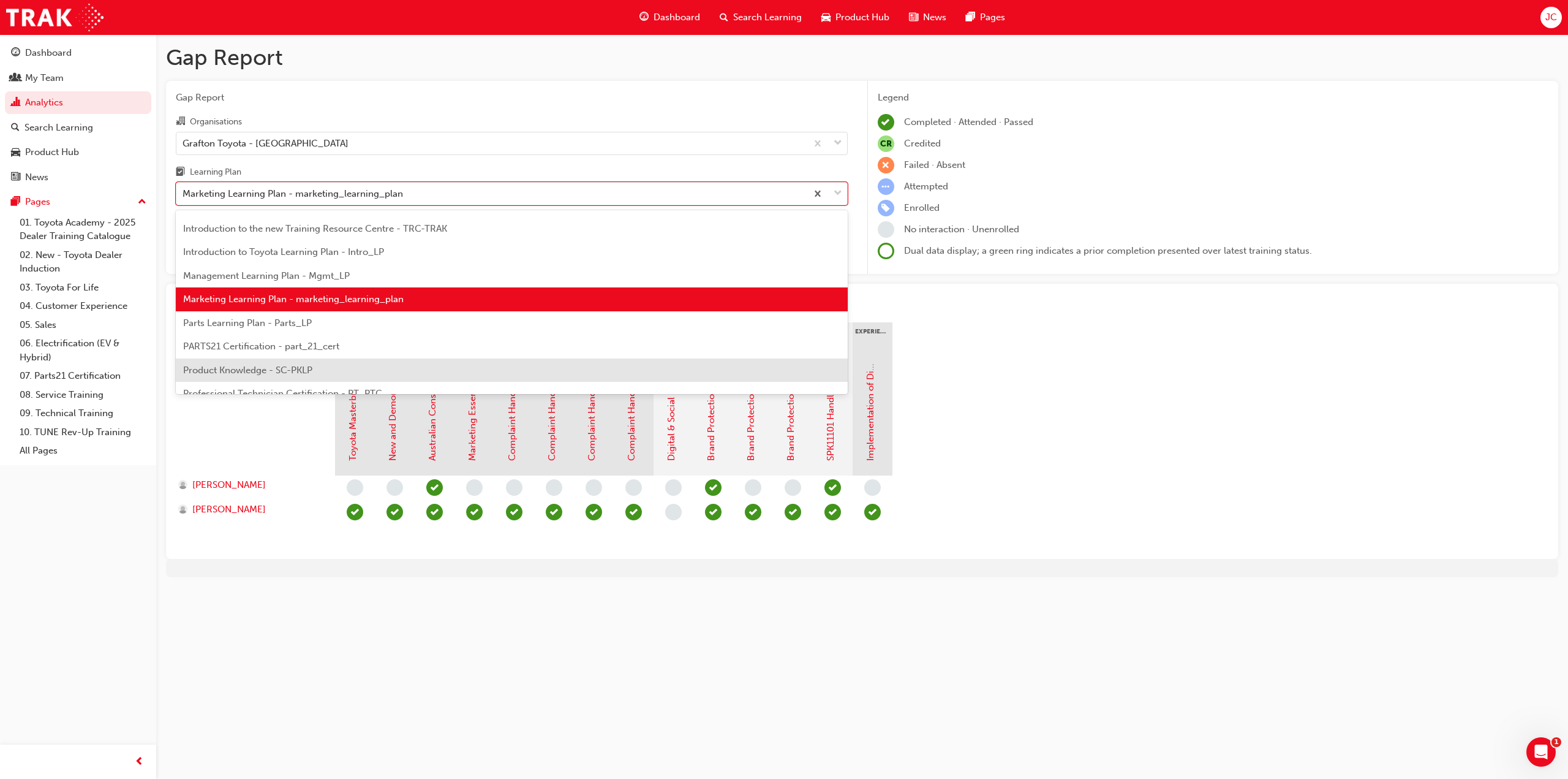
scroll to position [303, 0]
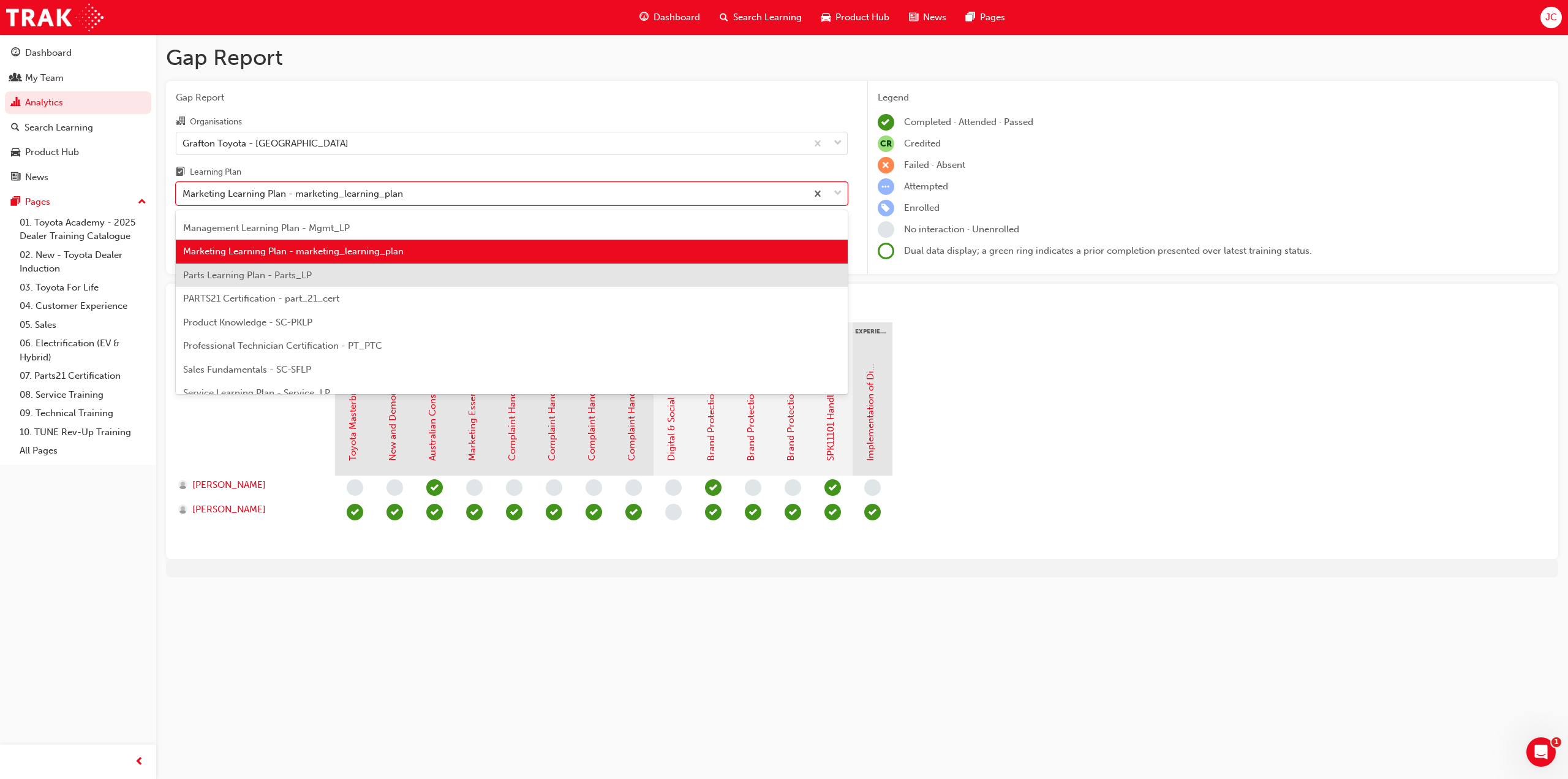
click at [333, 280] on div "Parts Learning Plan - Parts_LP" at bounding box center [512, 275] width 672 height 24
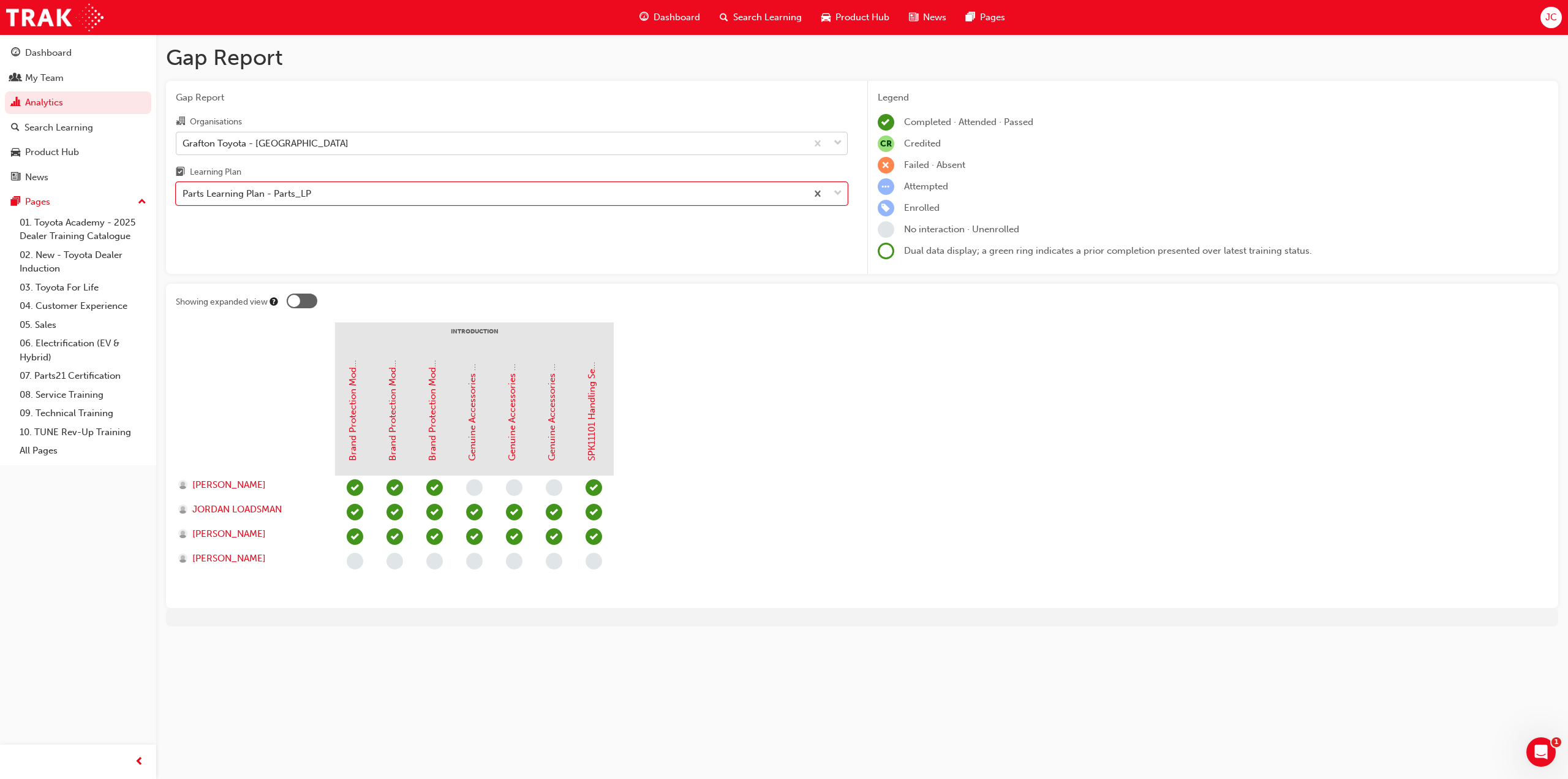
click at [292, 140] on div "Grafton Toyota - [GEOGRAPHIC_DATA]" at bounding box center [265, 143] width 166 height 14
click at [184, 140] on input "Organisations Grafton Toyota - [GEOGRAPHIC_DATA]" at bounding box center [183, 142] width 2 height 10
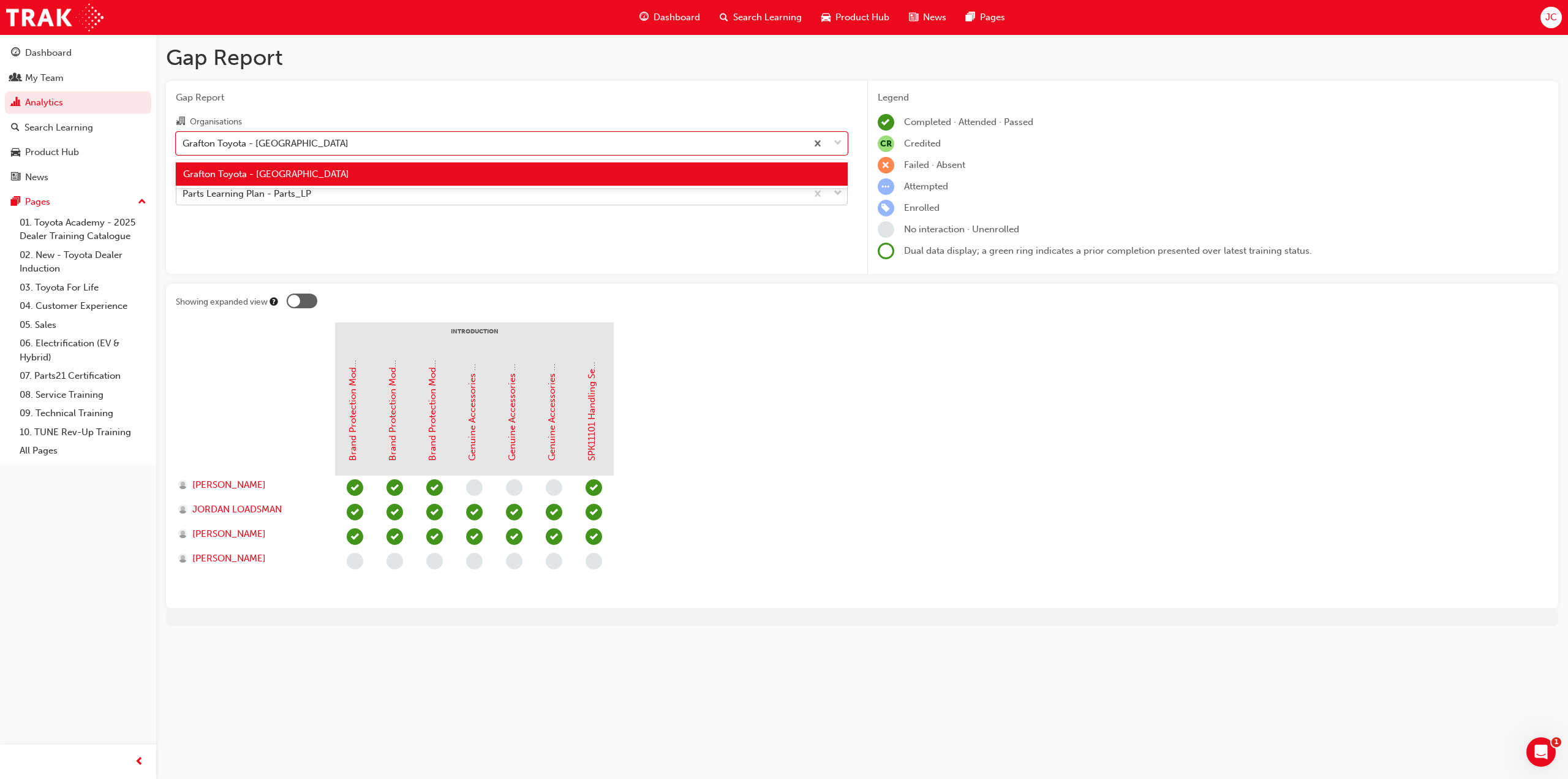
click at [282, 195] on div "Parts Learning Plan - Parts_LP" at bounding box center [247, 194] width 128 height 14
click at [184, 195] on input "Learning Plan Parts Learning Plan - Parts_LP" at bounding box center [183, 193] width 2 height 10
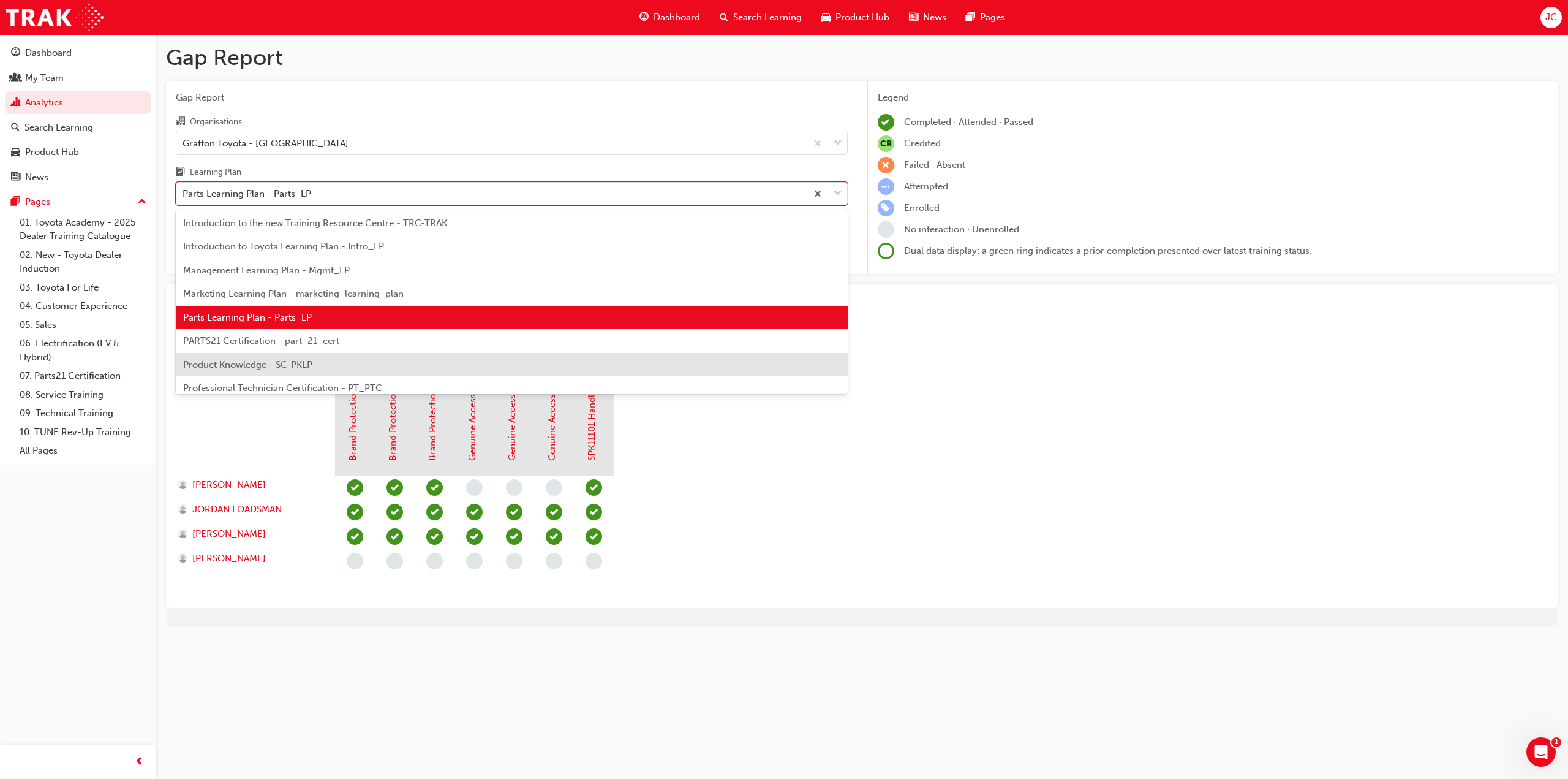
scroll to position [266, 0]
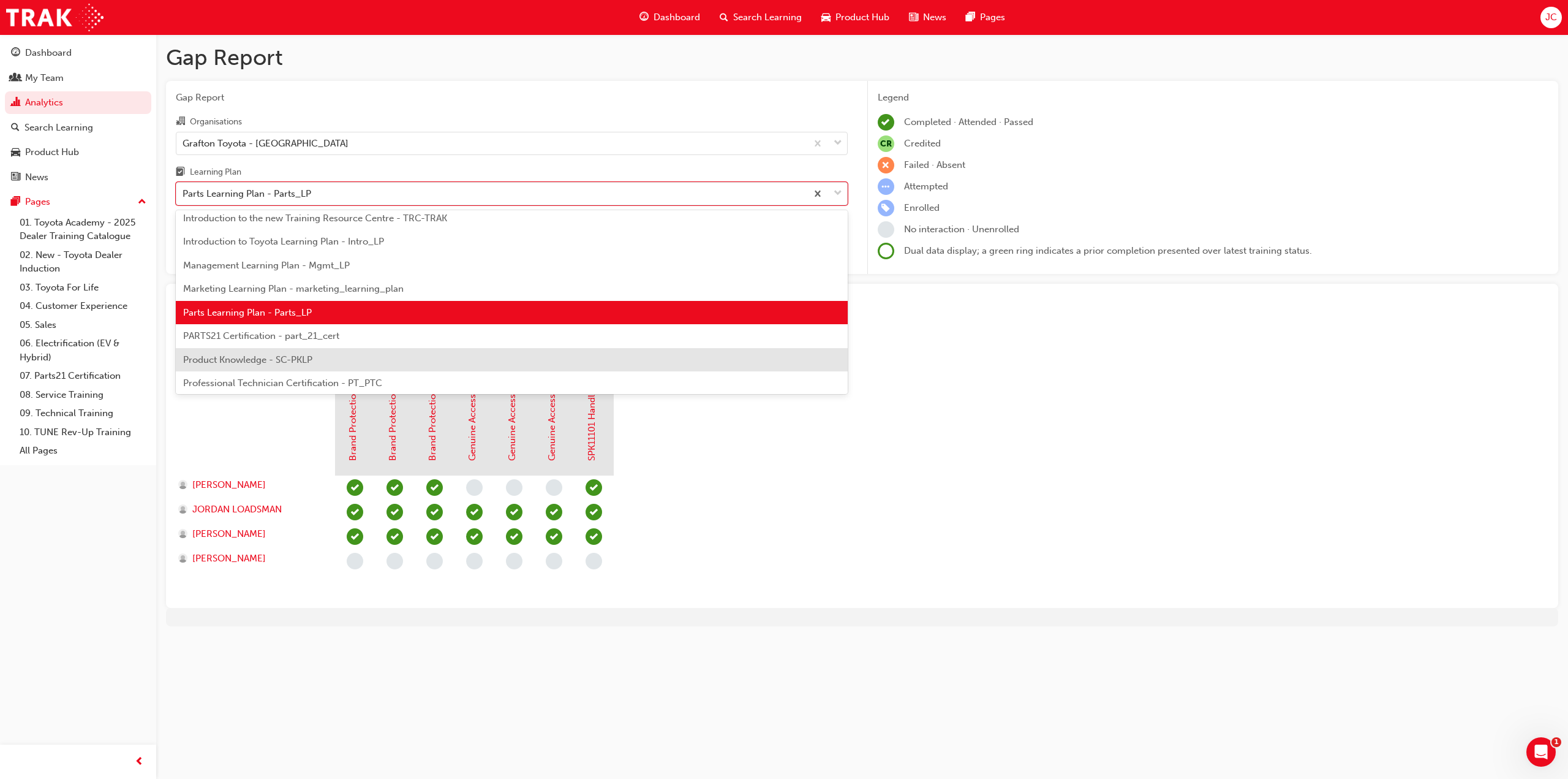
click at [356, 348] on div "Product Knowledge - SC-PKLP" at bounding box center [512, 360] width 672 height 24
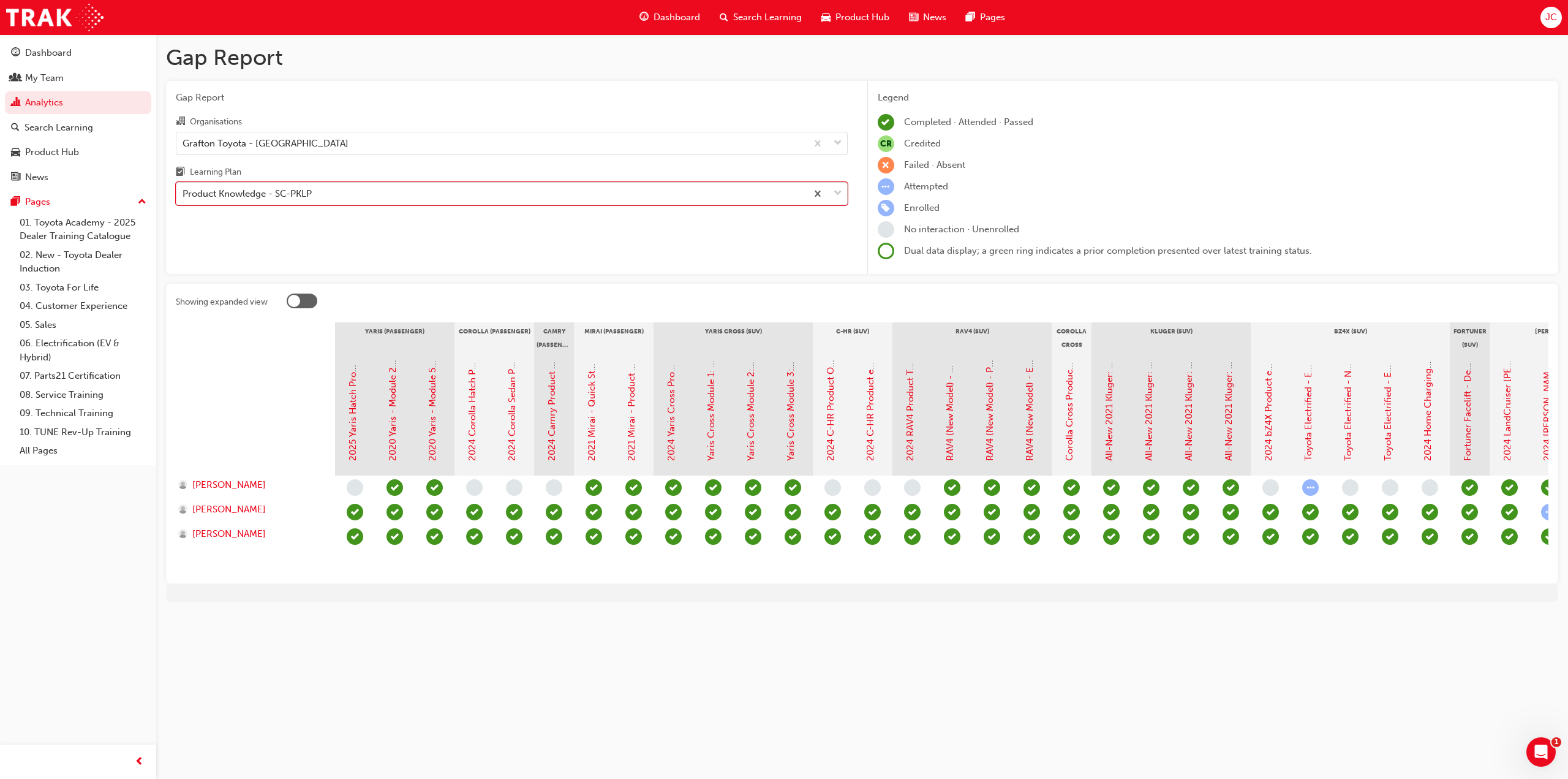
click at [362, 195] on div "Product Knowledge - SC-PKLP" at bounding box center [491, 194] width 631 height 21
click at [184, 195] on input "Learning Plan option Product Knowledge - SC-PKLP, selected. 0 results available…" at bounding box center [183, 193] width 2 height 10
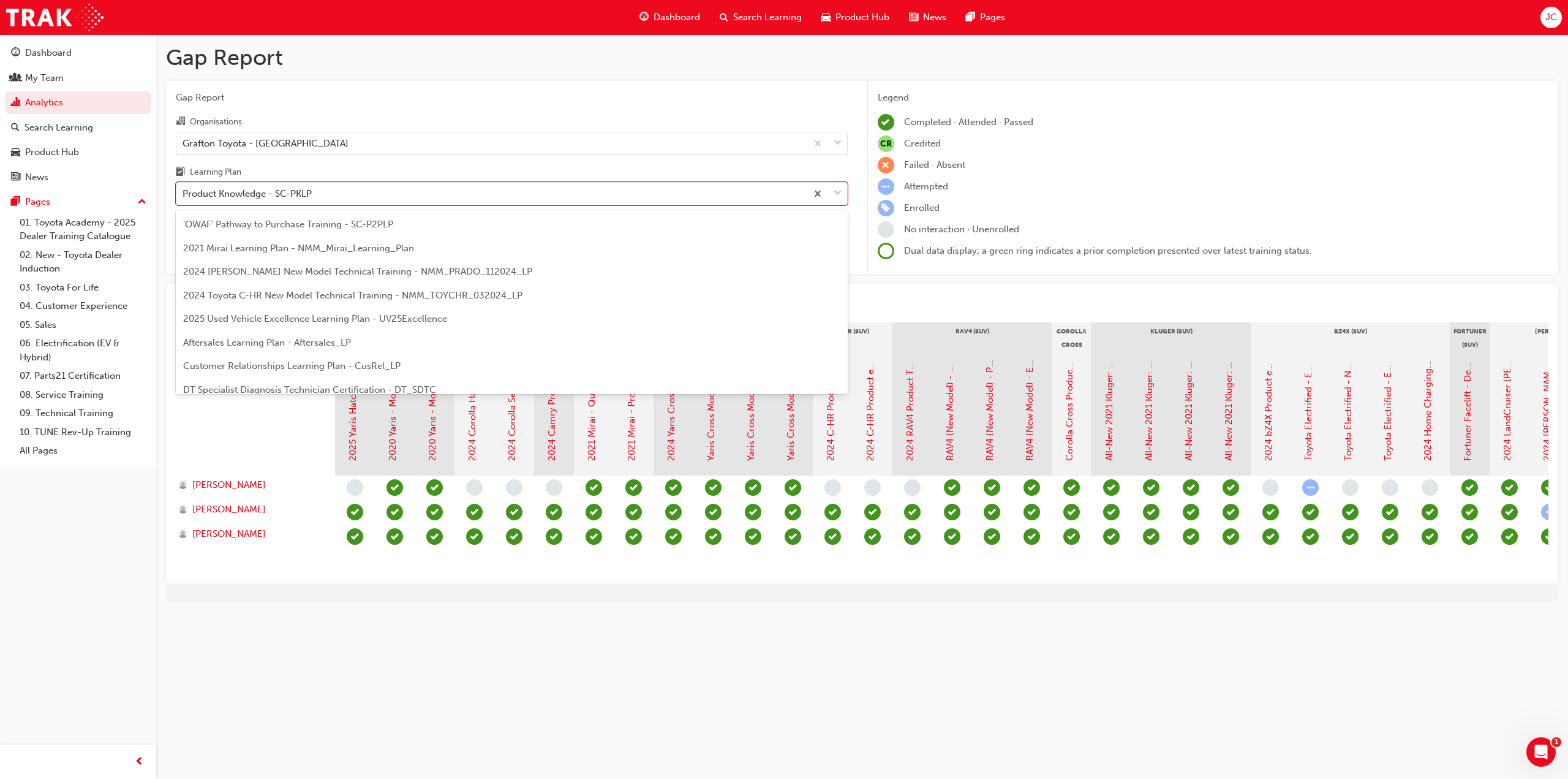
scroll to position [251, 0]
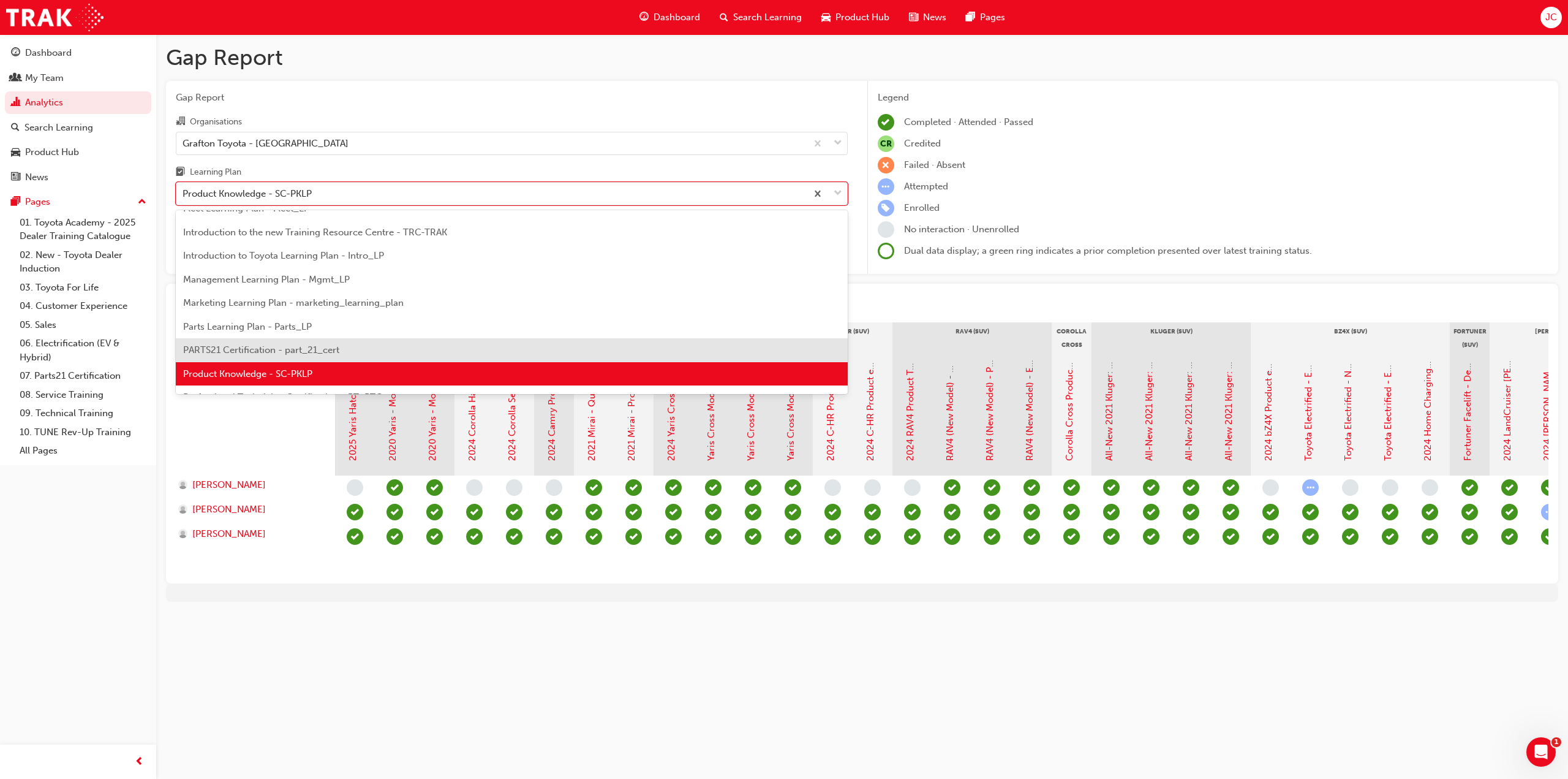
click at [312, 346] on span "PARTS21 Certification - part_21_cert" at bounding box center [261, 350] width 156 height 11
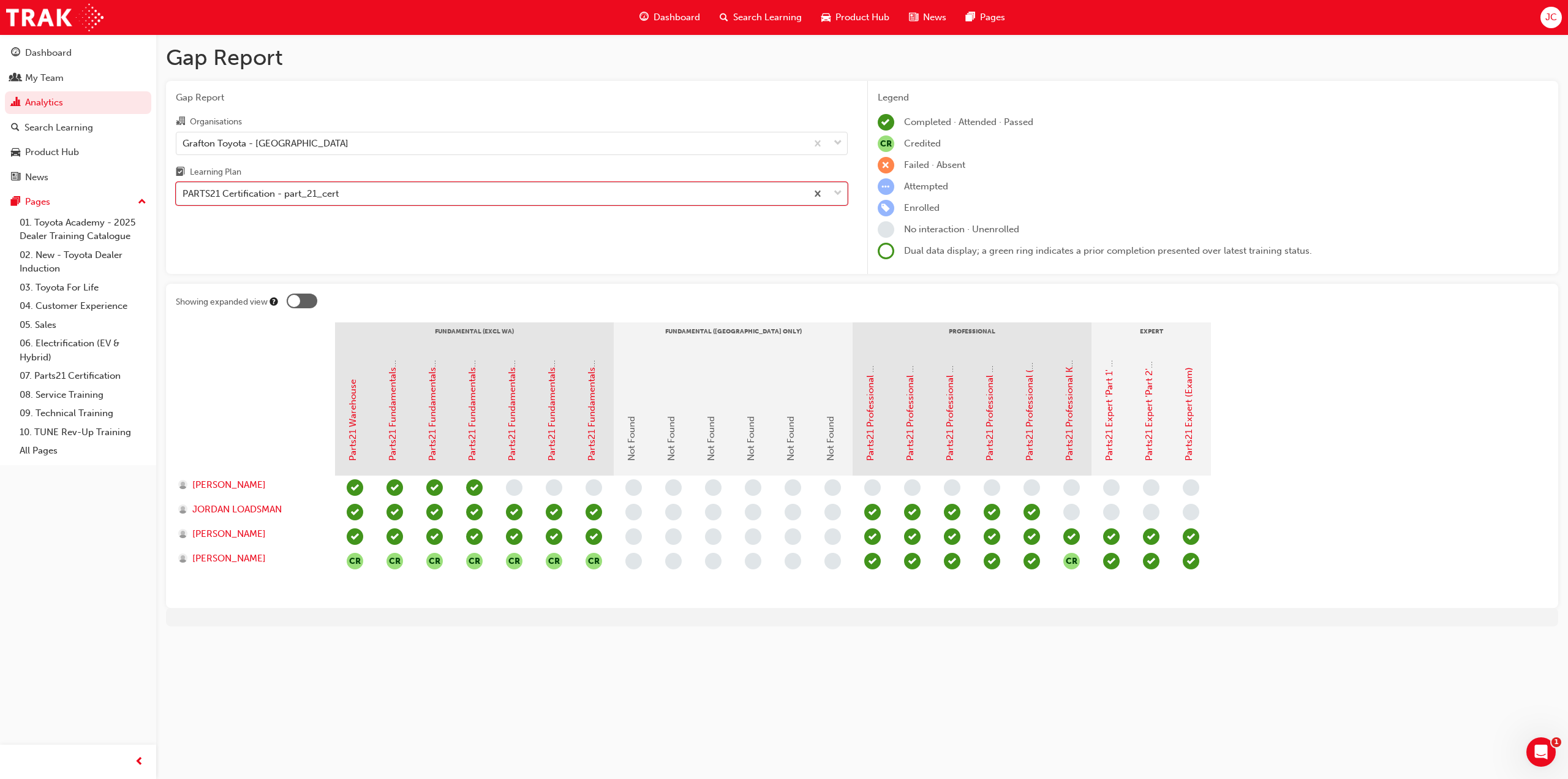
click at [317, 197] on div "PARTS21 Certification - part_21_cert" at bounding box center [260, 194] width 156 height 14
click at [184, 197] on input "Learning Plan option PARTS21 Certification - part_21_cert, selected. 0 results …" at bounding box center [183, 193] width 2 height 10
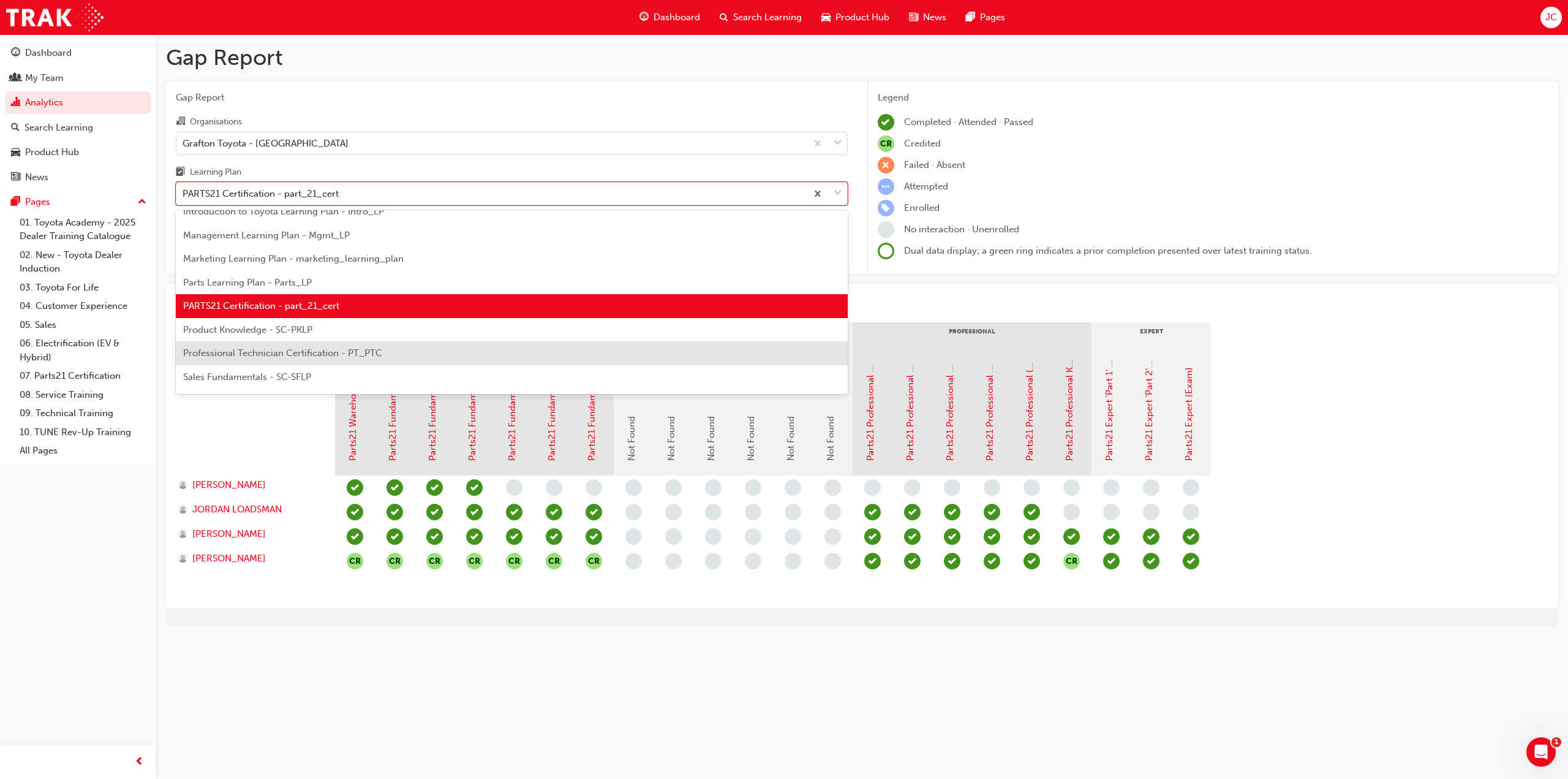
scroll to position [351, 0]
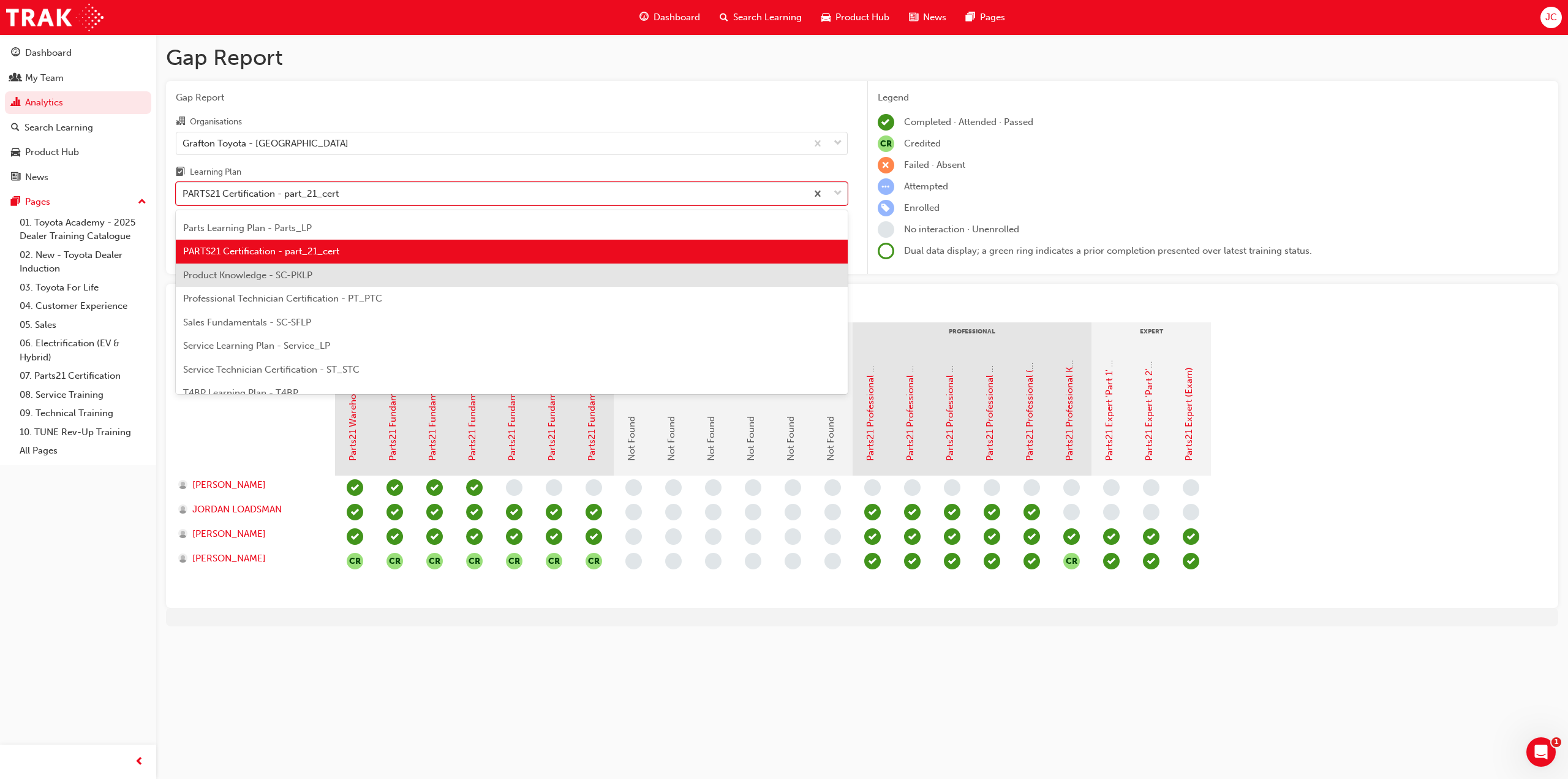
click at [310, 273] on span "Product Knowledge - SC-PKLP" at bounding box center [247, 275] width 129 height 11
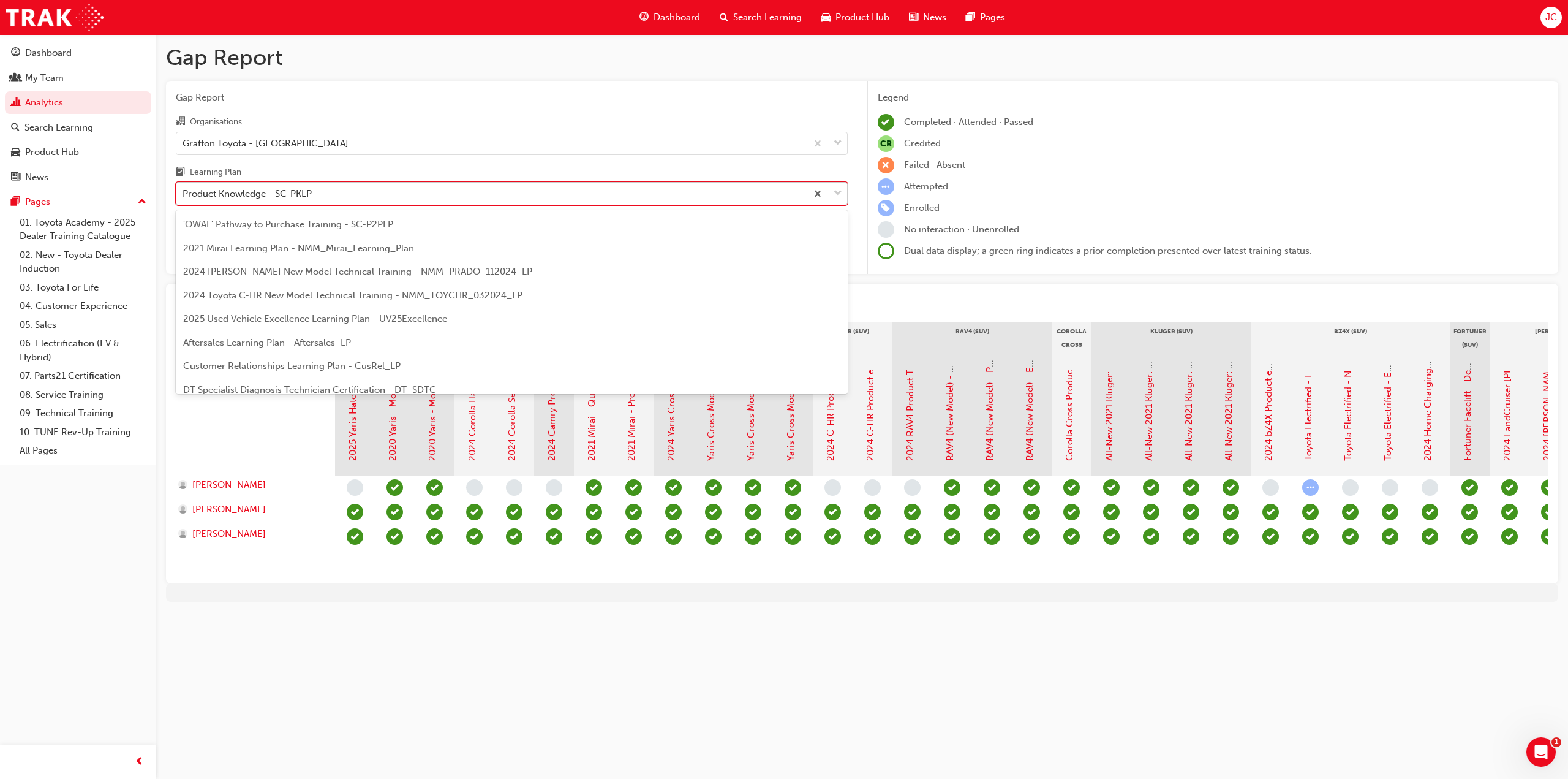
click at [315, 194] on div "Product Knowledge - SC-PKLP" at bounding box center [491, 194] width 631 height 21
click at [184, 194] on input "Learning Plan option Product Knowledge - SC-PKLP, selected. option Product Know…" at bounding box center [183, 193] width 2 height 10
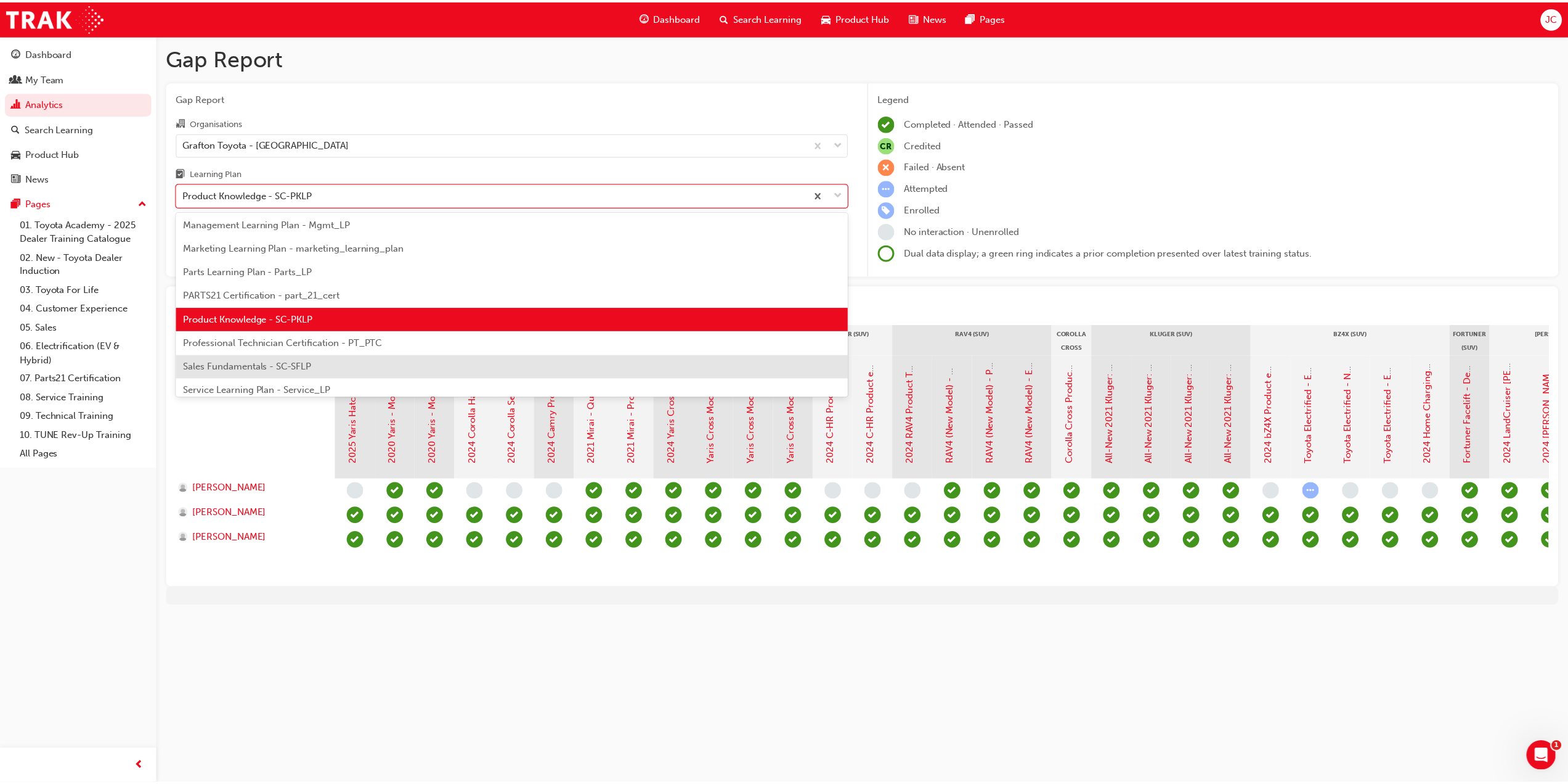
scroll to position [315, 0]
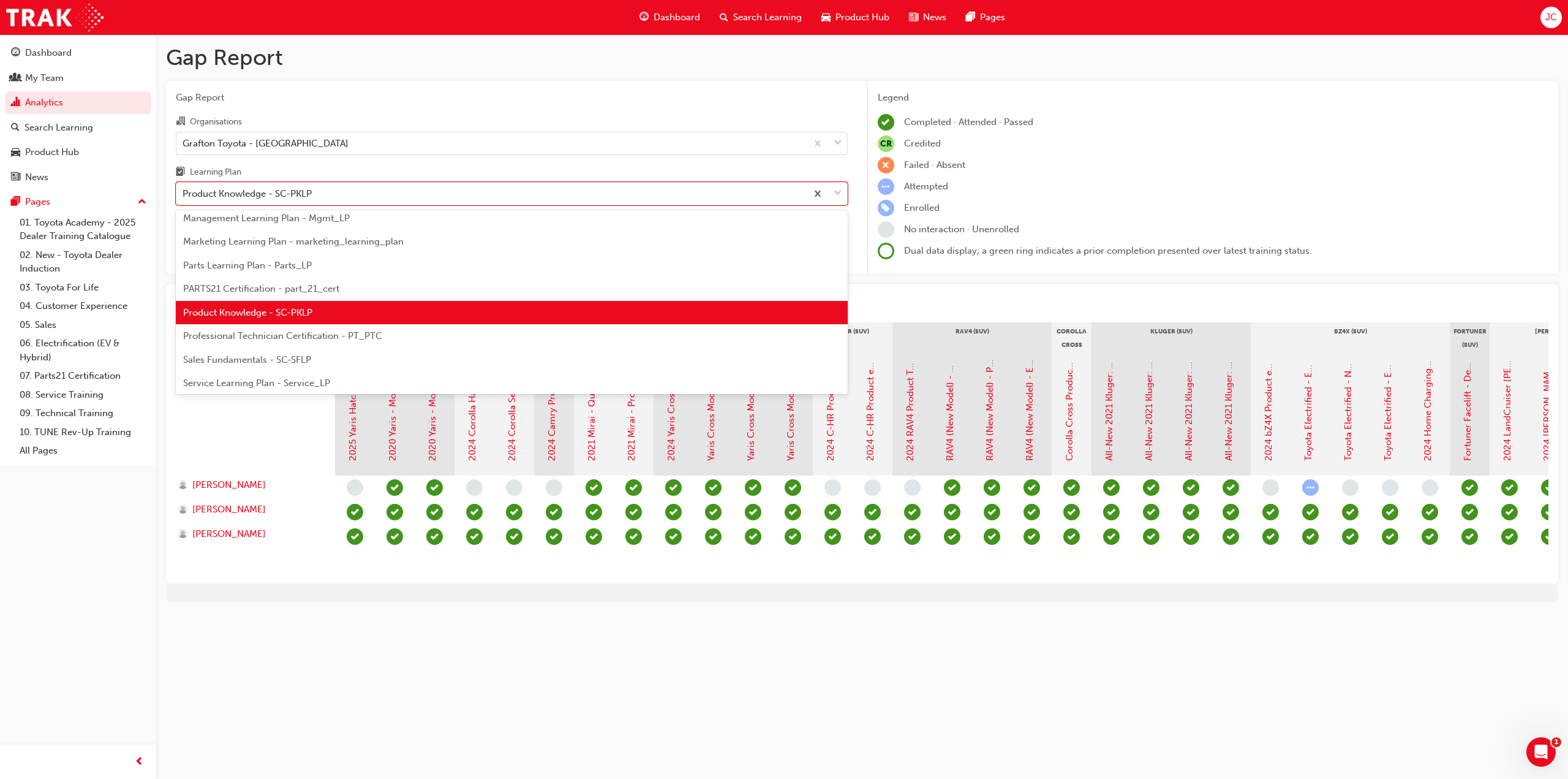
click at [305, 340] on span "Professional Technician Certification - PT_PTC" at bounding box center [282, 336] width 199 height 11
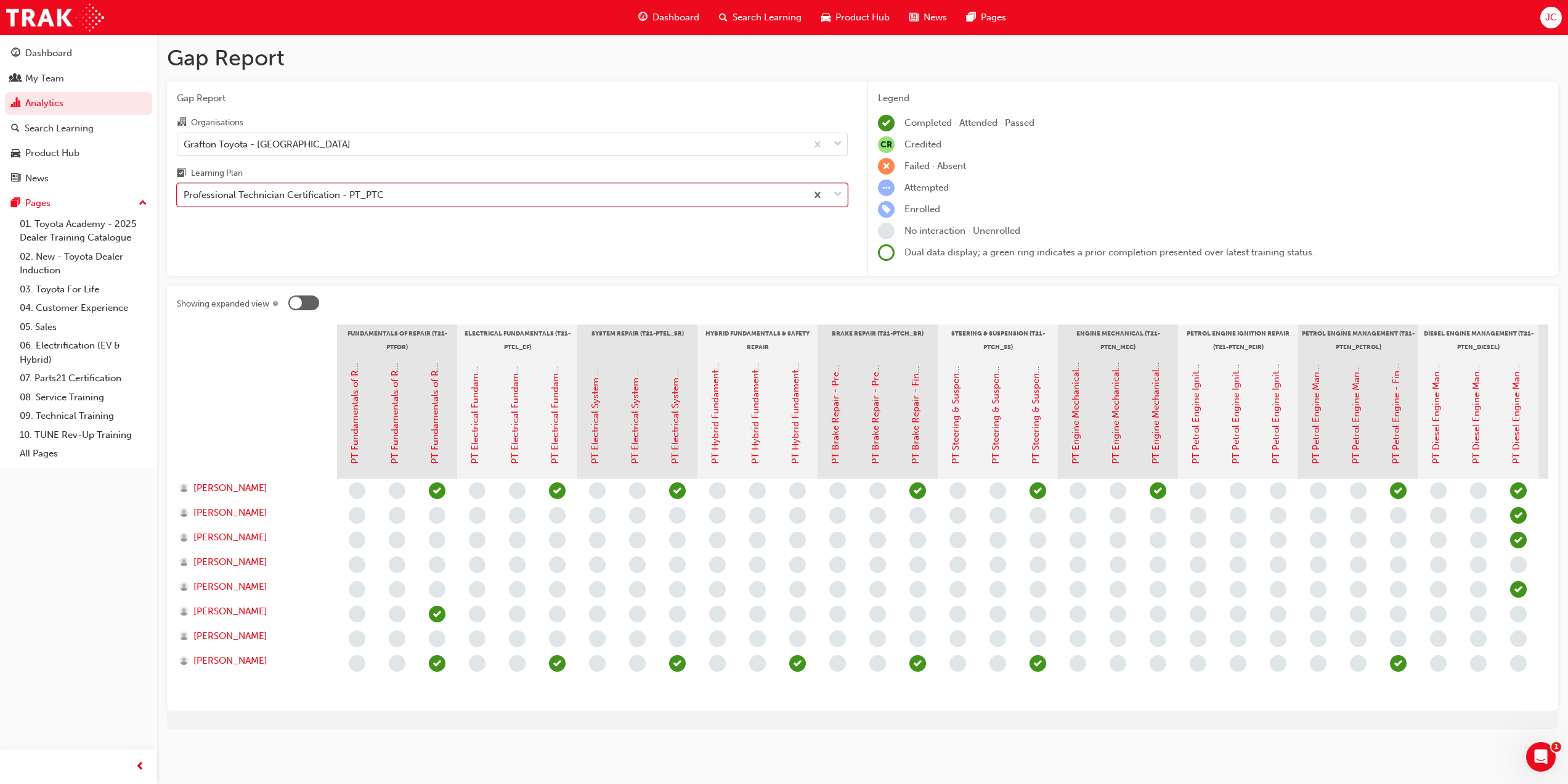
click at [315, 205] on div "Gap Report Organisations Grafton Toyota - SOUTH GRAFTON Learning Plan option Pr…" at bounding box center [512, 179] width 691 height 195
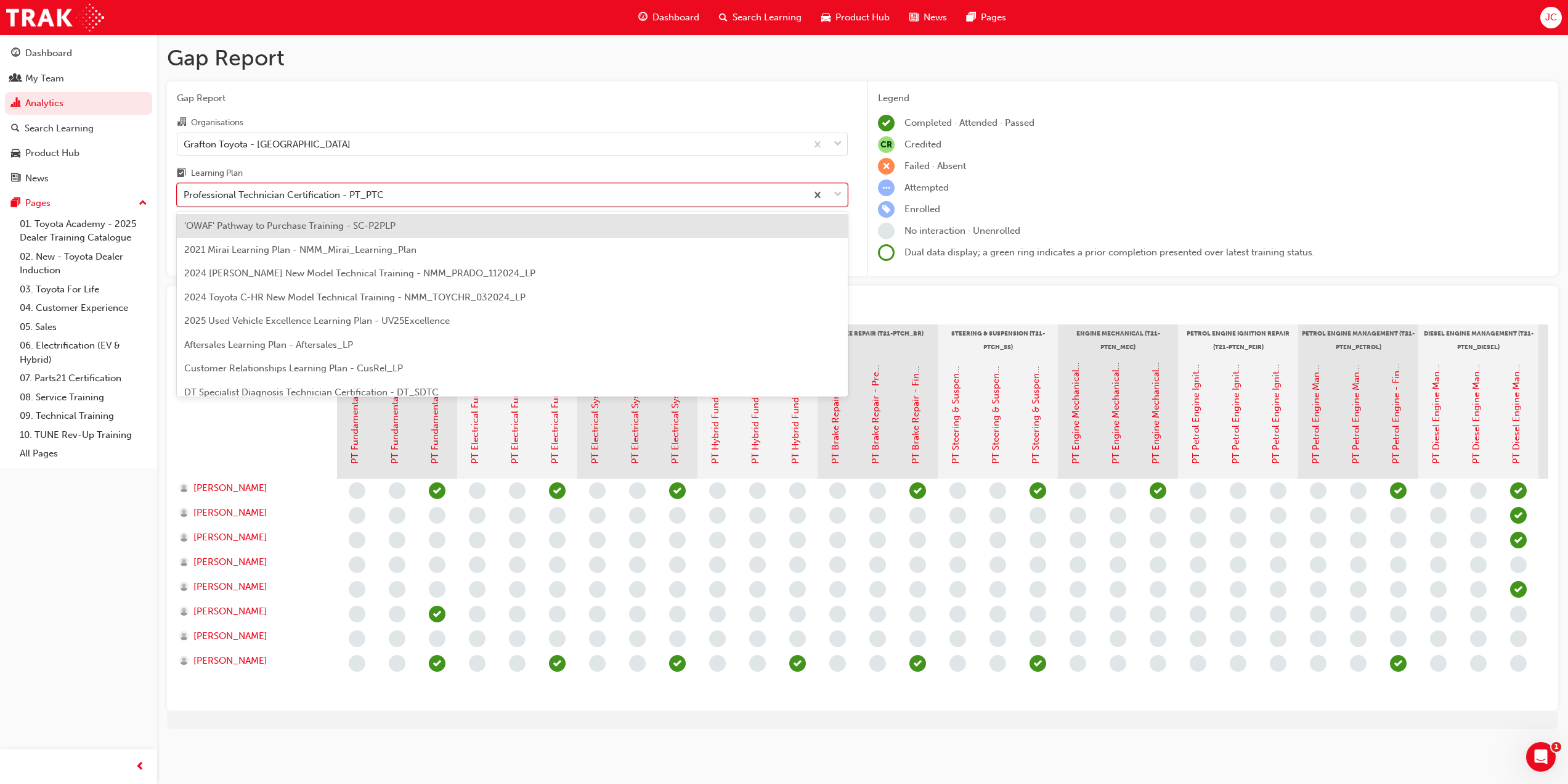
click at [319, 194] on div "Professional Technician Certification - PT_PTC" at bounding box center [283, 196] width 200 height 14
click at [185, 194] on input "Learning Plan option Professional Technician Certification - PT_PTC, selected. …" at bounding box center [184, 194] width 2 height 10
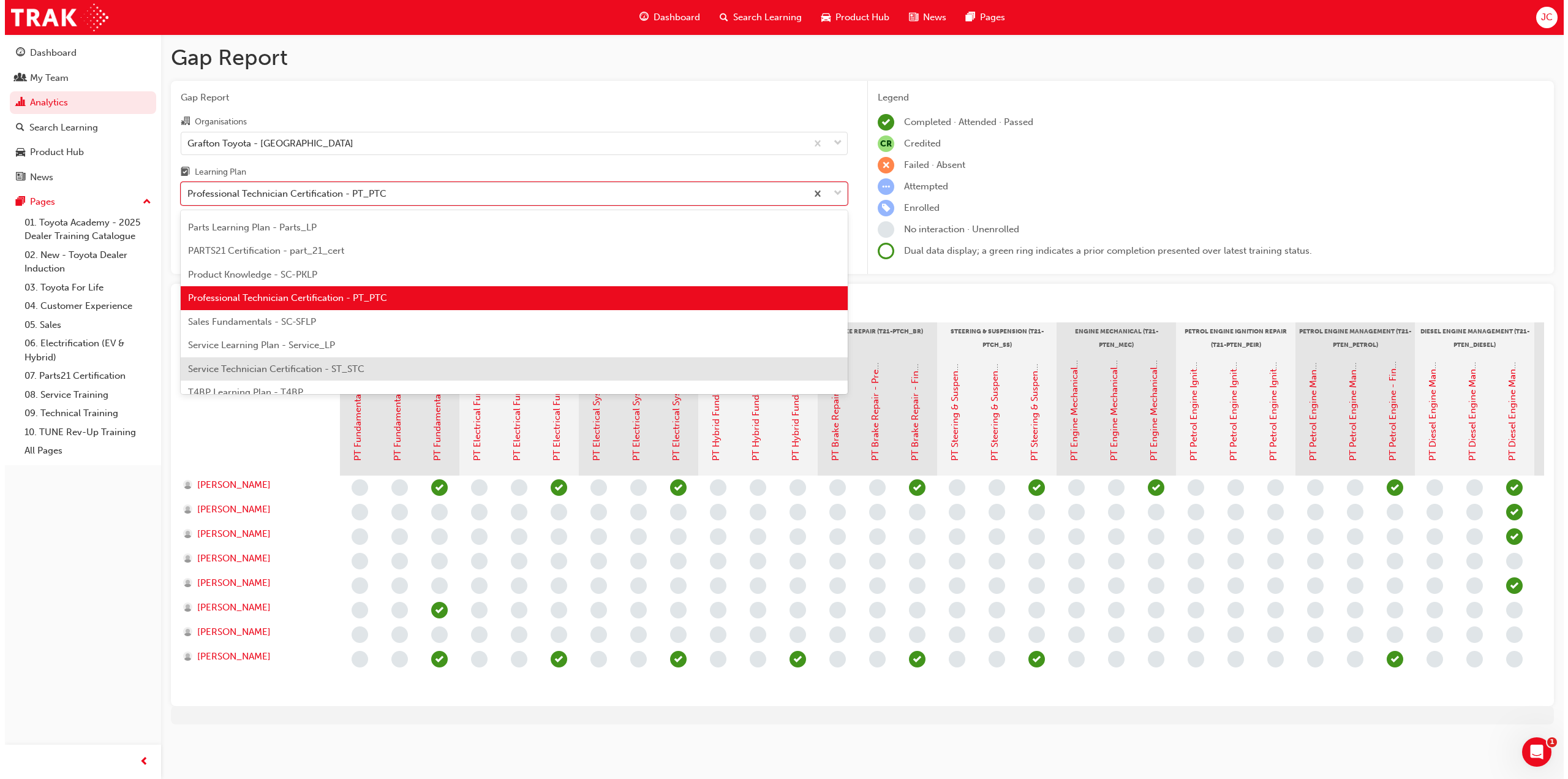
scroll to position [397, 0]
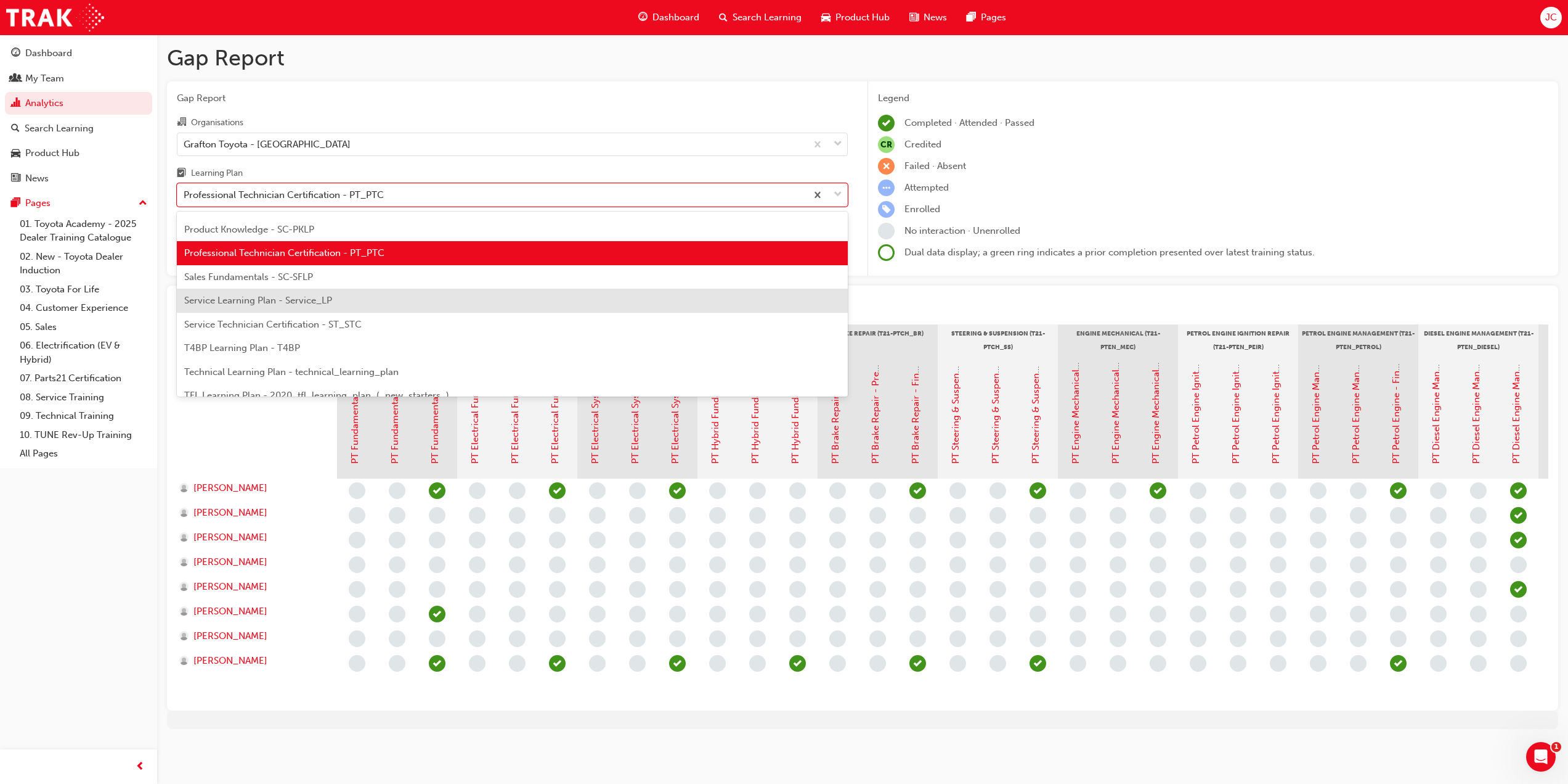
click at [320, 277] on div "Sales Fundamentals - SC-SFLP" at bounding box center [512, 277] width 671 height 24
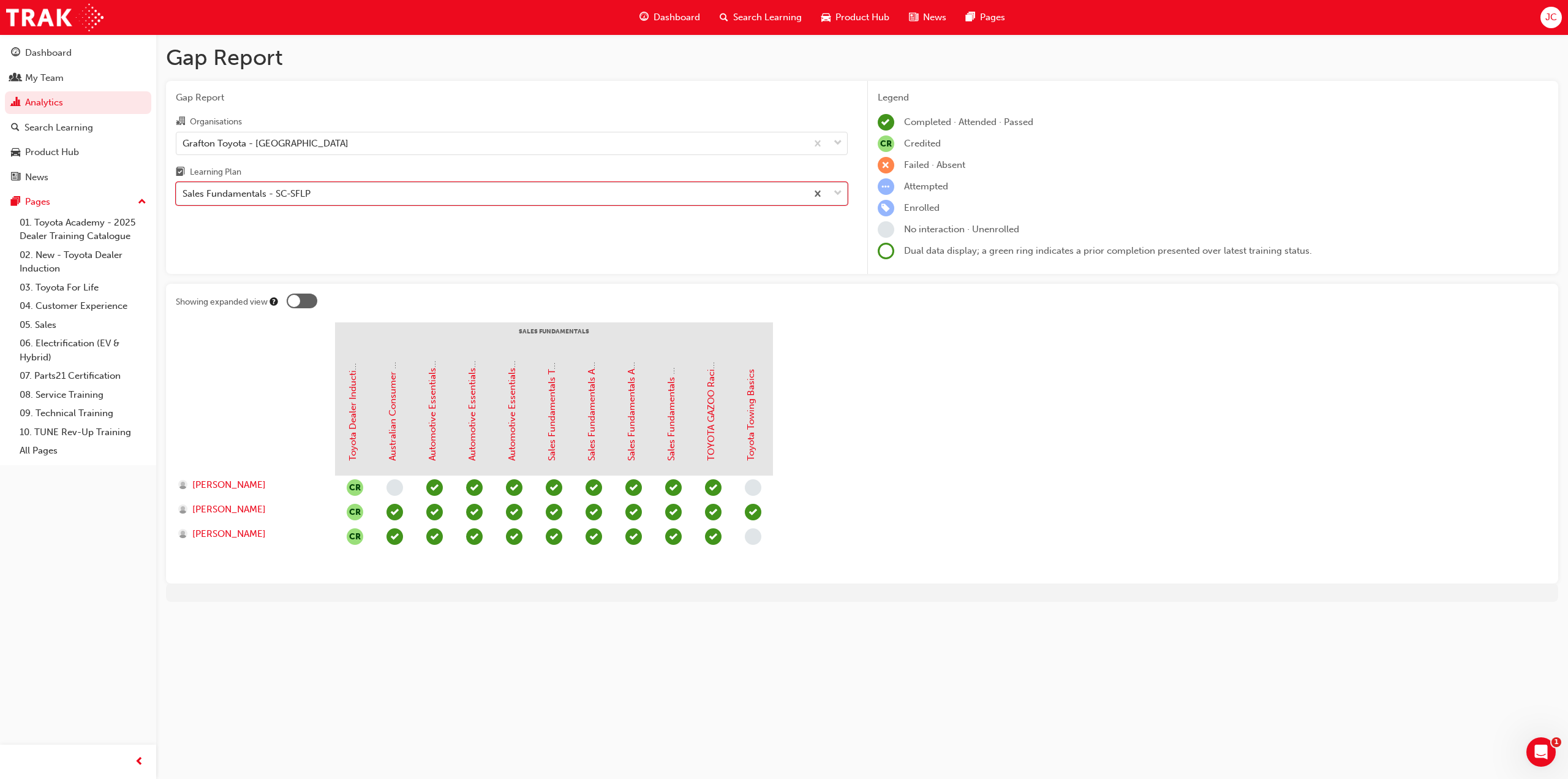
click at [373, 198] on div "Sales Fundamentals - SC-SFLP" at bounding box center [491, 194] width 631 height 21
click at [184, 198] on input "Learning Plan option Sales Fundamentals - SC-SFLP, selected. 0 results availabl…" at bounding box center [183, 193] width 2 height 10
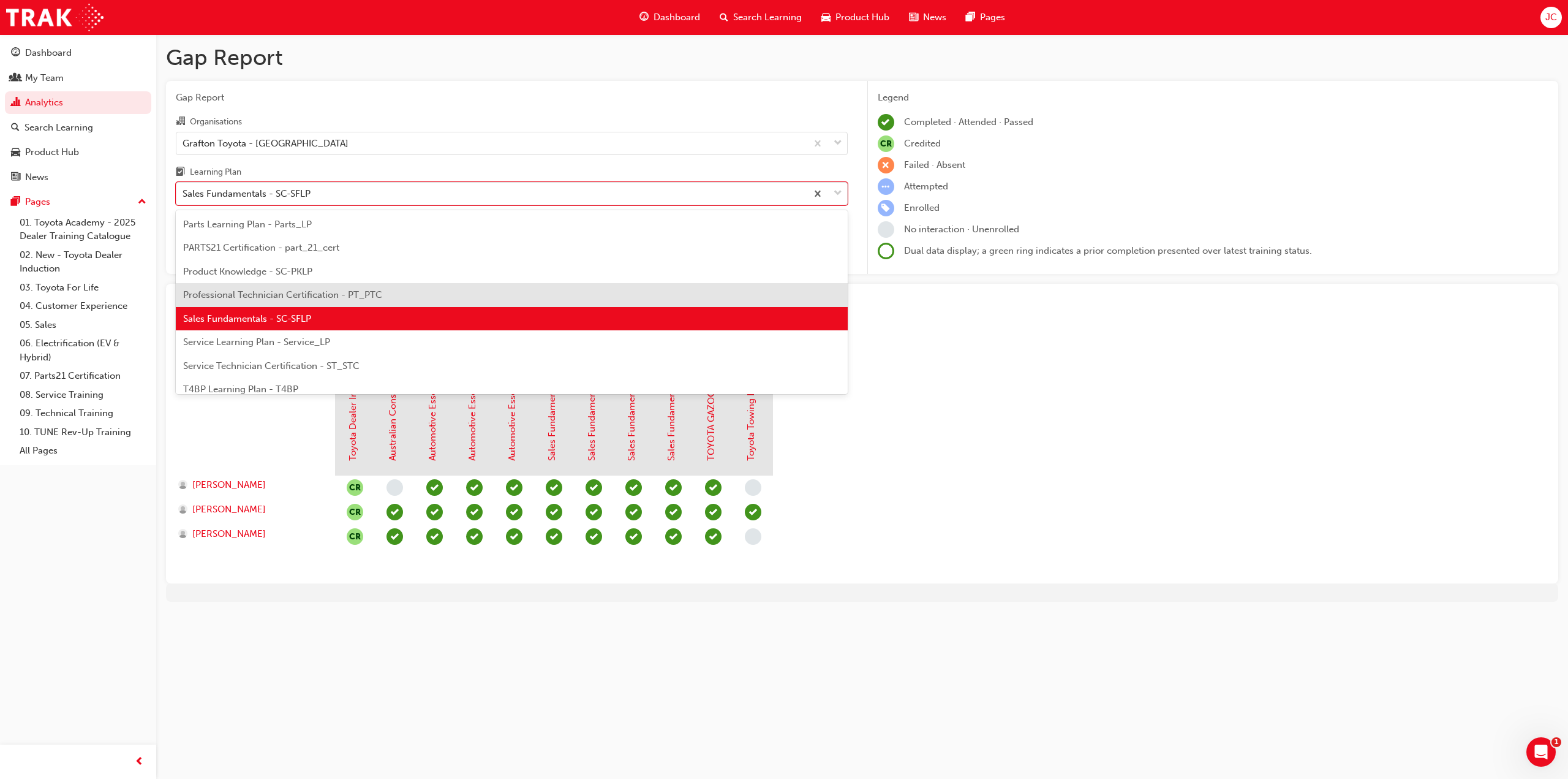
scroll to position [360, 0]
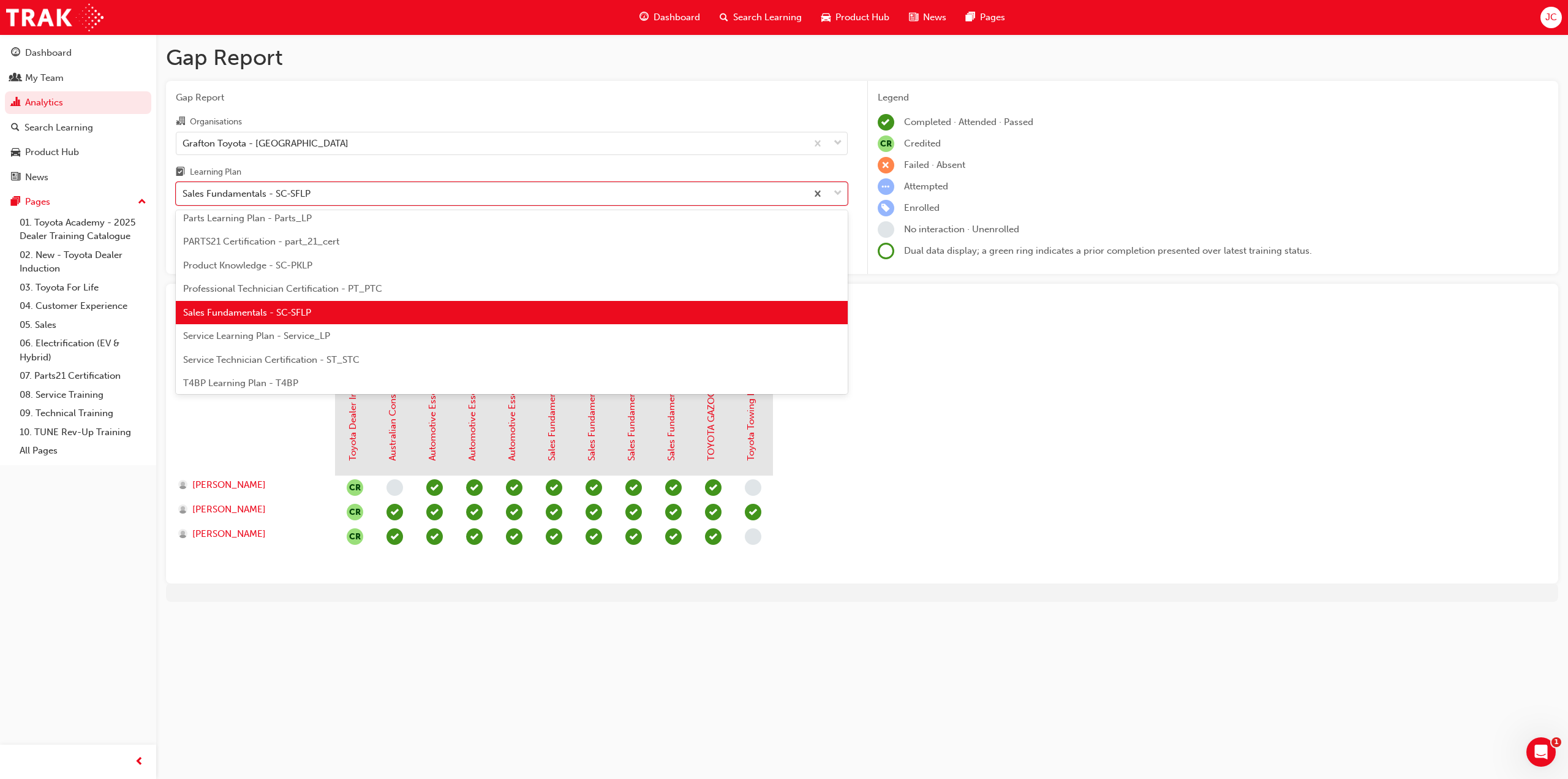
click at [323, 334] on span "Service Learning Plan - Service_LP" at bounding box center [256, 336] width 147 height 11
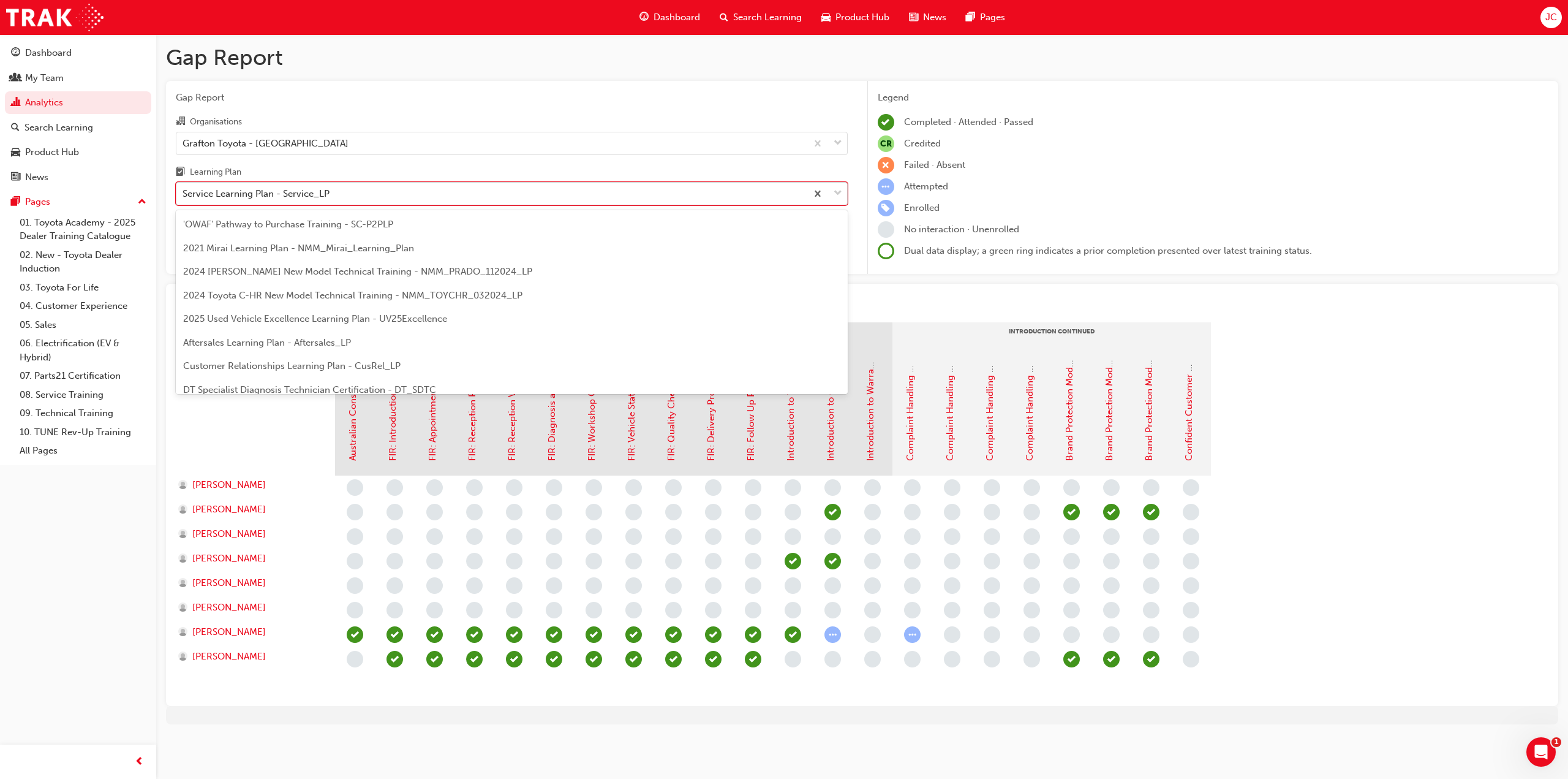
scroll to position [322, 0]
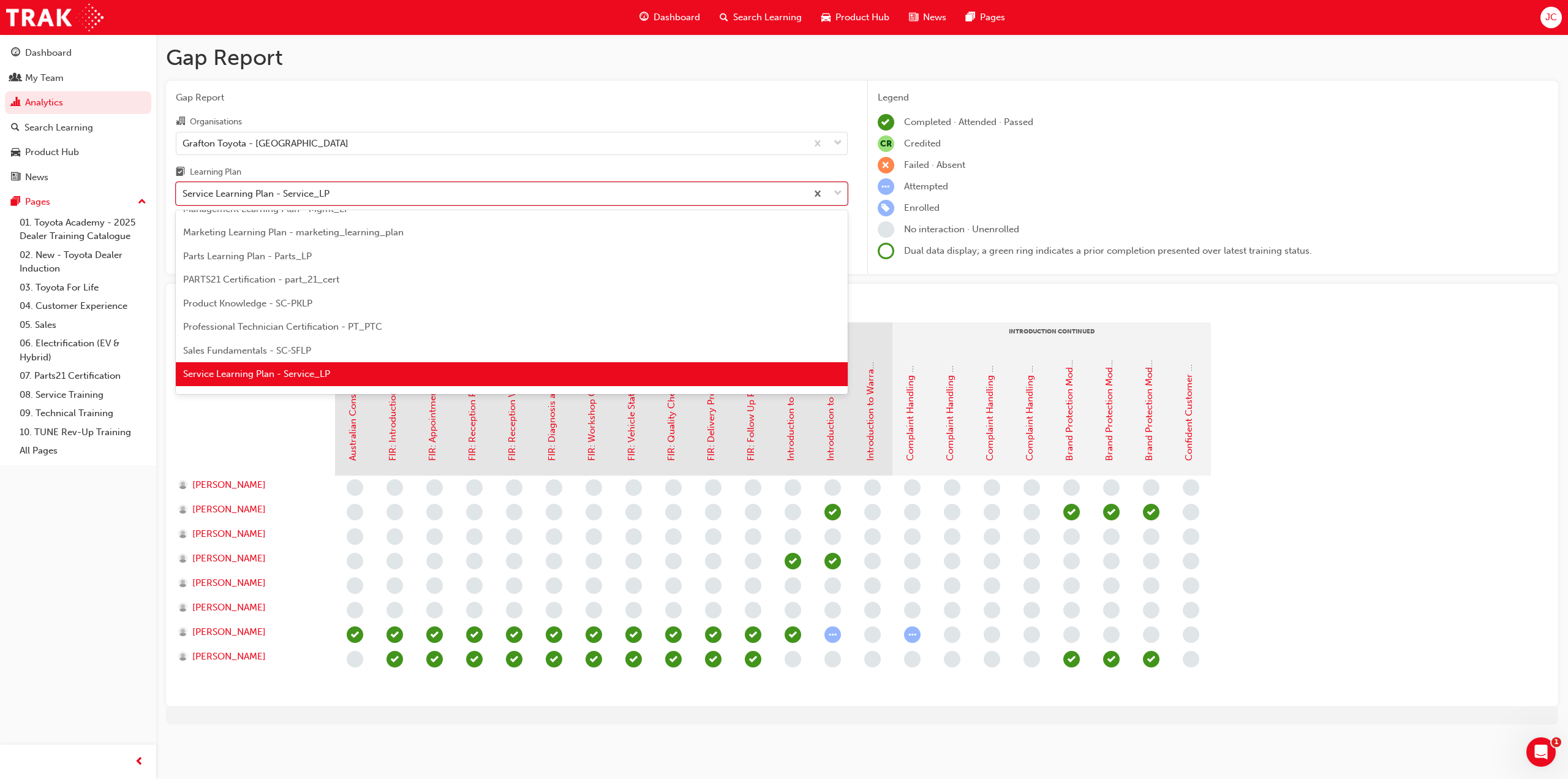
click at [416, 195] on div "Service Learning Plan - Service_LP" at bounding box center [491, 194] width 631 height 21
click at [184, 195] on input "Learning Plan option Service Learning Plan - Service_LP, selected. option Servi…" at bounding box center [183, 193] width 2 height 10
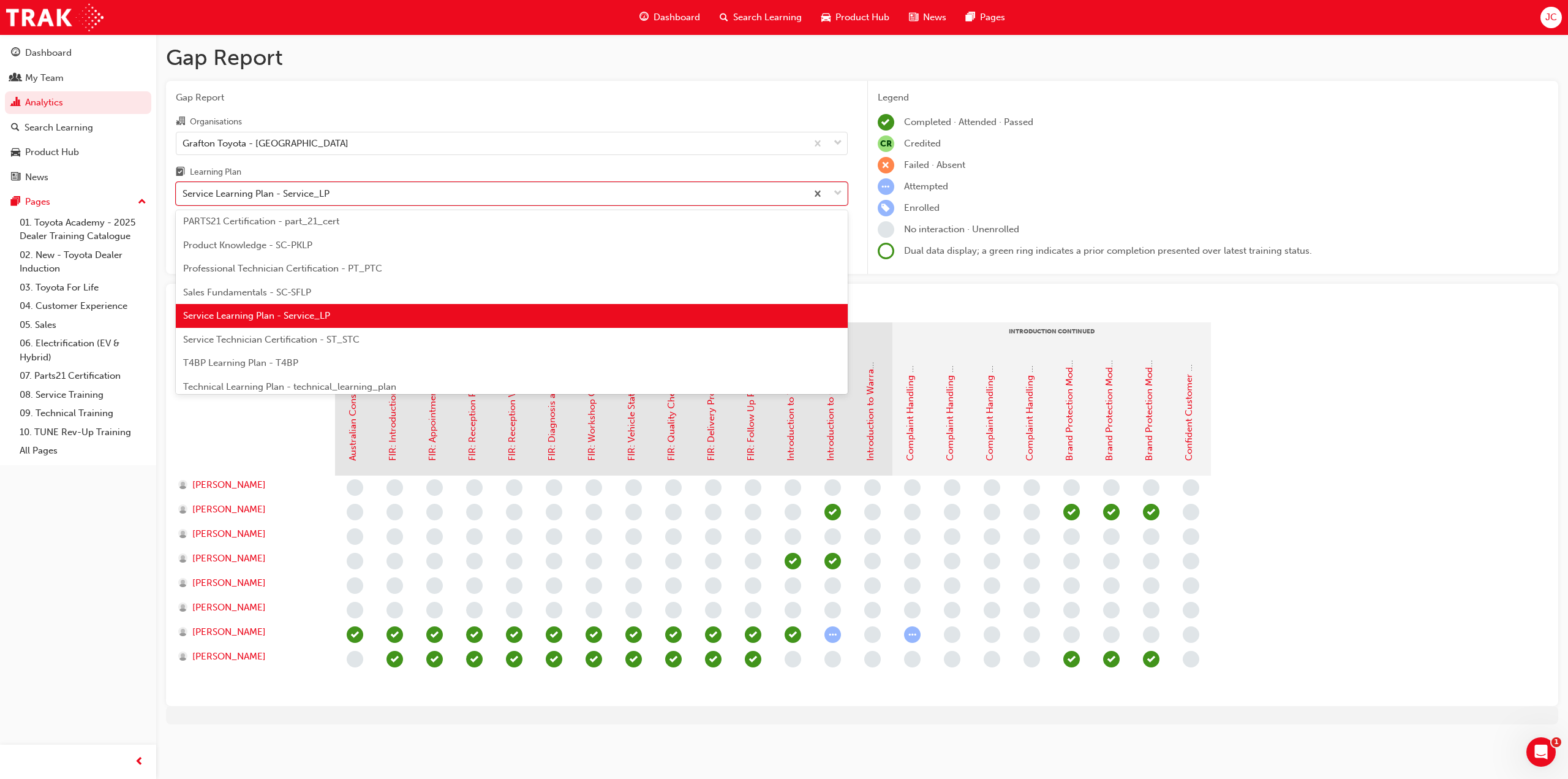
scroll to position [383, 0]
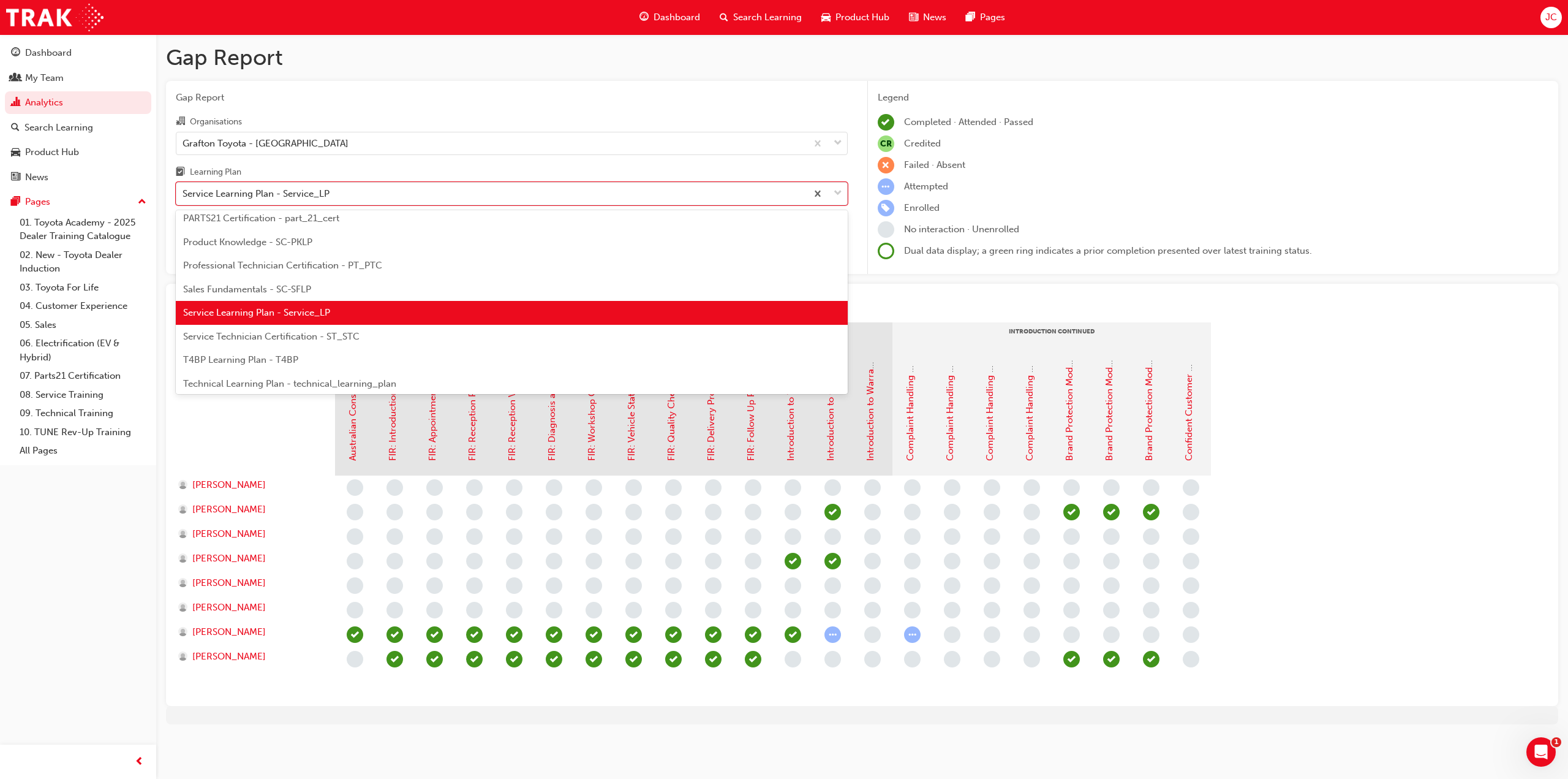
click at [338, 344] on div "Service Technician Certification - ST_STC" at bounding box center [512, 336] width 672 height 24
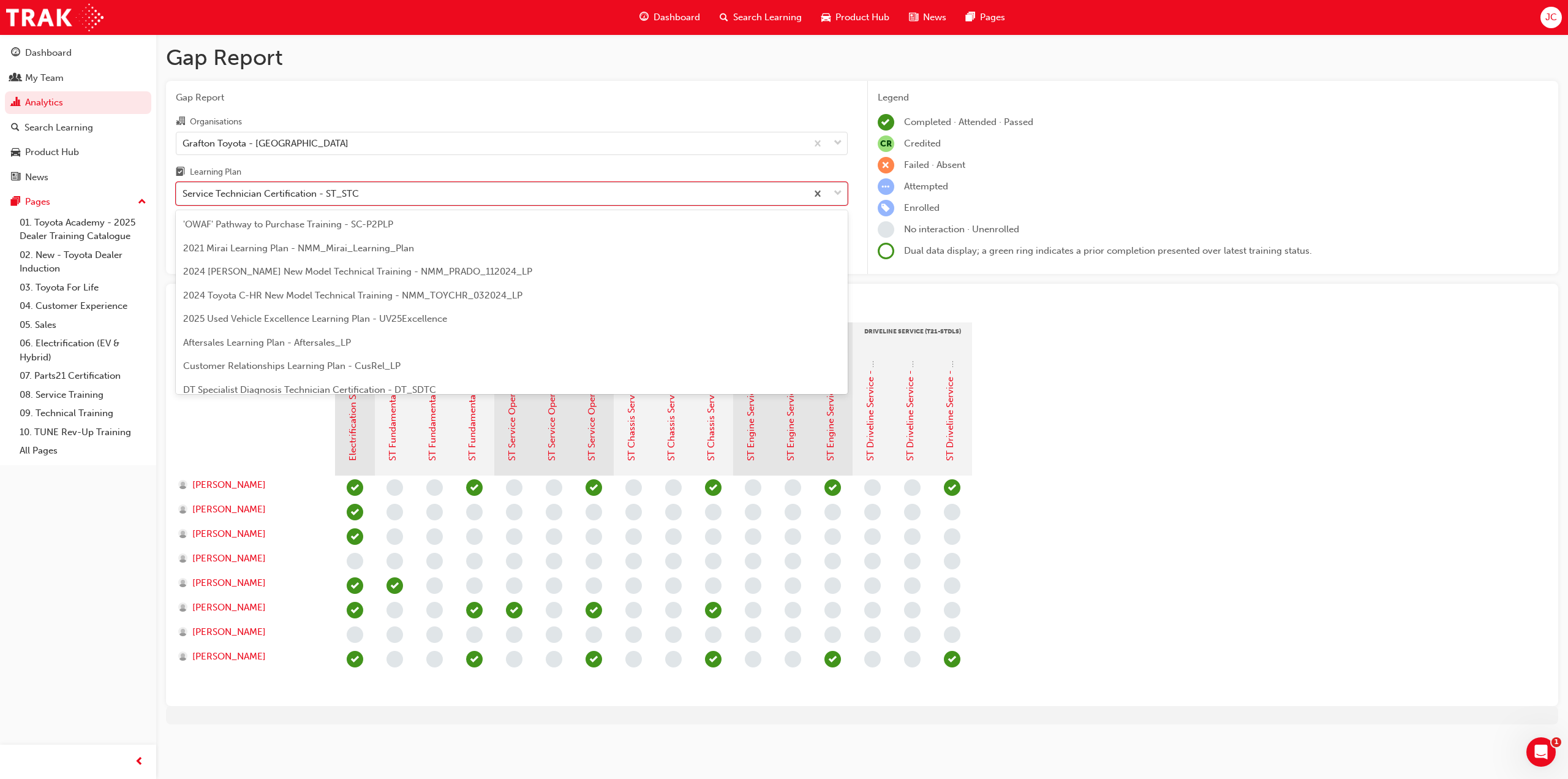
click at [430, 194] on div "Service Technician Certification - ST_STC" at bounding box center [491, 194] width 631 height 21
click at [184, 194] on input "Learning Plan option Service Technician Certification - ST_STC, selected. optio…" at bounding box center [183, 193] width 2 height 10
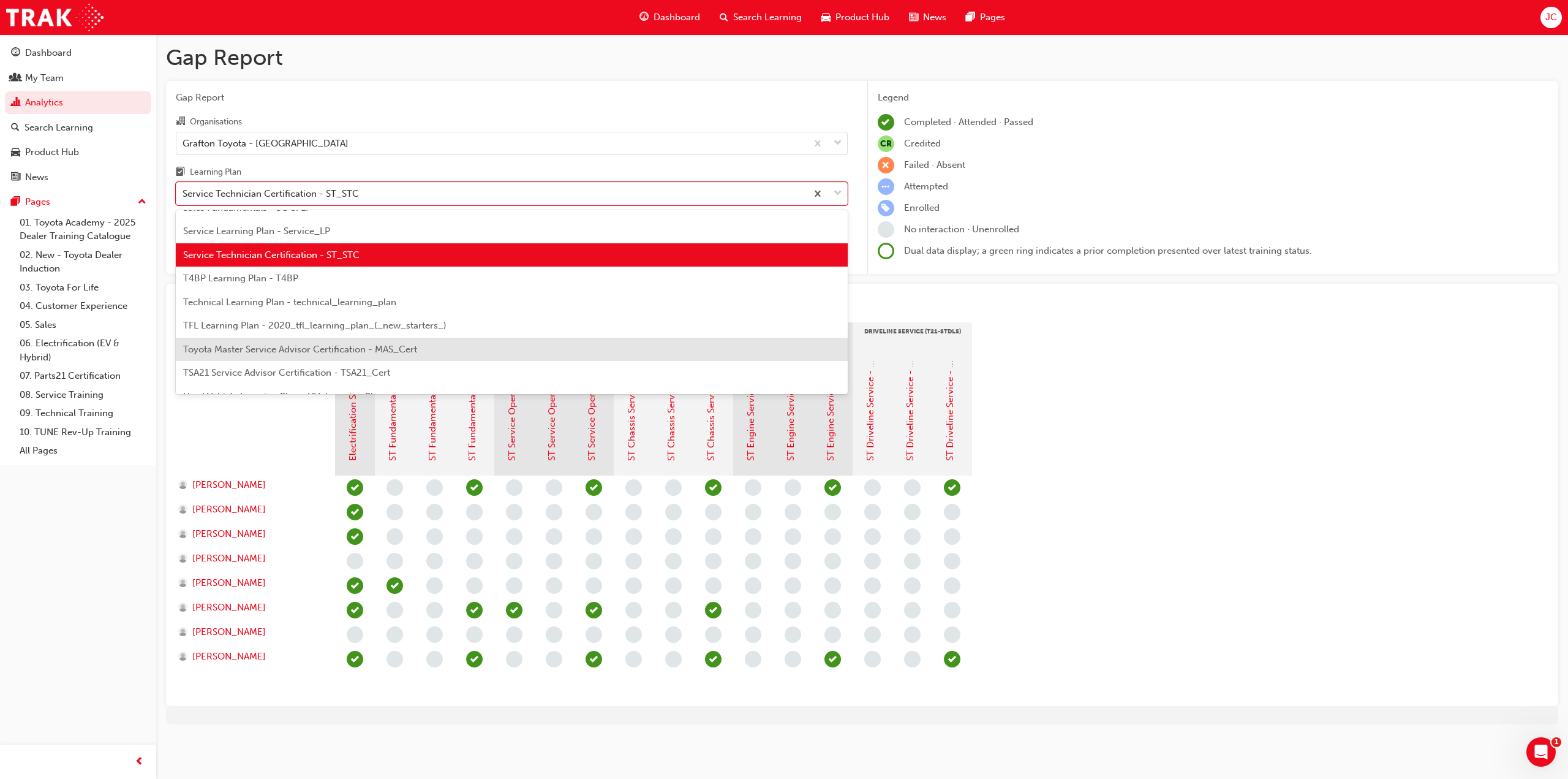
scroll to position [469, 0]
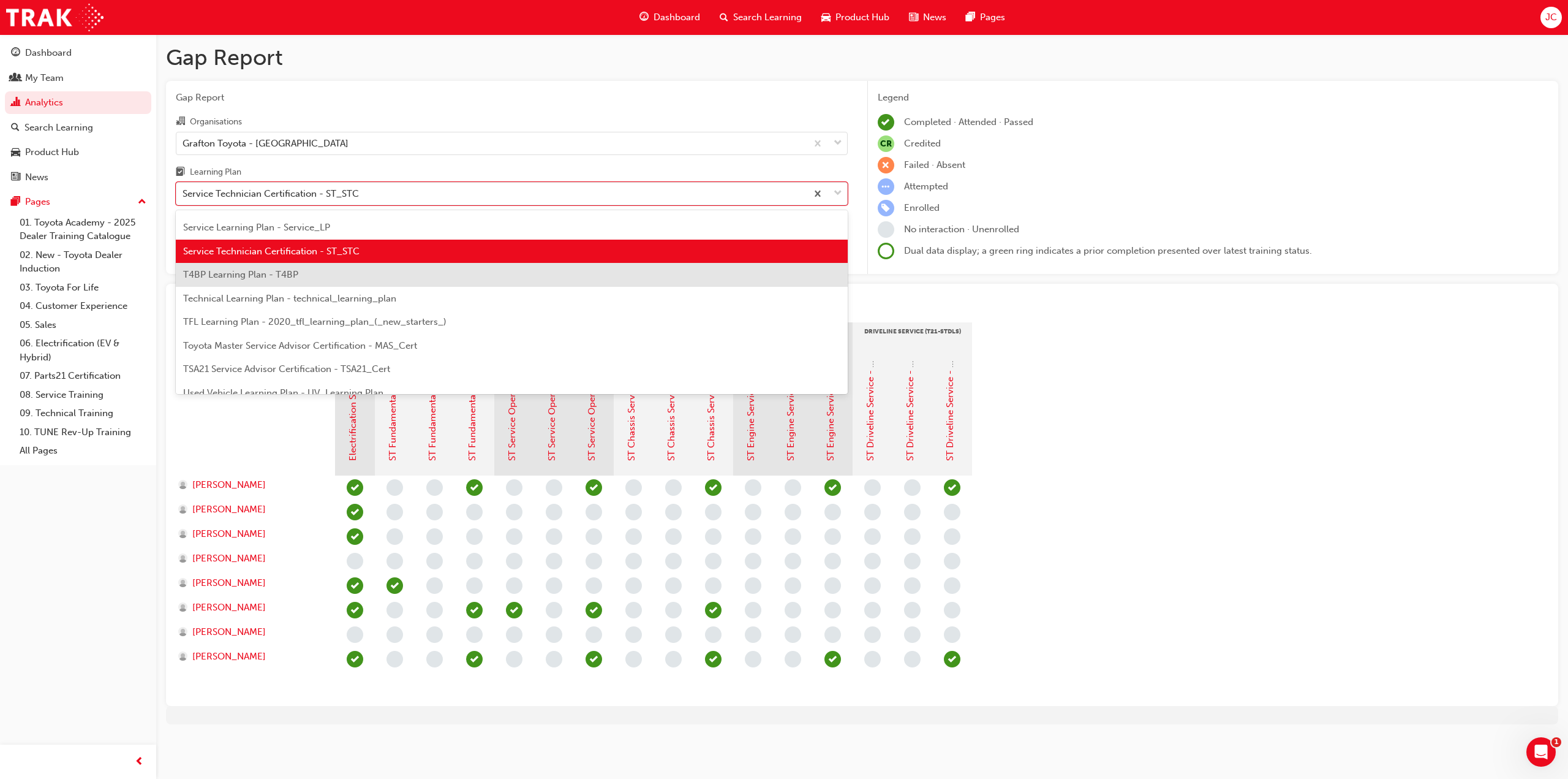
click at [313, 271] on div "T4BP Learning Plan - T4BP" at bounding box center [512, 274] width 672 height 24
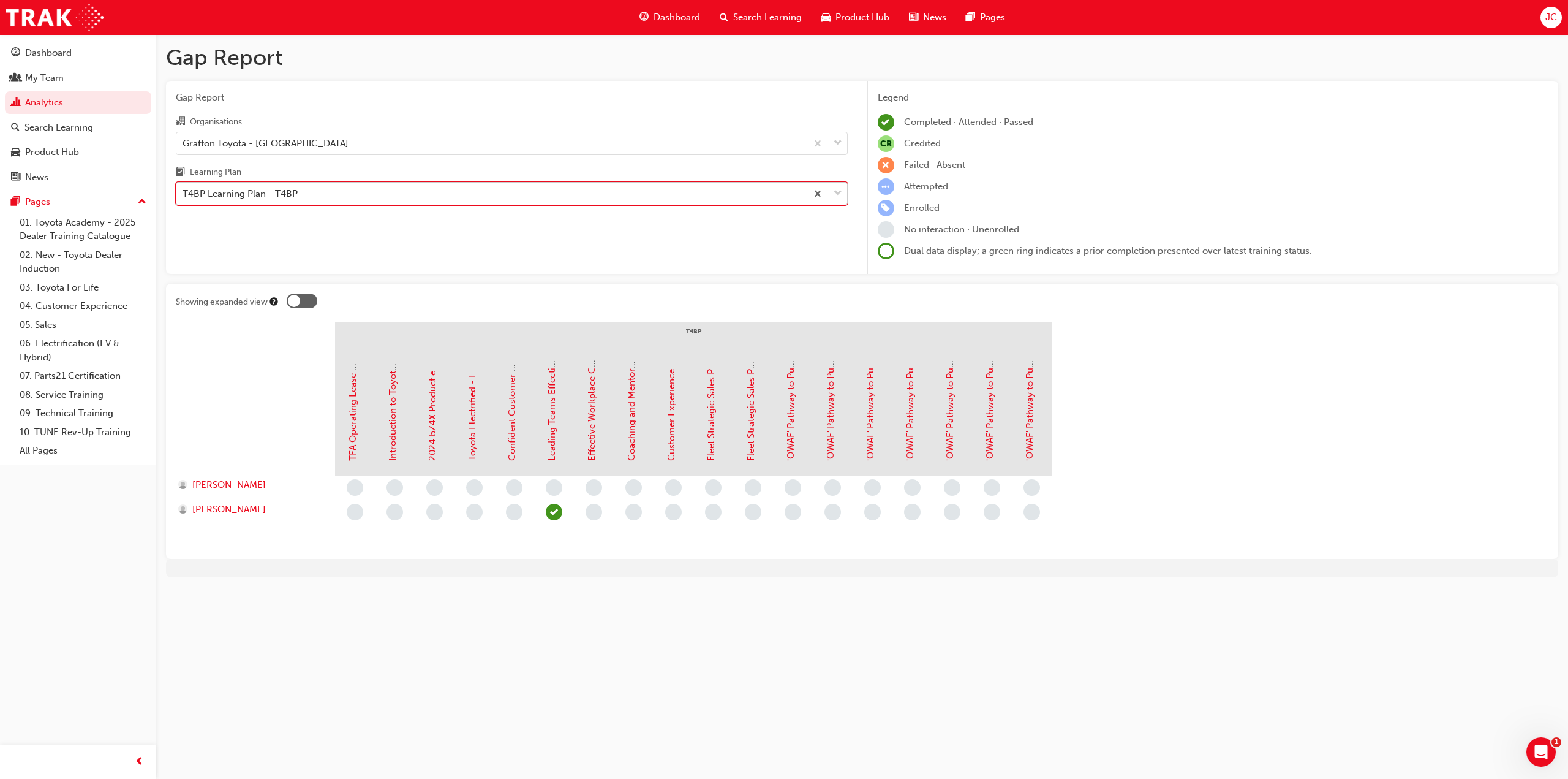
click at [359, 198] on div "T4BP Learning Plan - T4BP" at bounding box center [491, 194] width 631 height 21
click at [184, 198] on input "Learning Plan option T4BP Learning Plan - T4BP, selected. 0 results available. …" at bounding box center [183, 193] width 2 height 10
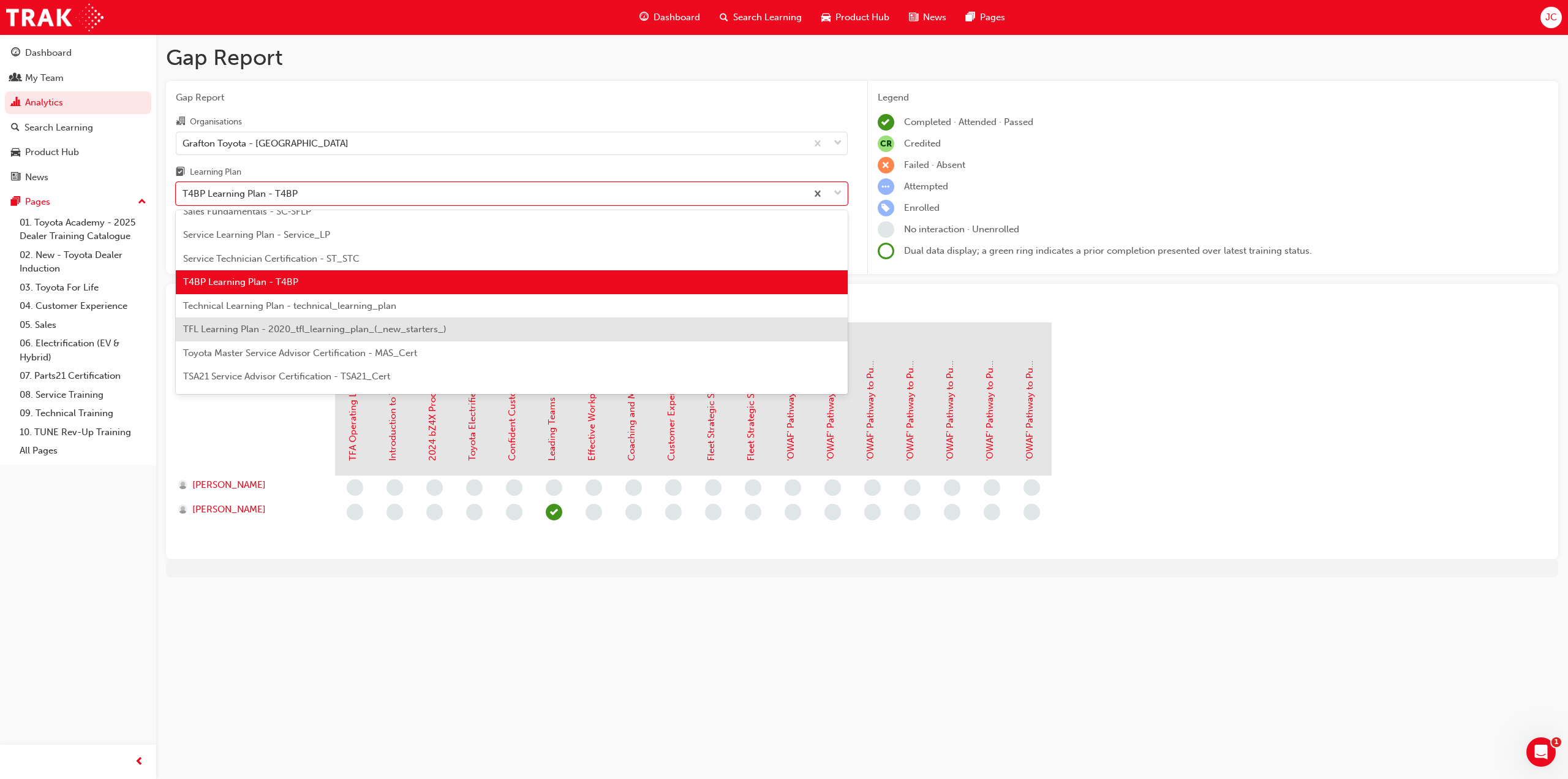
scroll to position [492, 0]
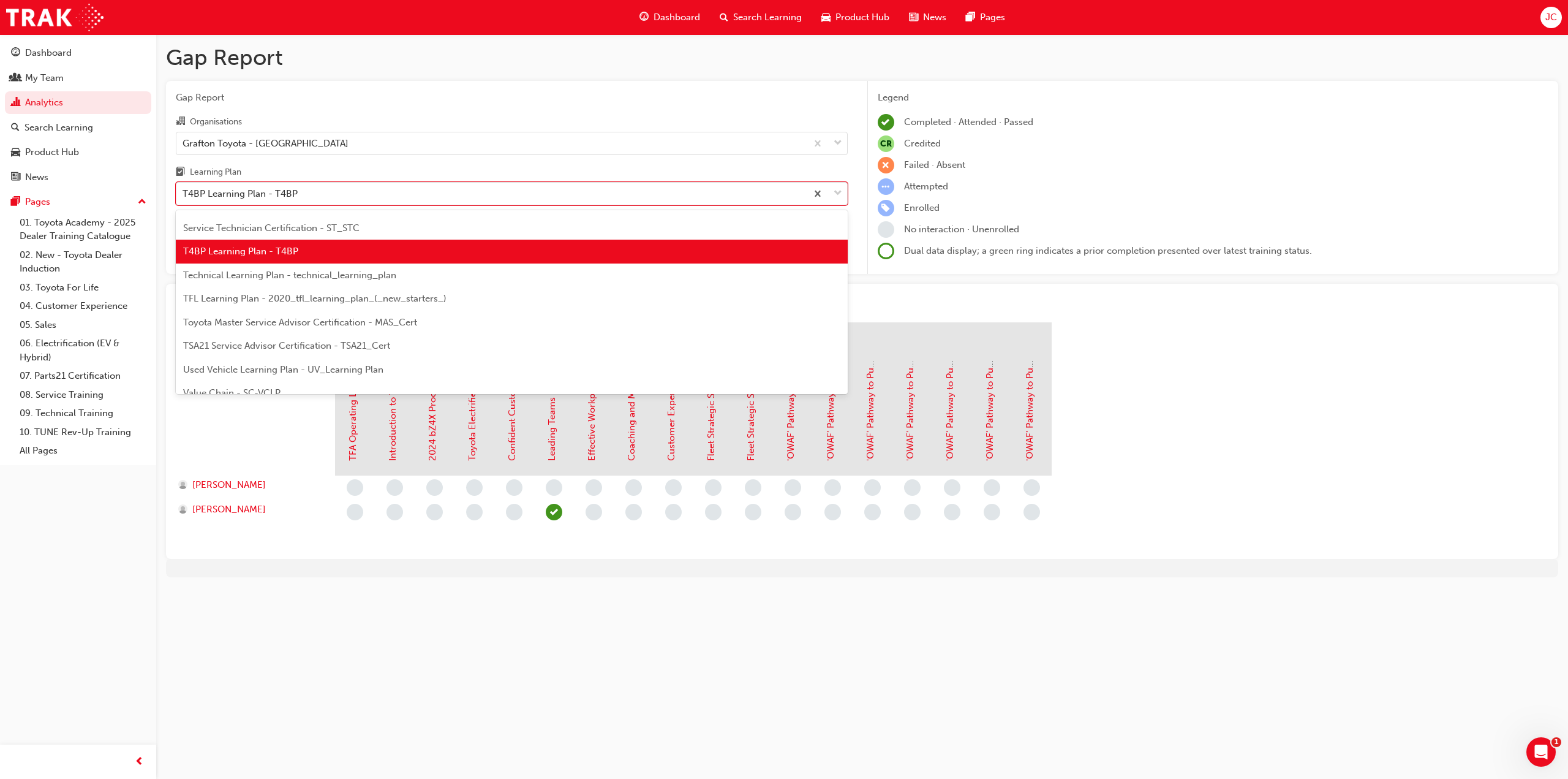
click at [308, 270] on span "Technical Learning Plan - technical_learning_plan" at bounding box center [289, 275] width 213 height 11
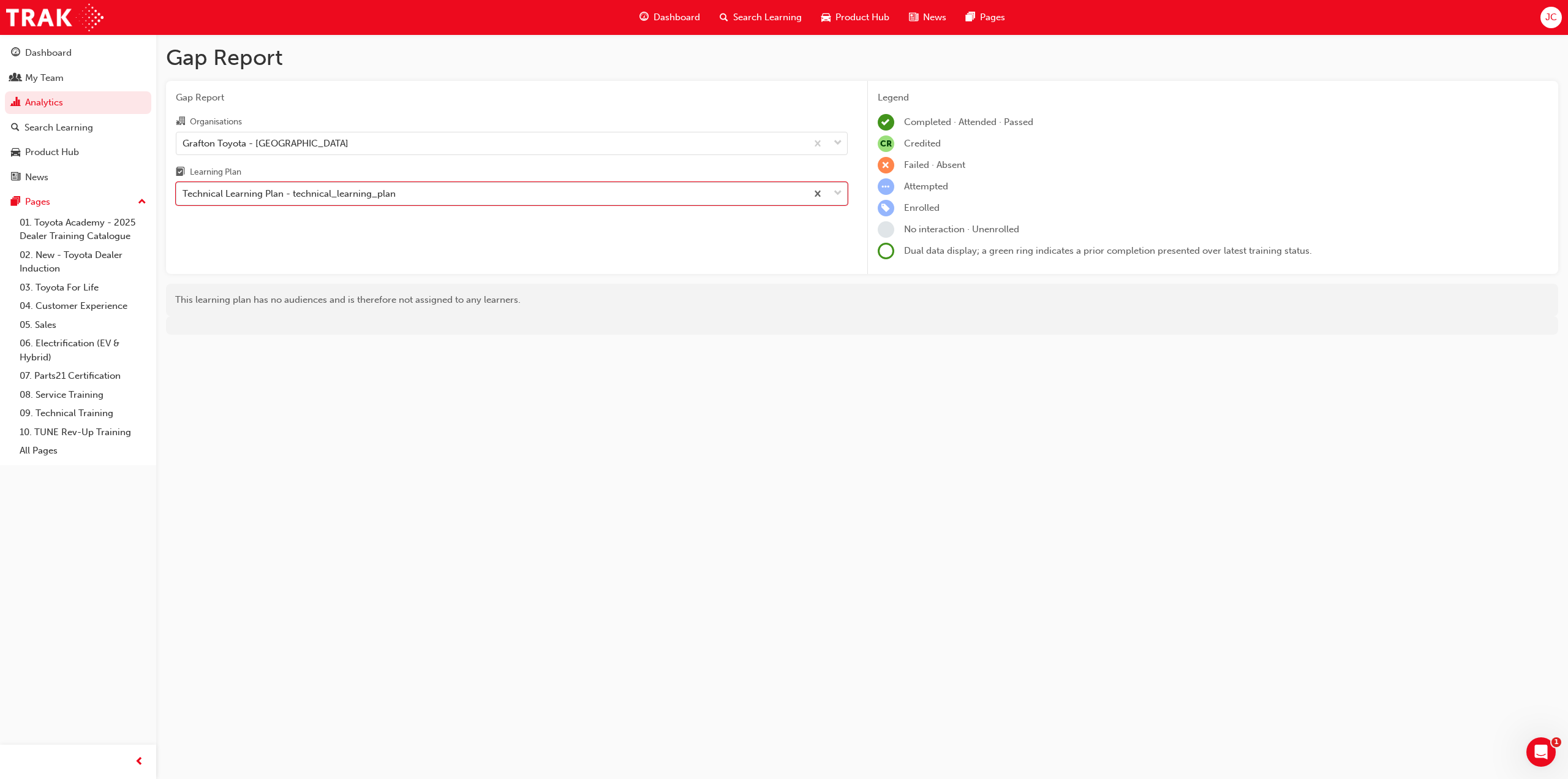
click at [370, 192] on div "Technical Learning Plan - technical_learning_plan" at bounding box center [289, 194] width 213 height 14
click at [184, 192] on input "Learning Plan option Technical Learning Plan - technical_learning_plan, selecte…" at bounding box center [183, 193] width 2 height 10
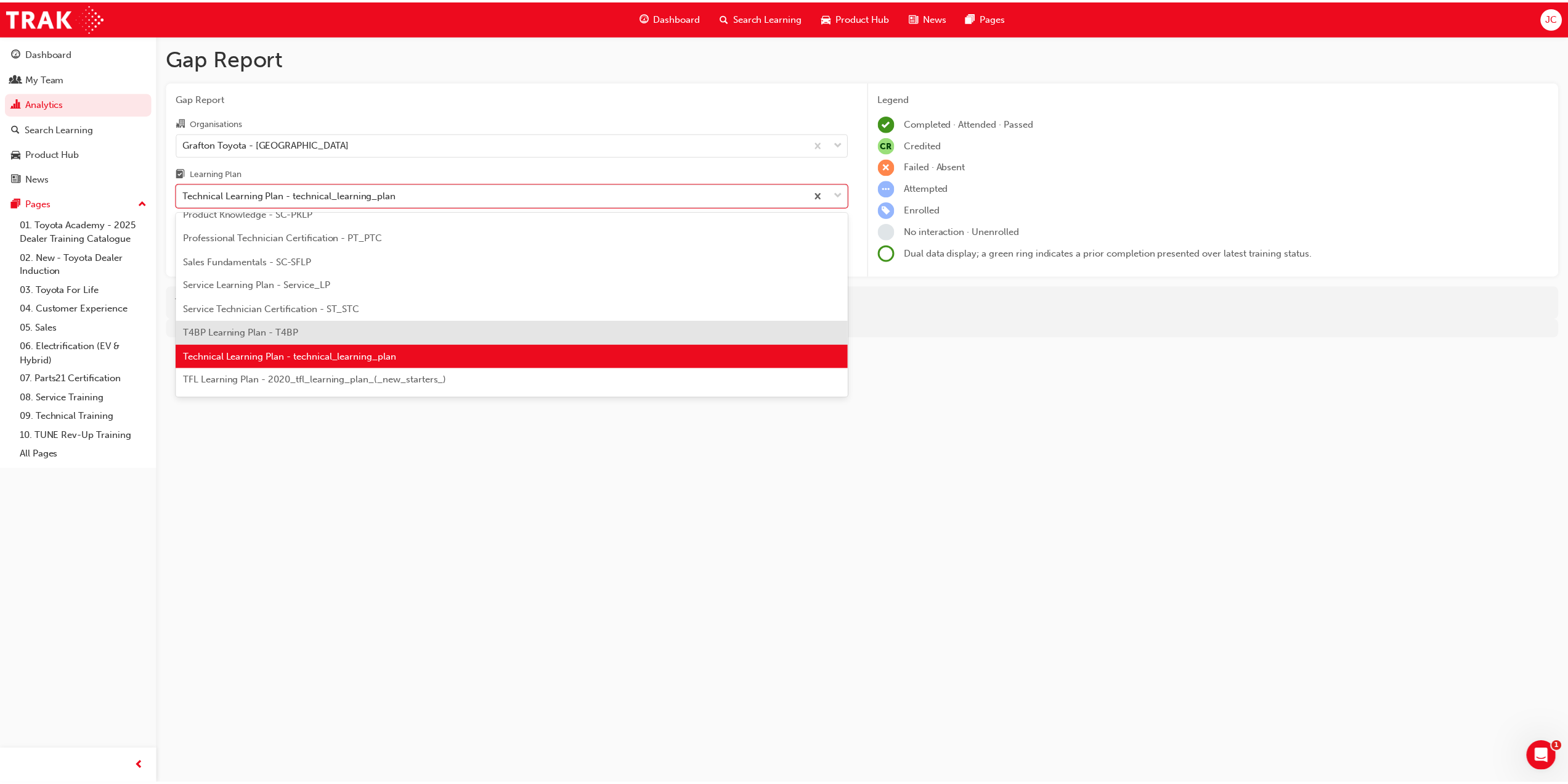
scroll to position [457, 0]
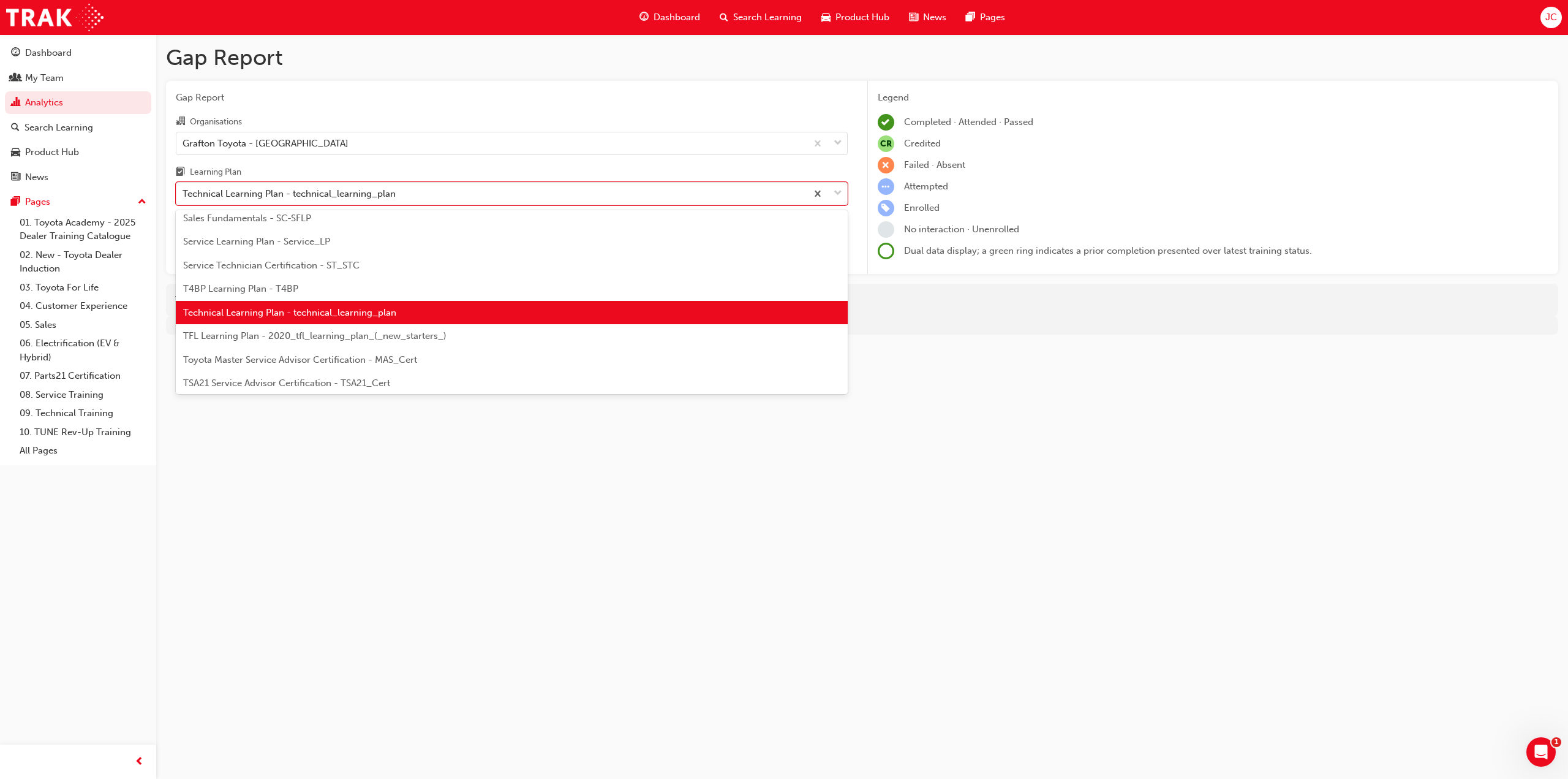
click at [356, 340] on div "TFL Learning Plan - 2020_tfl_learning_plan_(_new_starters_)" at bounding box center [512, 336] width 672 height 24
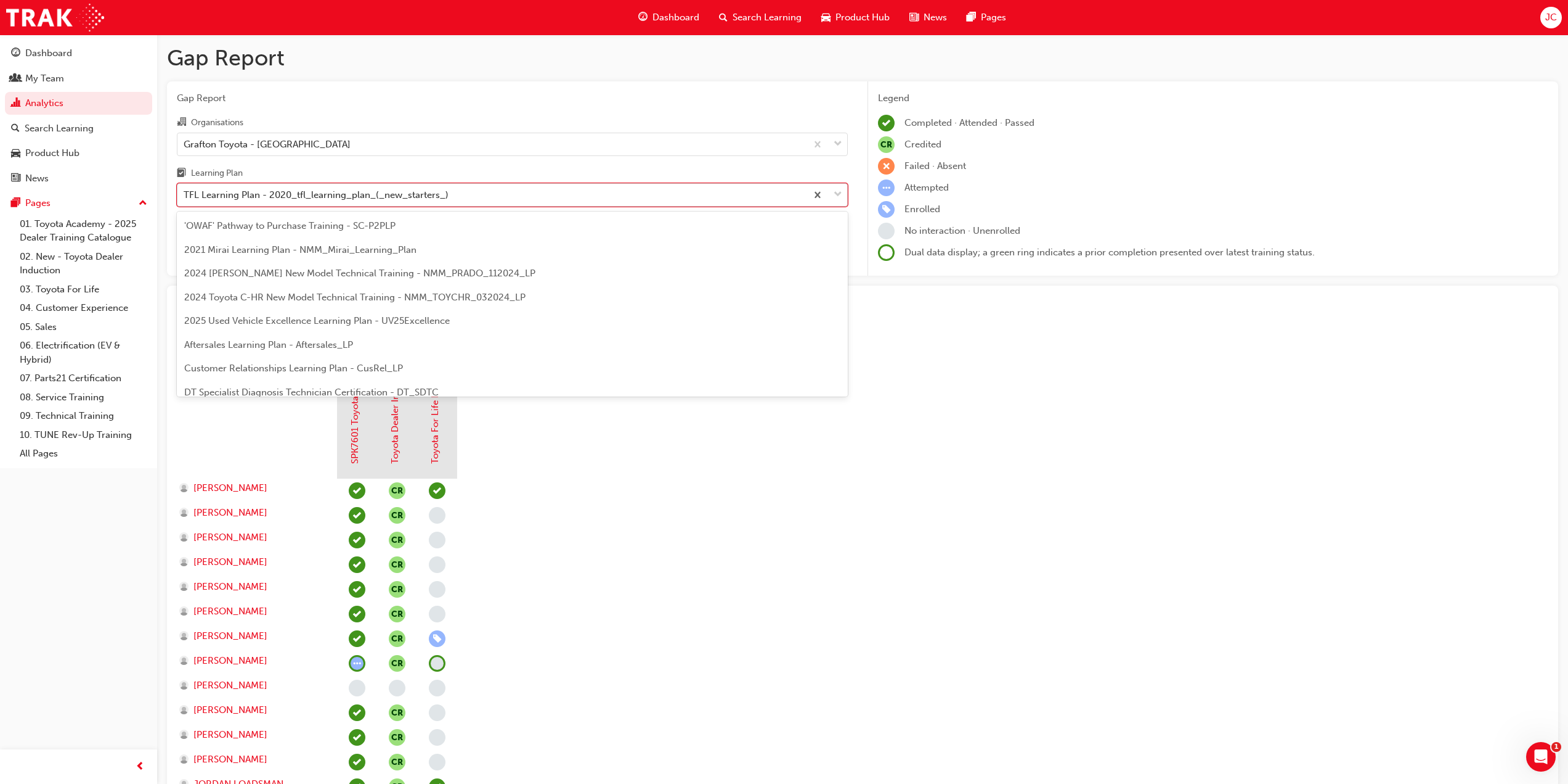
click at [297, 192] on div "TFL Learning Plan - 2020_tfl_learning_plan_(_new_starters_)" at bounding box center [316, 196] width 265 height 14
click at [185, 192] on input "Learning Plan option TFL Learning Plan - 2020_tfl_learning_plan_(_new_starters_…" at bounding box center [184, 194] width 2 height 10
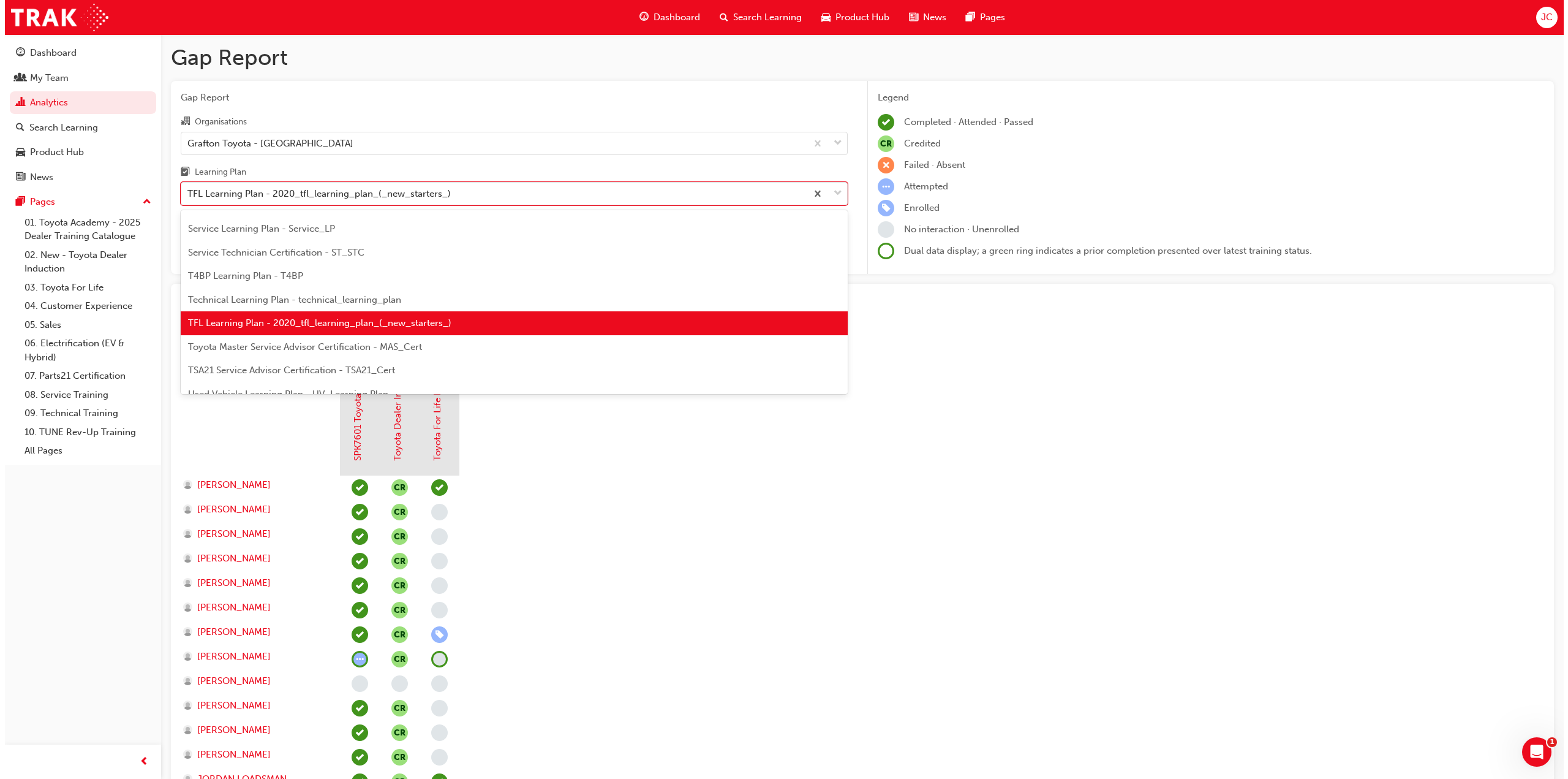
scroll to position [478, 0]
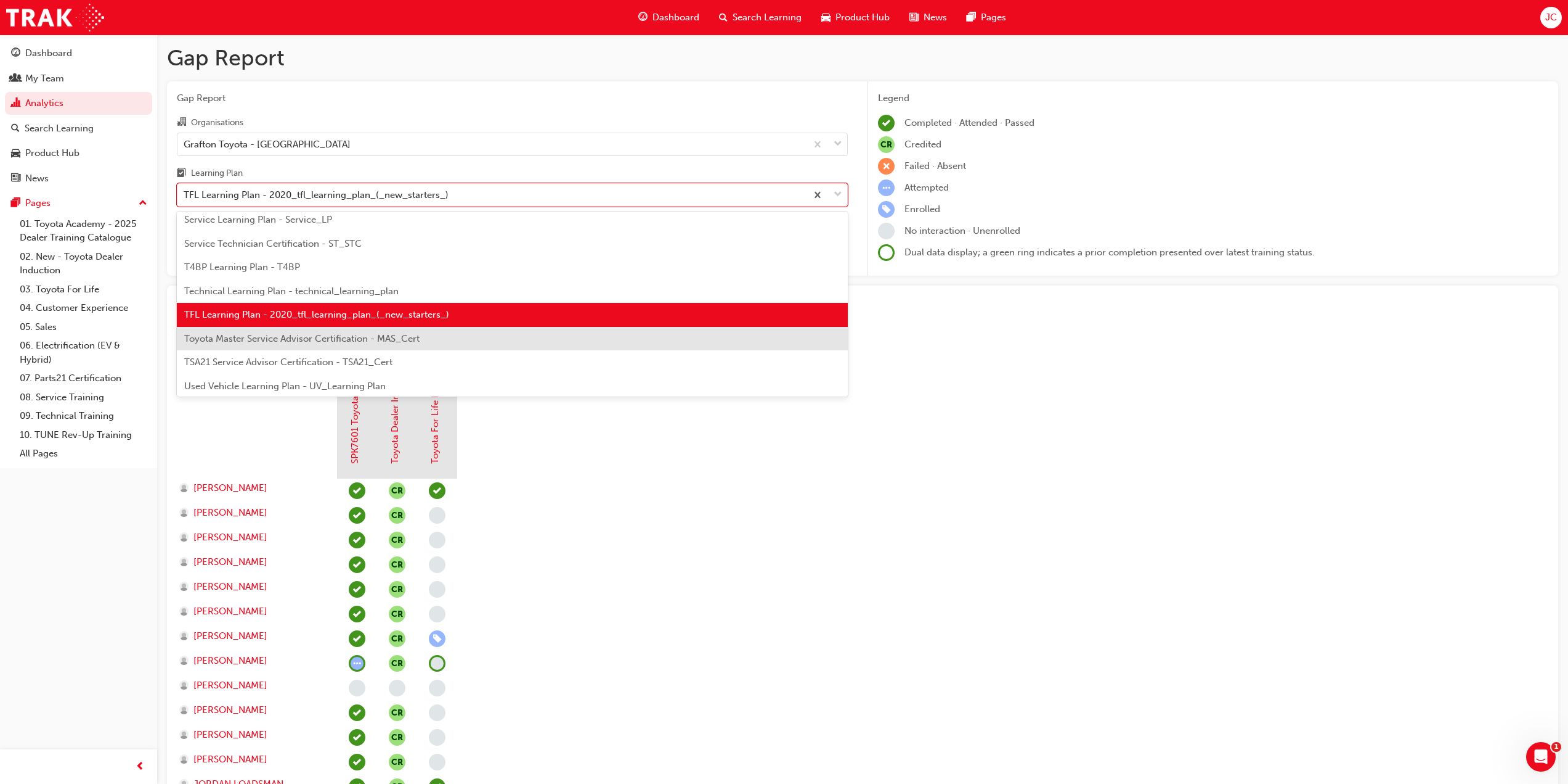
click at [315, 336] on span "Toyota Master Service Advisor Certification - MAS_Cert" at bounding box center [302, 339] width 235 height 11
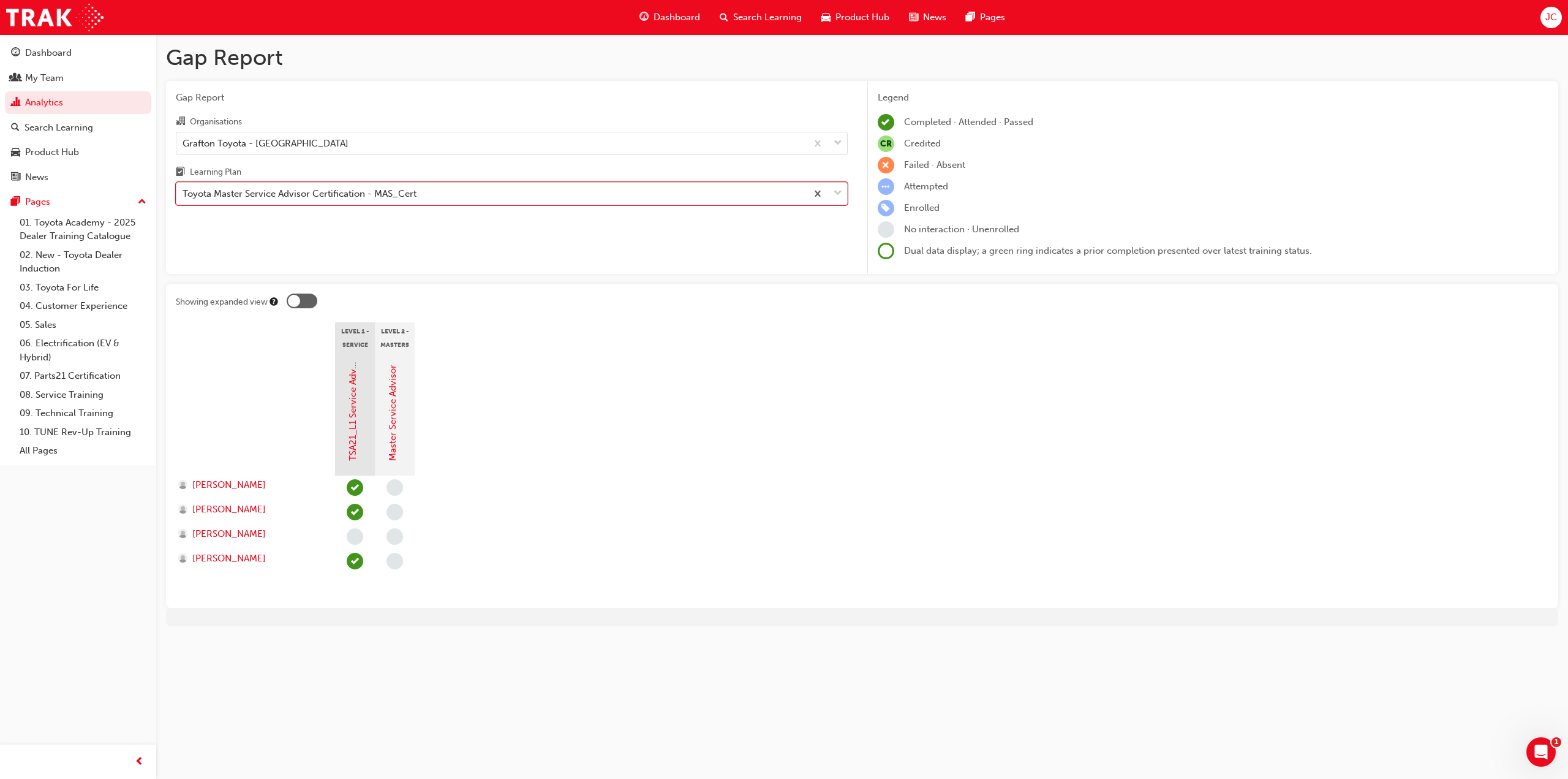
click at [347, 192] on div "Toyota Master Service Advisor Certification - MAS_Cert" at bounding box center [299, 194] width 234 height 14
click at [184, 192] on input "Learning Plan option Toyota Master Service Advisor Certification - MAS_Cert, se…" at bounding box center [183, 193] width 2 height 10
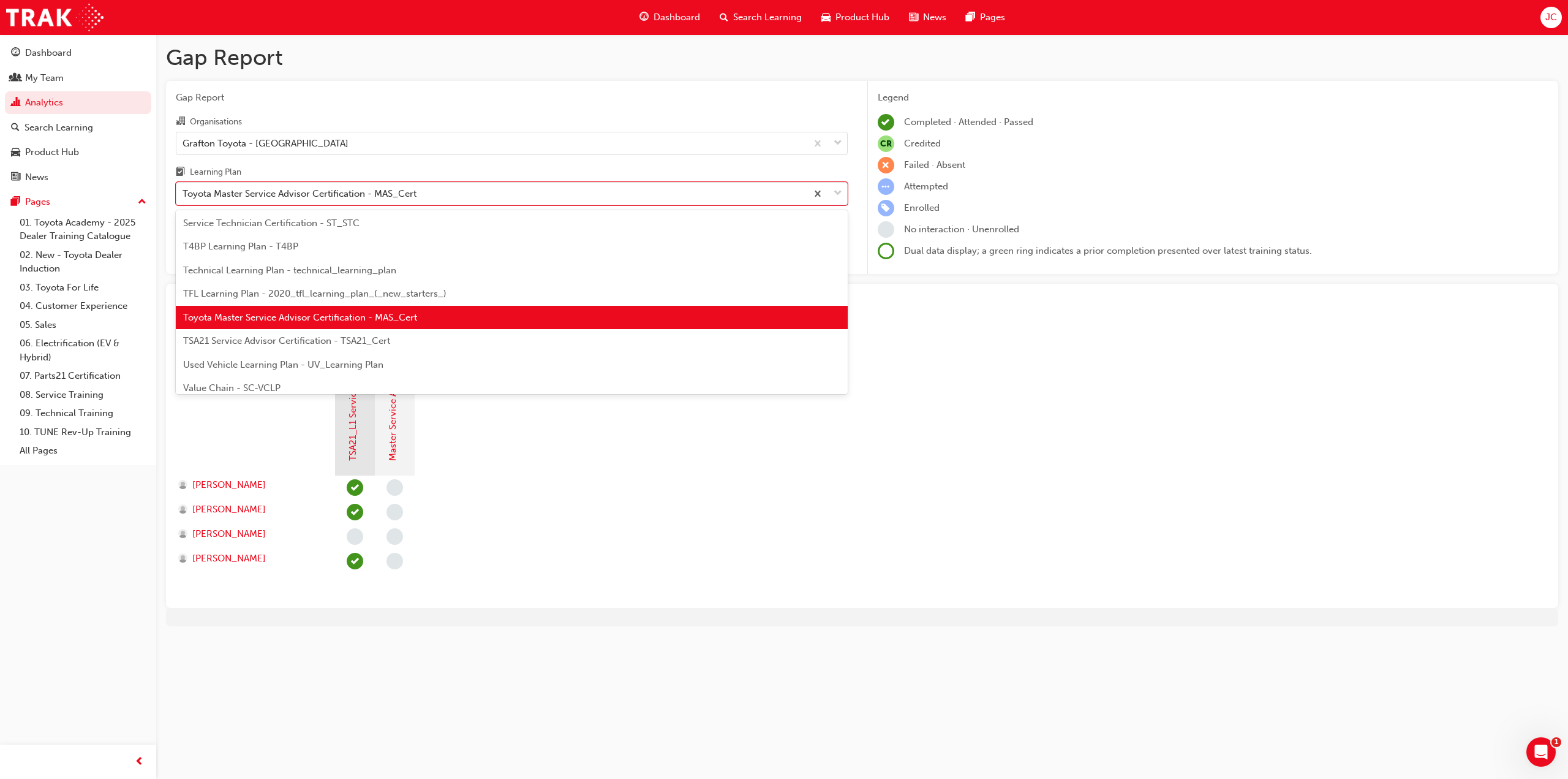
scroll to position [501, 0]
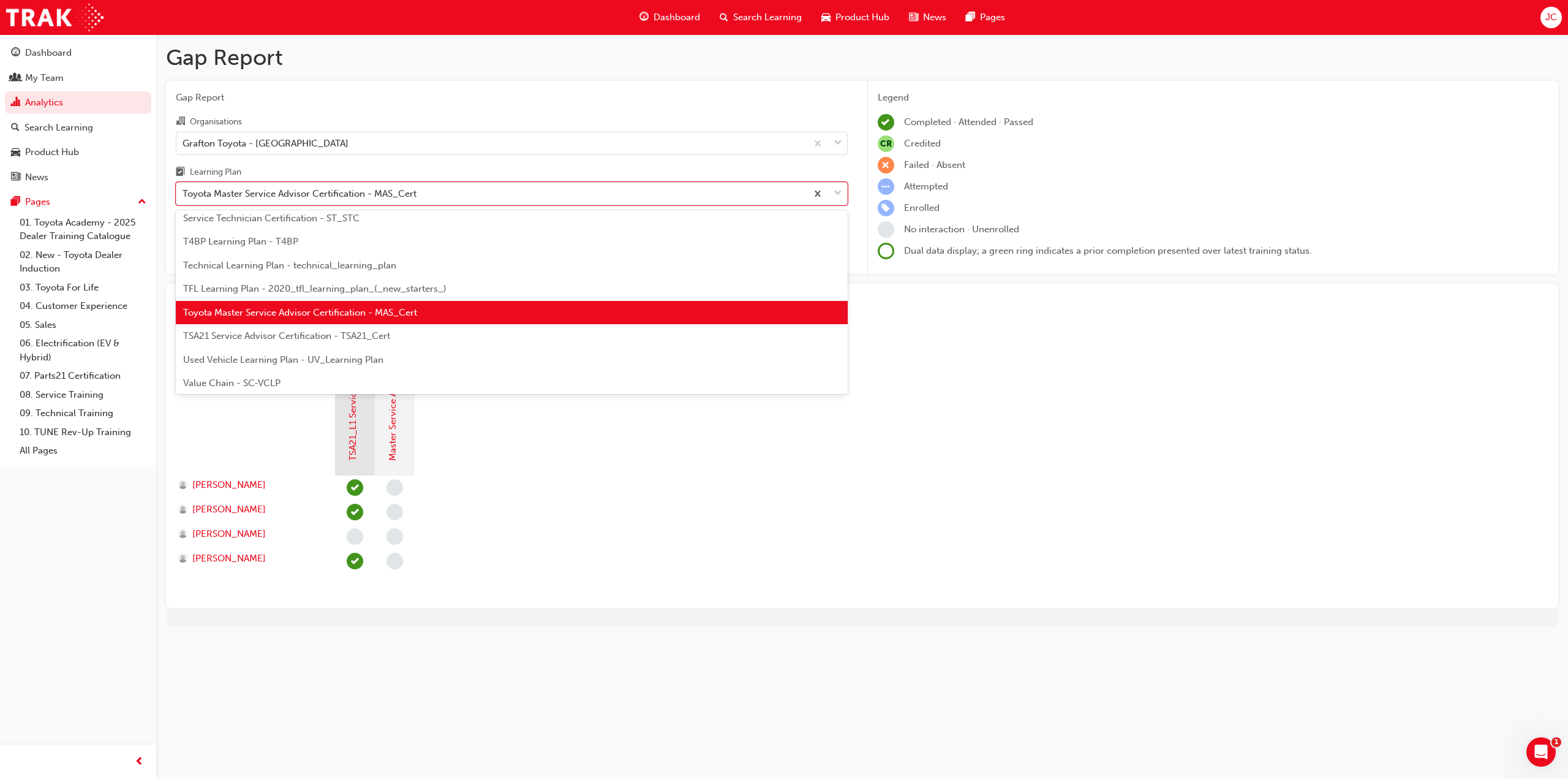
click at [355, 329] on div "TSA21 Service Advisor Certification - TSA21_Cert" at bounding box center [512, 336] width 672 height 24
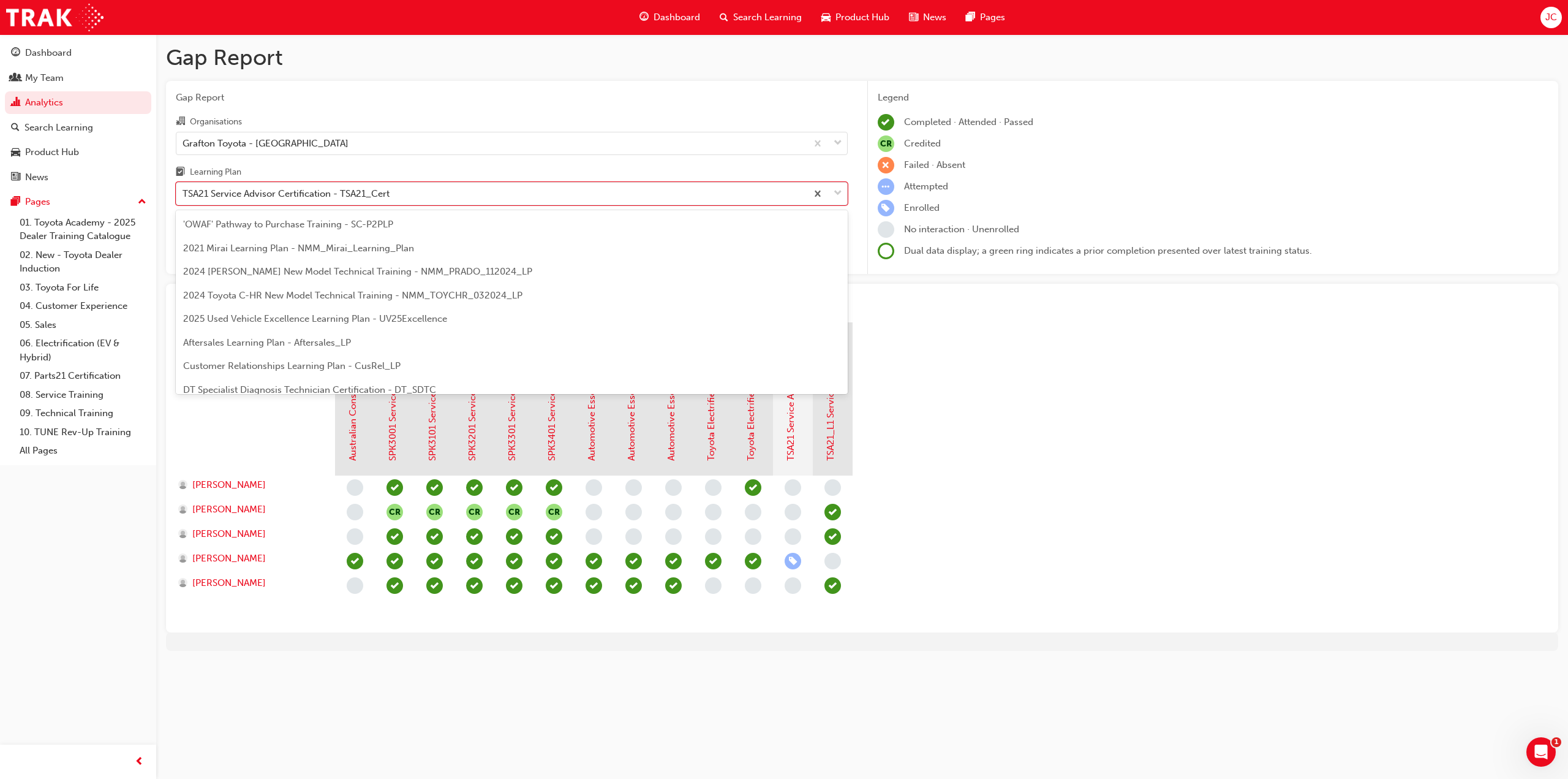
drag, startPoint x: 392, startPoint y: 196, endPoint x: 389, endPoint y: 205, distance: 9.5
click at [393, 196] on div "TSA21 Service Advisor Certification - TSA21_Cert" at bounding box center [491, 194] width 631 height 21
click at [184, 196] on input "Learning Plan option TSA21 Service Advisor Certification - TSA21_Cert, selected…" at bounding box center [183, 193] width 2 height 10
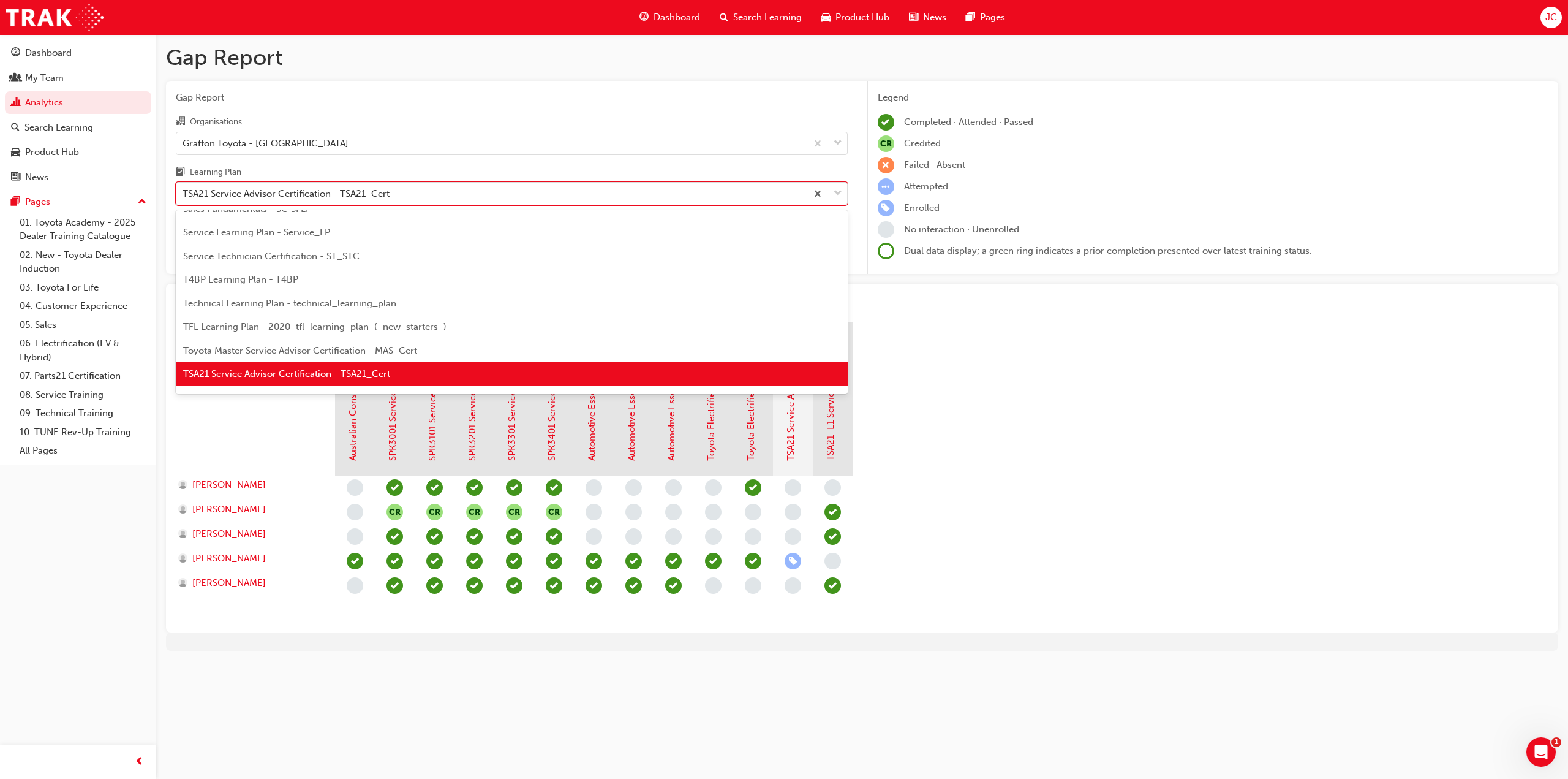
scroll to position [528, 0]
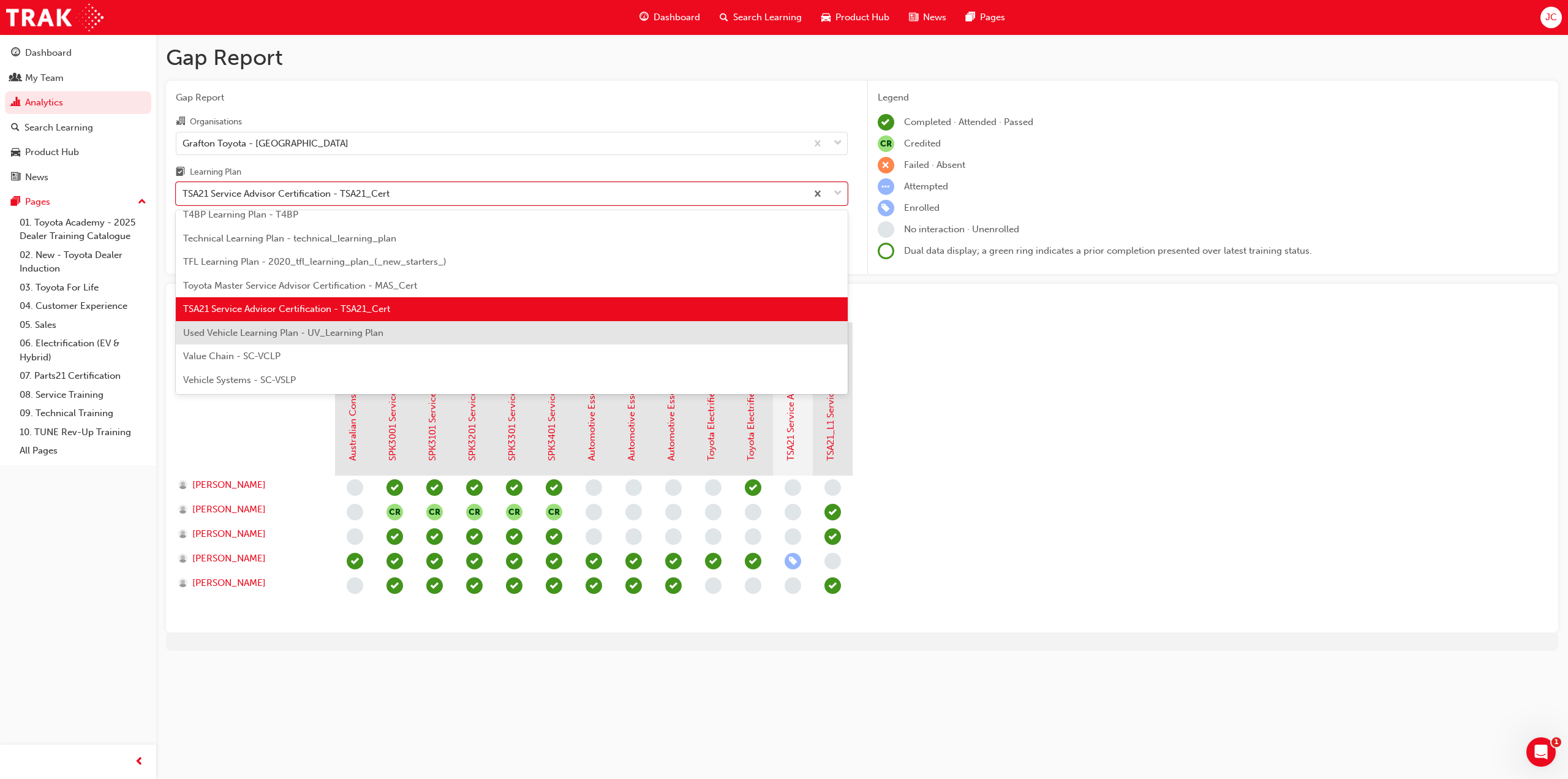
click at [362, 329] on span "Used Vehicle Learning Plan - UV_Learning Plan" at bounding box center [283, 332] width 201 height 11
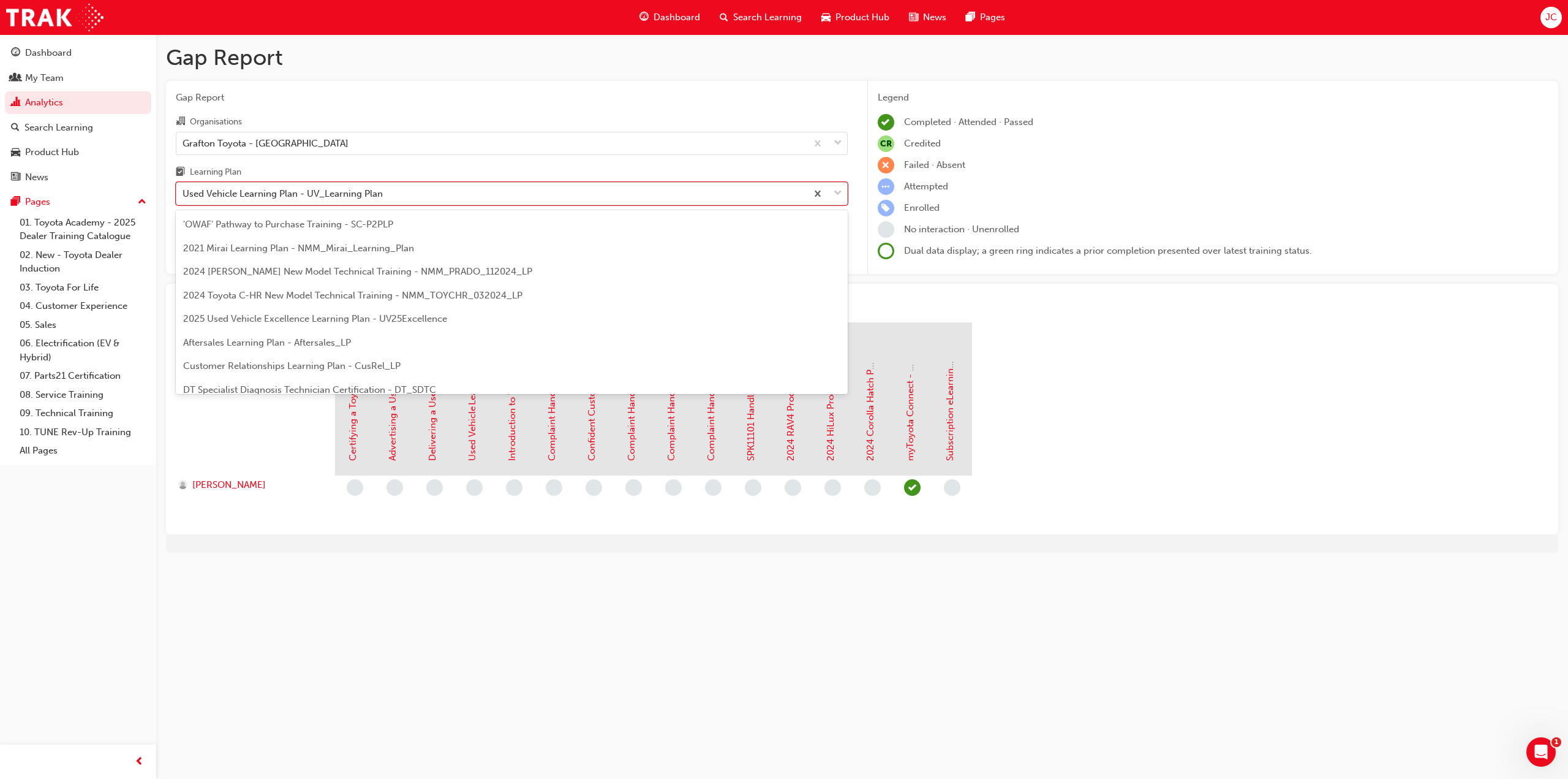
drag, startPoint x: 456, startPoint y: 196, endPoint x: 450, endPoint y: 205, distance: 10.8
click at [456, 195] on div "Used Vehicle Learning Plan - UV_Learning Plan" at bounding box center [491, 194] width 631 height 21
click at [184, 195] on input "Learning Plan option Used Vehicle Learning Plan - UV_Learning Plan, selected. o…" at bounding box center [183, 193] width 2 height 10
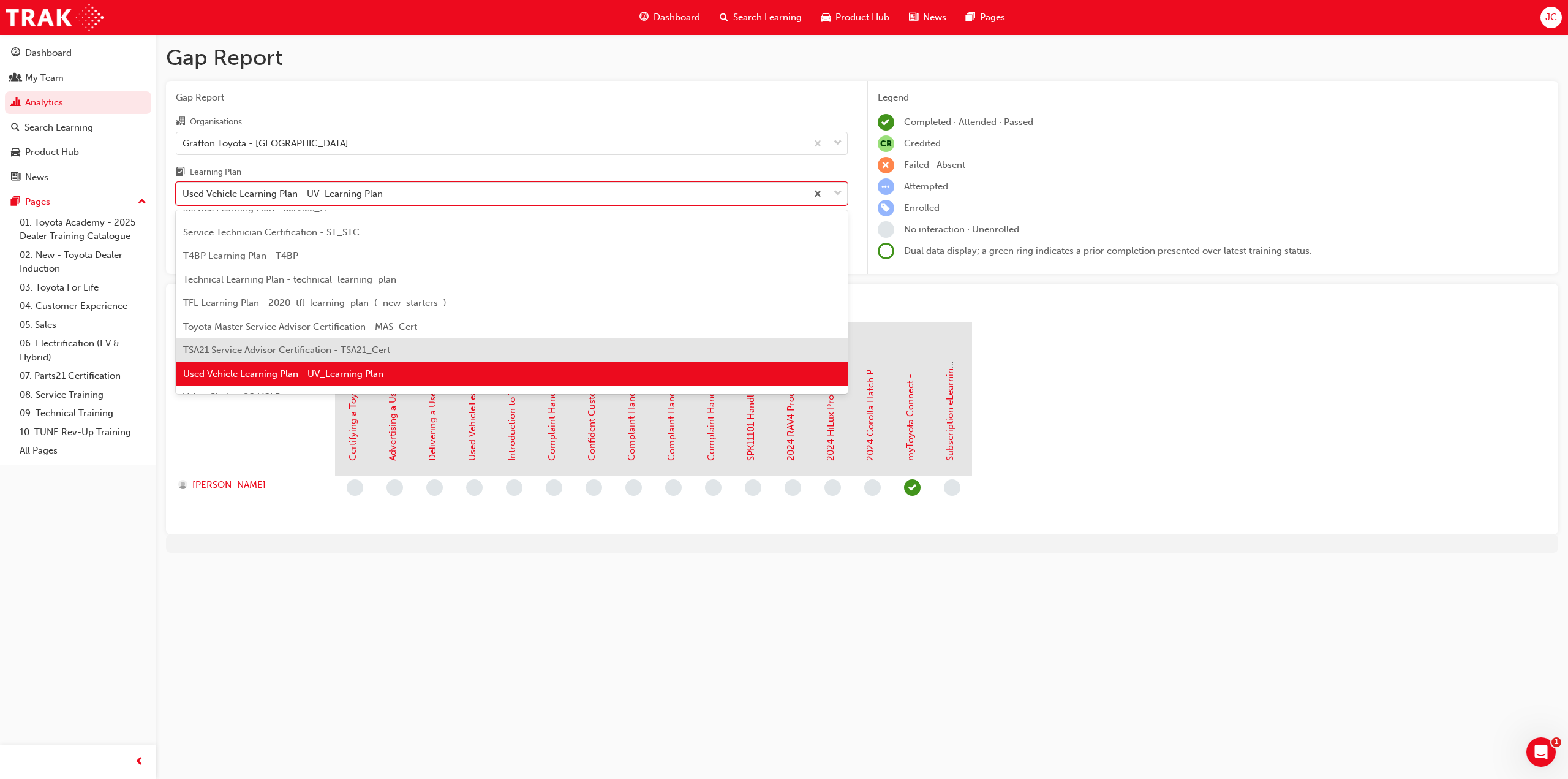
scroll to position [528, 0]
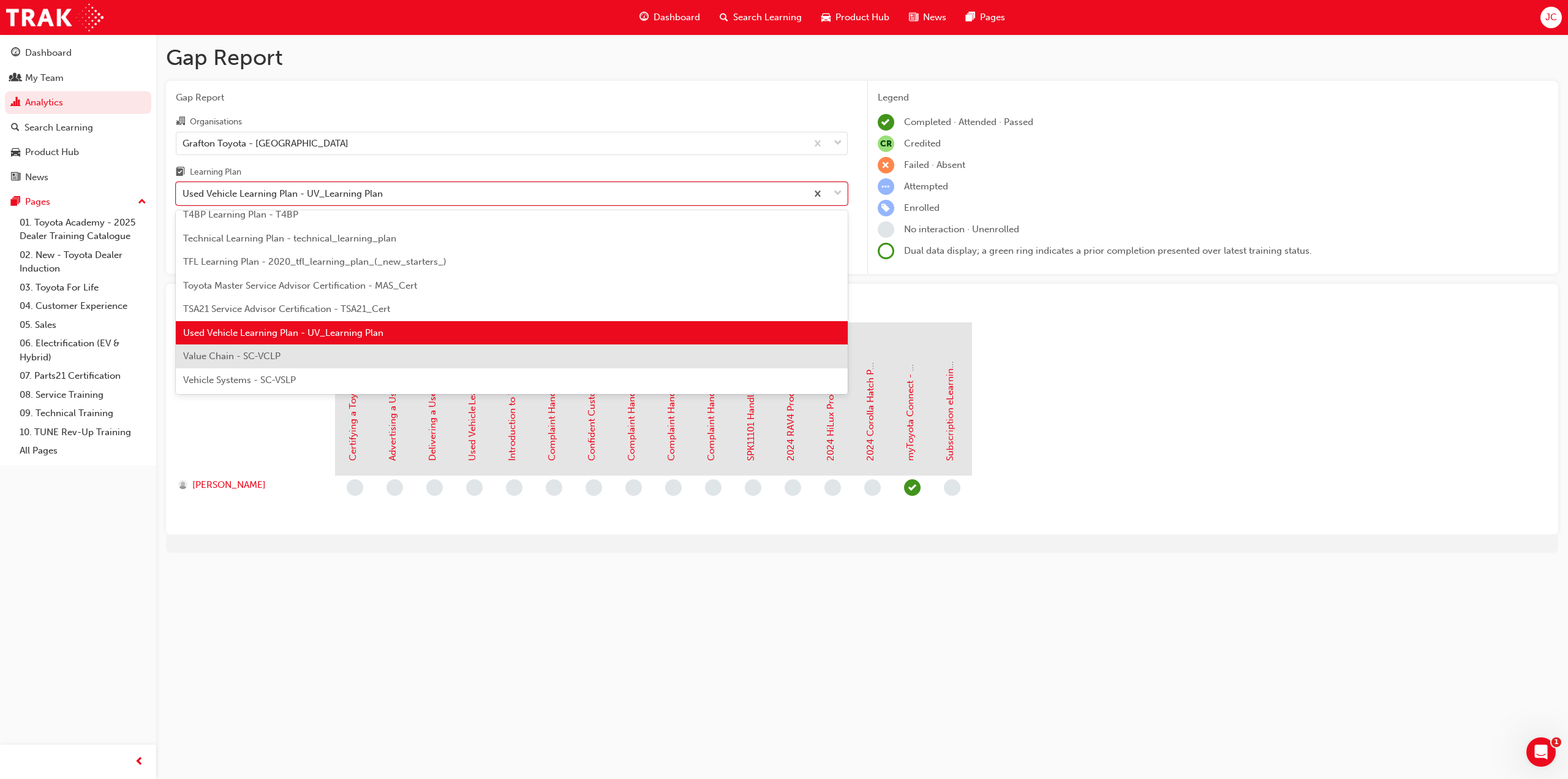
click at [266, 359] on span "Value Chain - SC-VCLP" at bounding box center [232, 356] width 98 height 11
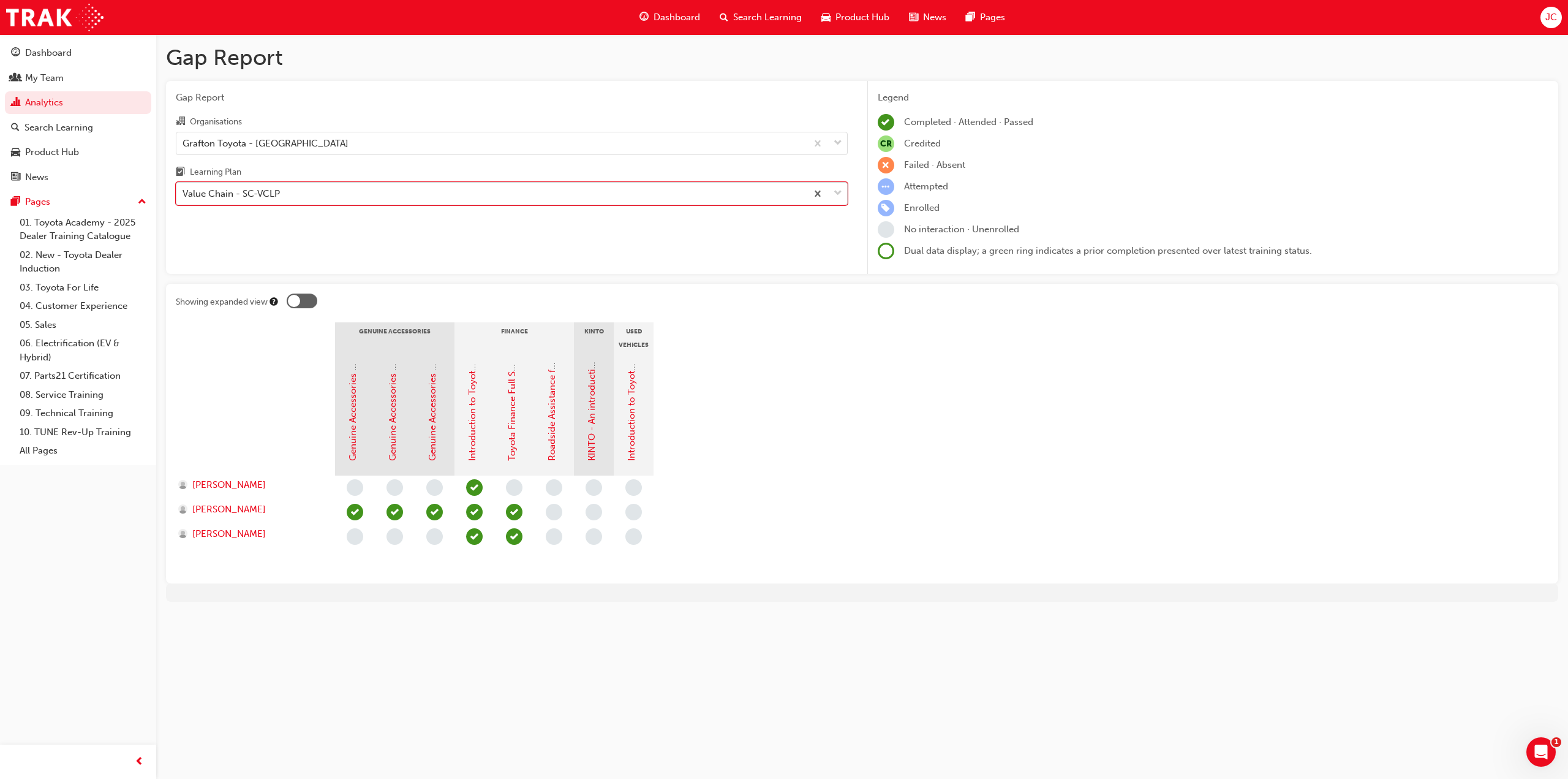
click at [439, 194] on div "Value Chain - SC-VCLP" at bounding box center [491, 194] width 631 height 21
click at [184, 194] on input "Learning Plan option Value Chain - SC-VCLP, selected. 0 results available. Sele…" at bounding box center [183, 193] width 2 height 10
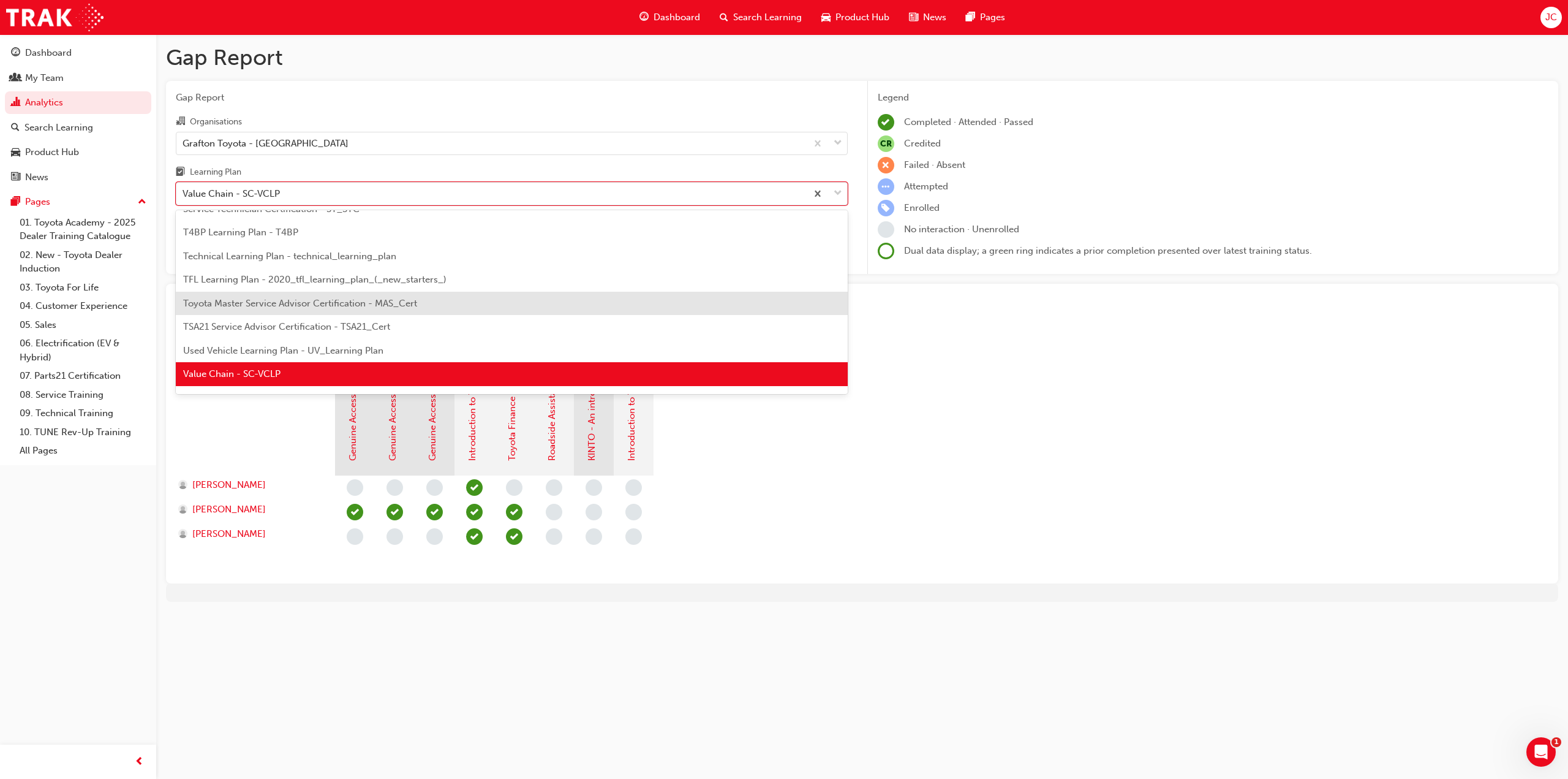
scroll to position [528, 0]
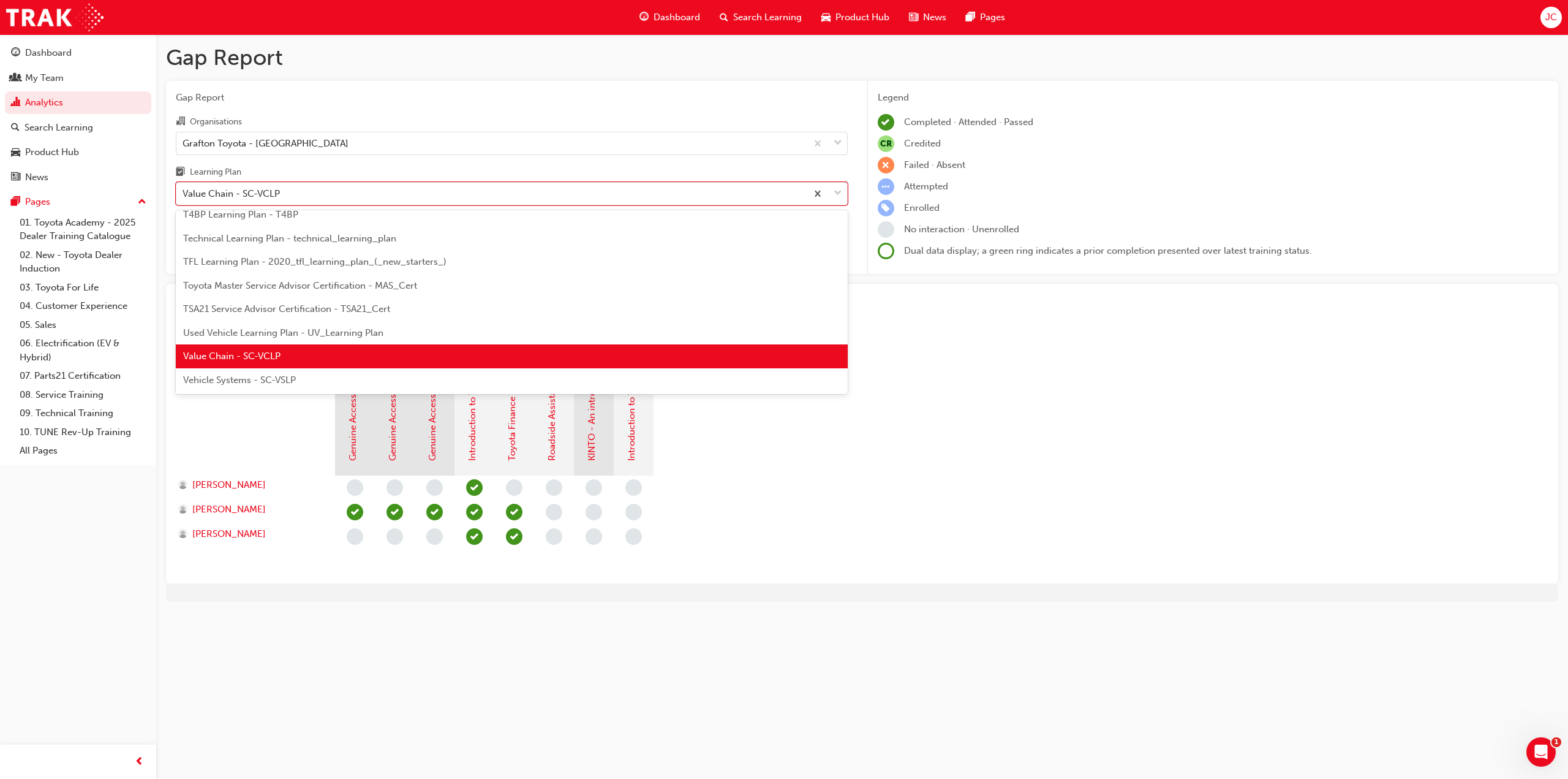
click at [267, 381] on span "Vehicle Systems - SC-VSLP" at bounding box center [240, 380] width 113 height 11
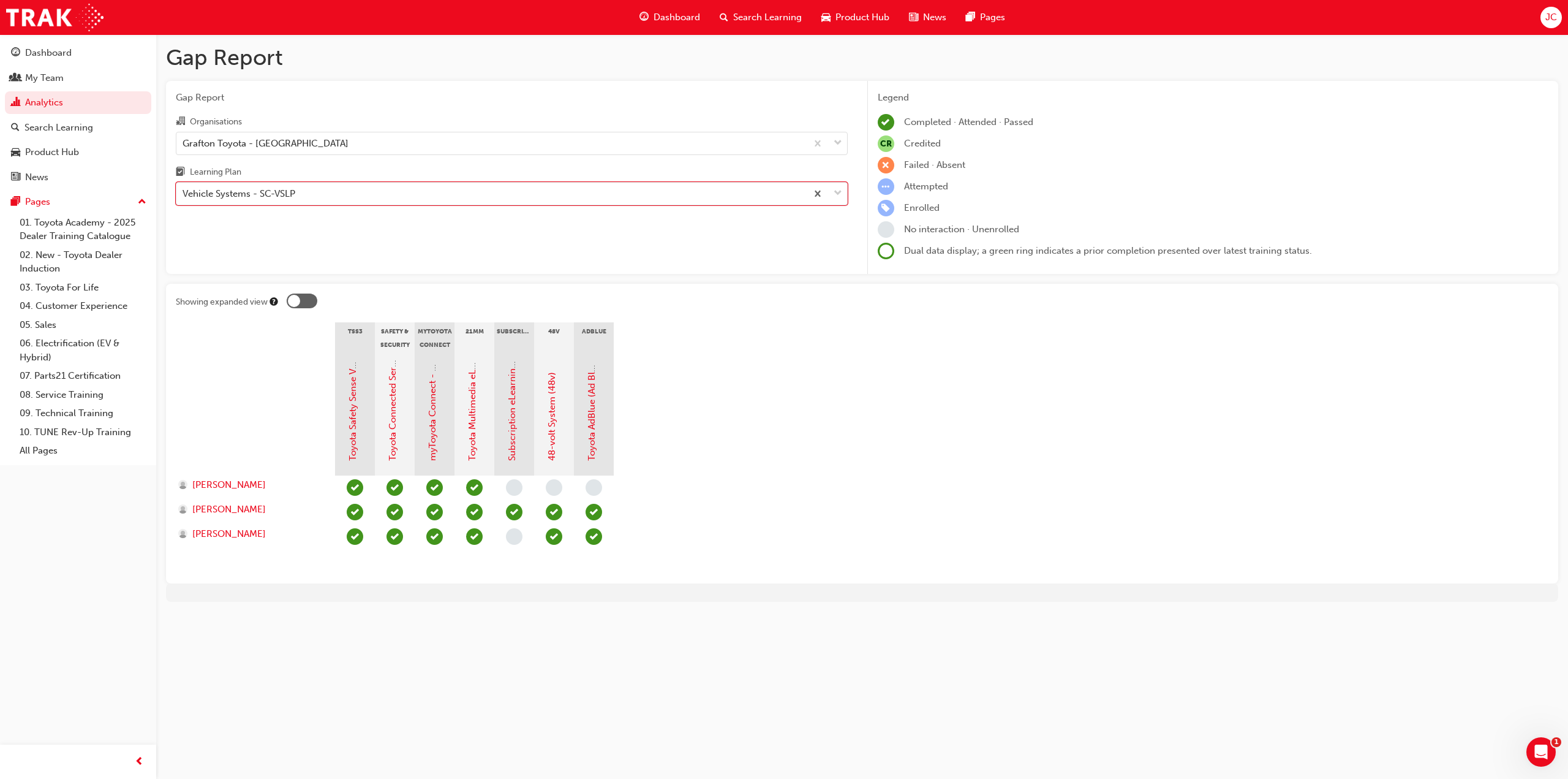
click at [1247, 359] on section "TSS3 Safety & Security myToyota Connect 21MM Subscription 48V AdBlue Toyota Saf…" at bounding box center [862, 447] width 1373 height 251
